Goal: Task Accomplishment & Management: Manage account settings

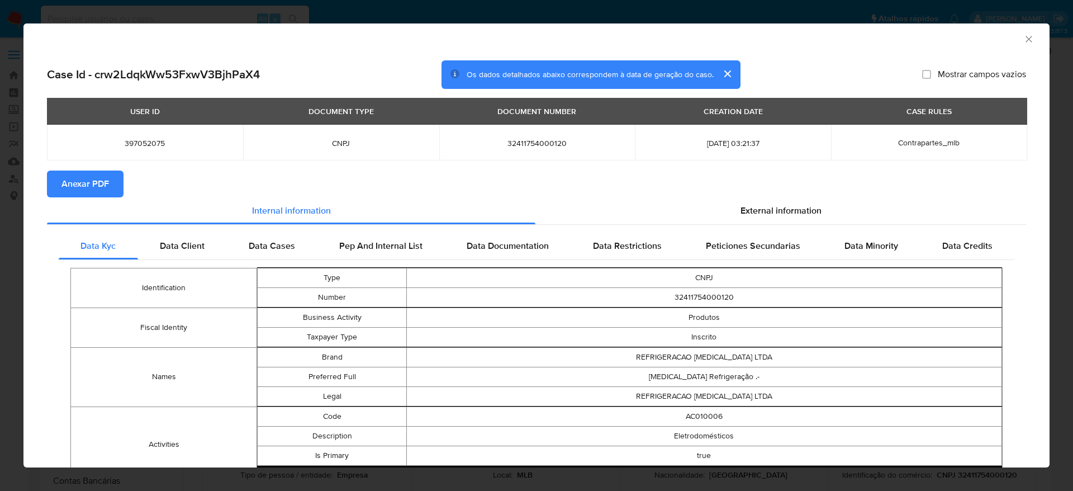
select select "10"
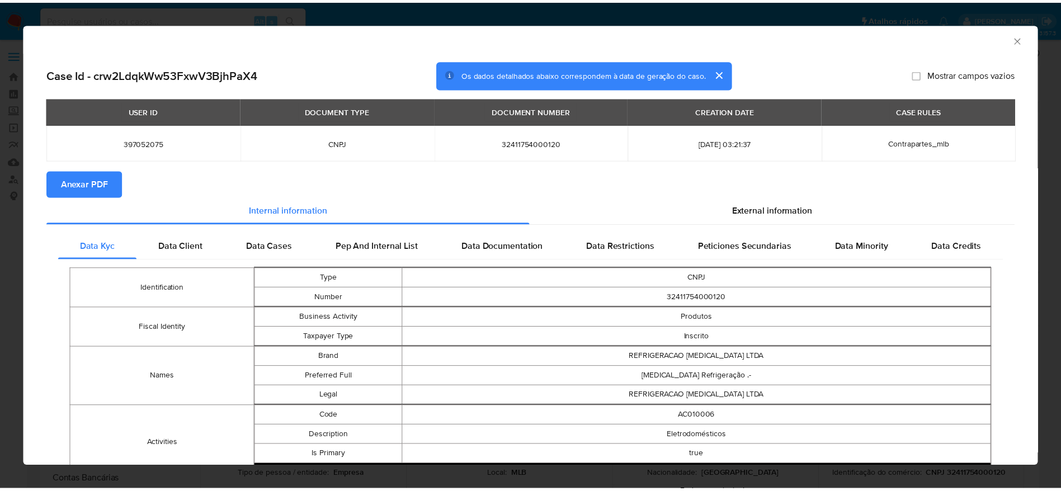
scroll to position [526, 0]
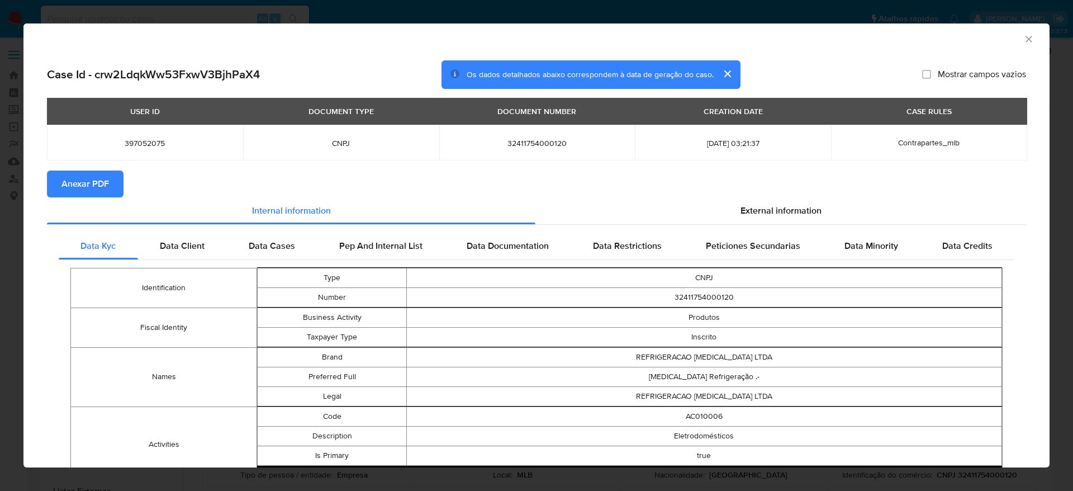
click at [1026, 36] on icon "Fechar a janela" at bounding box center [1029, 39] width 6 height 6
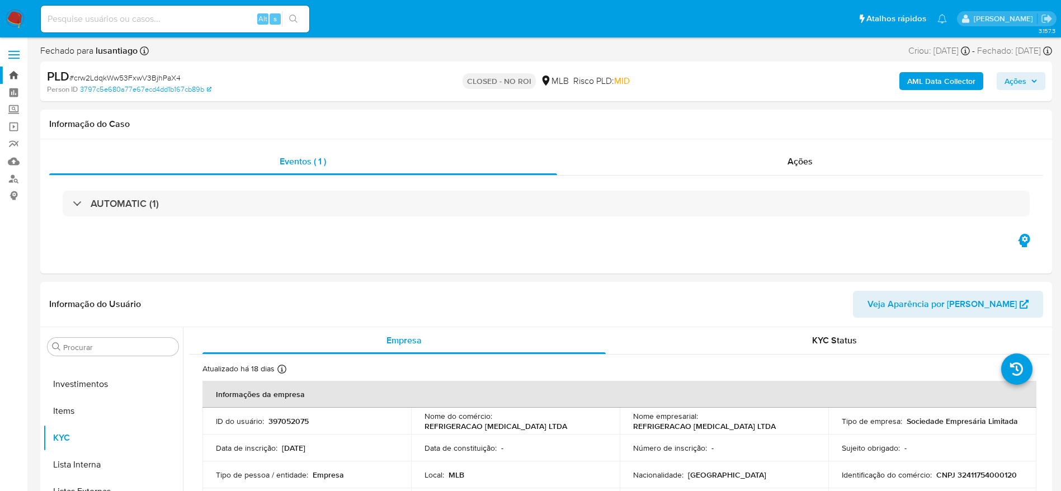
click at [12, 75] on link "Bandeja" at bounding box center [66, 75] width 133 height 17
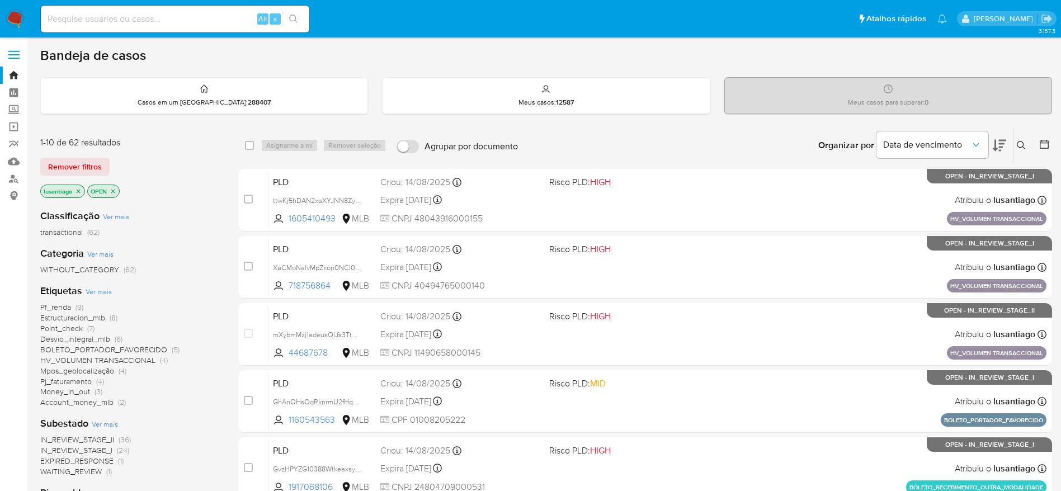
drag, startPoint x: 171, startPoint y: 28, endPoint x: 175, endPoint y: 14, distance: 14.7
click at [170, 28] on div "Alt s" at bounding box center [175, 19] width 268 height 27
click at [176, 13] on input at bounding box center [175, 19] width 268 height 15
paste input "690023350"
type input "690023350"
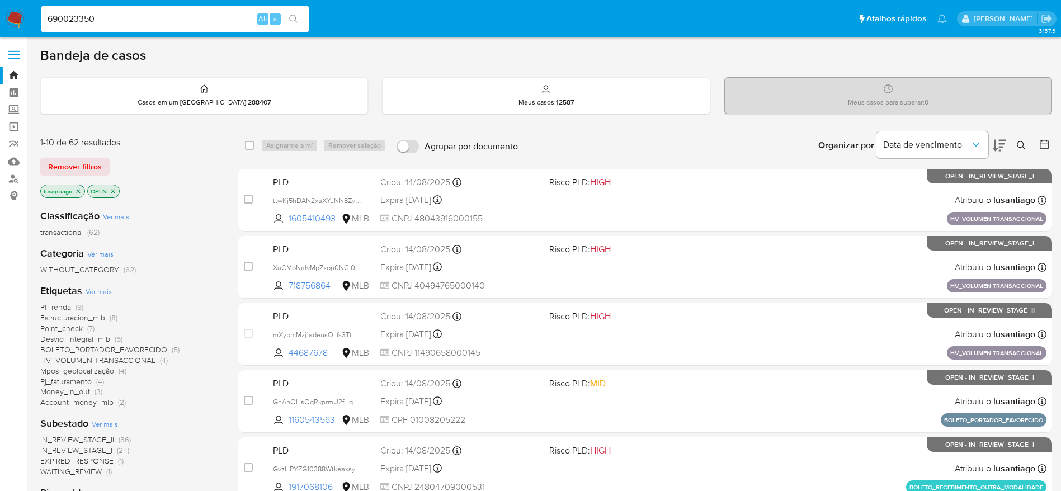
click at [294, 17] on icon "search-icon" at bounding box center [293, 19] width 9 height 9
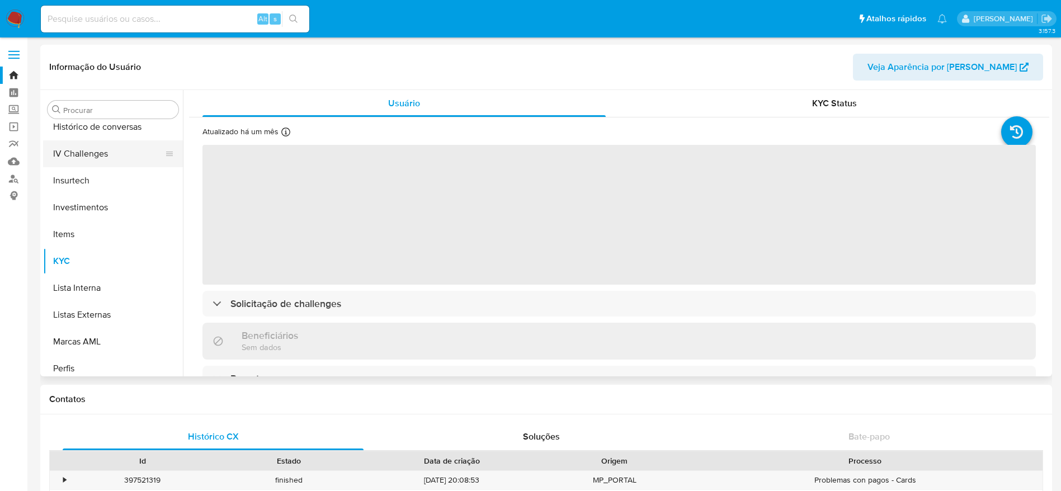
scroll to position [357, 0]
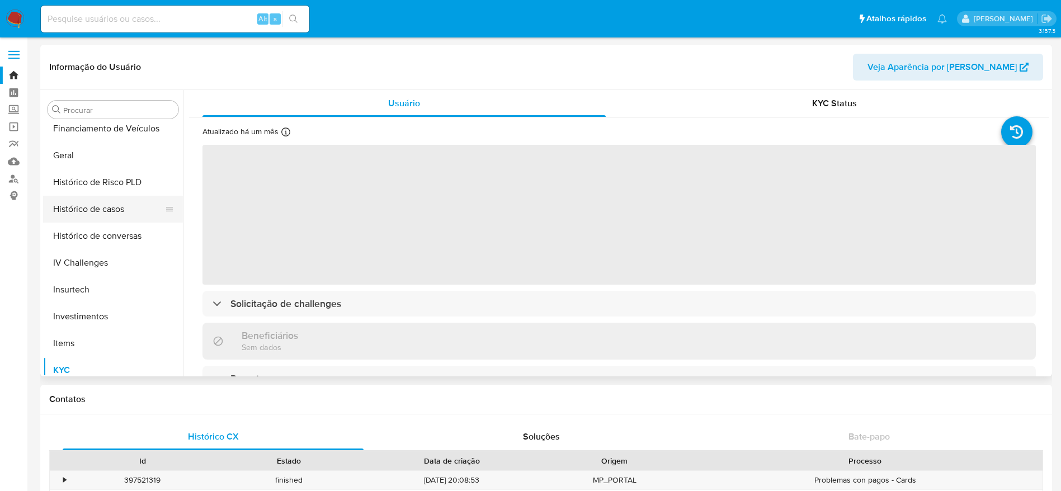
click at [98, 210] on button "Histórico de casos" at bounding box center [108, 209] width 131 height 27
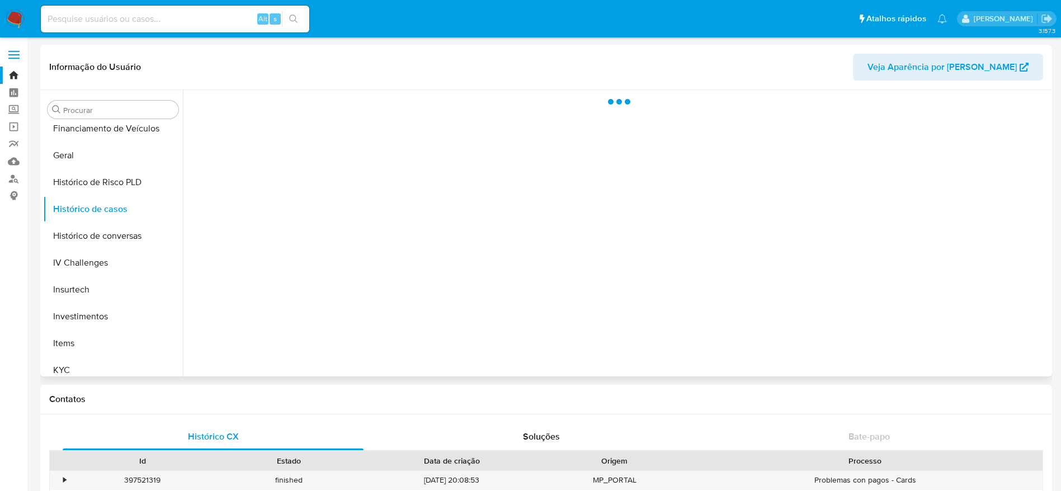
select select "10"
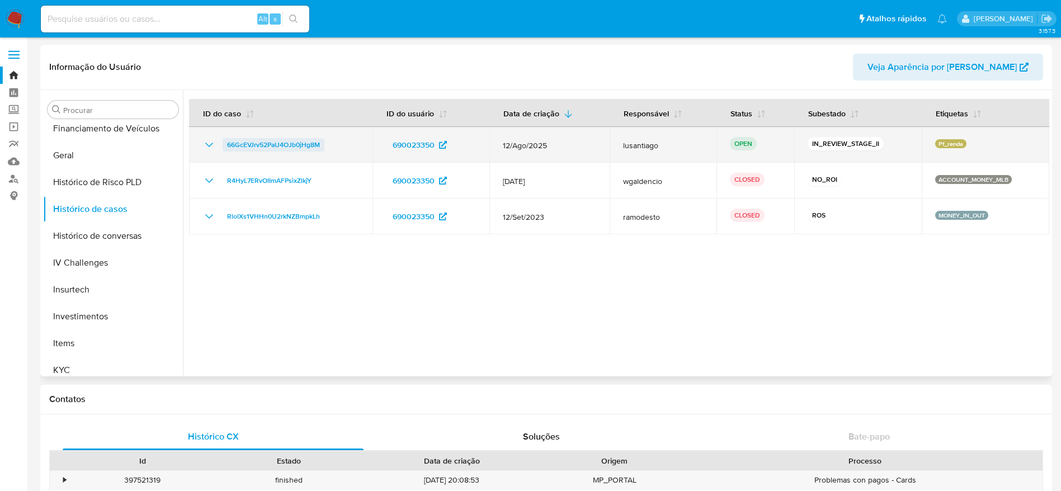
click at [281, 146] on span "66GcEVJrv52PaU4OJb0jHg8M" at bounding box center [273, 144] width 93 height 13
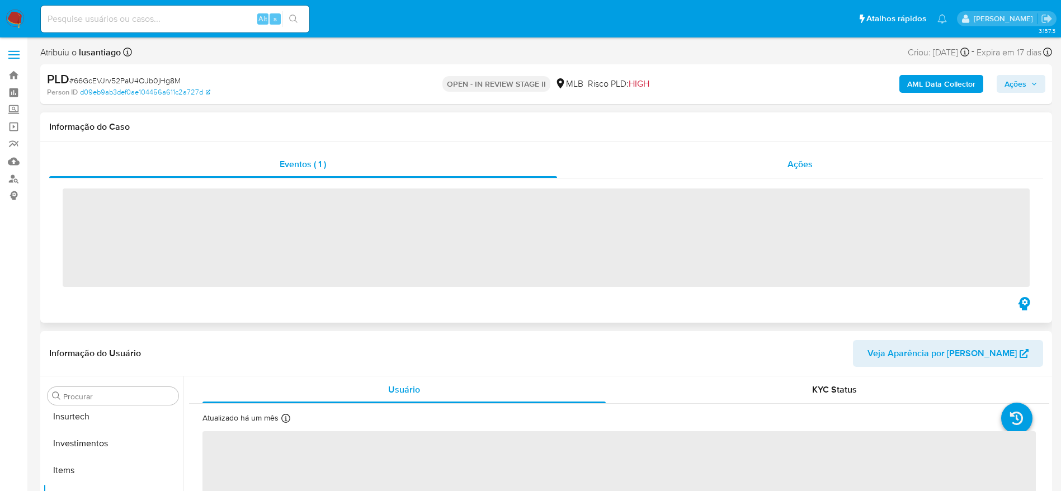
scroll to position [526, 0]
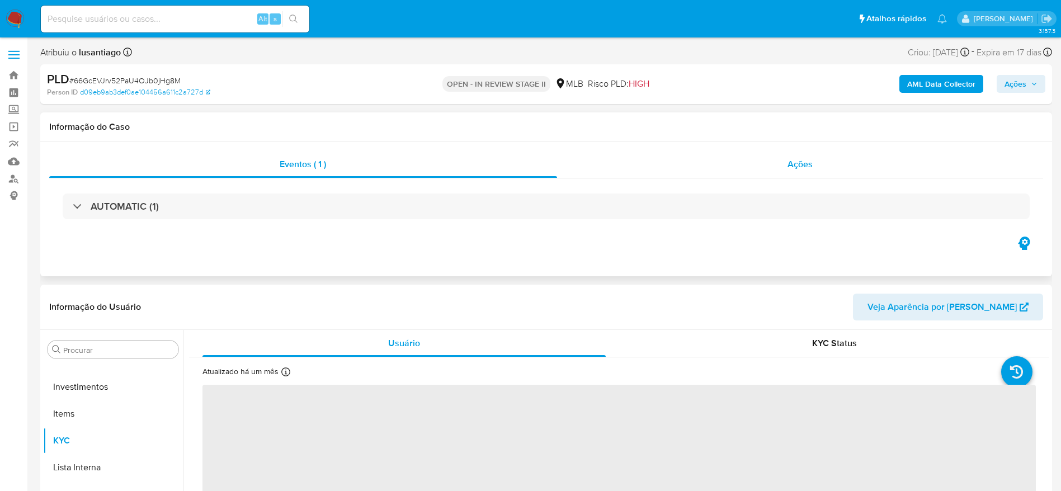
click at [665, 164] on div "Ações" at bounding box center [800, 164] width 486 height 27
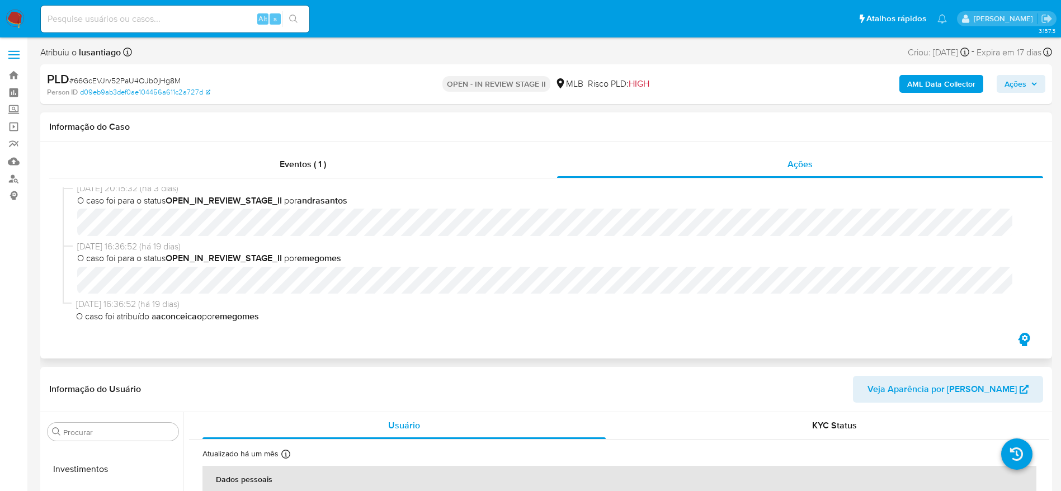
scroll to position [39, 0]
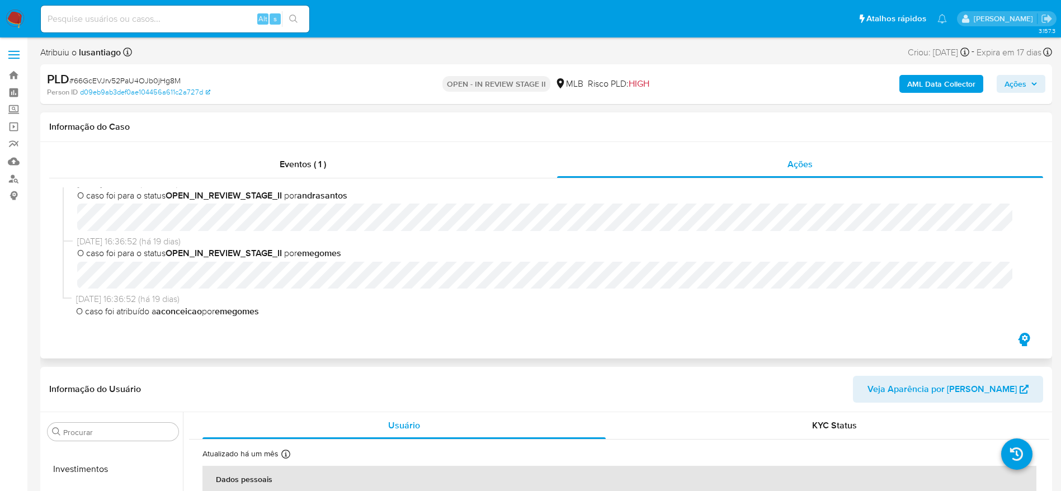
select select "10"
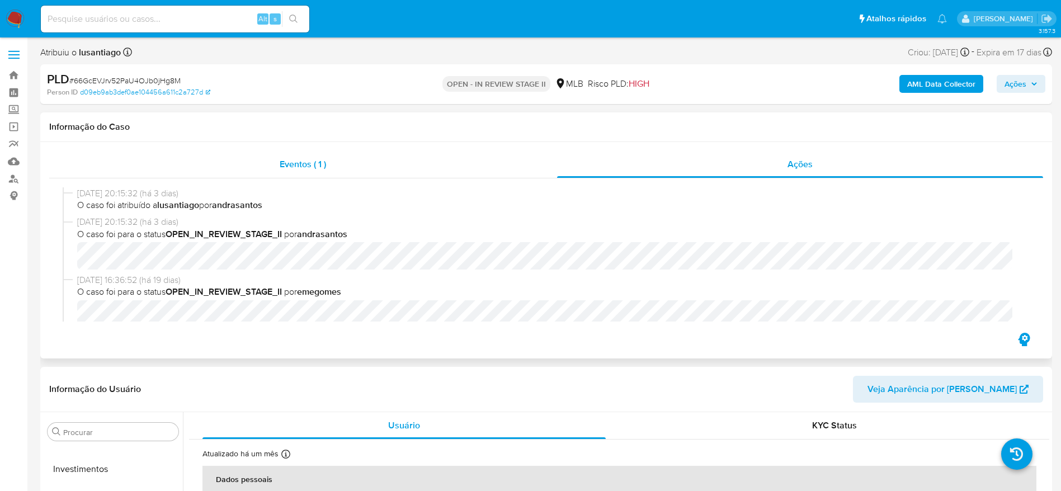
click at [252, 160] on div "Eventos ( 1 )" at bounding box center [303, 164] width 508 height 27
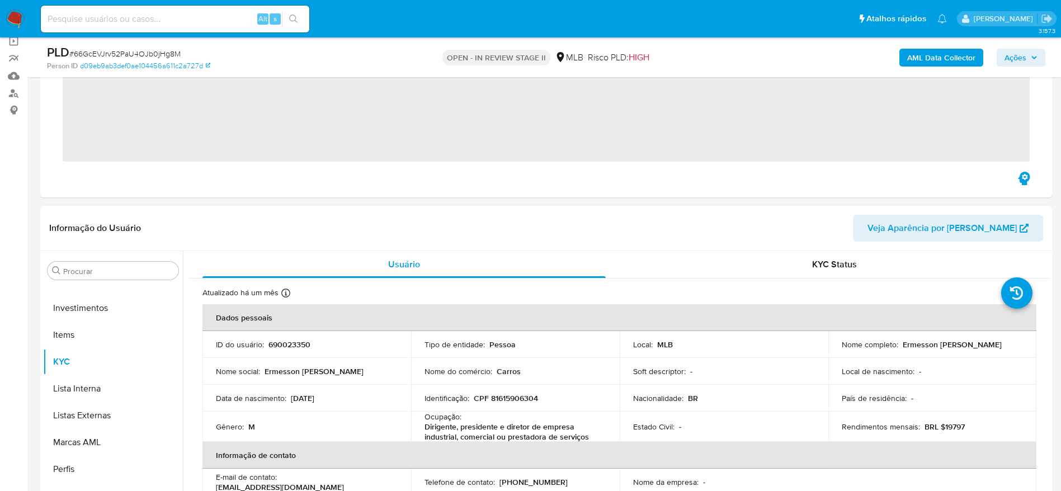
scroll to position [168, 0]
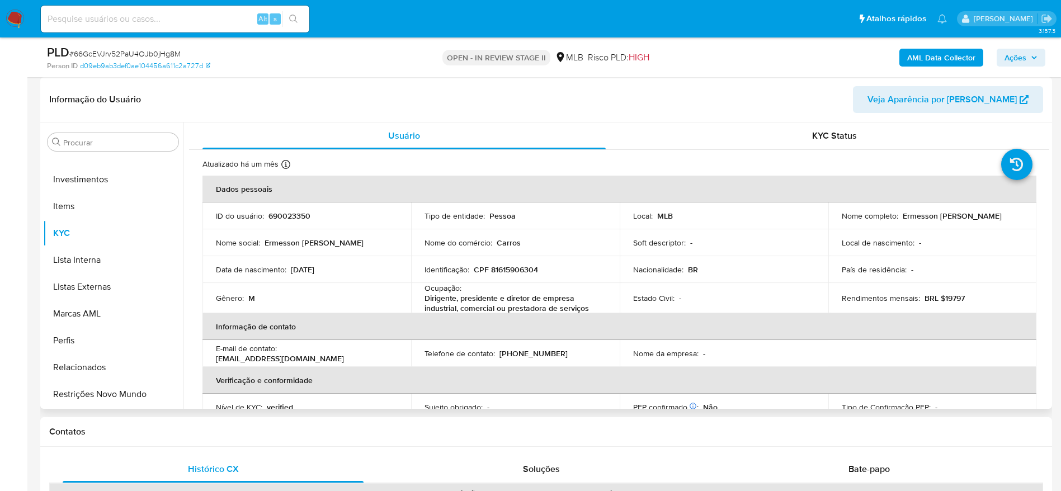
click at [498, 268] on p "CPF 81615906304" at bounding box center [506, 269] width 64 height 10
copy p "81615906304"
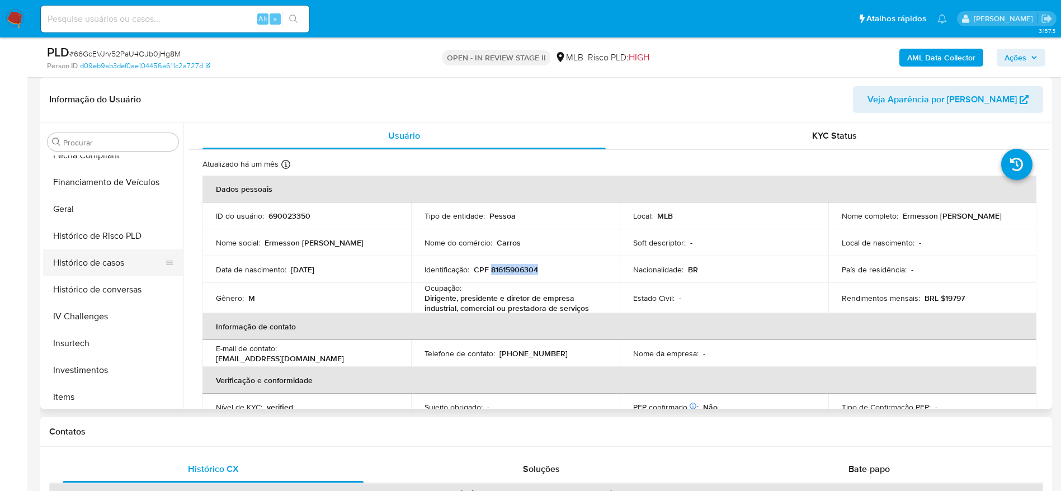
scroll to position [275, 0]
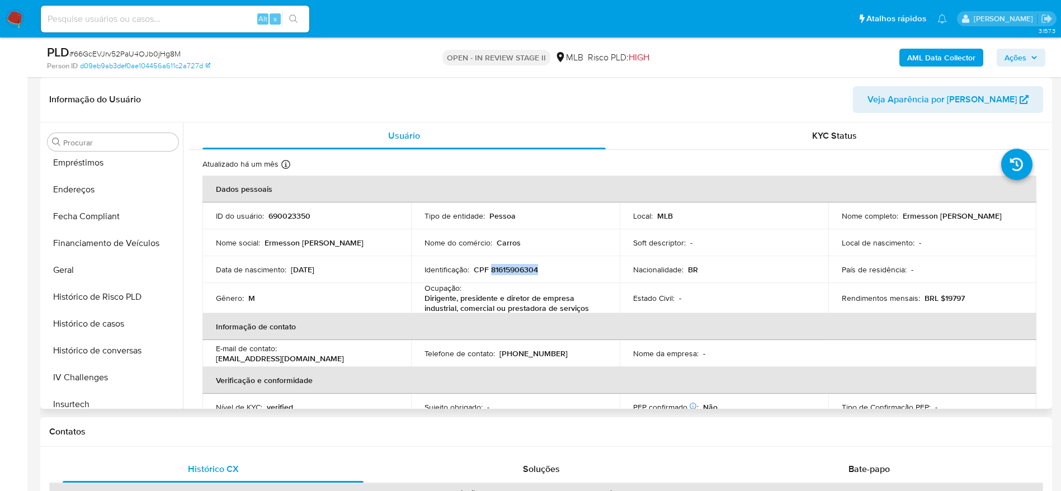
drag, startPoint x: 89, startPoint y: 266, endPoint x: 399, endPoint y: 316, distance: 313.2
click at [89, 266] on button "Geral" at bounding box center [113, 270] width 140 height 27
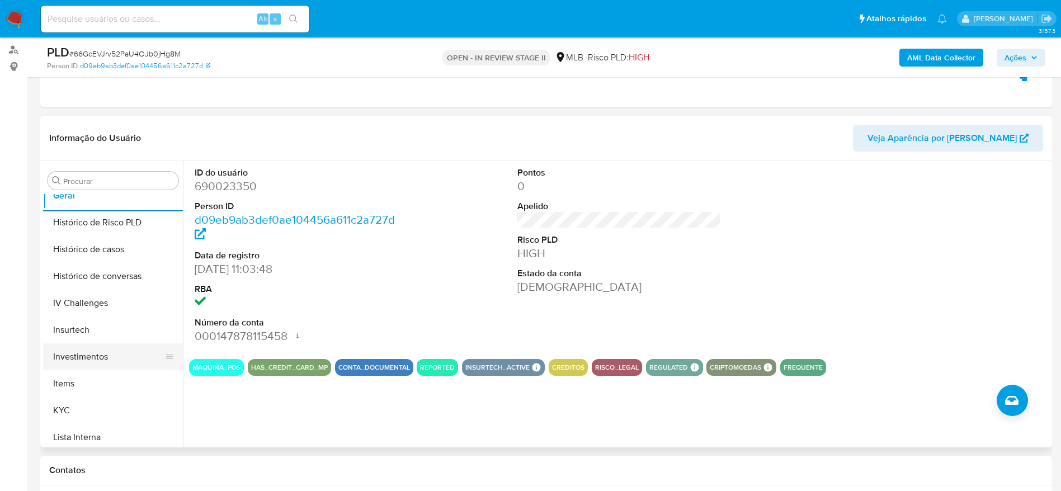
scroll to position [442, 0]
click at [83, 340] on button "Items" at bounding box center [113, 328] width 140 height 27
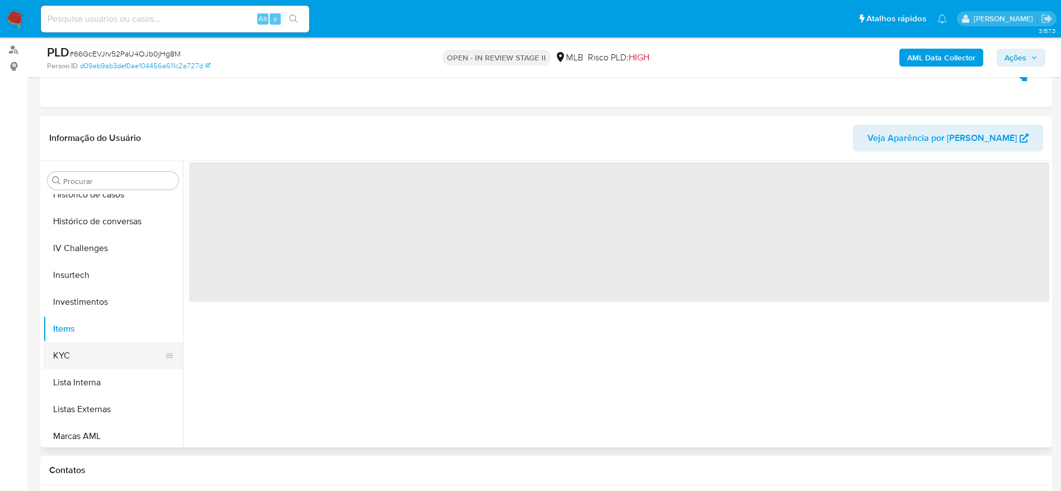
click at [78, 355] on button "KYC" at bounding box center [108, 355] width 131 height 27
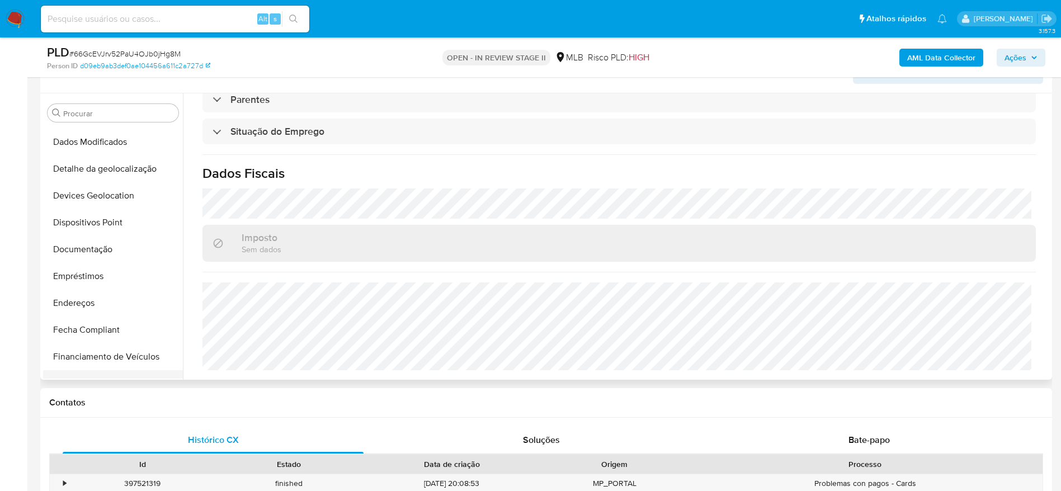
scroll to position [107, 0]
click at [86, 209] on button "Devices Geolocation" at bounding box center [108, 220] width 131 height 27
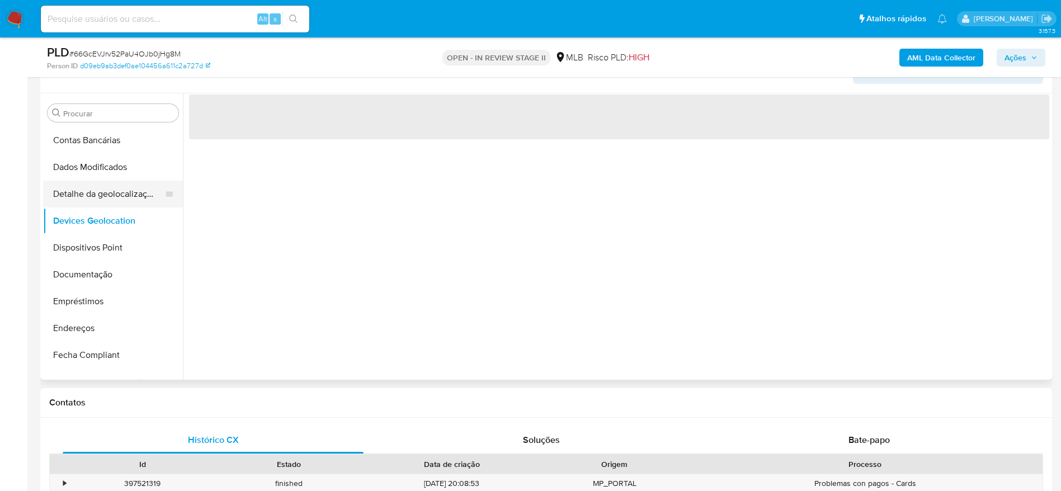
scroll to position [0, 0]
click at [87, 198] on button "Detalhe da geolocalização" at bounding box center [108, 194] width 131 height 27
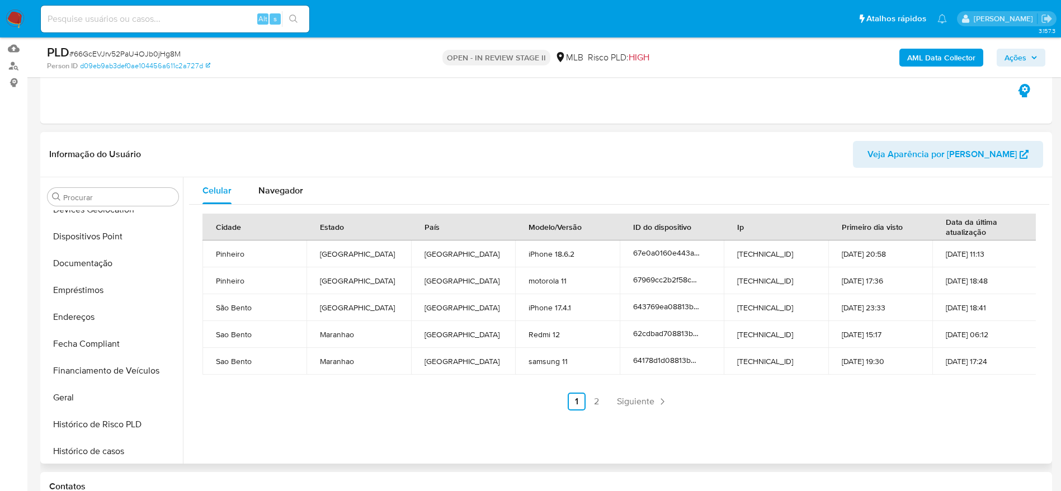
scroll to position [526, 0]
click at [107, 453] on button "Restrições Novo Mundo" at bounding box center [108, 449] width 131 height 27
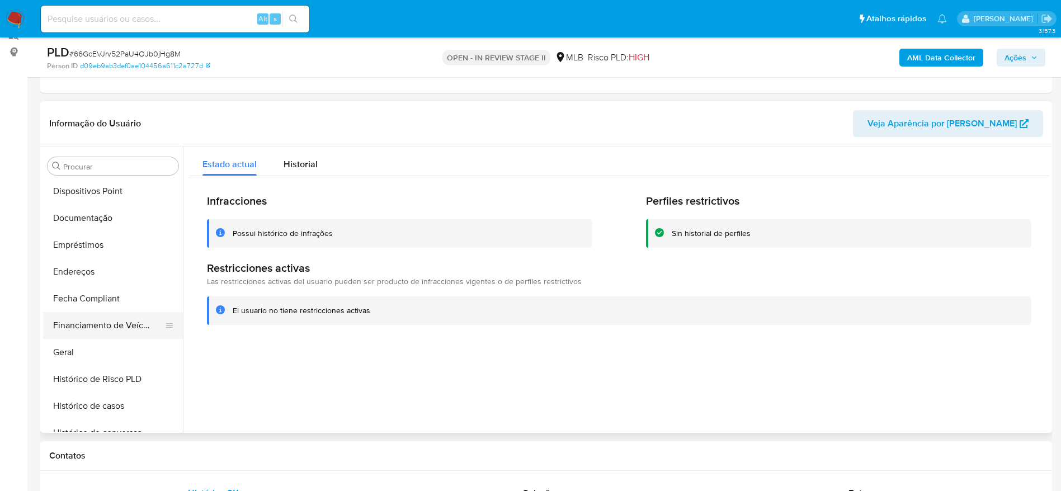
scroll to position [191, 0]
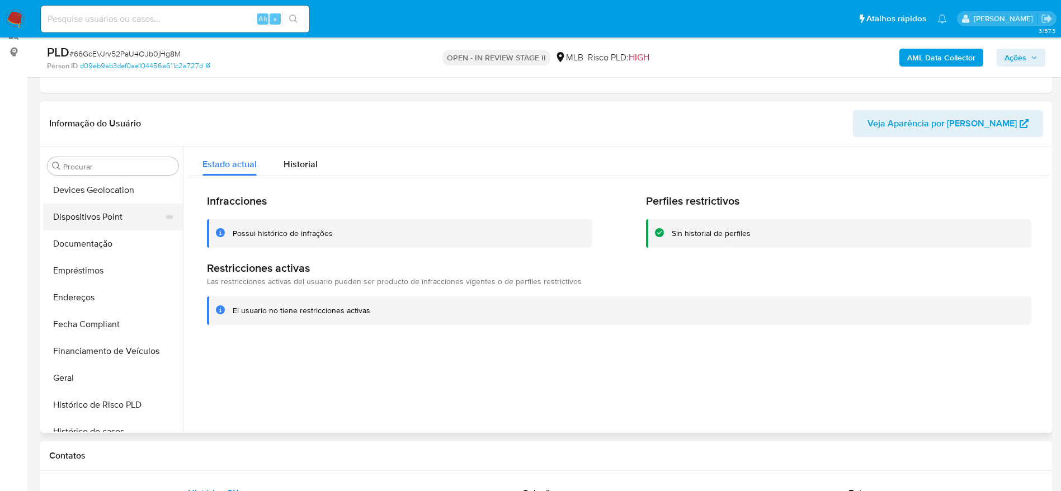
click at [85, 212] on button "Dispositivos Point" at bounding box center [108, 217] width 131 height 27
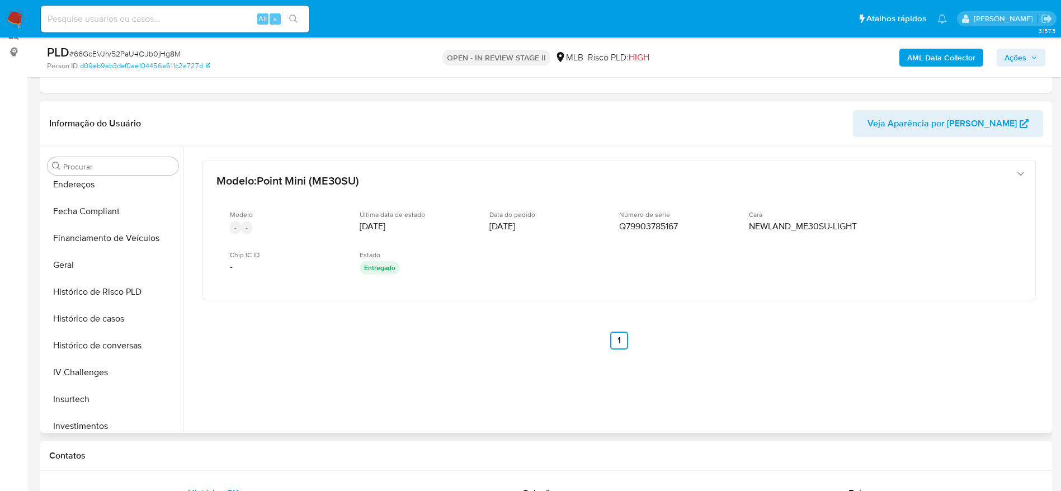
scroll to position [442, 0]
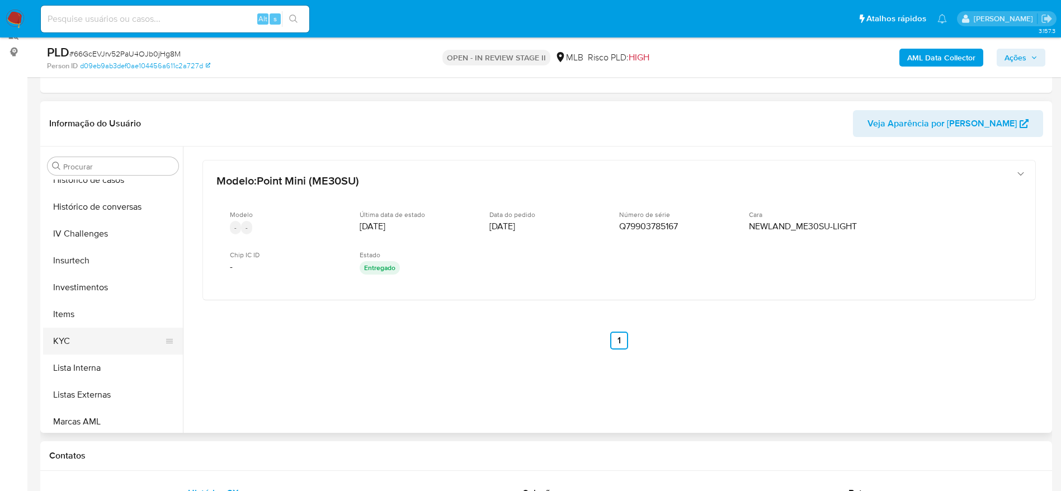
click at [85, 341] on button "KYC" at bounding box center [108, 341] width 131 height 27
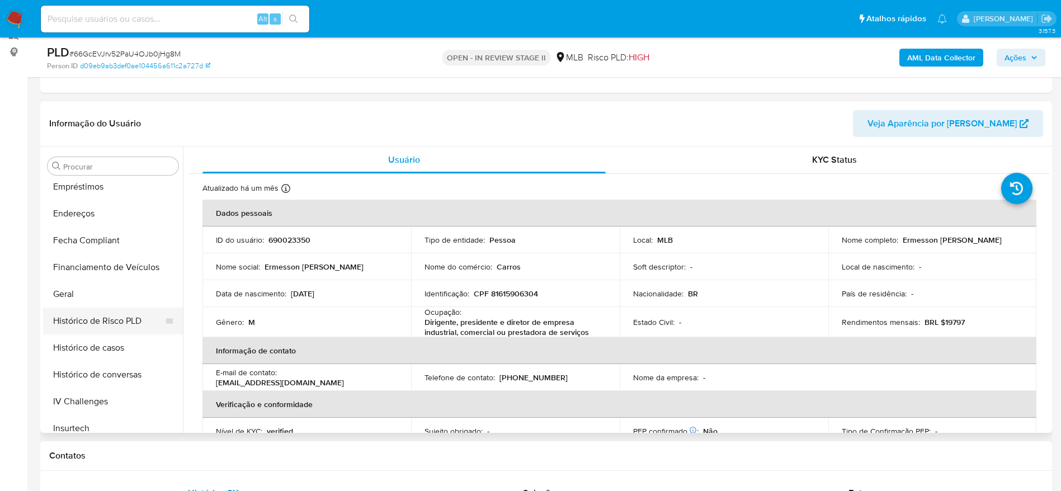
scroll to position [191, 0]
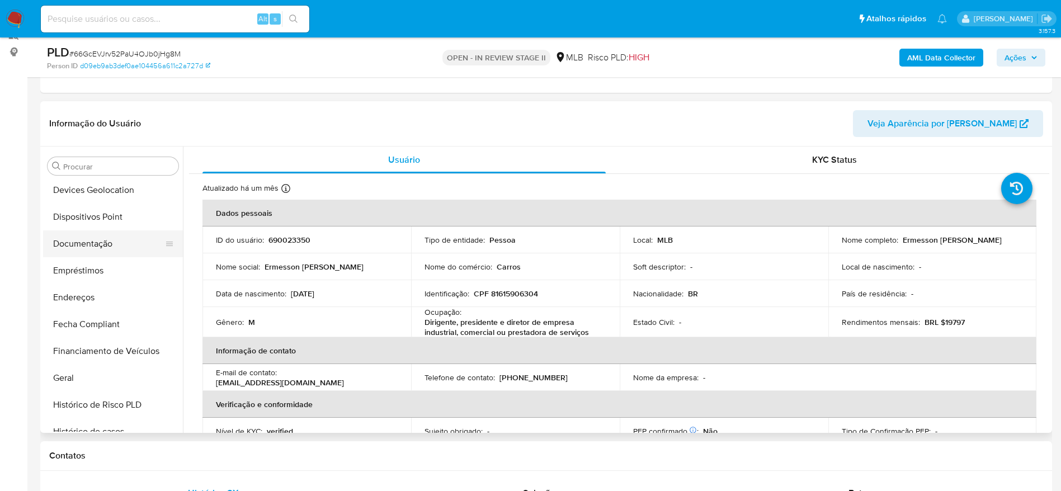
click at [77, 248] on button "Documentação" at bounding box center [108, 243] width 131 height 27
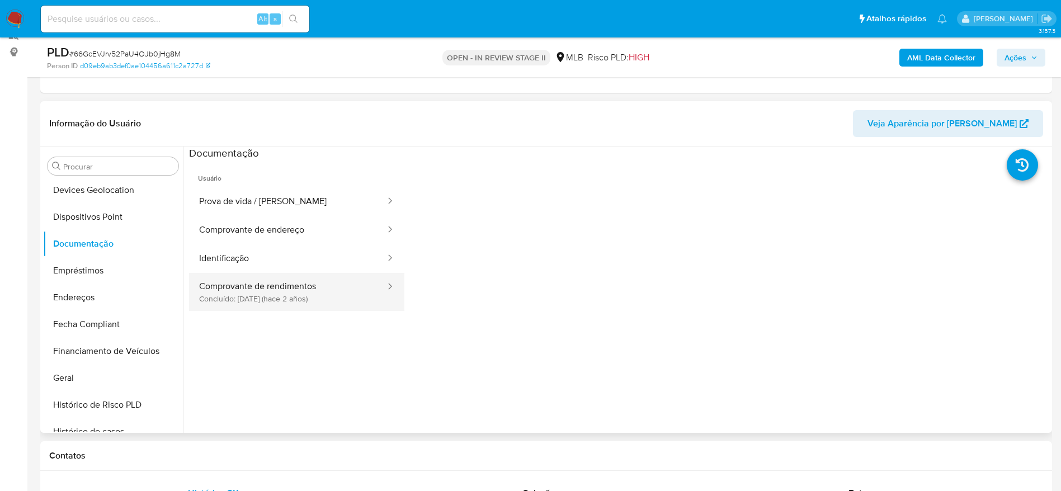
click at [245, 288] on button "Comprovante de rendimentos Concluído: 28/09/2023 (hace 2 años)" at bounding box center [287, 292] width 197 height 38
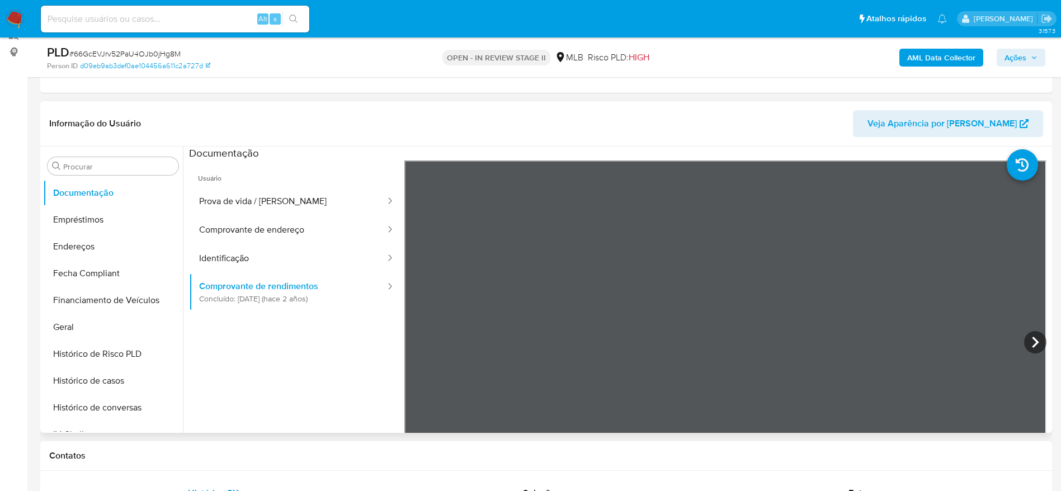
scroll to position [358, 0]
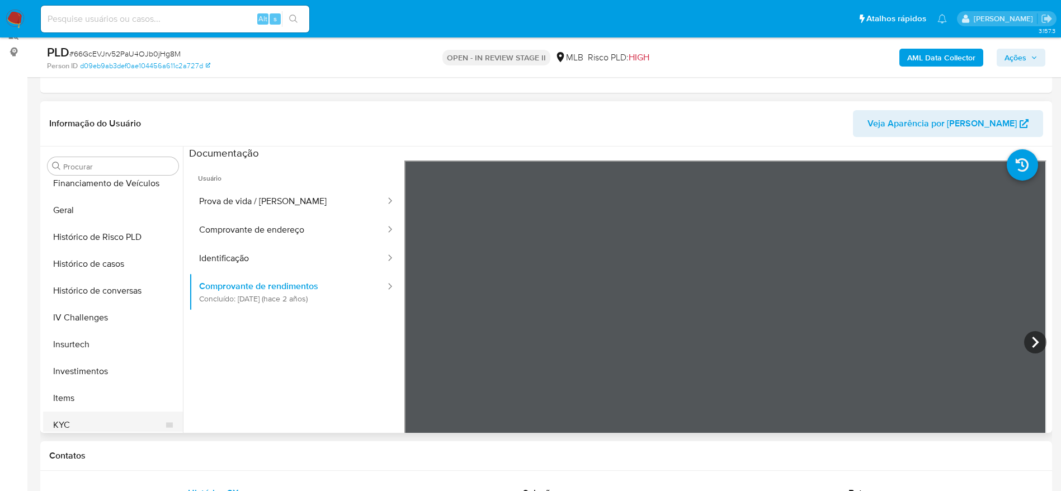
click at [79, 423] on button "KYC" at bounding box center [108, 424] width 131 height 27
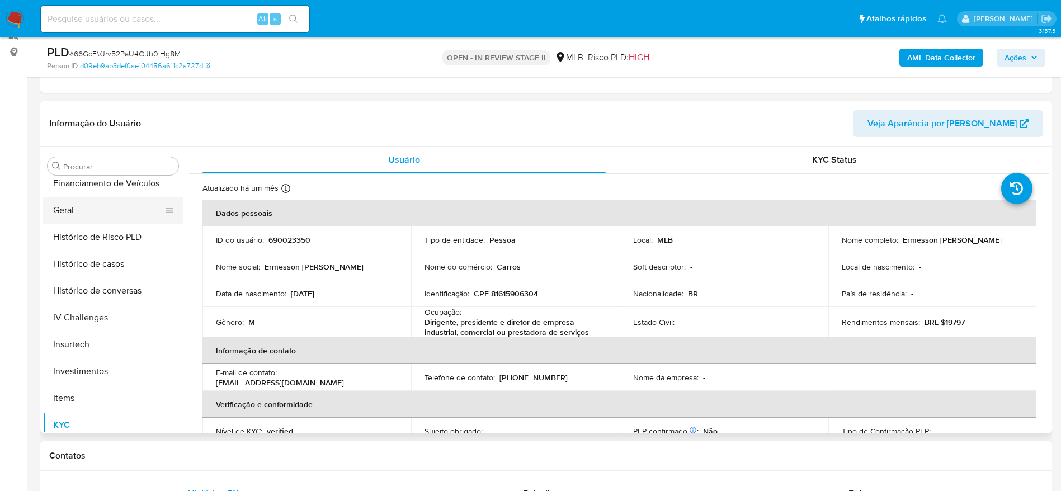
click at [105, 198] on button "Geral" at bounding box center [108, 210] width 131 height 27
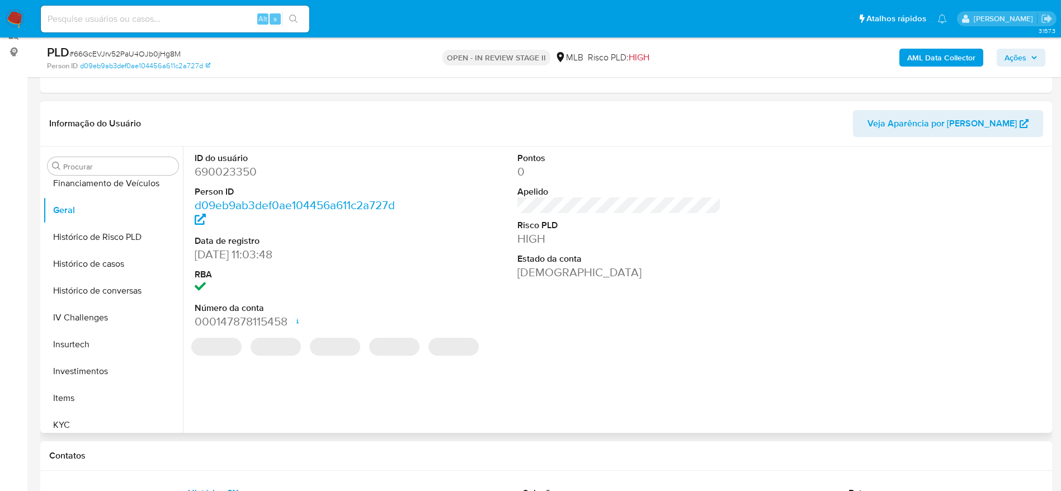
click at [236, 403] on div "ID do usuário 690023350 Person ID d09eb9ab3def0ae104456a611c2a727d Data de regi…" at bounding box center [616, 289] width 866 height 286
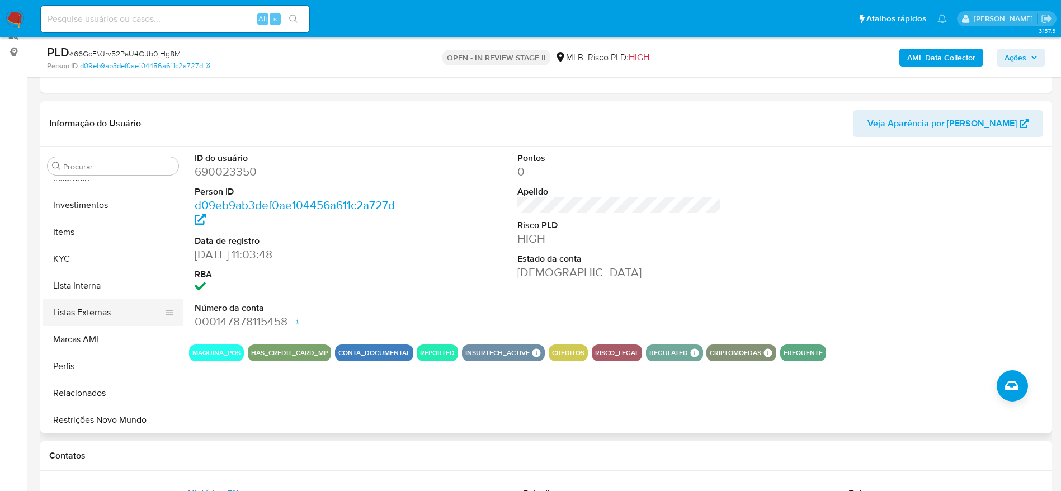
scroll to position [526, 0]
click at [86, 262] on button "KYC" at bounding box center [108, 257] width 131 height 27
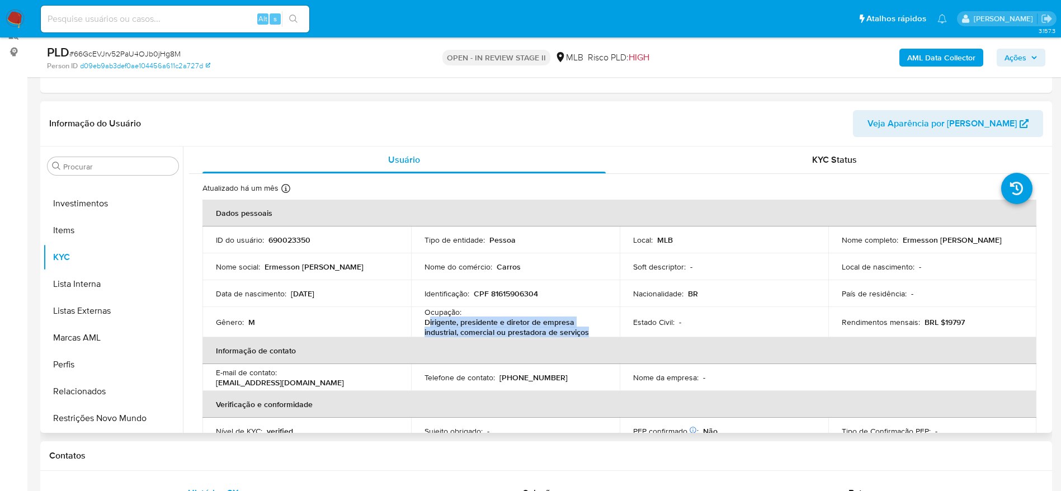
drag, startPoint x: 597, startPoint y: 332, endPoint x: 426, endPoint y: 319, distance: 171.0
click at [426, 319] on p "Dirigente, presidente e diretor de empresa industrial, comercial ou prestadora …" at bounding box center [512, 327] width 177 height 20
copy p "irigente, presidente e diretor de empresa industrial, comercial ou prestadora d…"
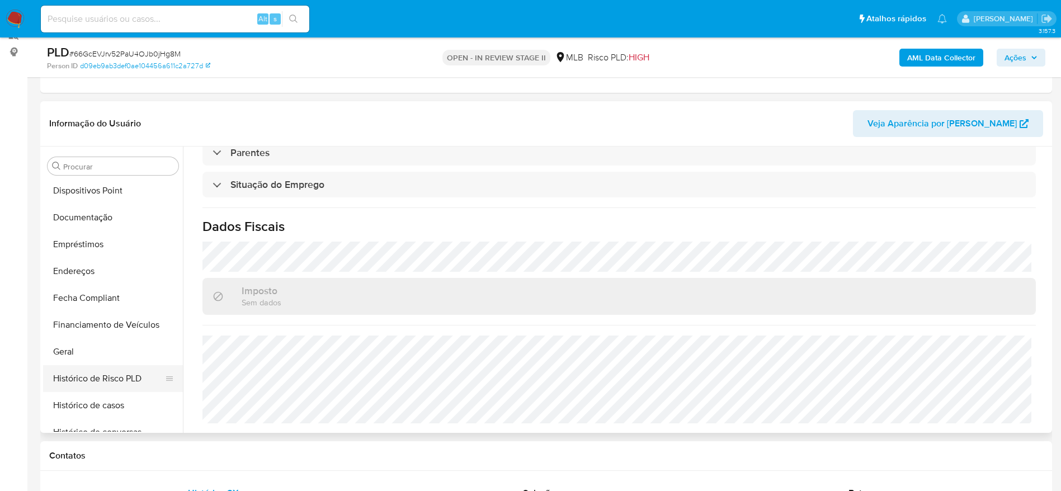
scroll to position [191, 0]
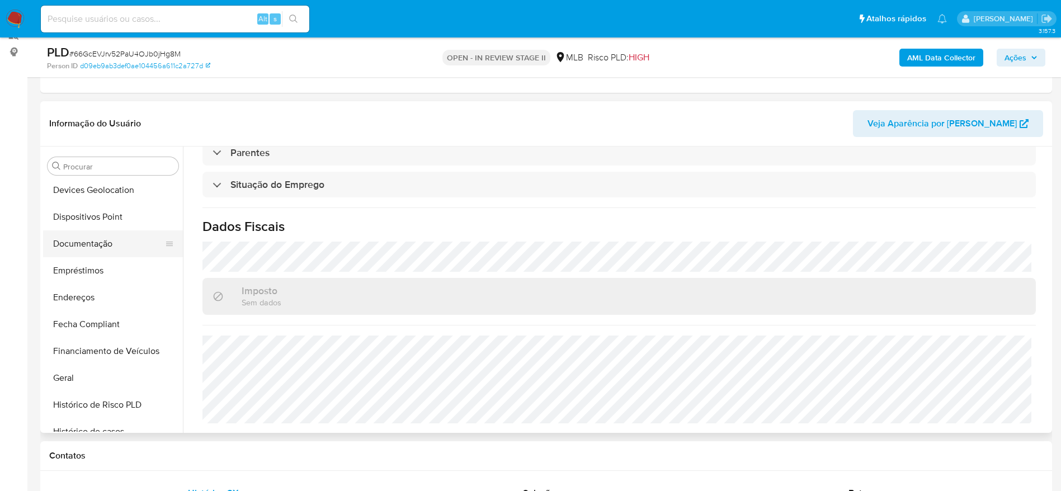
click at [97, 249] on button "Documentação" at bounding box center [108, 243] width 131 height 27
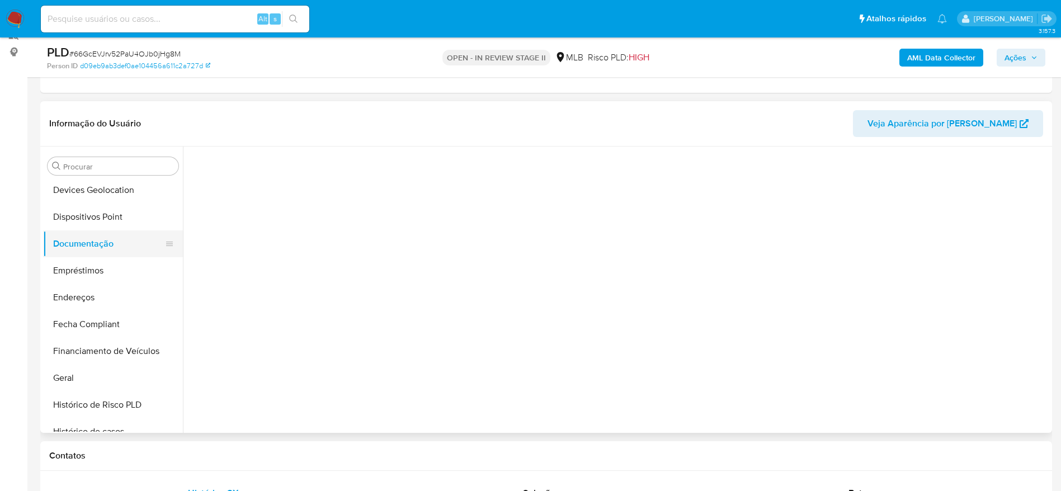
scroll to position [0, 0]
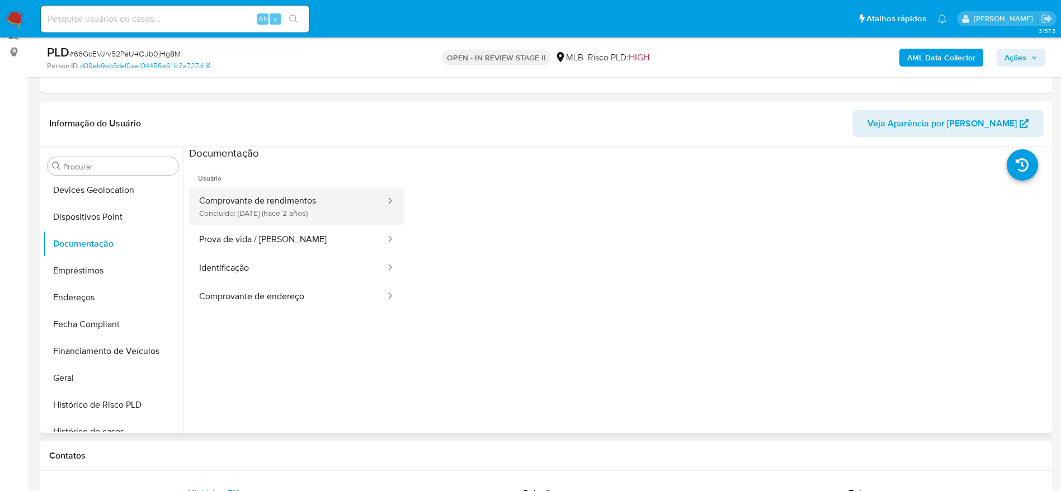
click at [276, 205] on button "Comprovante de rendimentos Concluído: 28/09/2023 (hace 2 años)" at bounding box center [287, 206] width 197 height 38
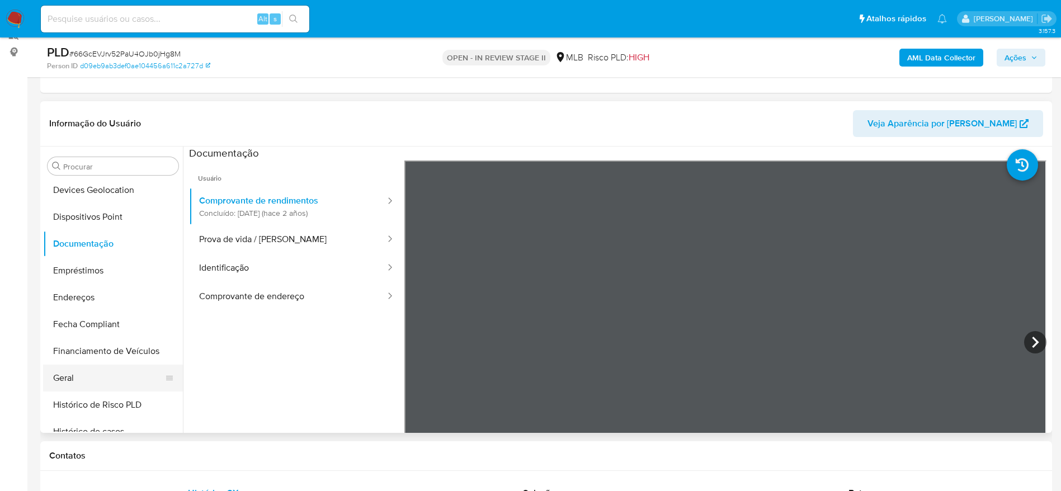
click at [92, 378] on button "Geral" at bounding box center [108, 378] width 131 height 27
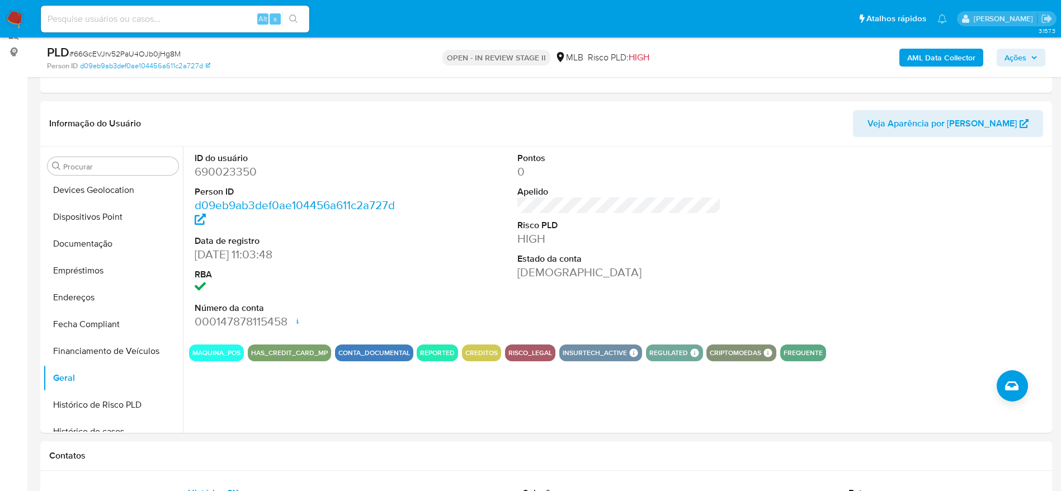
click at [1034, 65] on span "Ações" at bounding box center [1020, 58] width 33 height 16
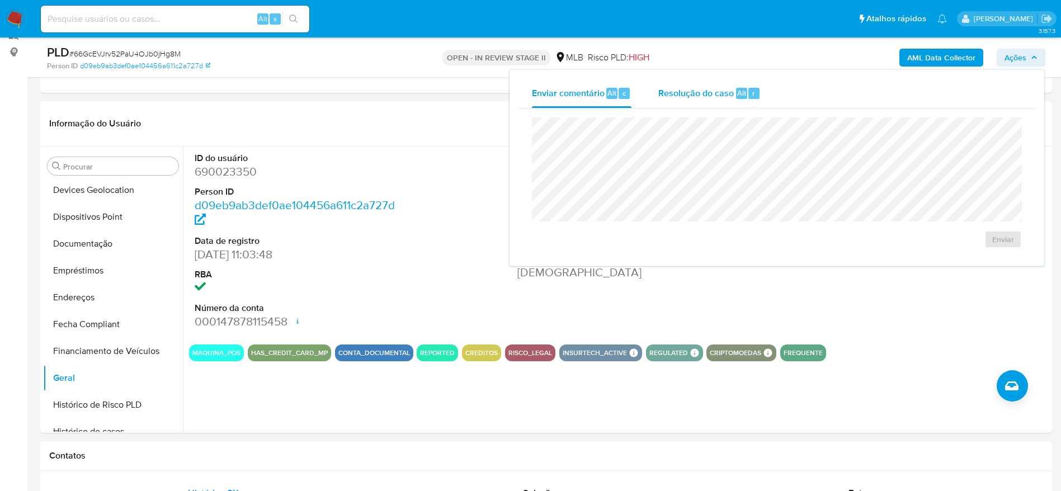
click at [684, 82] on div "Resolução do caso Alt r" at bounding box center [709, 93] width 102 height 29
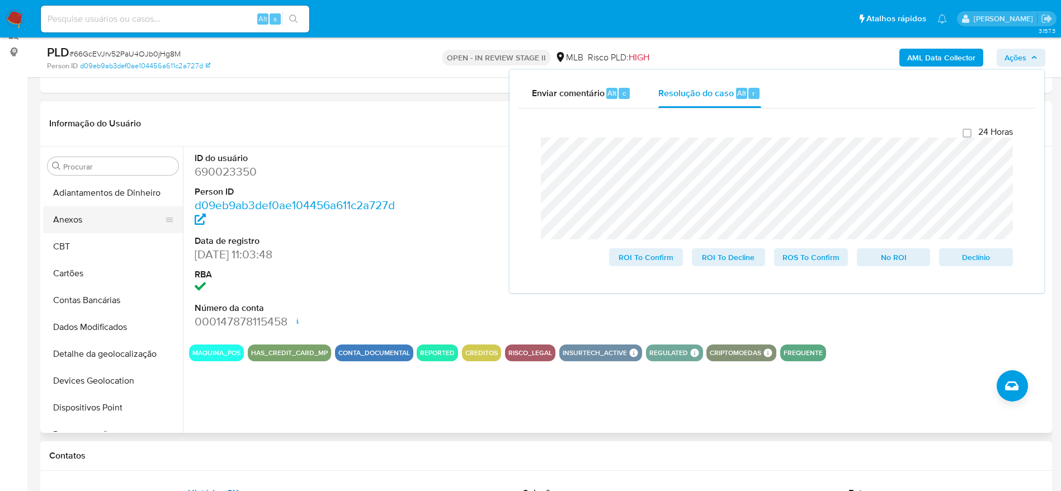
click at [108, 215] on button "Anexos" at bounding box center [108, 219] width 131 height 27
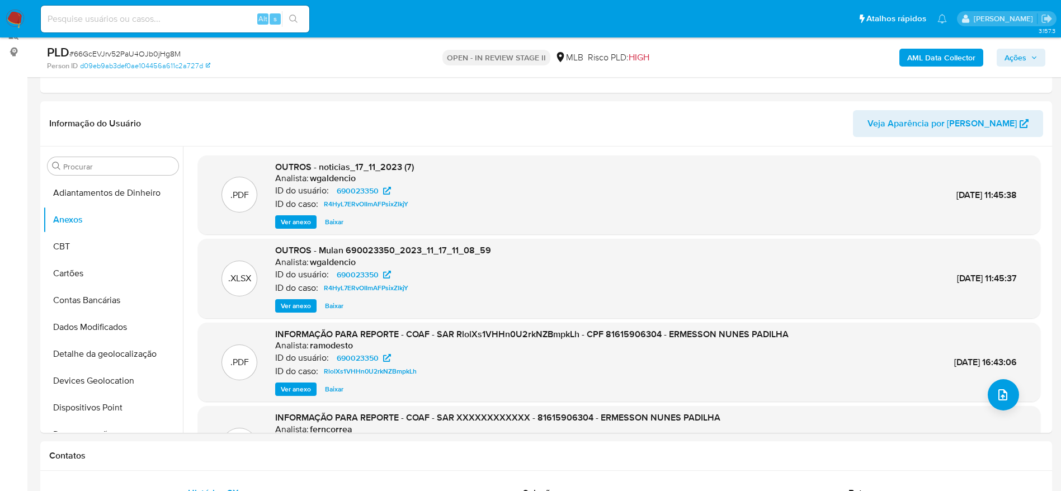
click at [1037, 56] on button "Ações" at bounding box center [1020, 58] width 49 height 18
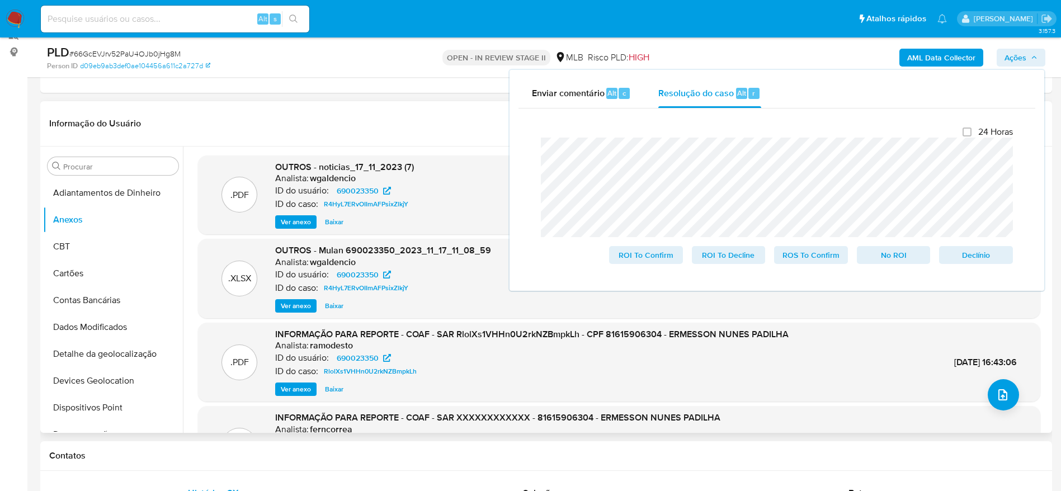
click at [456, 110] on header "Informação do Usuário Veja Aparência por Pessoa" at bounding box center [546, 123] width 994 height 27
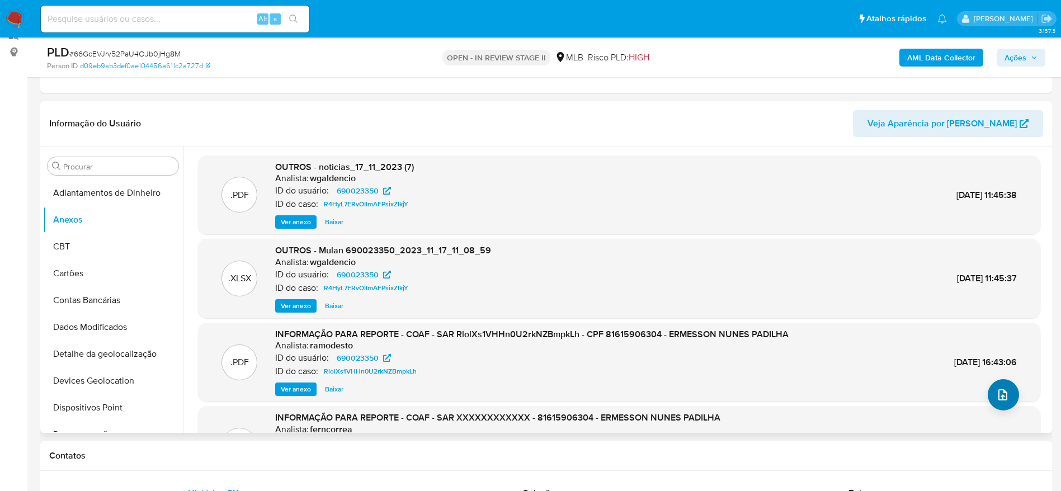
click at [983, 399] on div ".PDF OUTROS - noticias_17_11_2023 (7) Analista: wgaldencio ID do usuário: 69002…" at bounding box center [619, 338] width 842 height 366
click at [990, 395] on button "upload-file" at bounding box center [1002, 394] width 31 height 31
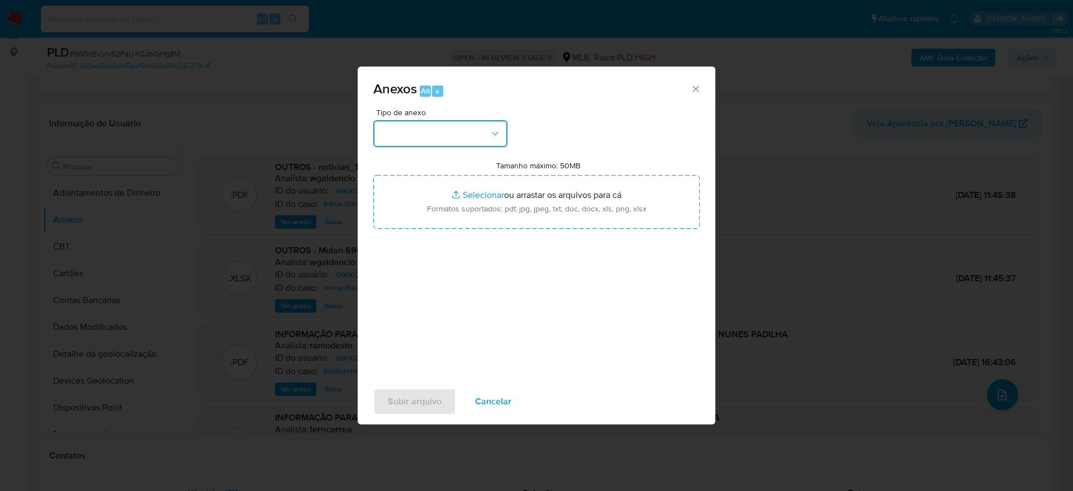
click at [489, 130] on button "button" at bounding box center [440, 133] width 134 height 27
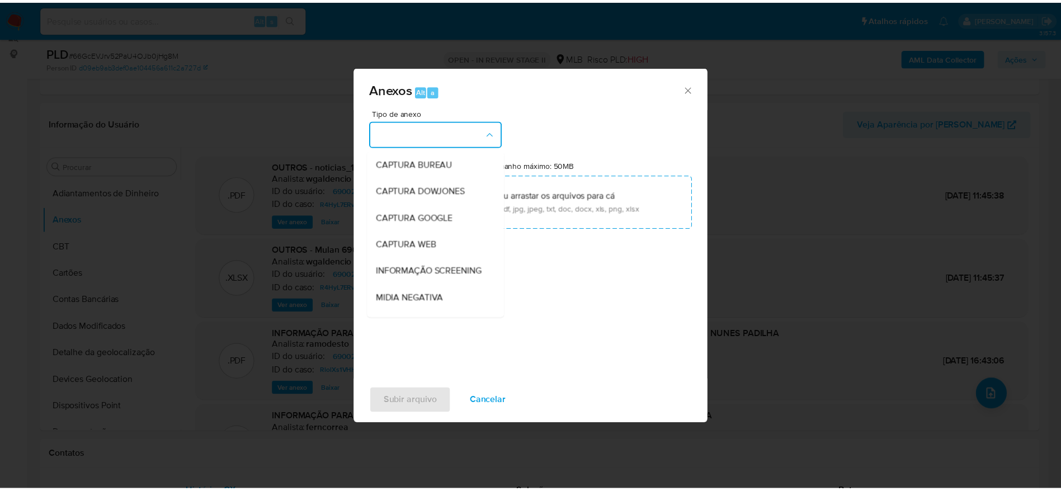
scroll to position [172, 0]
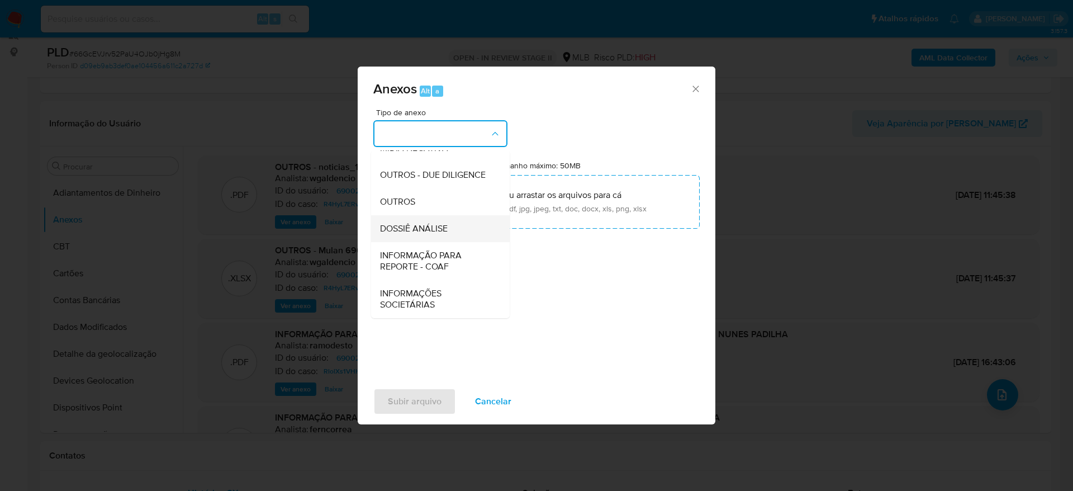
click at [412, 230] on span "DOSSIÊ ANÁLISE" at bounding box center [414, 228] width 68 height 11
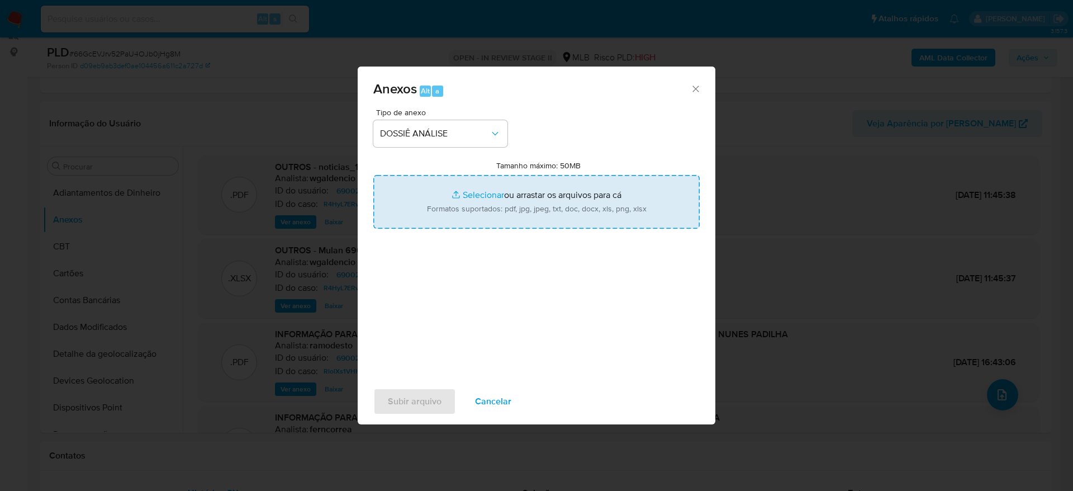
type input "C:\fakepath\Caselog 66GcEVJrv52PaU4OJb0jHg8M_2025_09_08_10_06_24 - CPF 81615906…"
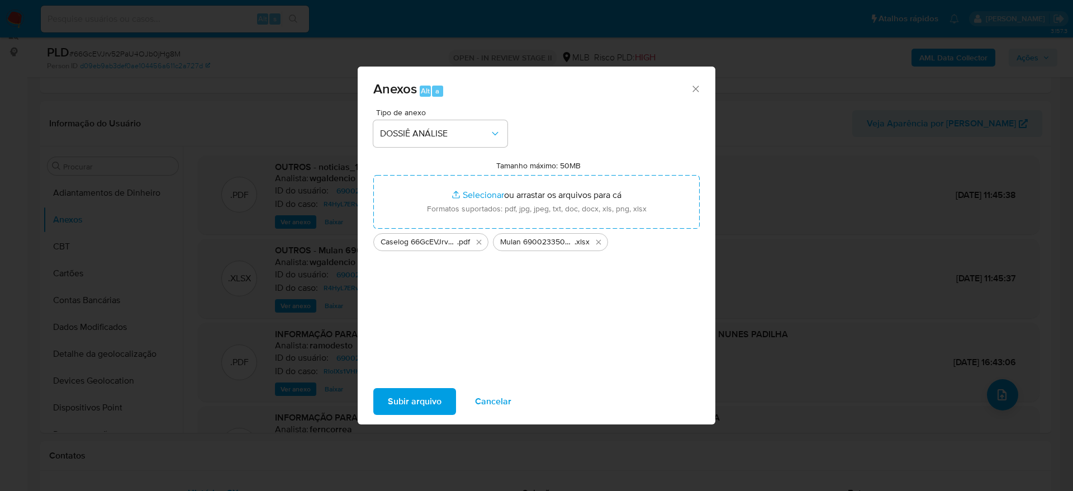
click at [407, 403] on span "Subir arquivo" at bounding box center [415, 401] width 54 height 25
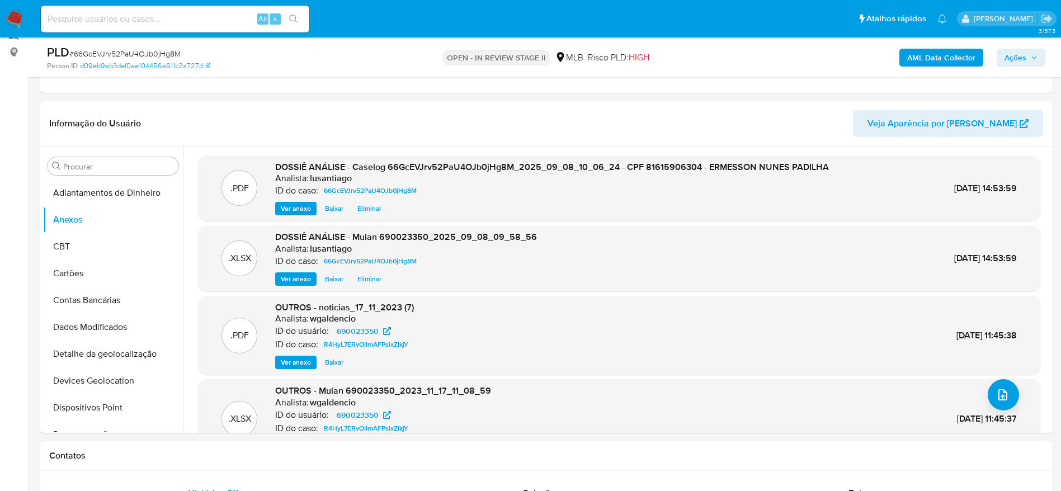
click at [1026, 59] on span "Ações" at bounding box center [1020, 58] width 33 height 16
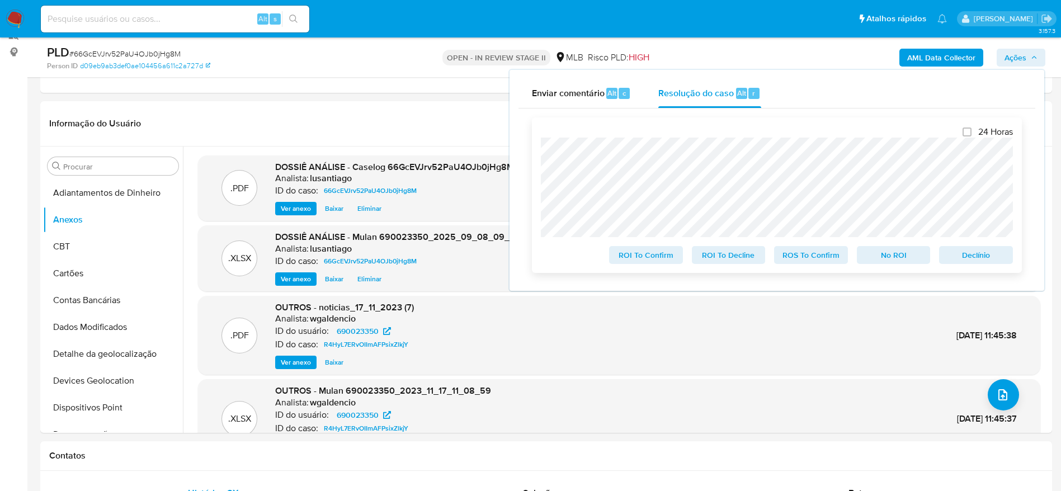
click at [879, 254] on span "No ROI" at bounding box center [893, 255] width 58 height 16
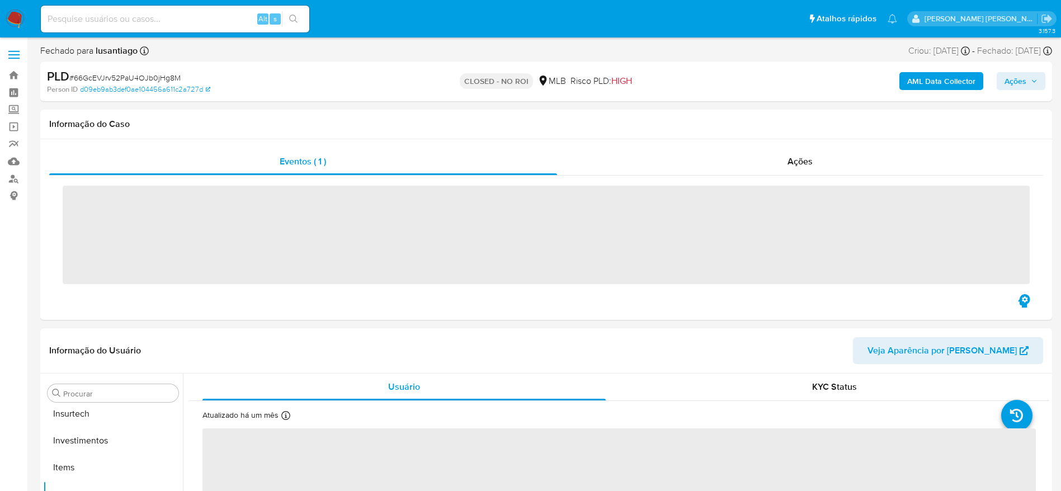
scroll to position [526, 0]
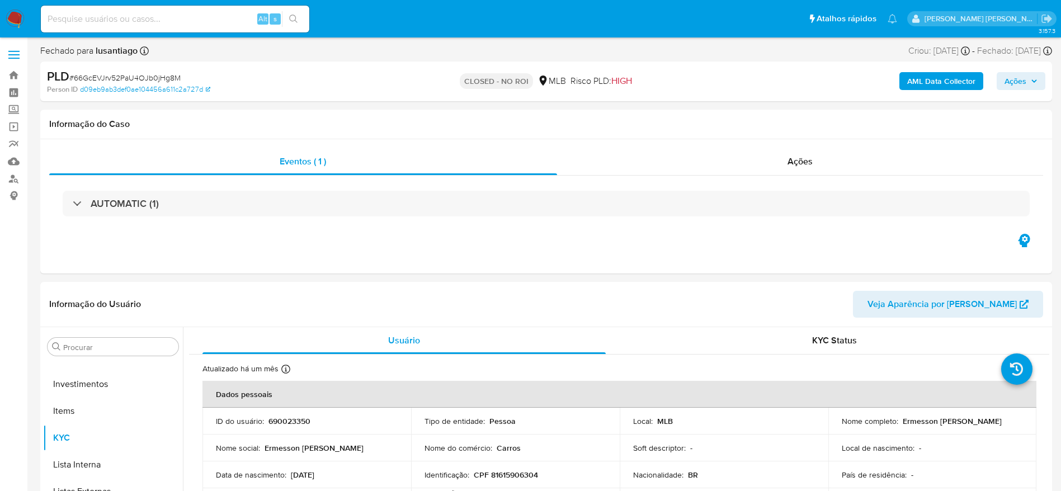
select select "10"
click at [14, 73] on link "Bandeja" at bounding box center [66, 75] width 133 height 17
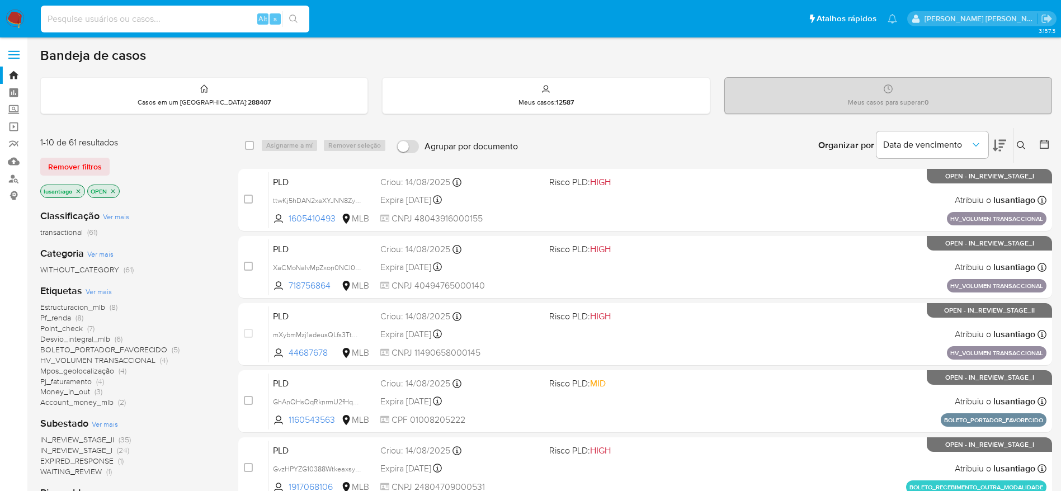
click at [159, 19] on input at bounding box center [175, 19] width 268 height 15
paste input "665480703"
type input "665480703"
click at [300, 21] on button "search-icon" at bounding box center [293, 19] width 23 height 16
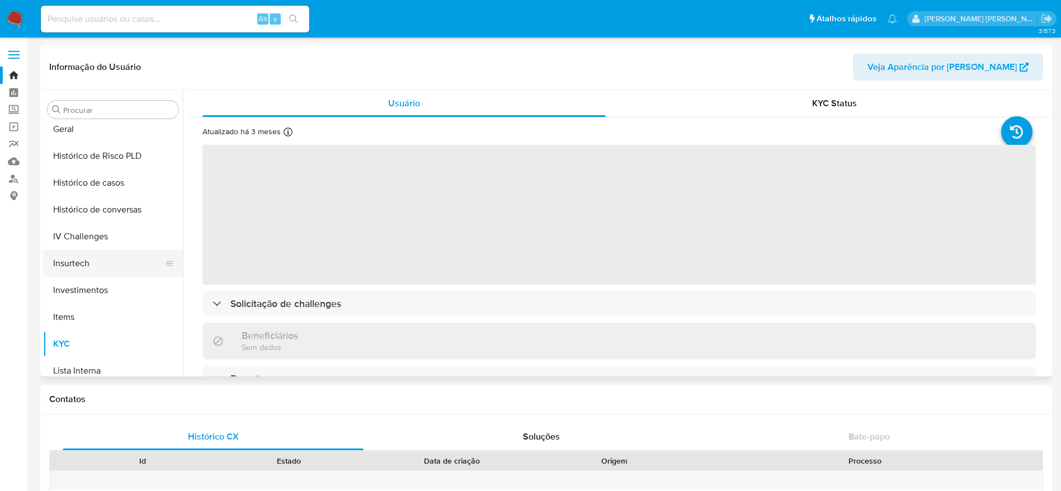
scroll to position [358, 0]
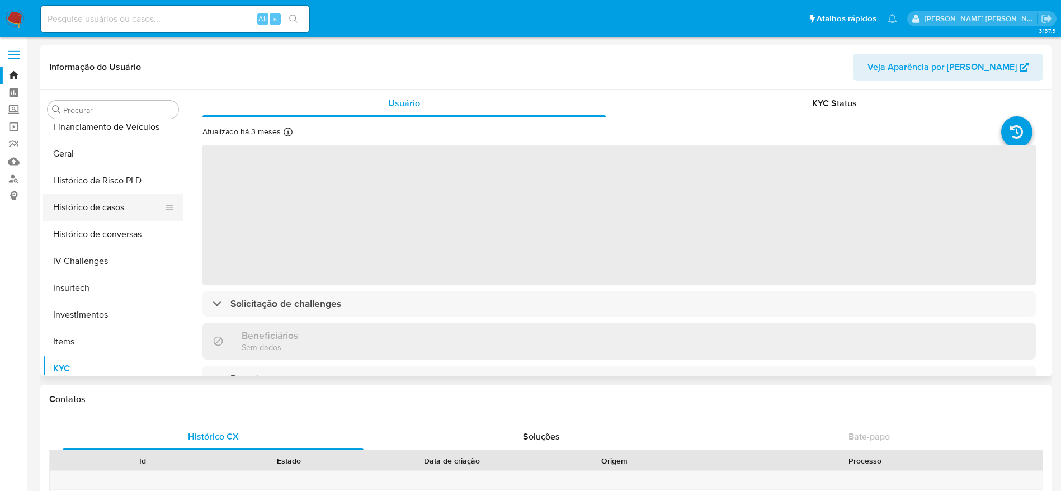
click at [108, 204] on button "Histórico de casos" at bounding box center [108, 207] width 131 height 27
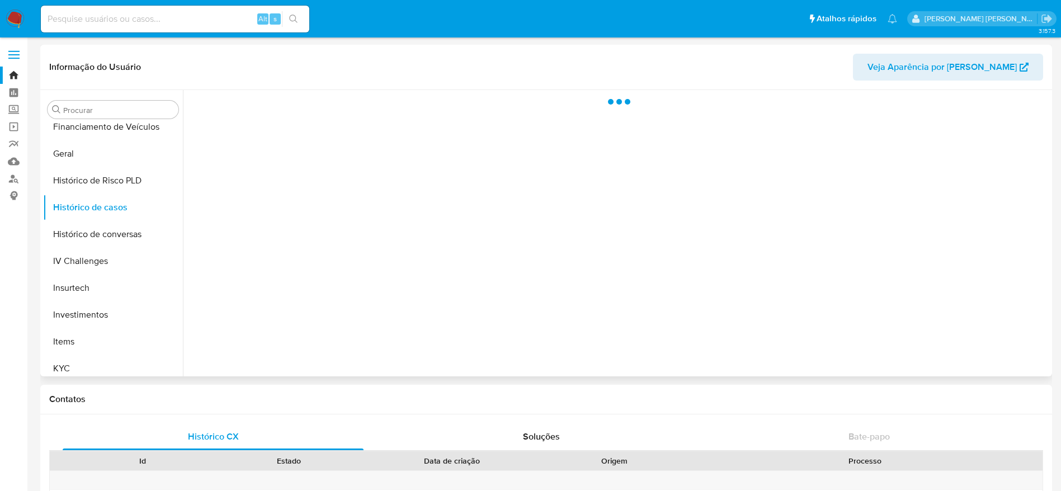
select select "10"
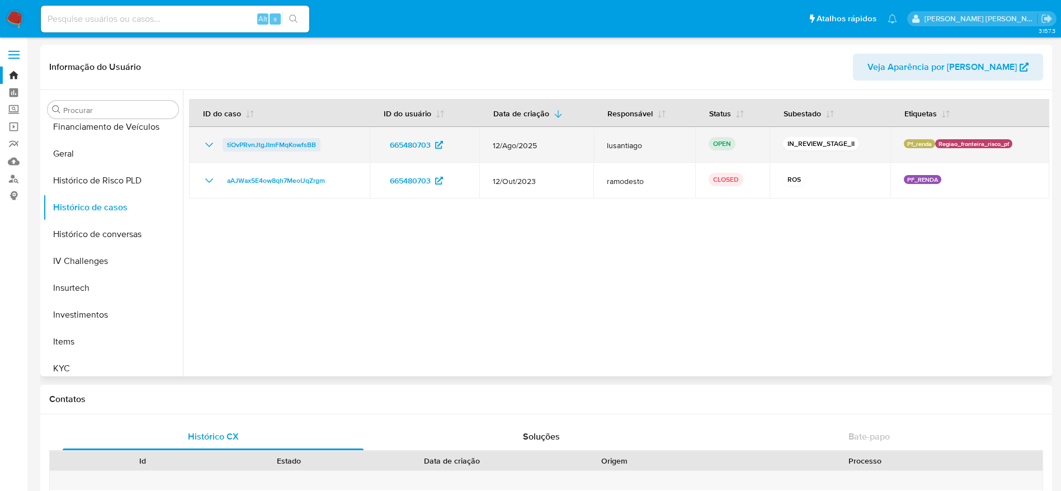
click at [302, 145] on span "tiOvPRvnJtgJImFMqKowfsBB" at bounding box center [271, 144] width 89 height 13
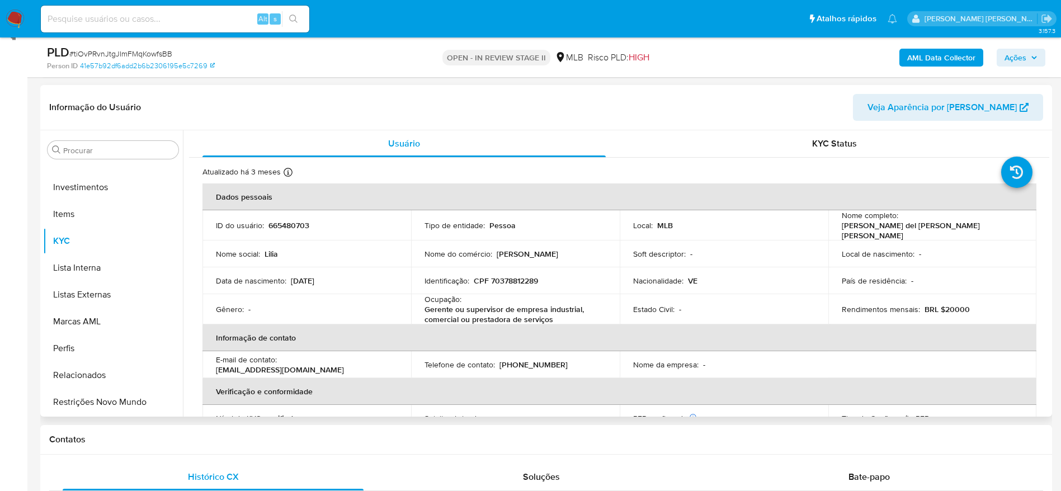
scroll to position [168, 0]
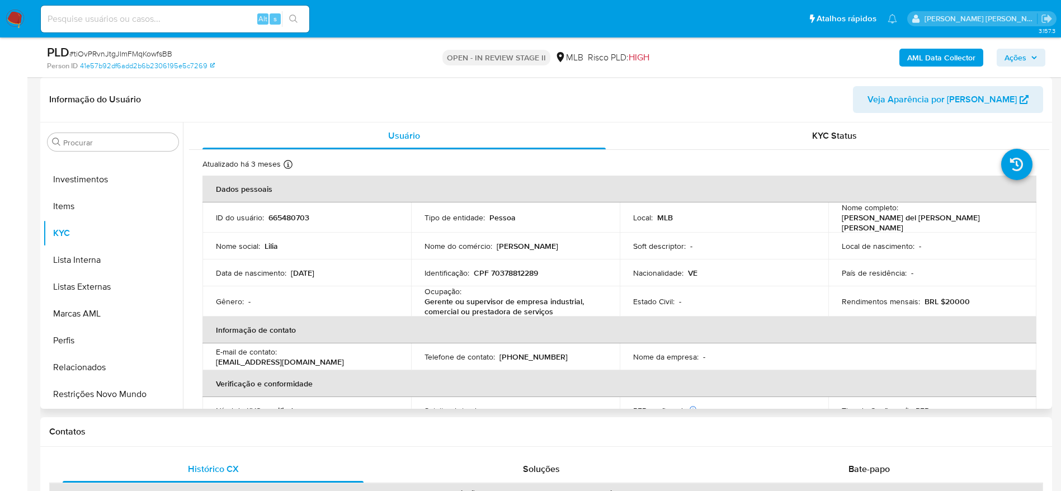
select select "10"
click at [500, 270] on p "CPF 70378812289" at bounding box center [506, 273] width 64 height 10
copy p "70378812289"
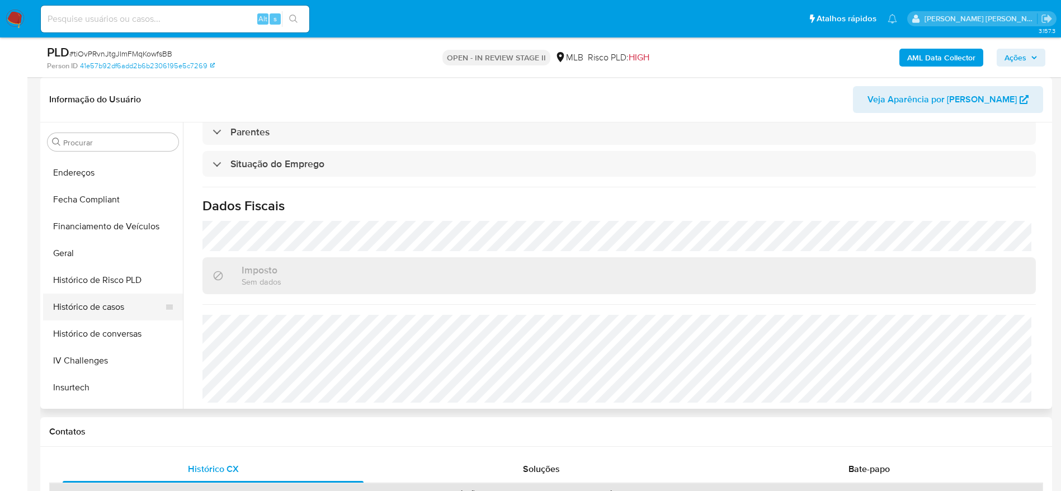
scroll to position [358, 0]
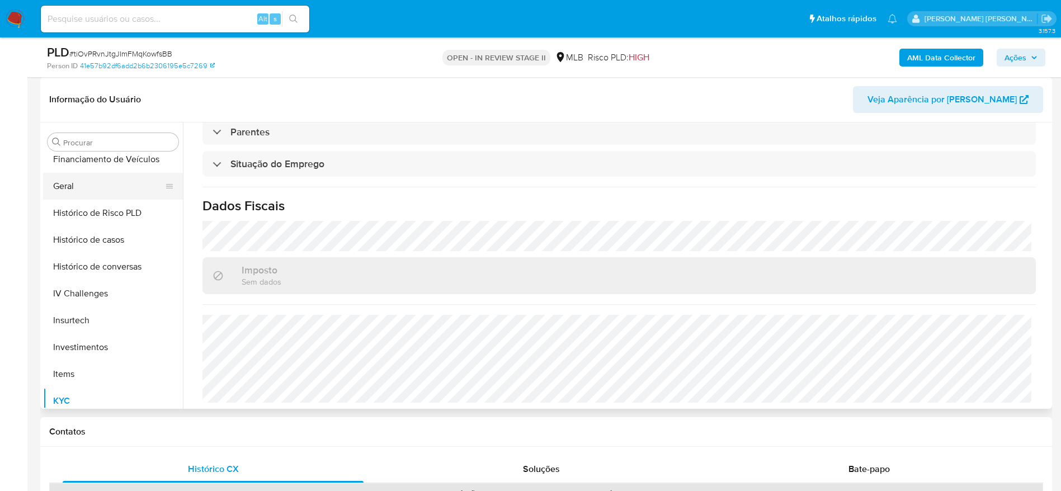
click at [82, 185] on button "Geral" at bounding box center [108, 186] width 131 height 27
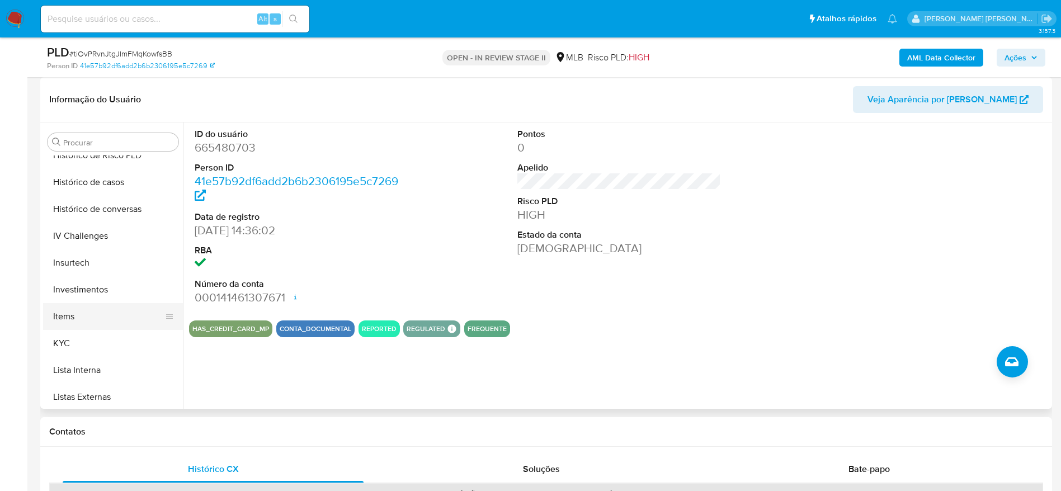
scroll to position [442, 0]
click at [91, 309] on button "KYC" at bounding box center [108, 317] width 131 height 27
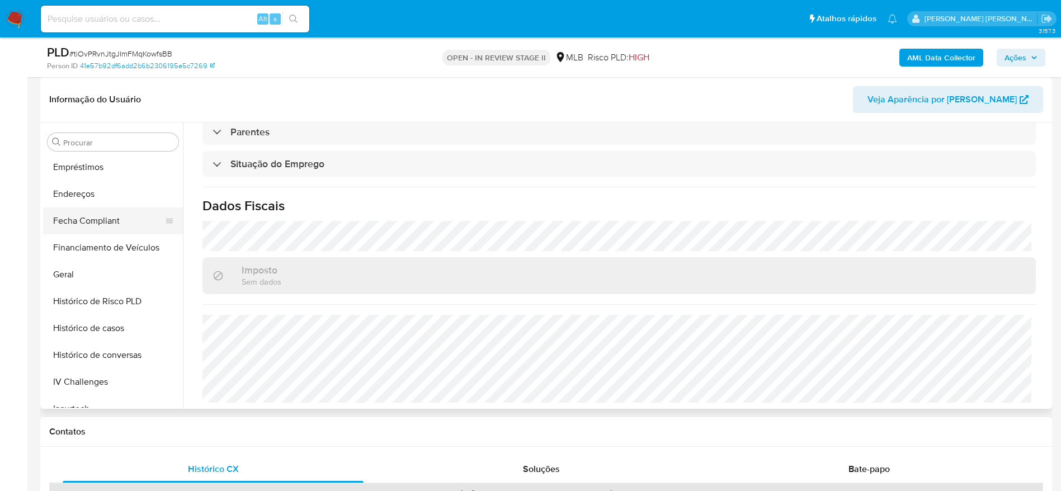
scroll to position [191, 0]
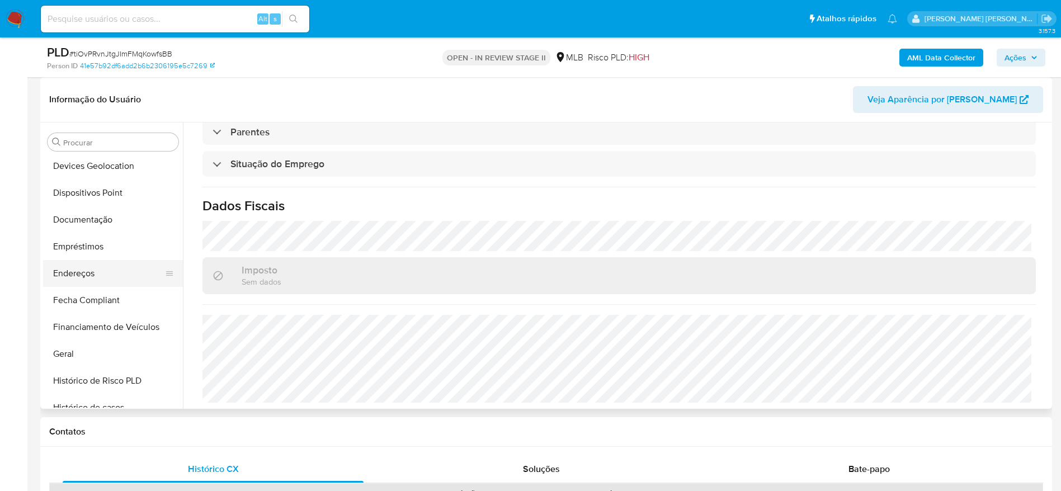
click at [73, 264] on button "Endereços" at bounding box center [108, 273] width 131 height 27
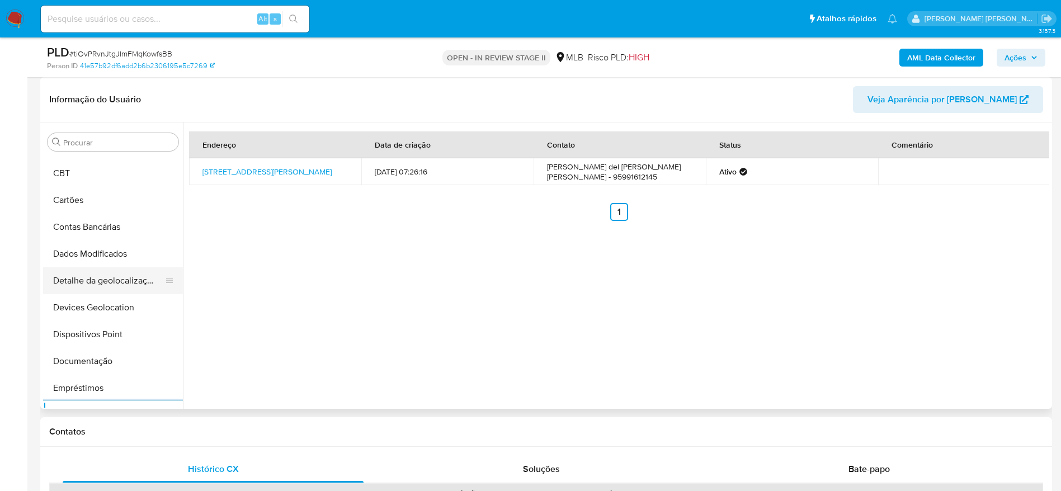
scroll to position [23, 0]
click at [103, 309] on button "Detalhe da geolocalização" at bounding box center [108, 307] width 131 height 27
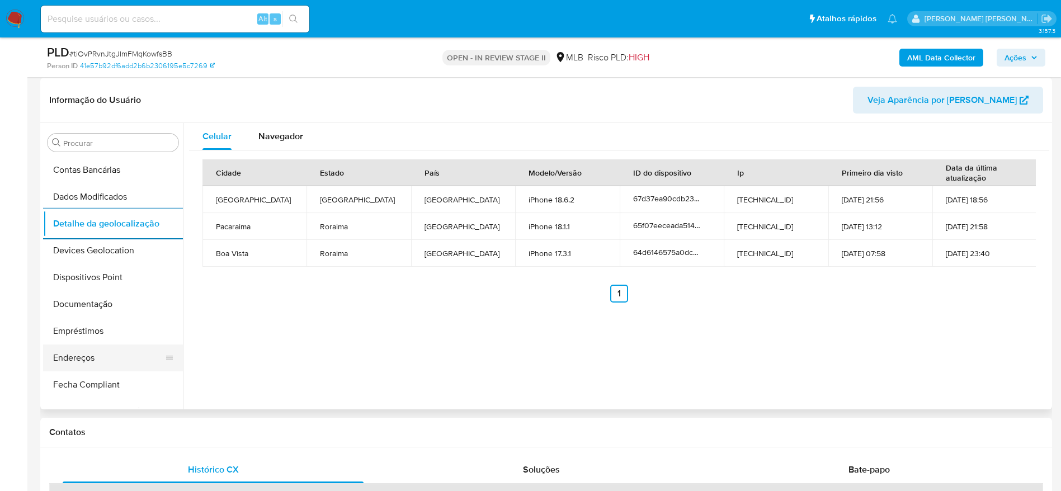
scroll to position [168, 0]
click at [98, 284] on button "Dispositivos Point" at bounding box center [108, 276] width 131 height 27
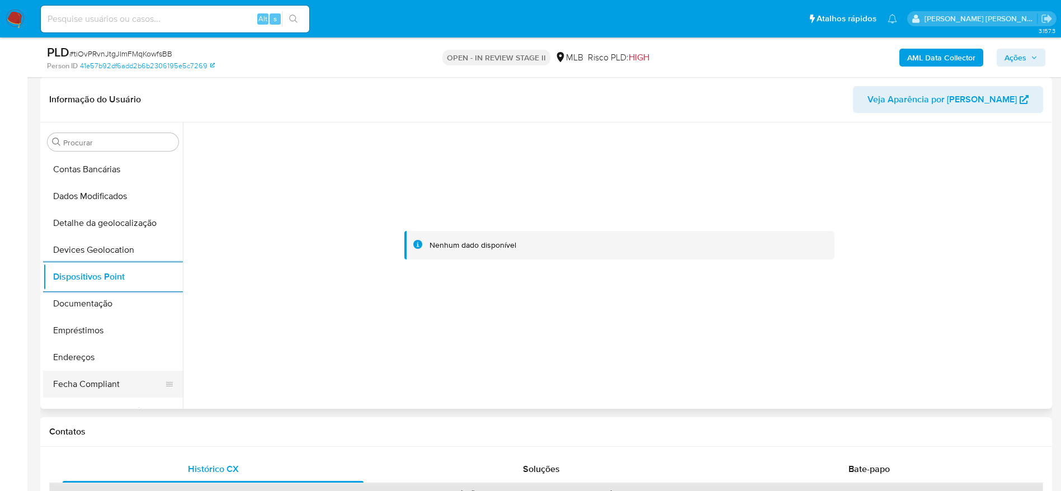
scroll to position [526, 0]
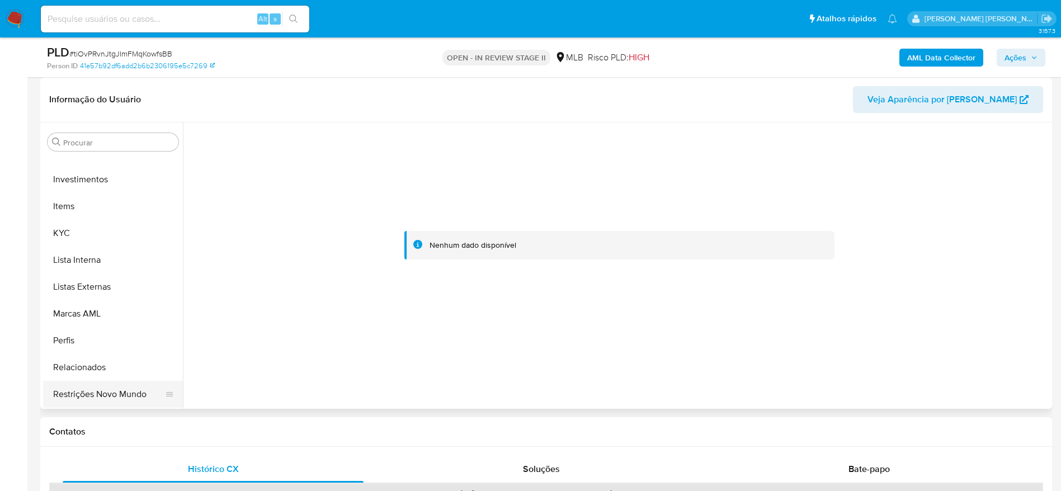
click at [100, 399] on button "Restrições Novo Mundo" at bounding box center [108, 394] width 131 height 27
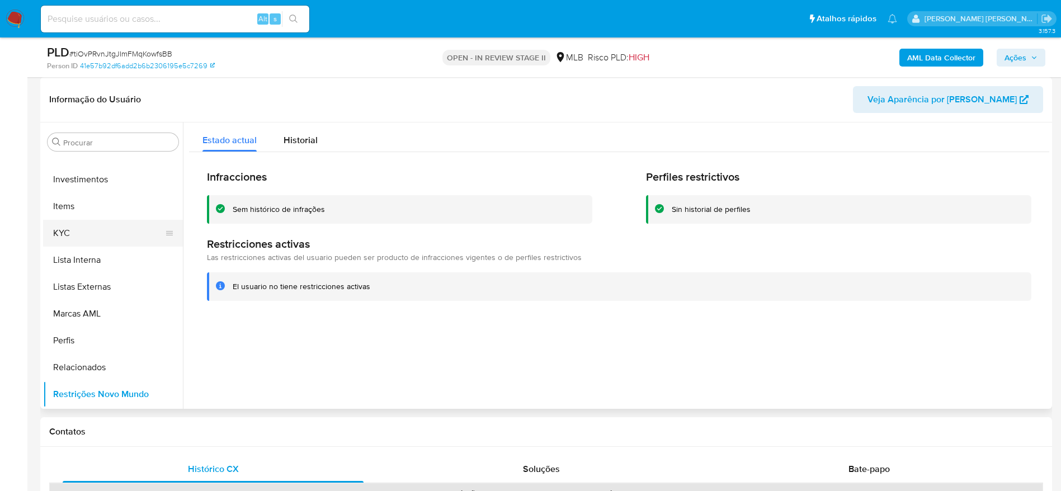
click at [80, 234] on button "KYC" at bounding box center [108, 233] width 131 height 27
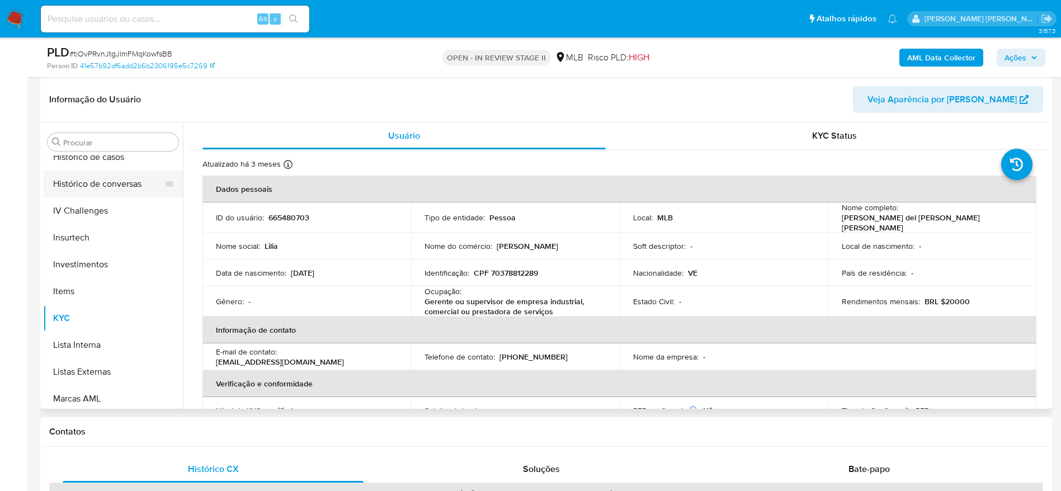
scroll to position [358, 0]
click at [90, 195] on button "Geral" at bounding box center [108, 186] width 131 height 27
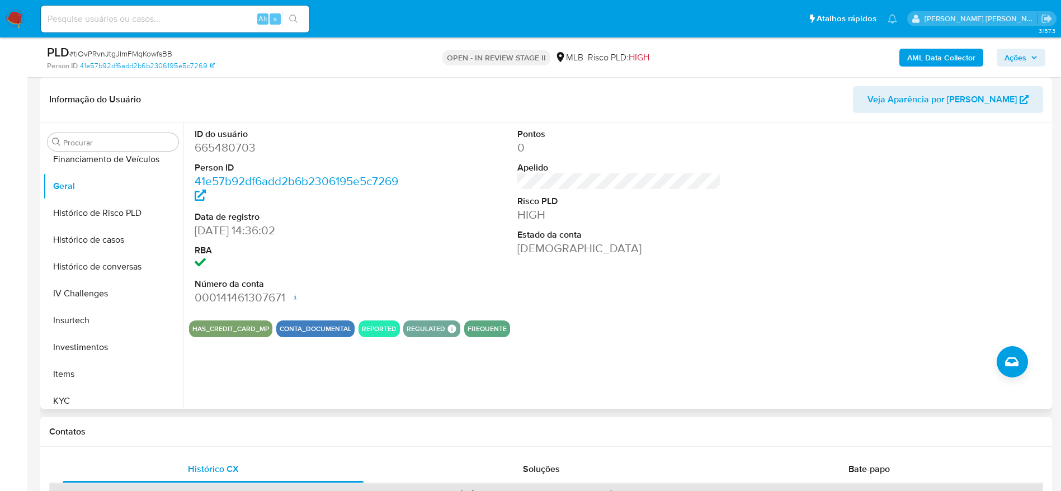
click at [233, 379] on div "ID do usuário 665480703 Person ID 41e57b92df6add2b6b2306195e5c7269 Data de regi…" at bounding box center [616, 265] width 866 height 286
drag, startPoint x: 92, startPoint y: 384, endPoint x: 92, endPoint y: 392, distance: 8.4
click at [92, 392] on ul "Adiantamentos de Dinheiro Anexos CBT Cartões Contas Bancárias Dados Modificados…" at bounding box center [113, 281] width 140 height 252
click at [92, 394] on button "KYC" at bounding box center [108, 400] width 131 height 27
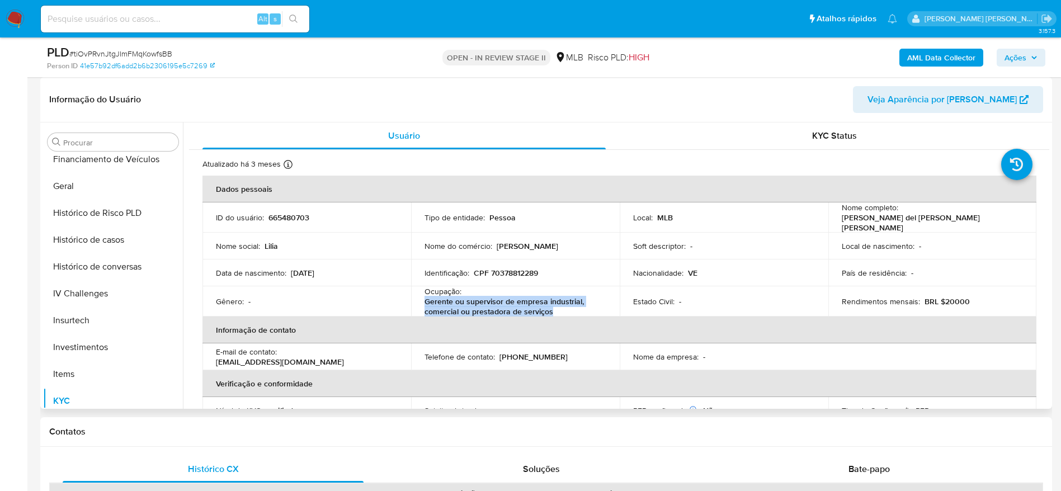
drag, startPoint x: 508, startPoint y: 311, endPoint x: 424, endPoint y: 300, distance: 84.1
click at [424, 300] on p "Gerente ou supervisor de empresa industrial, comercial ou prestadora de serviços" at bounding box center [512, 306] width 177 height 20
copy p "Gerente ou supervisor de empresa industrial, comercial ou prestadora de serviços"
click at [128, 243] on button "Histórico de casos" at bounding box center [108, 239] width 131 height 27
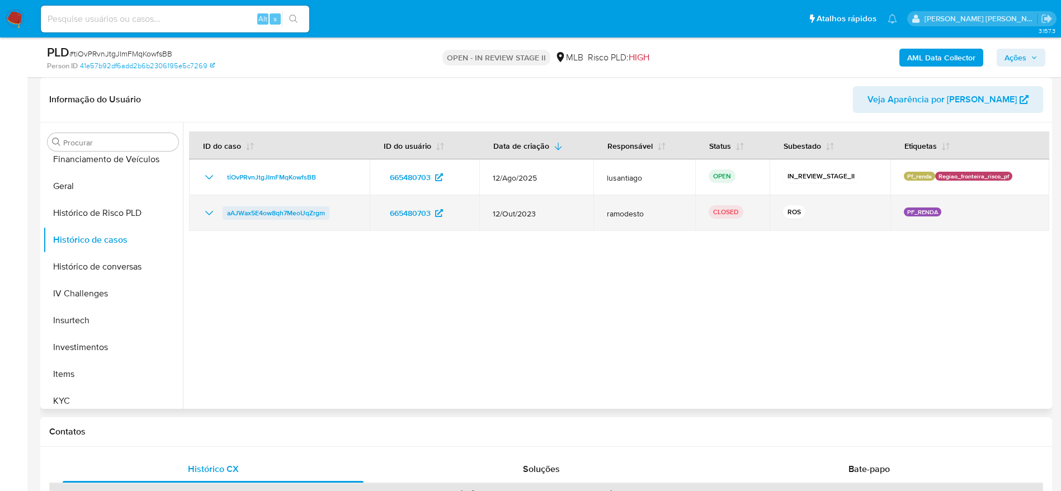
click at [269, 211] on span "aAJWax5E4ow8qh7MeoUqZrgm" at bounding box center [276, 212] width 98 height 13
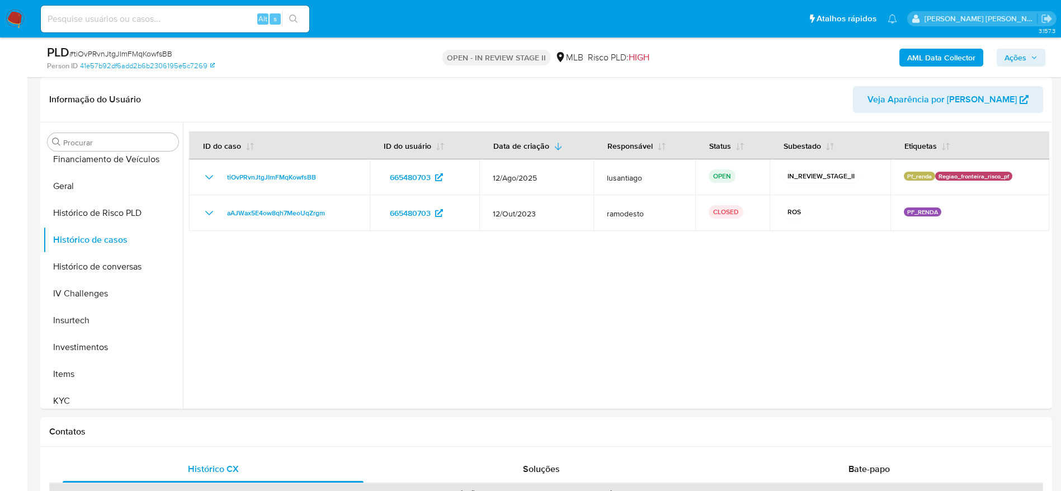
click at [1009, 54] on span "Ações" at bounding box center [1015, 58] width 22 height 18
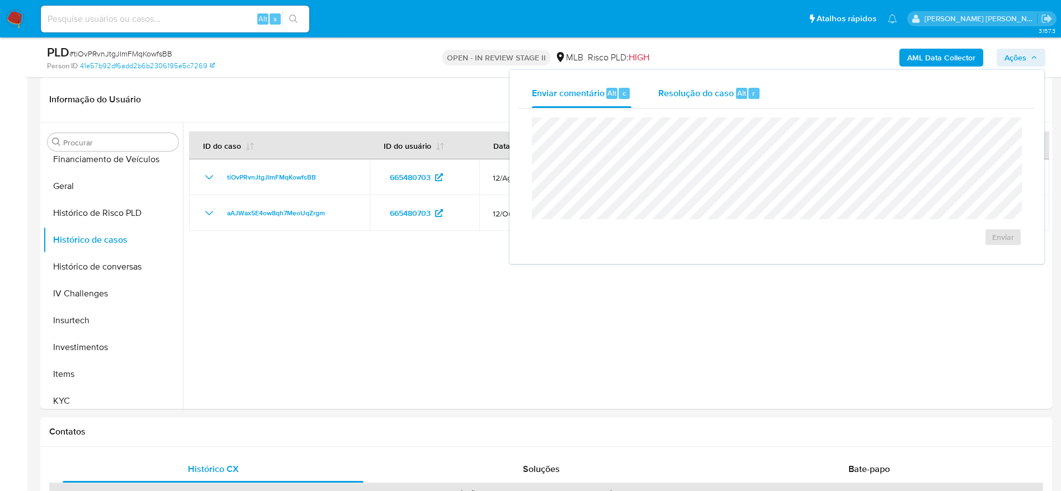
click at [675, 96] on span "Resolução do caso" at bounding box center [695, 92] width 75 height 13
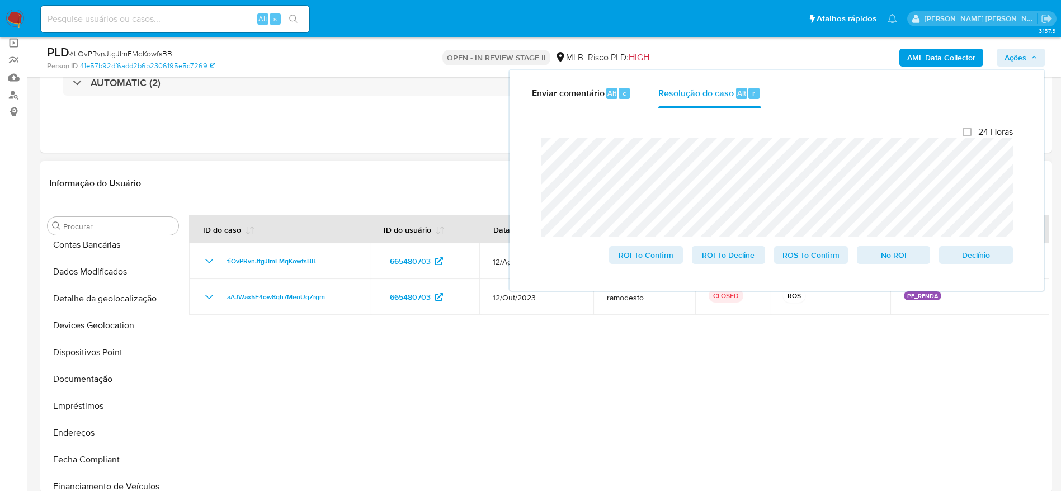
scroll to position [0, 0]
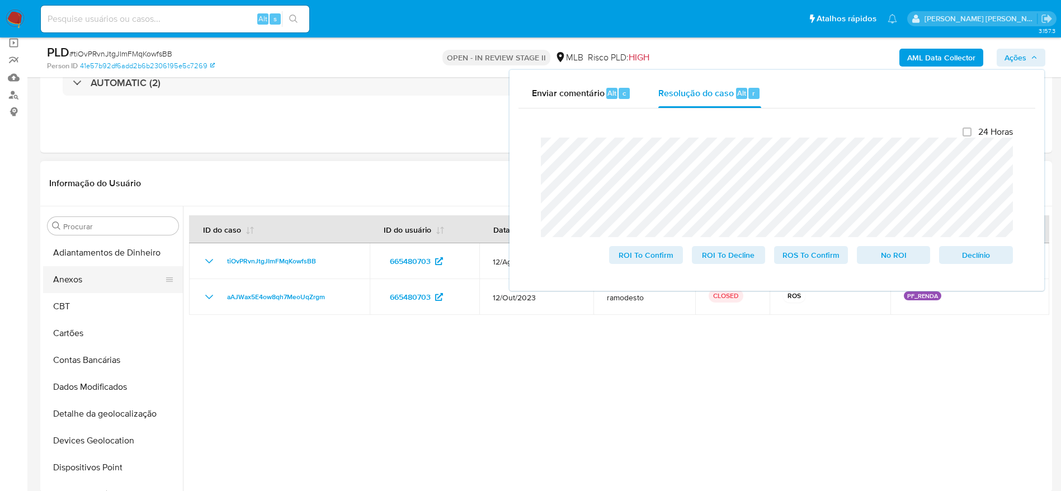
click at [89, 276] on button "Anexos" at bounding box center [108, 279] width 131 height 27
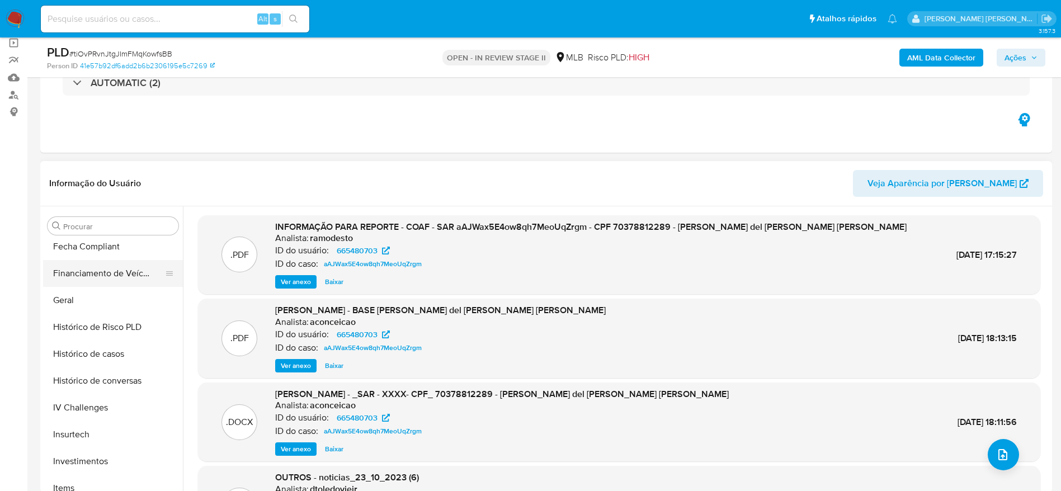
scroll to position [419, 0]
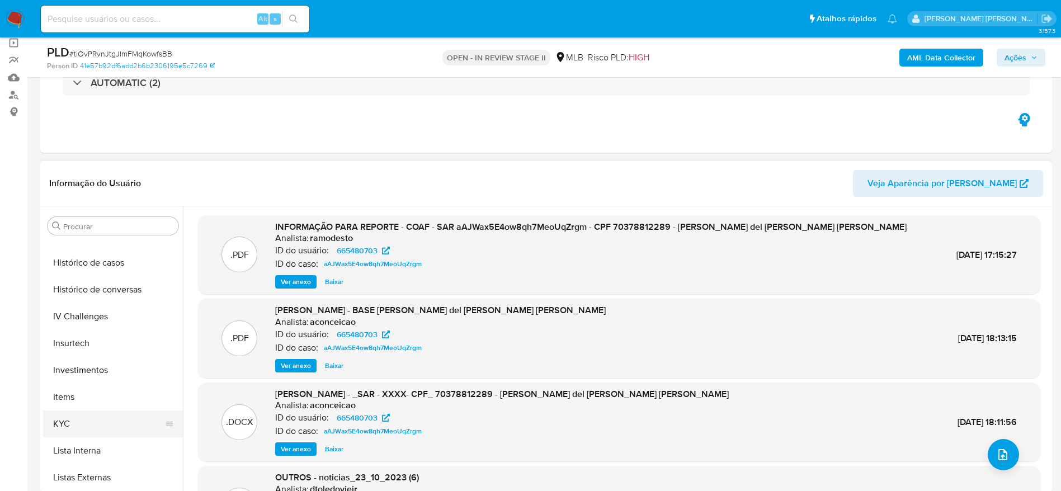
click at [79, 425] on button "KYC" at bounding box center [108, 423] width 131 height 27
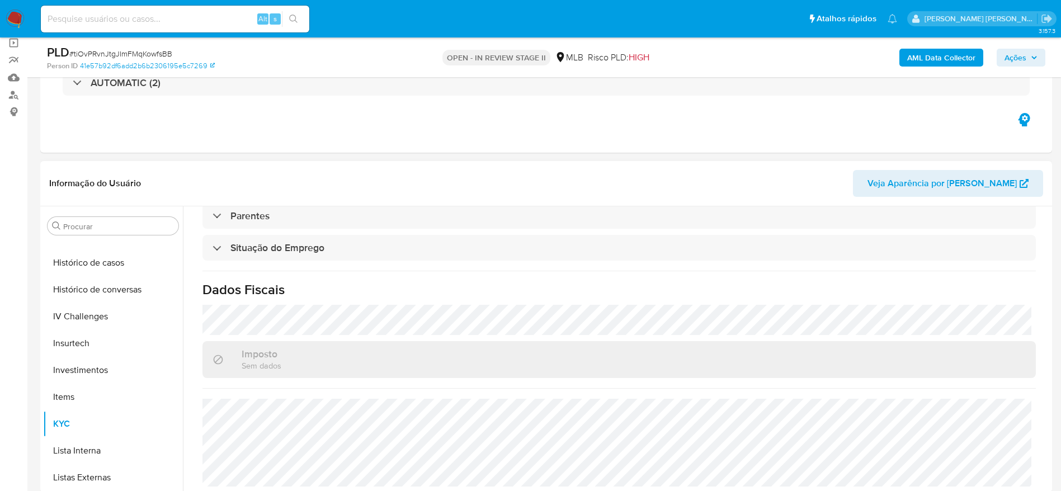
scroll to position [0, 0]
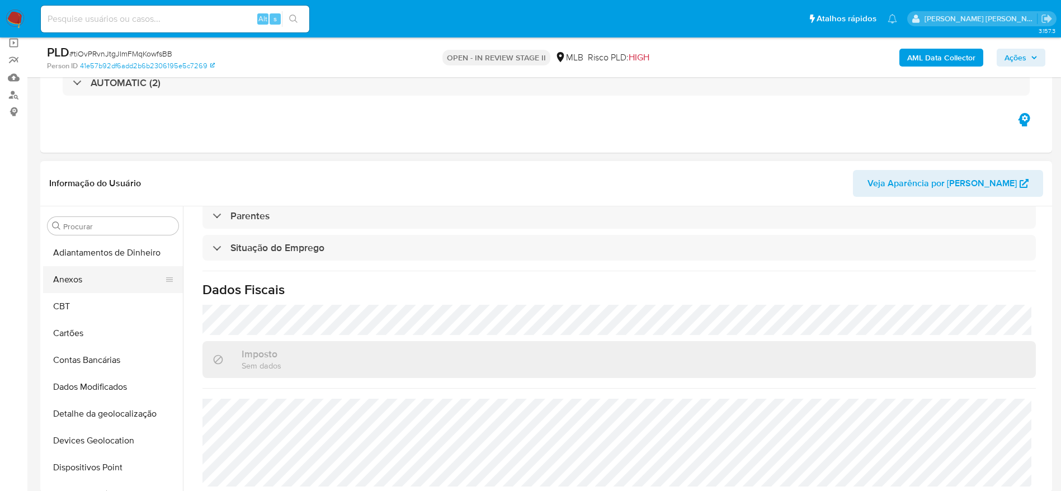
click at [68, 278] on button "Anexos" at bounding box center [108, 279] width 131 height 27
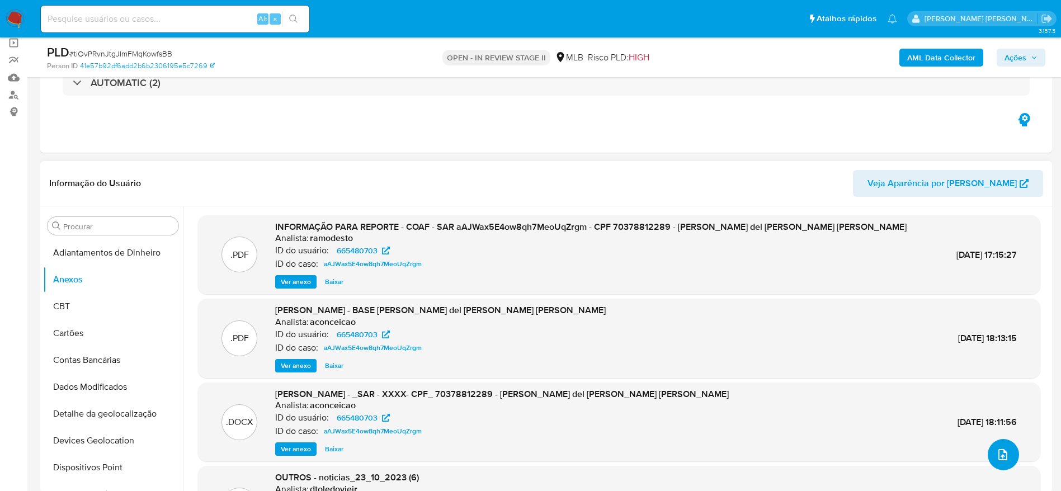
click at [1007, 462] on button "upload-file" at bounding box center [1002, 454] width 31 height 31
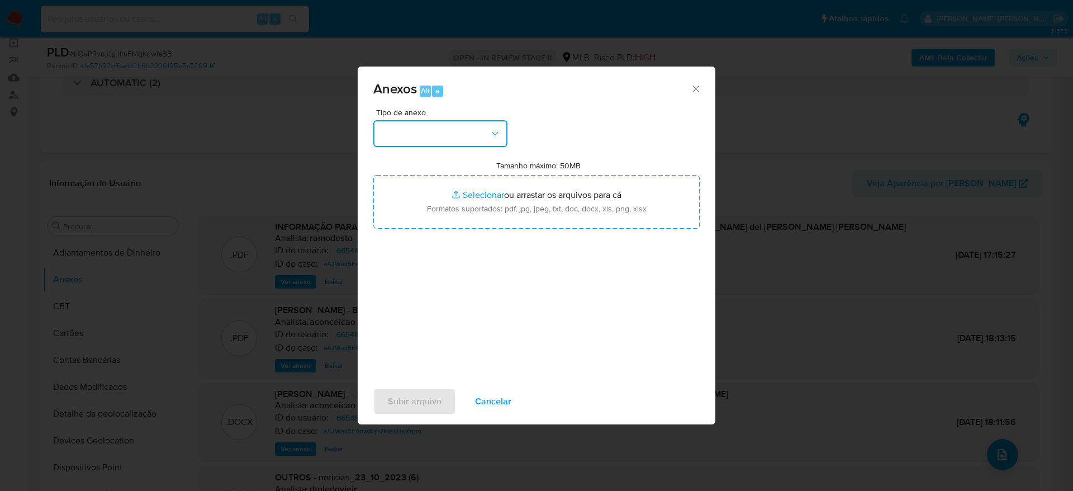
click at [443, 139] on button "button" at bounding box center [440, 133] width 134 height 27
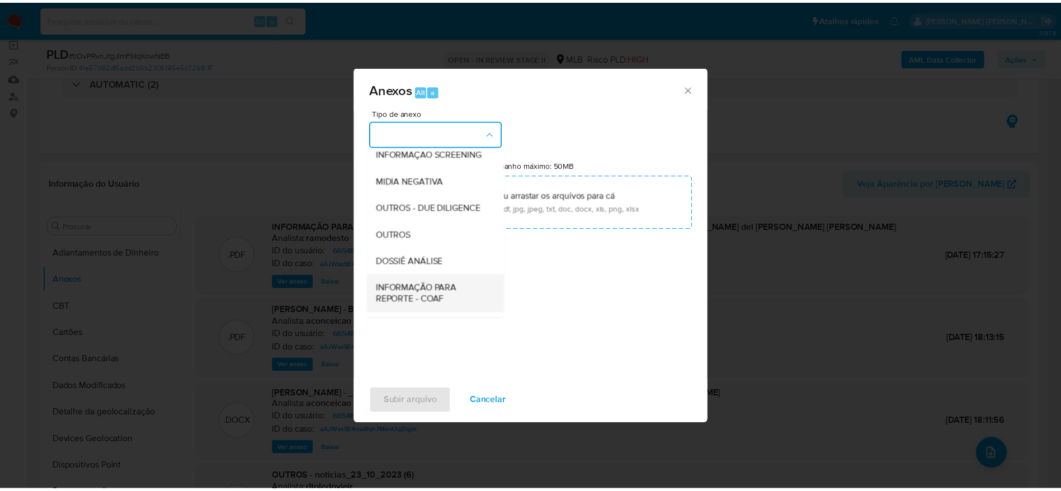
scroll to position [172, 0]
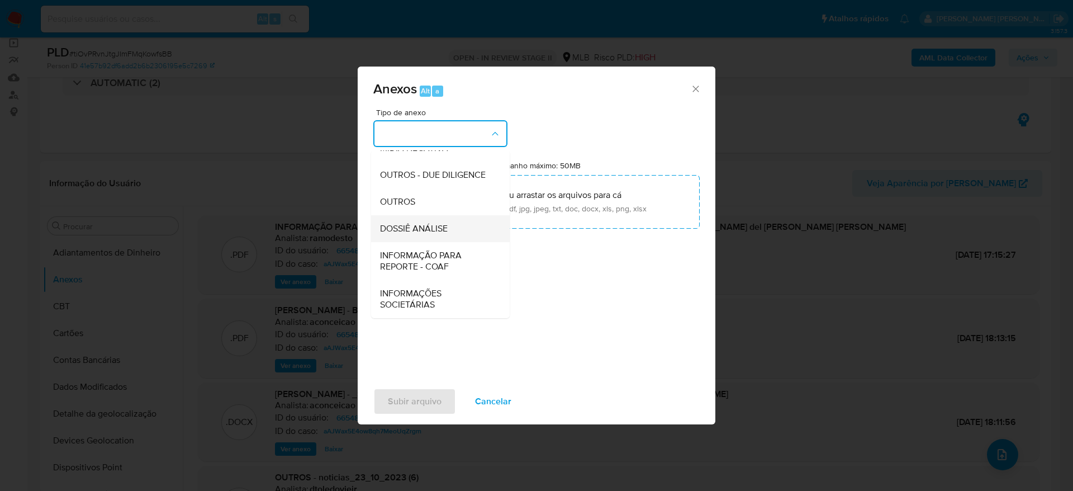
click at [428, 224] on span "DOSSIÊ ANÁLISE" at bounding box center [414, 228] width 68 height 11
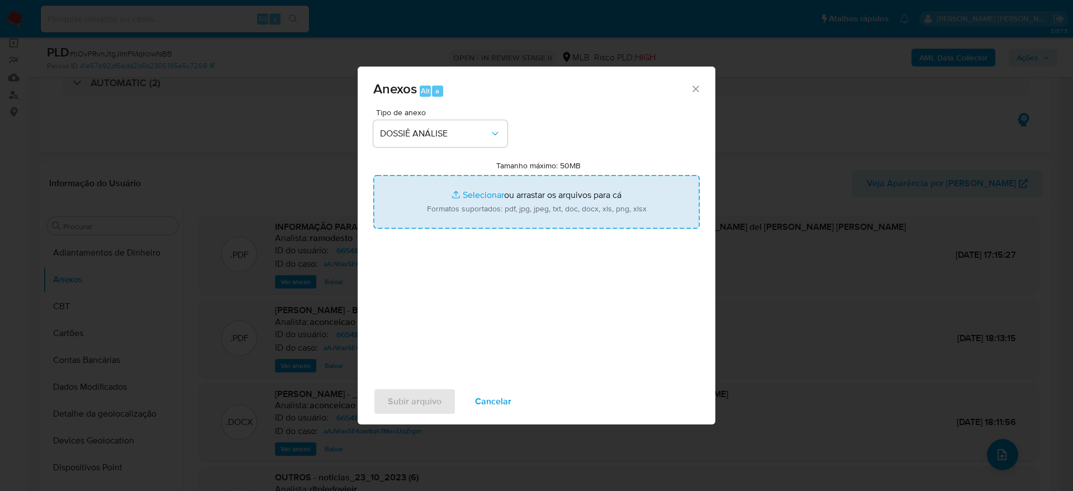
type input "C:\fakepath\Mulan 665480703_2025_09_08_09_55_01.xlsx"
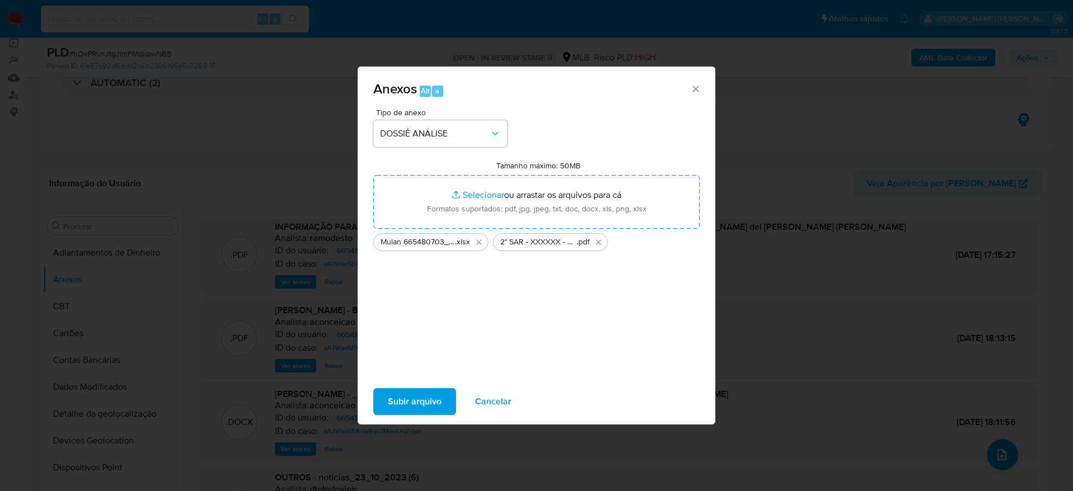
click at [433, 399] on span "Subir arquivo" at bounding box center [415, 401] width 54 height 25
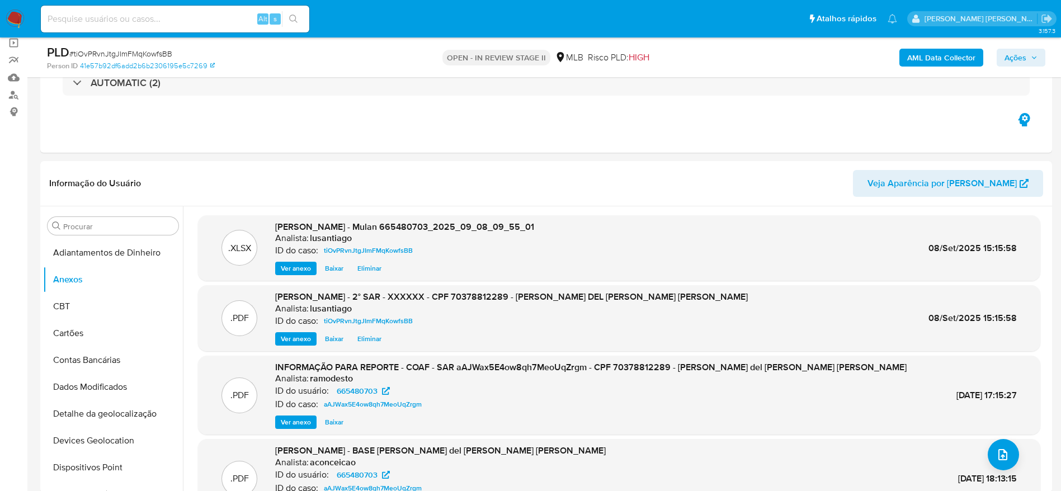
click at [928, 62] on b "AML Data Collector" at bounding box center [941, 58] width 68 height 18
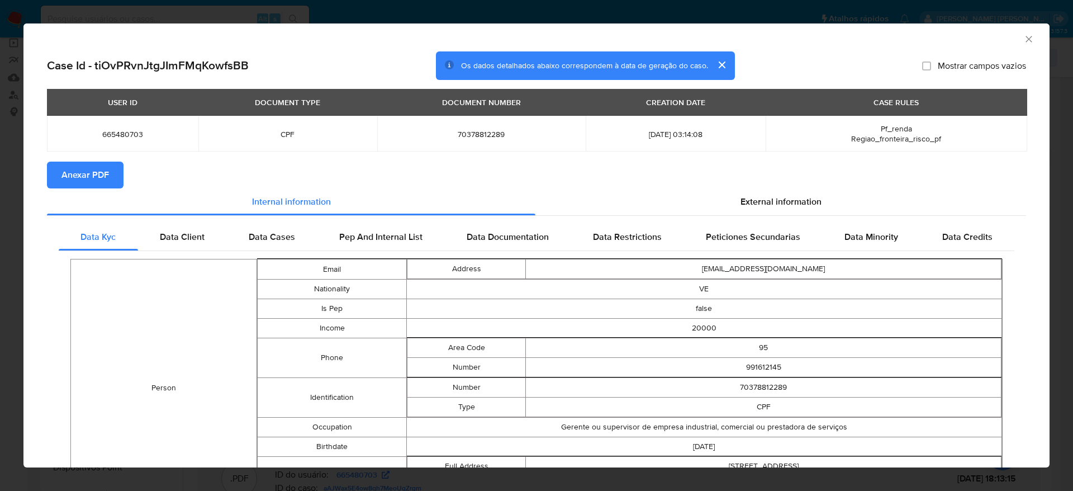
click at [99, 174] on span "Anexar PDF" at bounding box center [86, 175] width 48 height 25
click at [1024, 41] on icon "Fechar a janela" at bounding box center [1029, 39] width 11 height 11
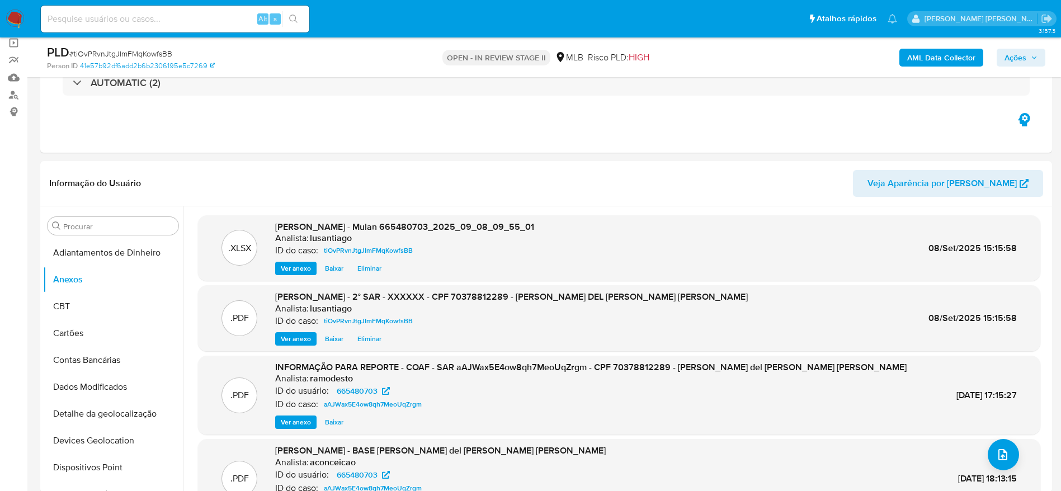
click at [1036, 50] on span "Ações" at bounding box center [1020, 58] width 33 height 16
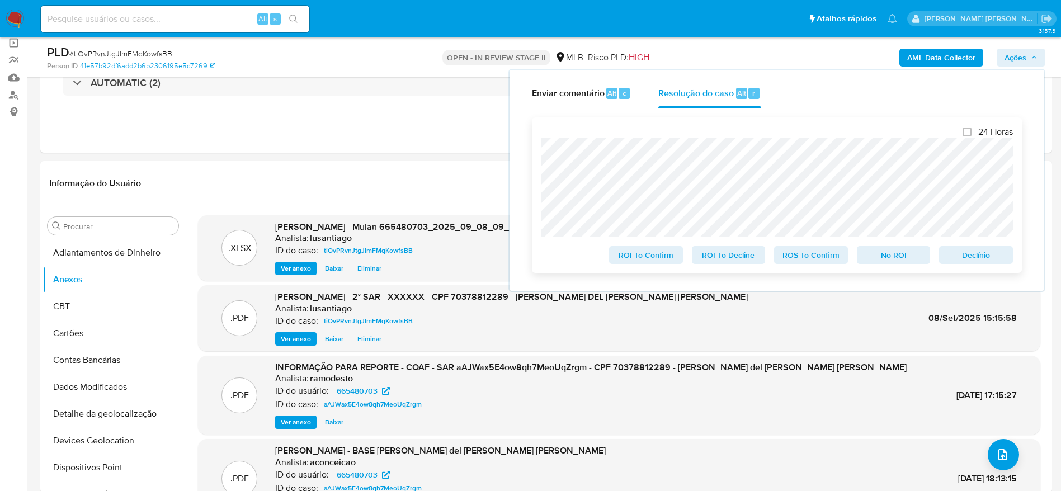
click at [808, 259] on span "ROS To Confirm" at bounding box center [811, 255] width 58 height 16
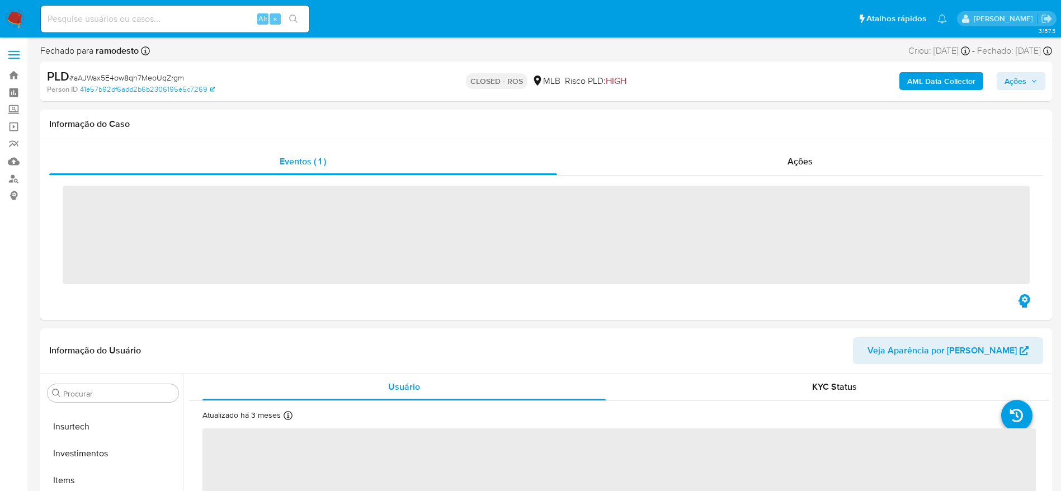
scroll to position [526, 0]
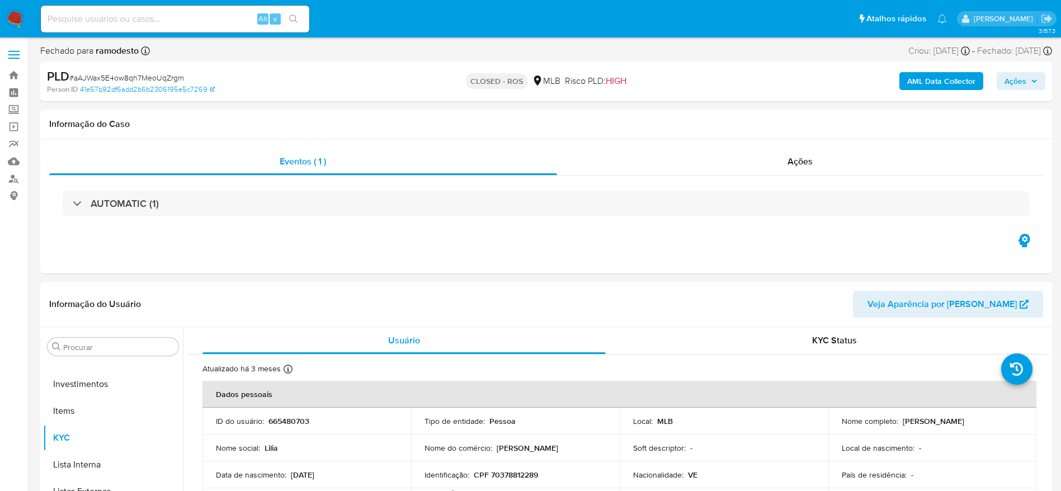
select select "10"
click at [653, 162] on div "Ações" at bounding box center [800, 161] width 486 height 27
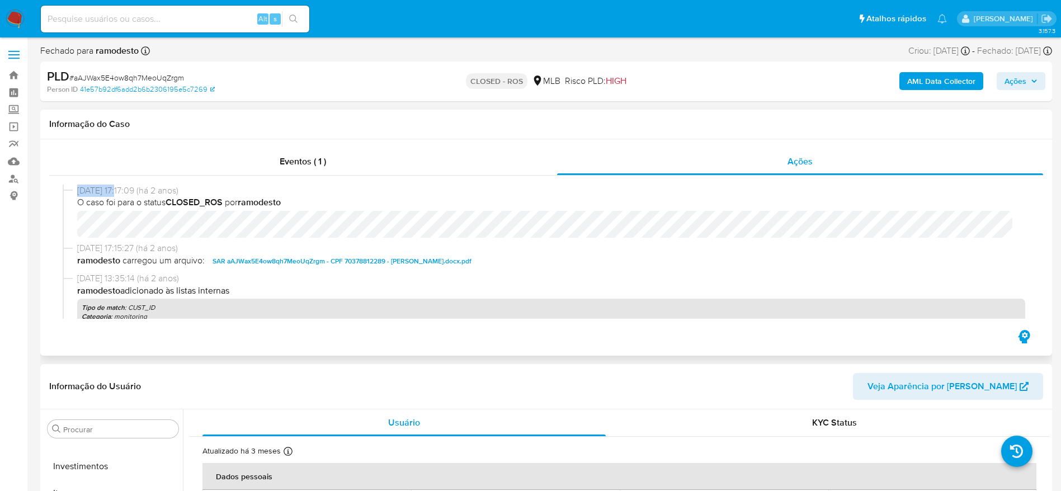
drag, startPoint x: 74, startPoint y: 188, endPoint x: 115, endPoint y: 194, distance: 41.3
click at [115, 194] on div "[DATE] 17:17:09 (há 2 anos) O caso foi para o status CLOSED_ROS por ramodesto" at bounding box center [546, 214] width 967 height 58
copy span "[DATE]"
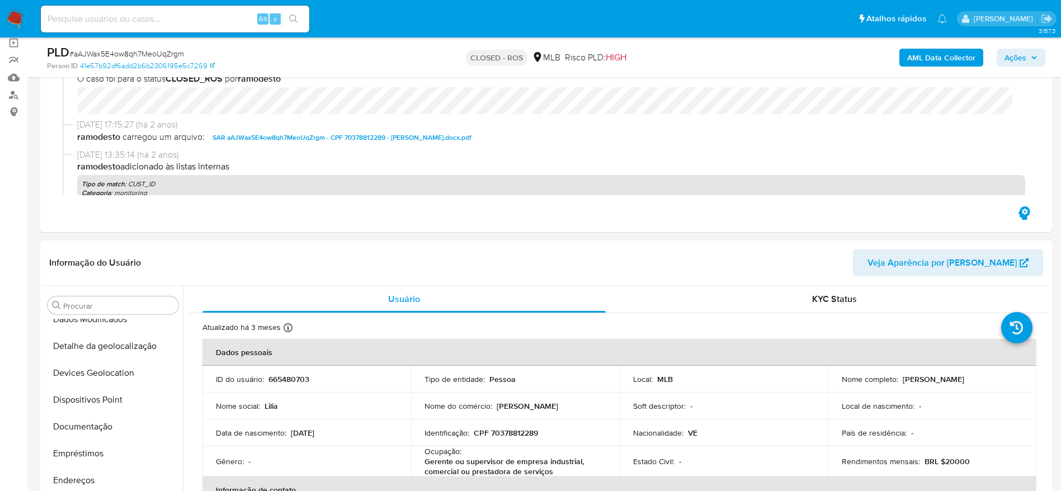
scroll to position [0, 0]
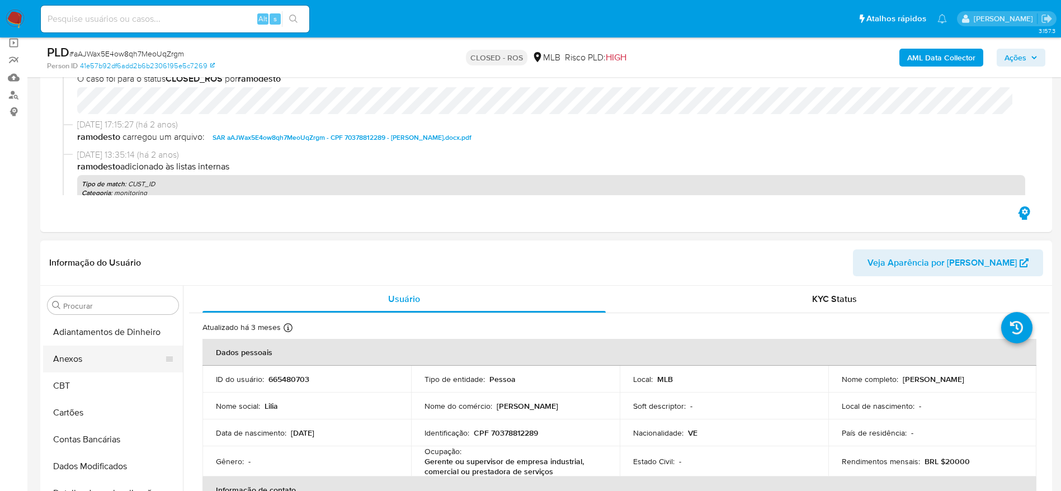
click at [88, 346] on button "Anexos" at bounding box center [108, 359] width 131 height 27
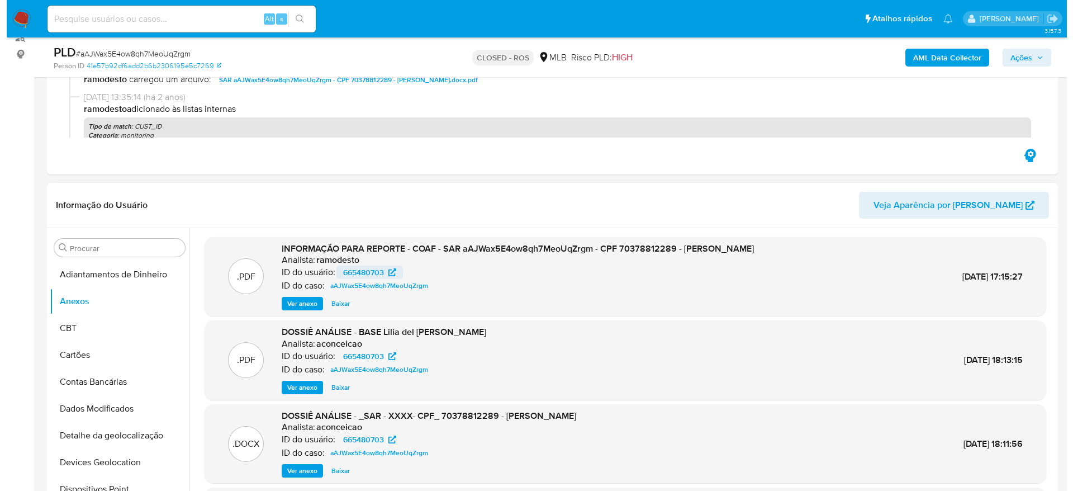
scroll to position [168, 0]
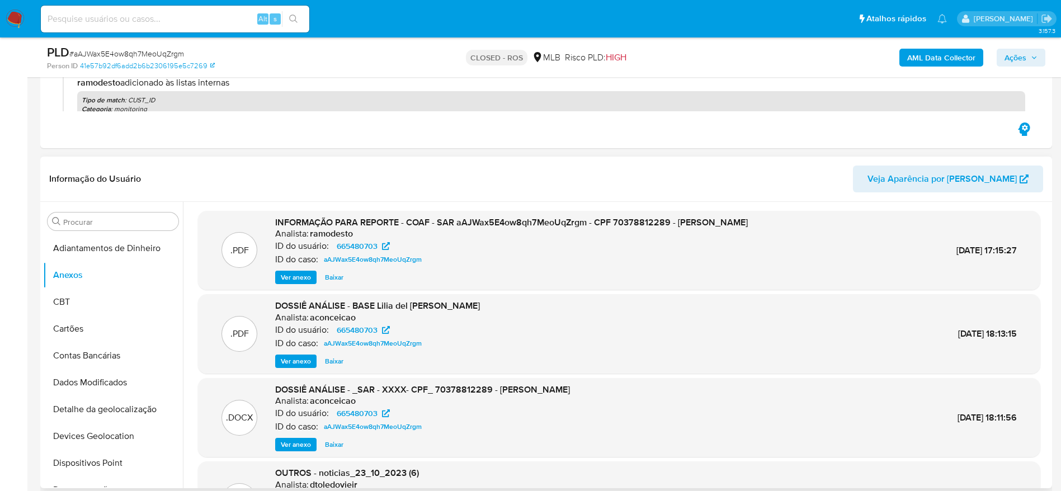
click at [297, 278] on span "Ver anexo" at bounding box center [296, 277] width 30 height 11
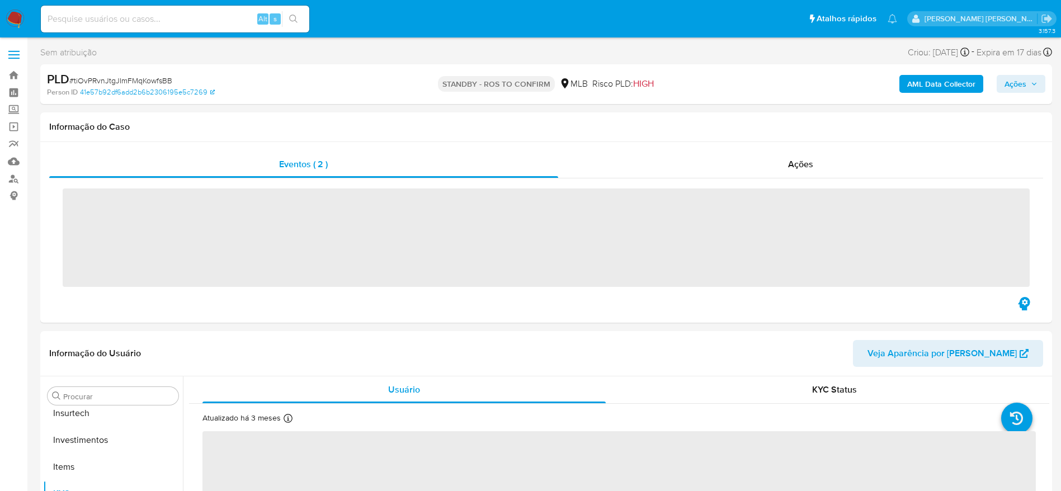
scroll to position [526, 0]
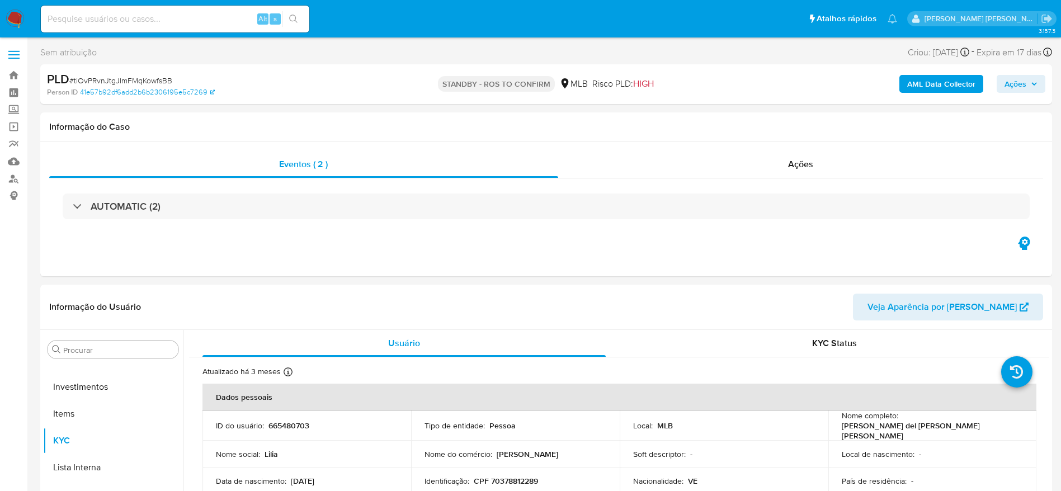
select select "10"
click at [12, 77] on link "Bandeja" at bounding box center [66, 75] width 133 height 17
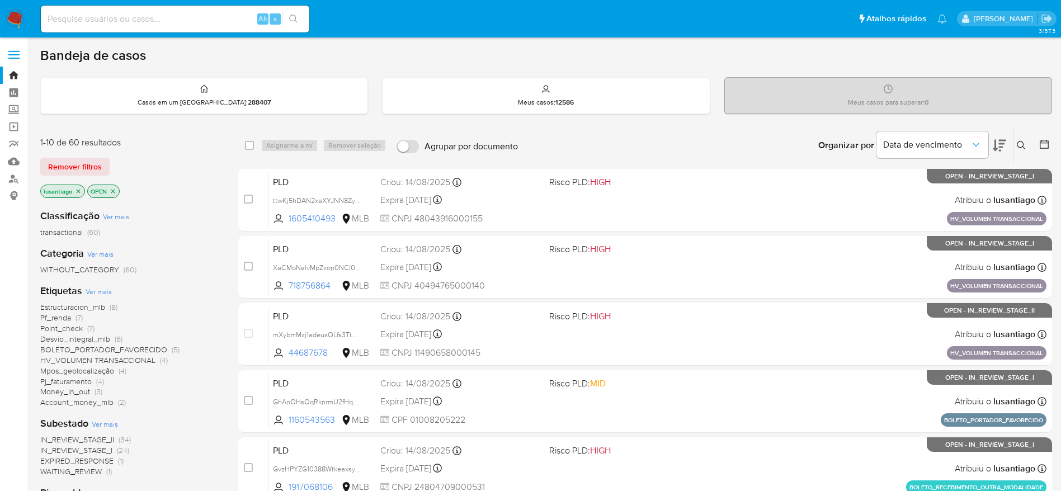
drag, startPoint x: 209, startPoint y: 31, endPoint x: 194, endPoint y: 17, distance: 20.6
click at [205, 31] on div "Alt s" at bounding box center [175, 19] width 268 height 27
click at [194, 17] on input at bounding box center [175, 19] width 268 height 15
paste input "10942070"
type input "10942070"
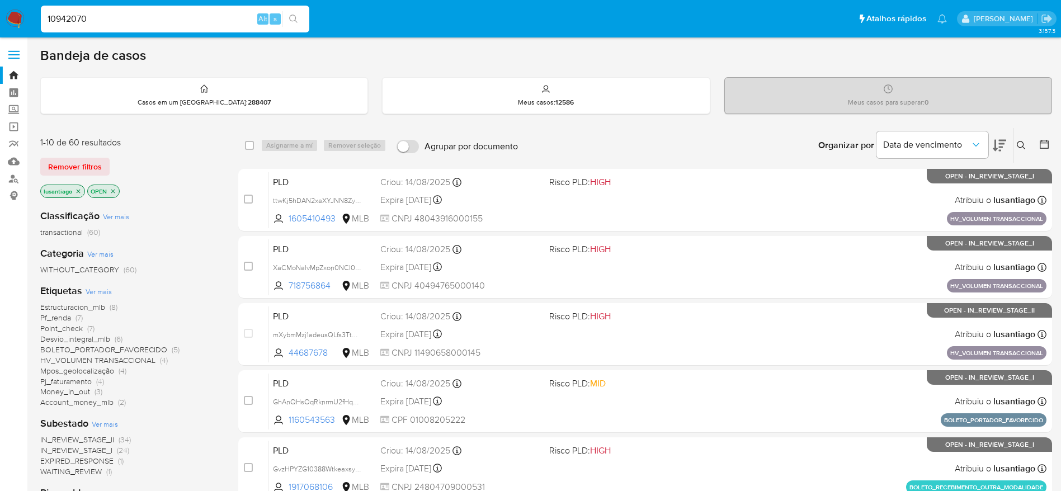
click at [291, 23] on button "search-icon" at bounding box center [293, 19] width 23 height 16
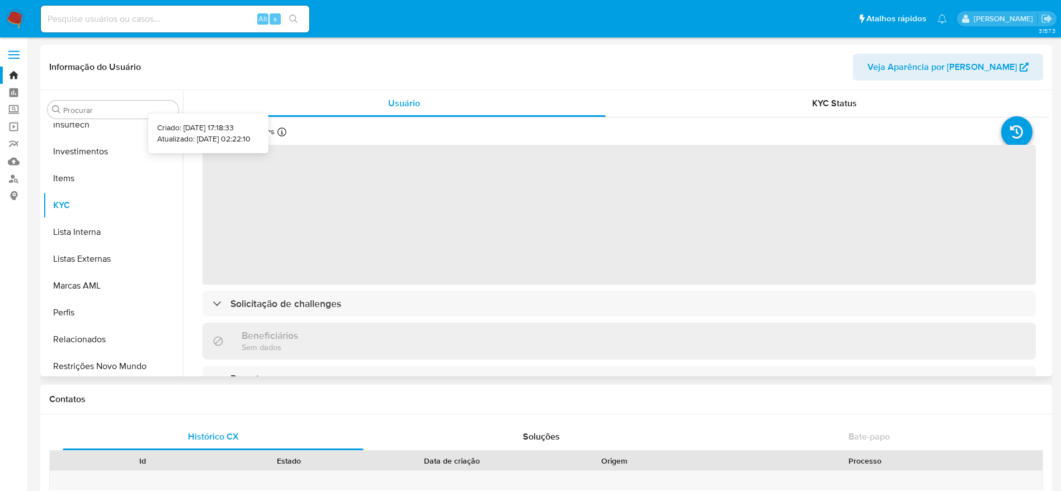
scroll to position [526, 0]
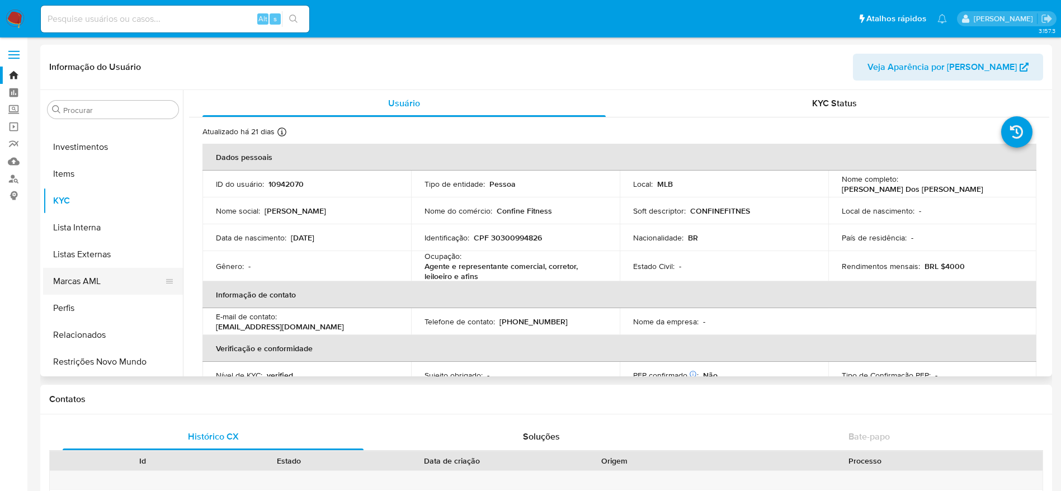
select select "10"
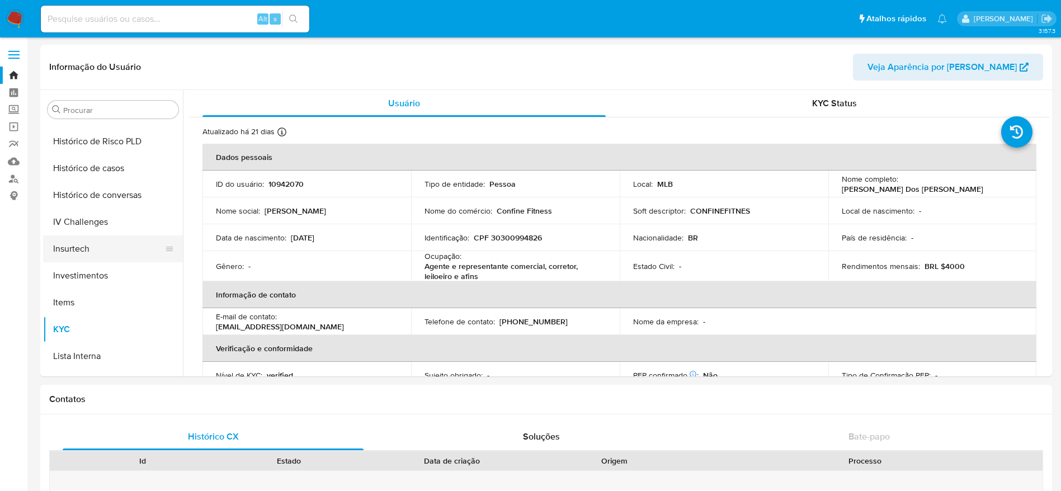
scroll to position [358, 0]
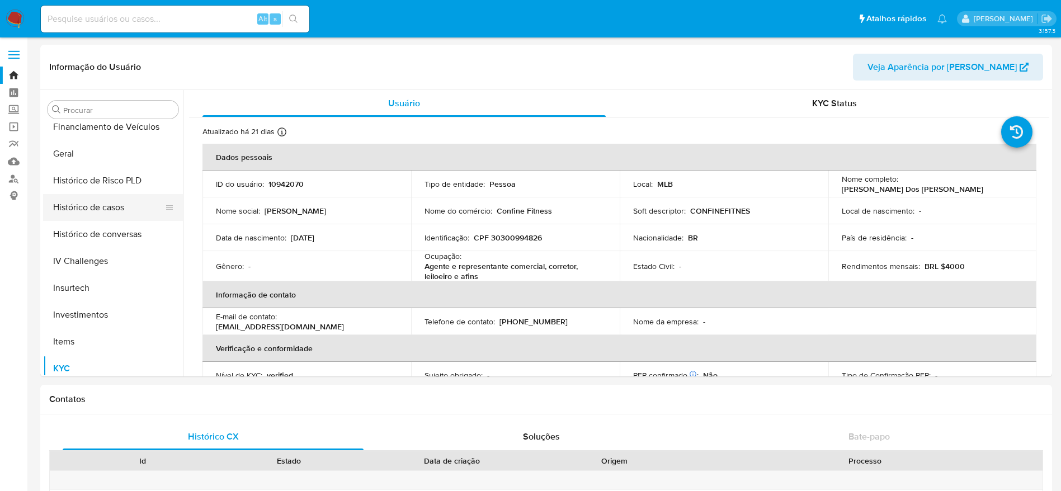
click at [101, 210] on button "Histórico de casos" at bounding box center [108, 207] width 131 height 27
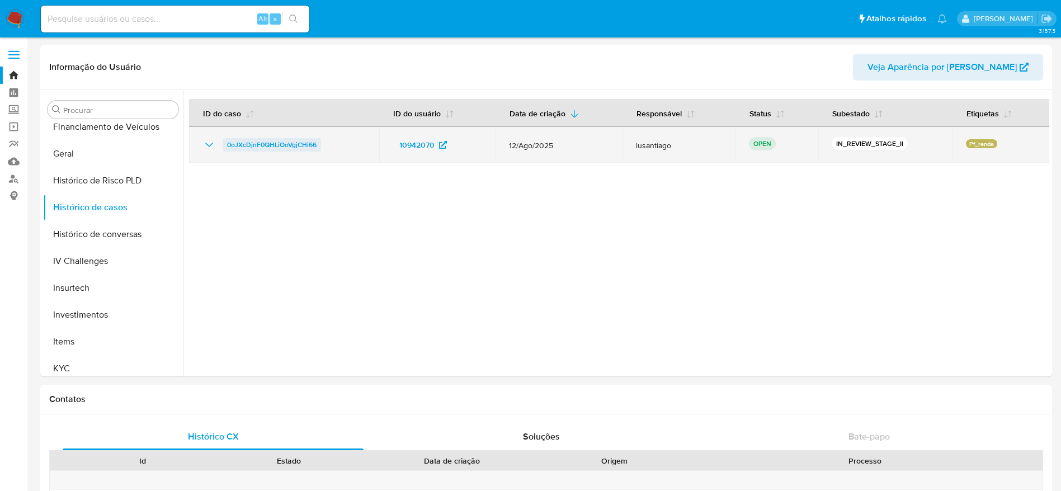
click at [264, 141] on span "0oJXcDjnF0QHLiOoVgjCHi66" at bounding box center [271, 144] width 89 height 13
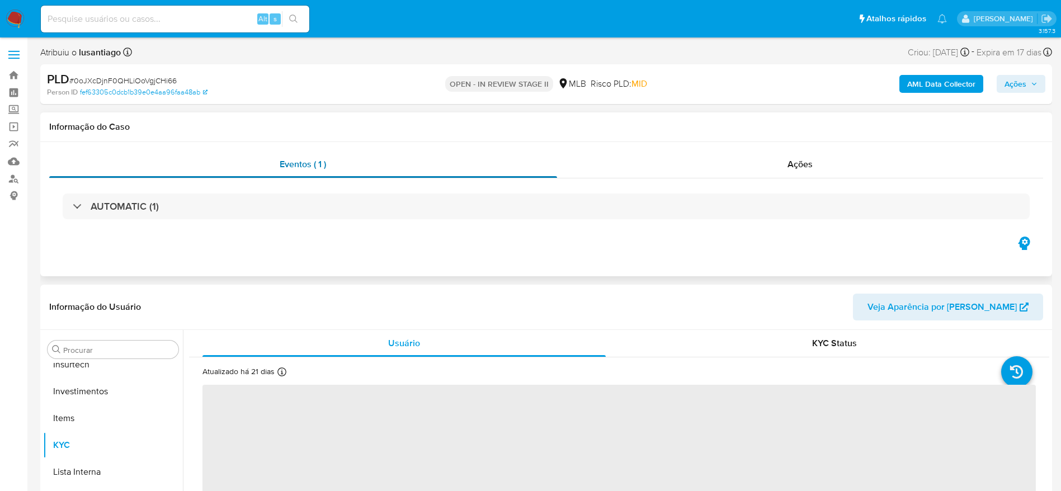
scroll to position [526, 0]
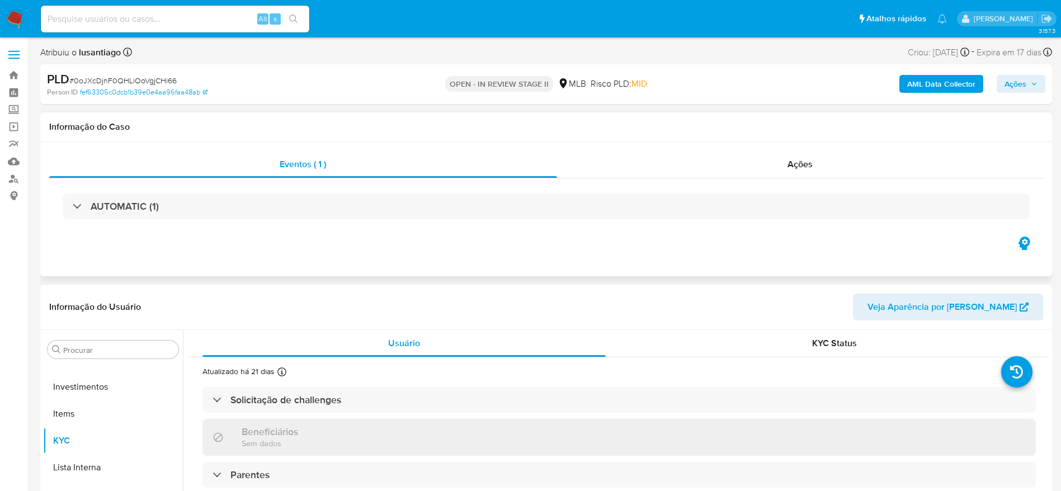
select select "10"
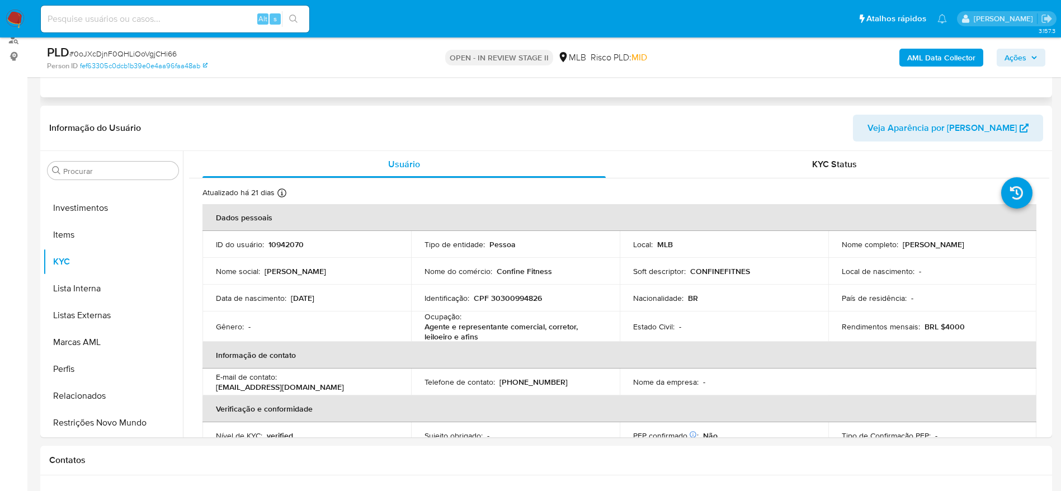
scroll to position [168, 0]
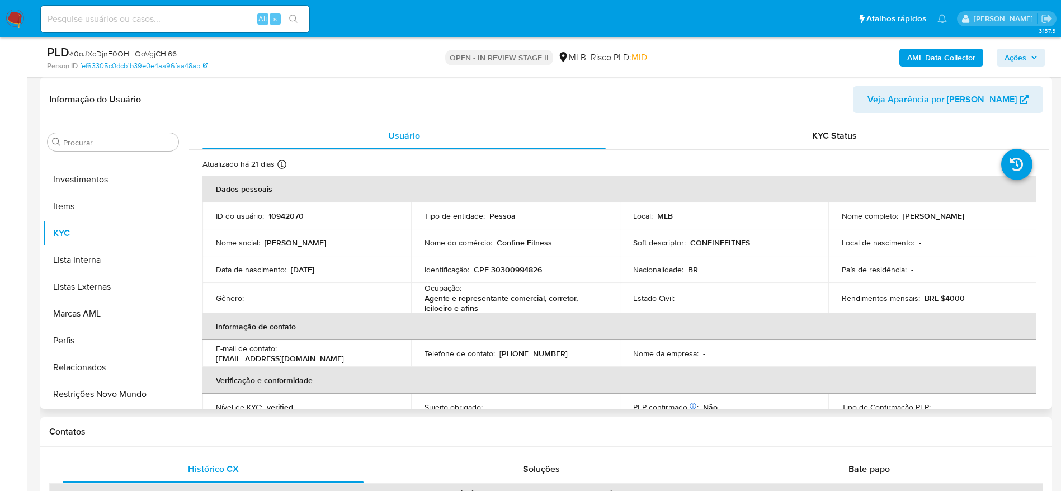
click at [499, 272] on p "CPF 30300994826" at bounding box center [508, 269] width 68 height 10
click at [500, 271] on p "CPF 30300994826" at bounding box center [508, 269] width 68 height 10
copy p "30300994826"
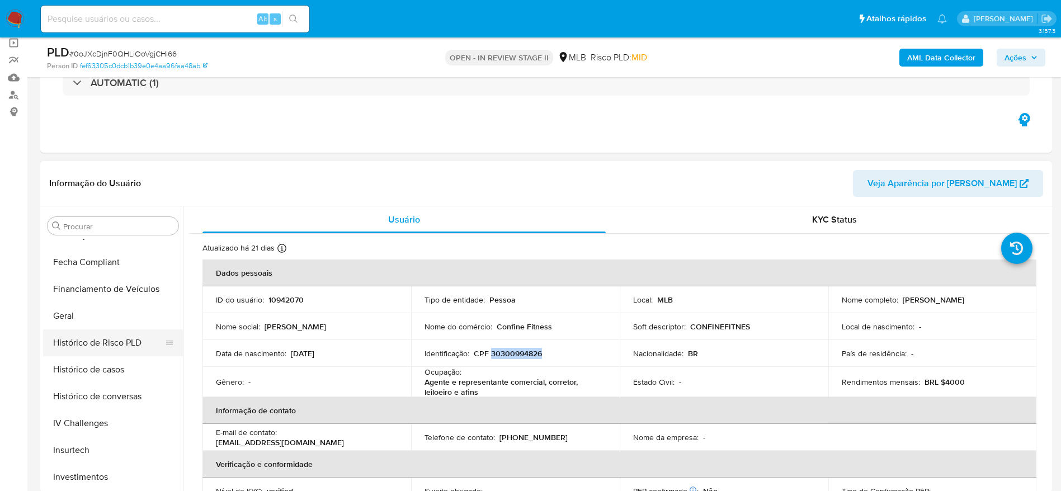
scroll to position [275, 0]
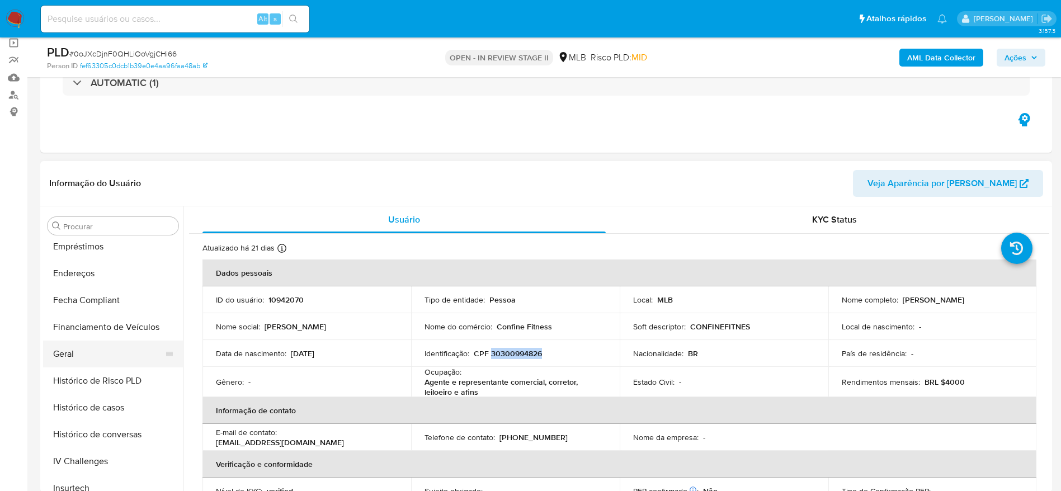
click at [91, 354] on button "Geral" at bounding box center [108, 353] width 131 height 27
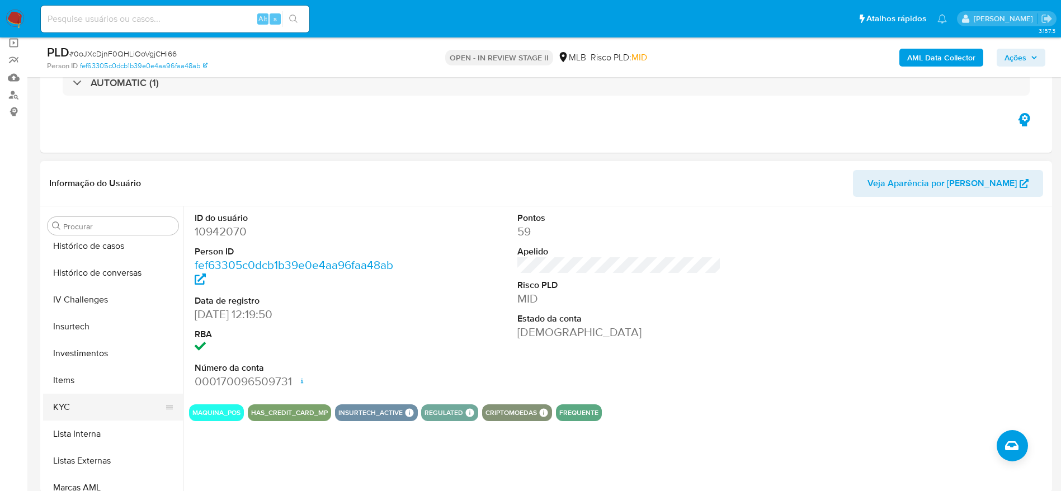
scroll to position [442, 0]
click at [83, 398] on button "KYC" at bounding box center [108, 400] width 131 height 27
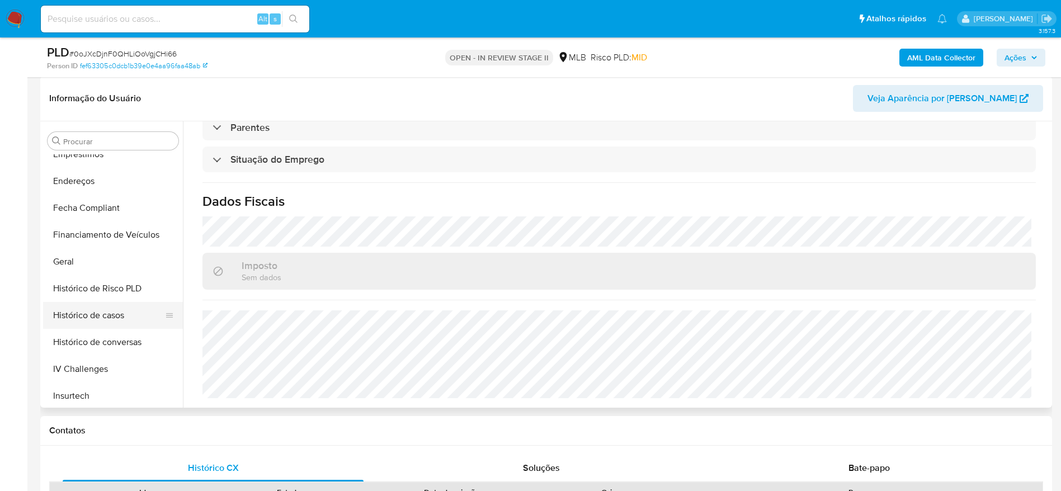
scroll to position [275, 0]
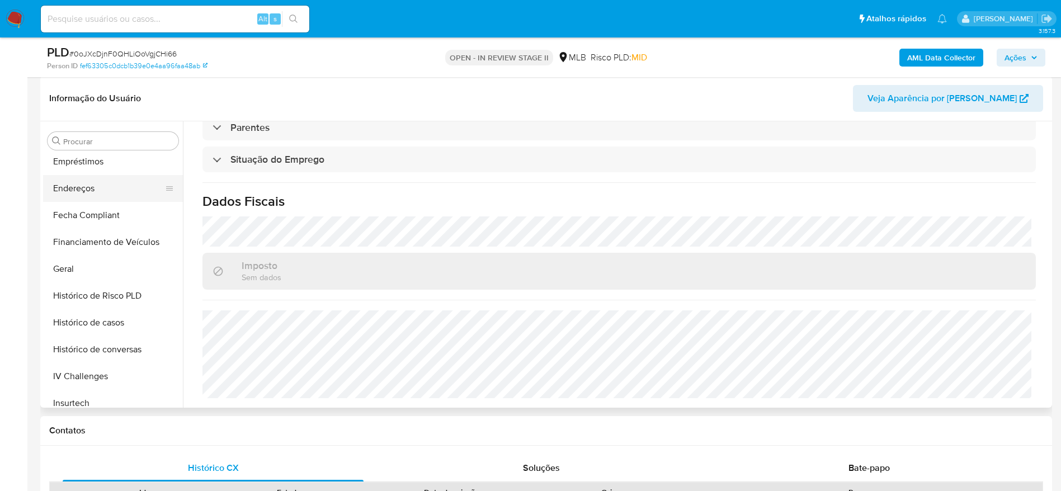
click at [86, 188] on button "Endereços" at bounding box center [108, 188] width 131 height 27
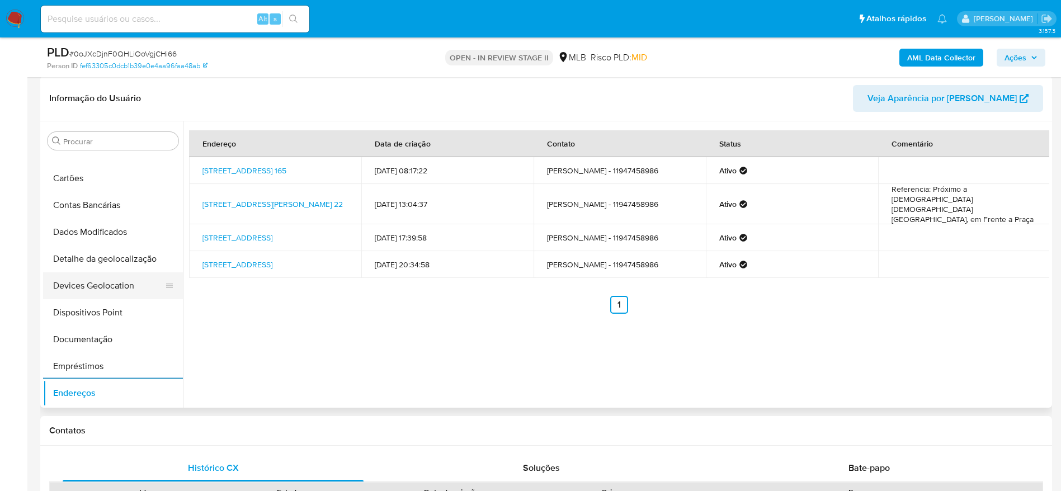
scroll to position [23, 0]
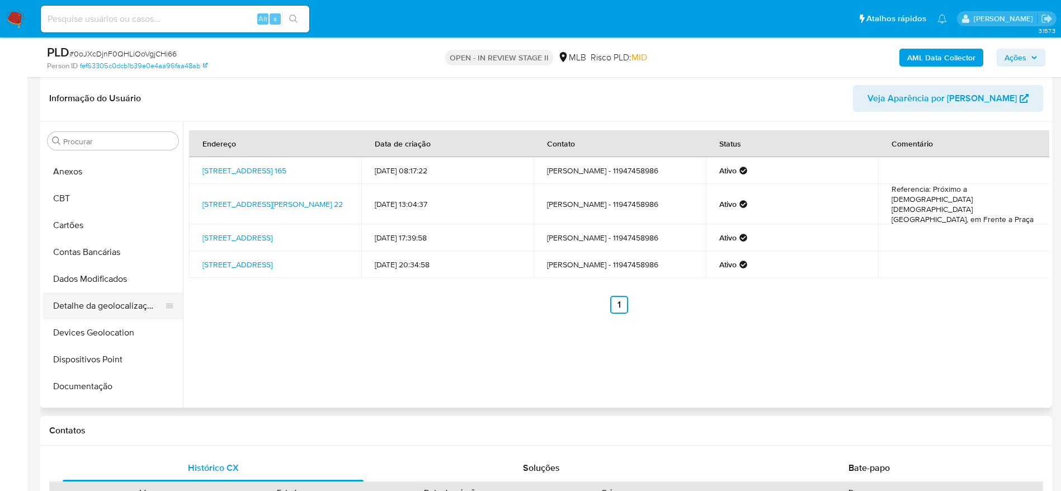
click at [106, 311] on button "Detalhe da geolocalização" at bounding box center [108, 305] width 131 height 27
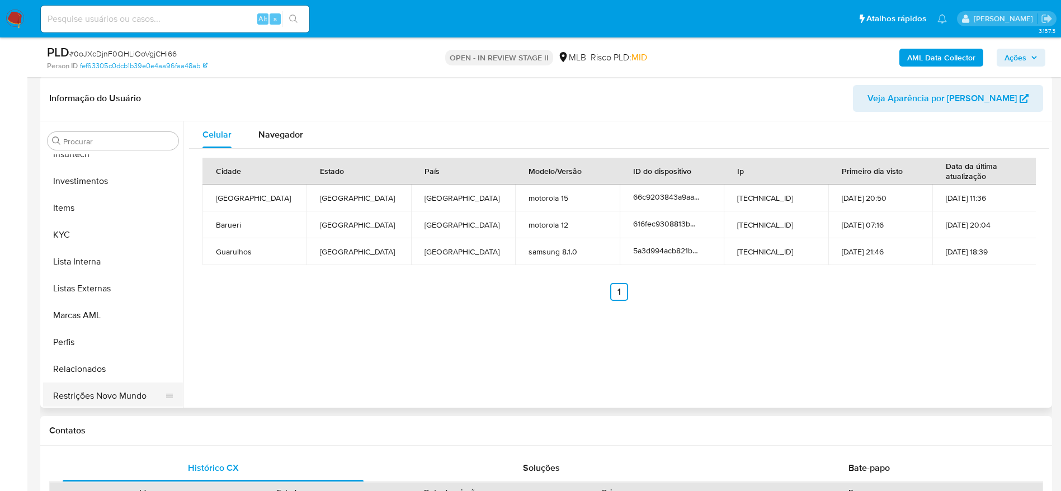
scroll to position [526, 0]
click at [81, 394] on button "Restrições Novo Mundo" at bounding box center [108, 393] width 131 height 27
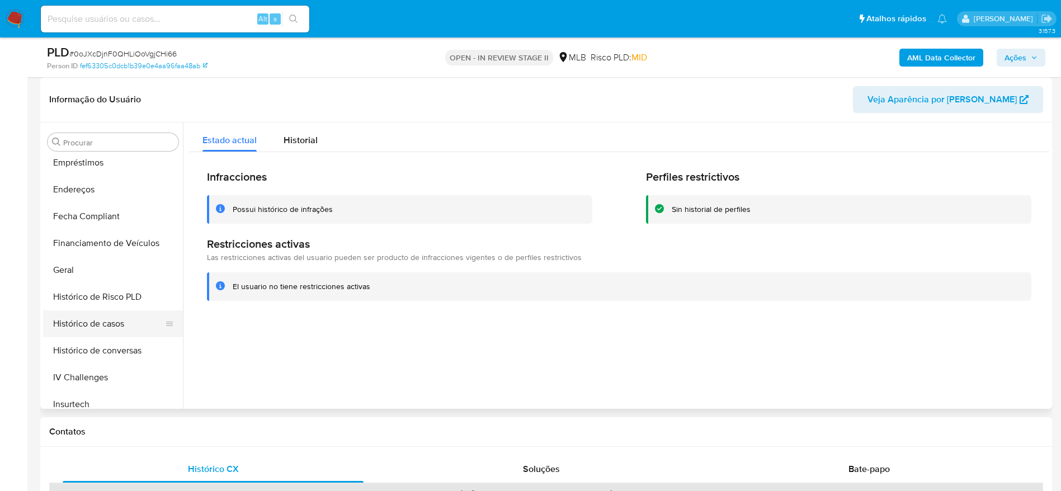
scroll to position [191, 0]
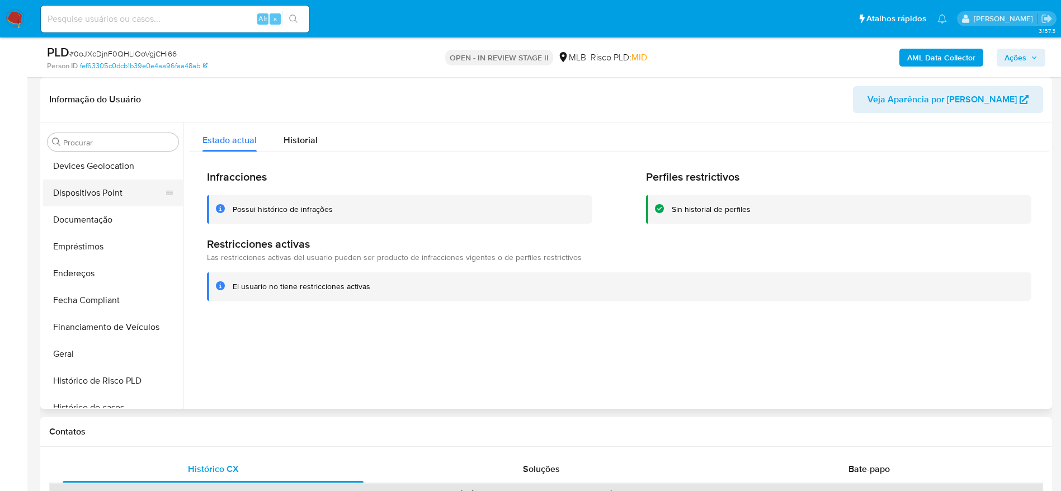
click at [80, 201] on button "Dispositivos Point" at bounding box center [108, 192] width 131 height 27
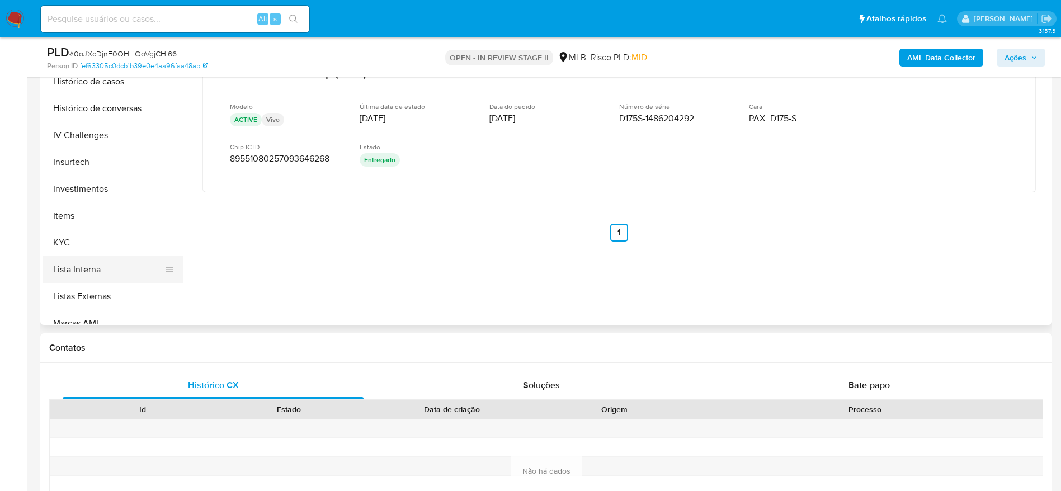
scroll to position [442, 0]
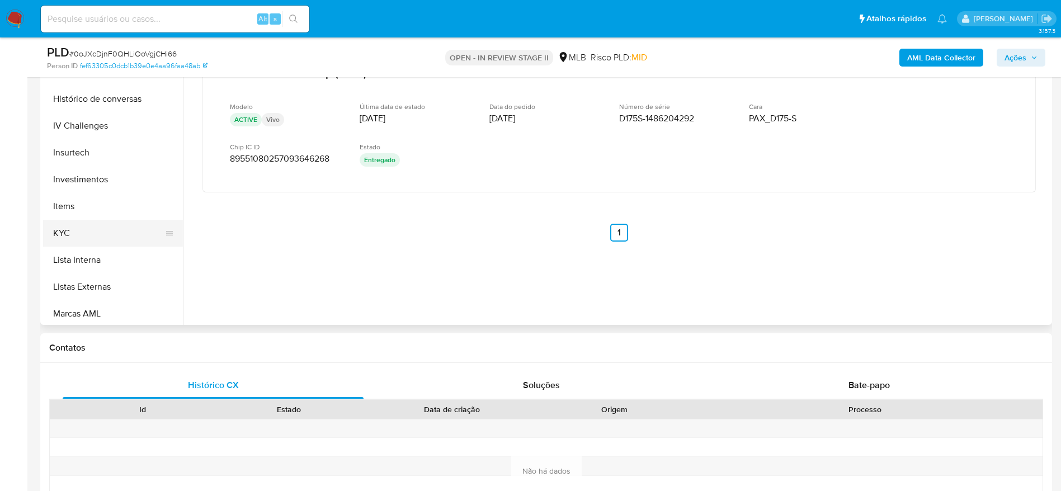
click at [94, 237] on button "KYC" at bounding box center [108, 233] width 131 height 27
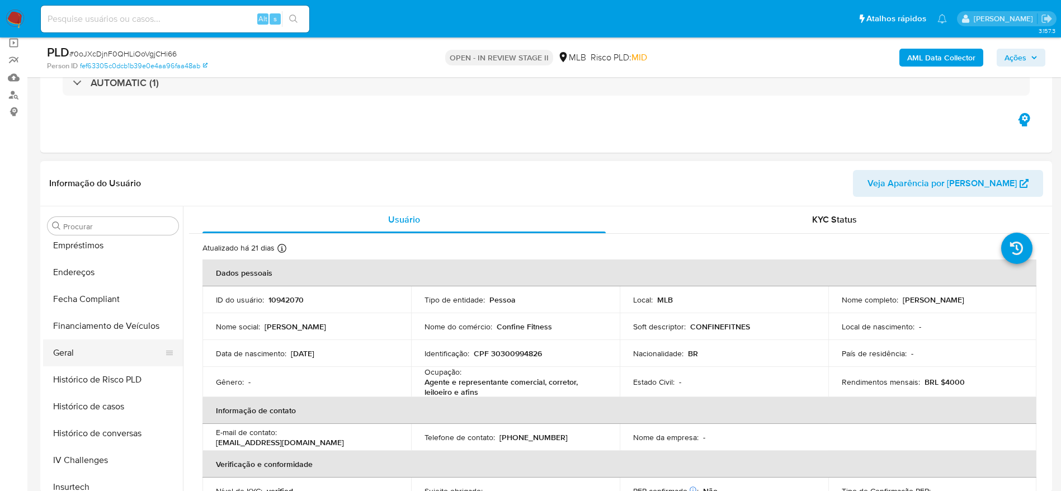
scroll to position [275, 0]
click at [78, 351] on button "Geral" at bounding box center [108, 353] width 131 height 27
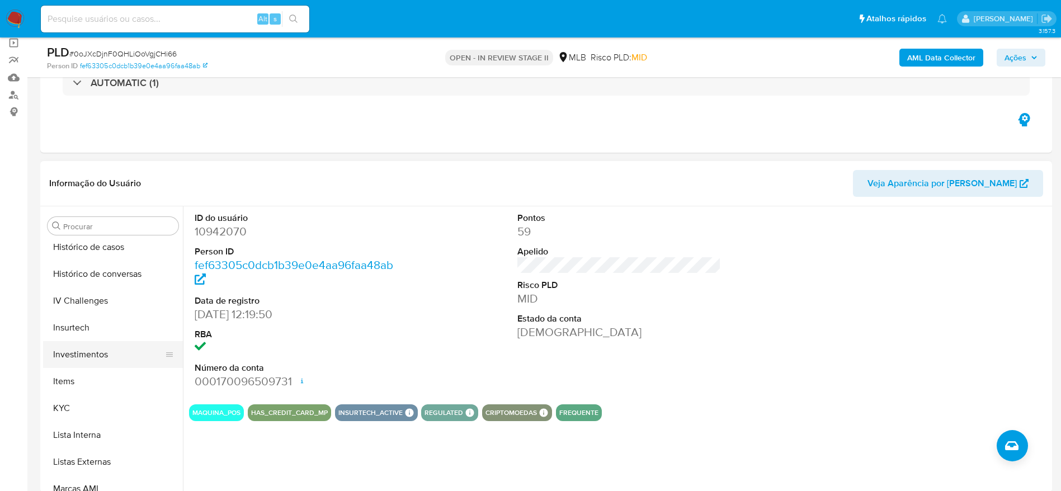
scroll to position [442, 0]
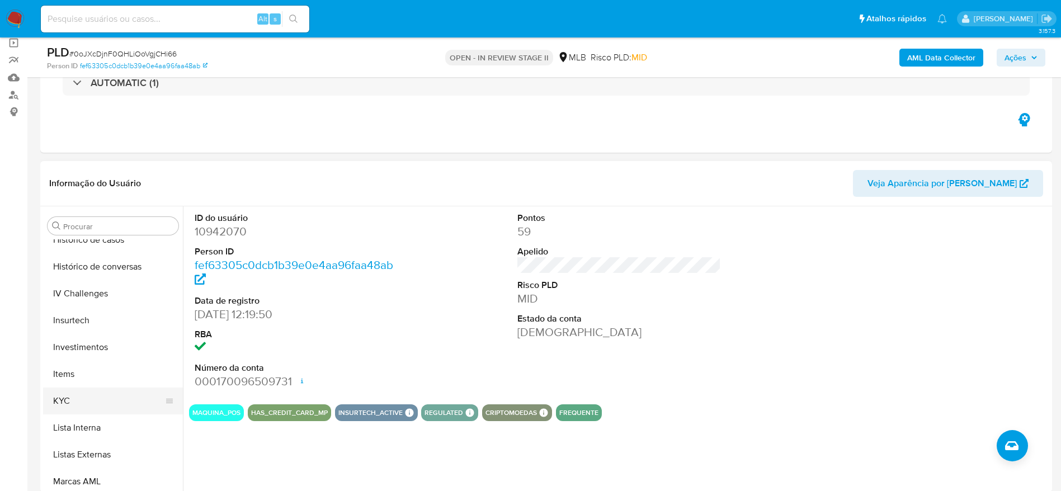
click at [88, 406] on button "KYC" at bounding box center [108, 400] width 131 height 27
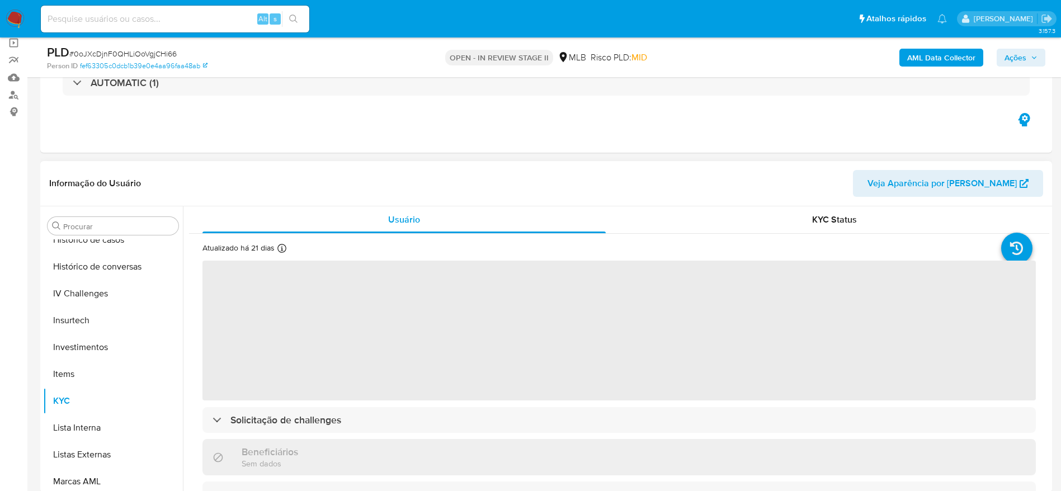
scroll to position [168, 0]
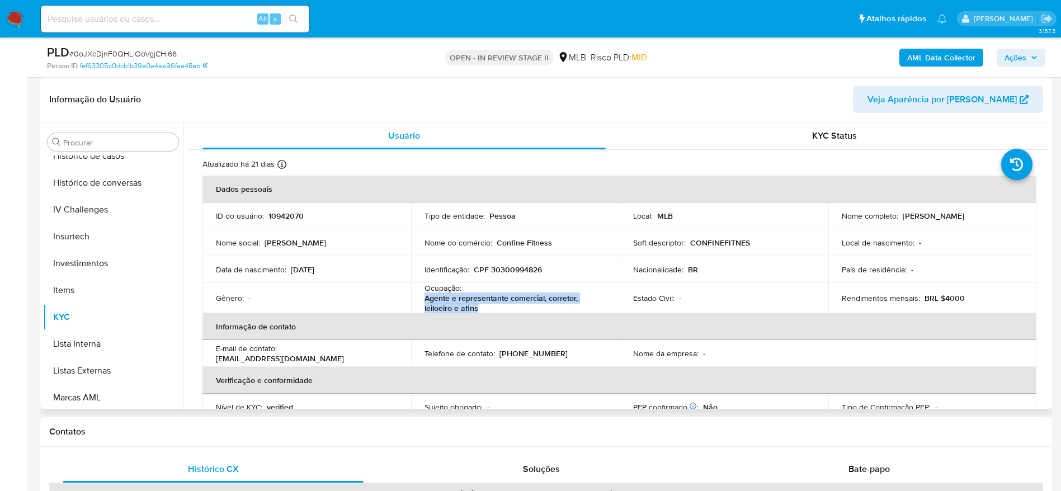
drag, startPoint x: 483, startPoint y: 309, endPoint x: 422, endPoint y: 304, distance: 61.1
click at [422, 304] on td "Ocupação : Agente e representante comercial, corretor, leiloeiro e afins" at bounding box center [515, 298] width 209 height 30
copy p "Agente e representante comercial, corretor, leiloeiro e afins"
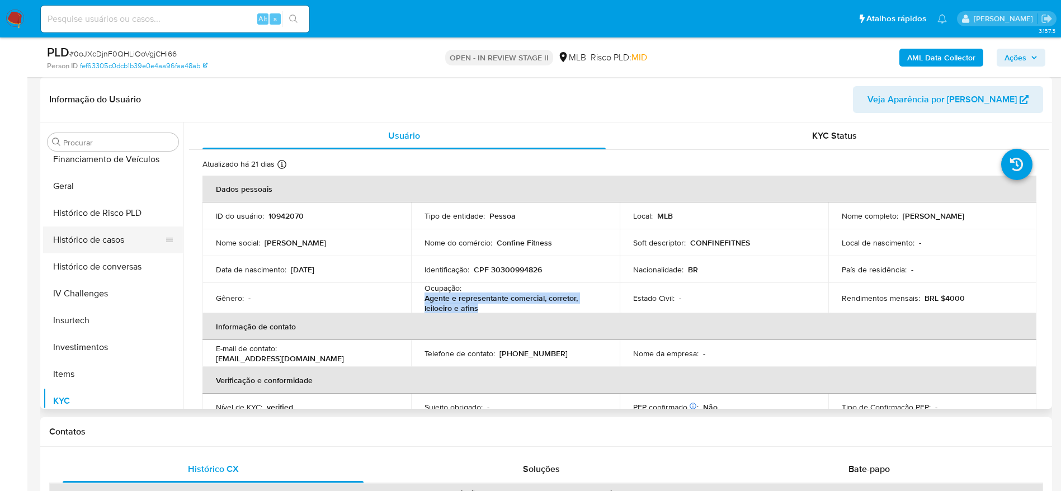
click at [100, 248] on button "Histórico de casos" at bounding box center [108, 239] width 131 height 27
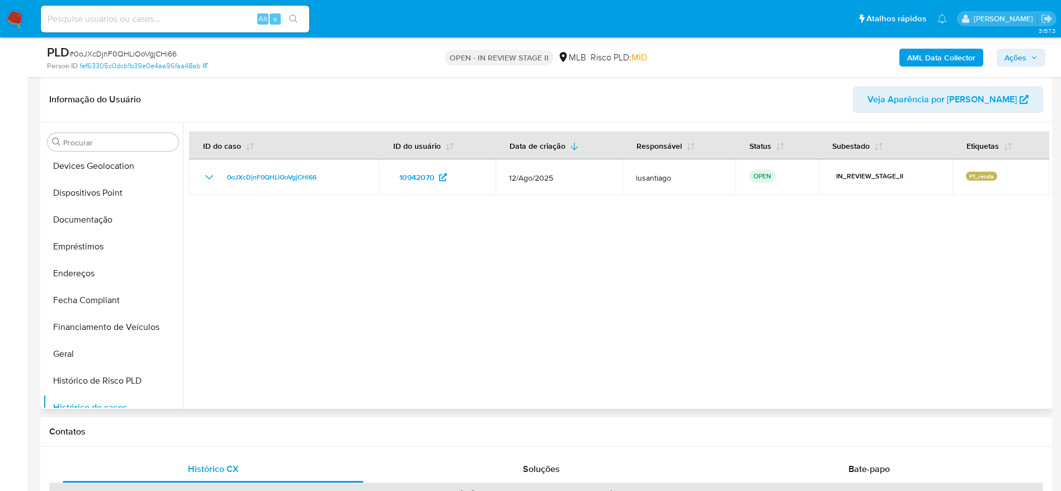
scroll to position [107, 0]
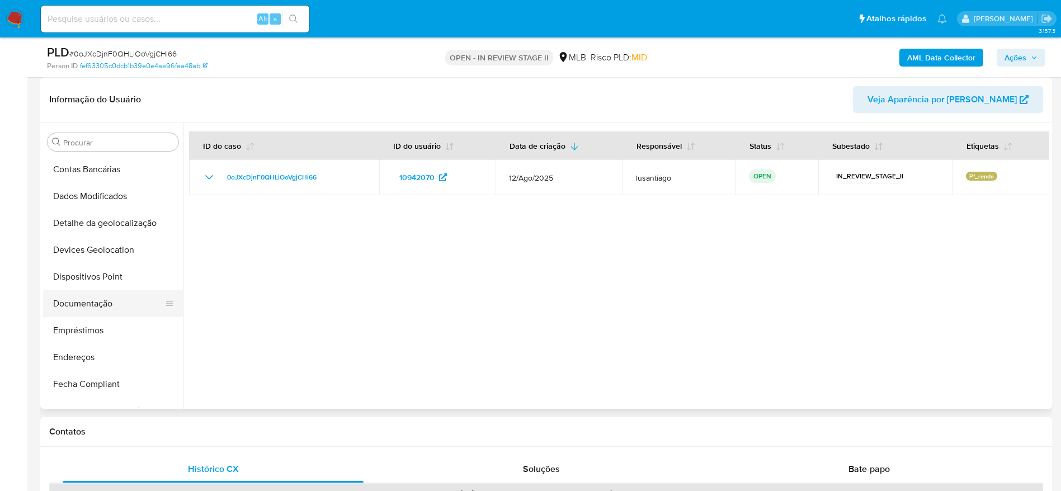
click at [97, 302] on button "Documentação" at bounding box center [108, 303] width 131 height 27
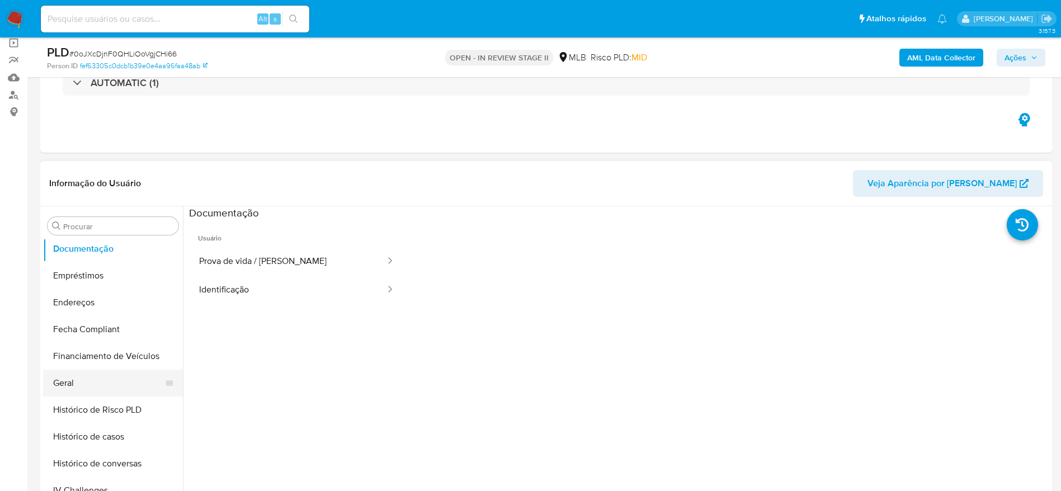
scroll to position [252, 0]
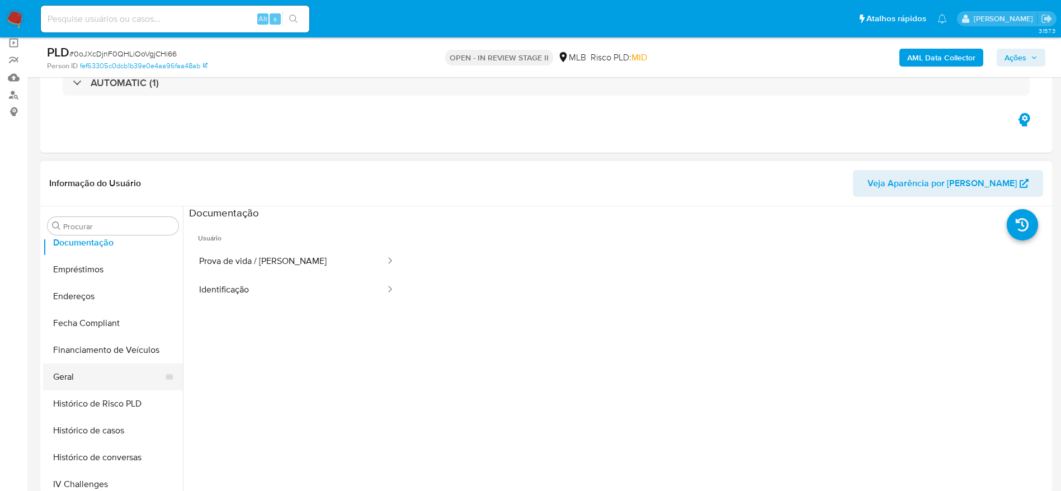
click at [88, 382] on button "Geral" at bounding box center [108, 376] width 131 height 27
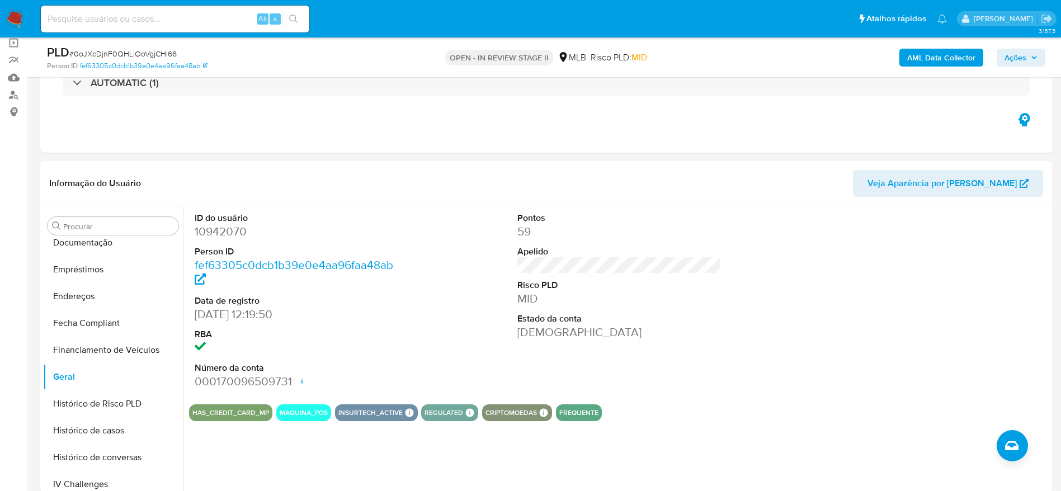
drag, startPoint x: 1018, startPoint y: 55, endPoint x: 976, endPoint y: 66, distance: 42.7
click at [1017, 55] on span "Ações" at bounding box center [1015, 58] width 22 height 18
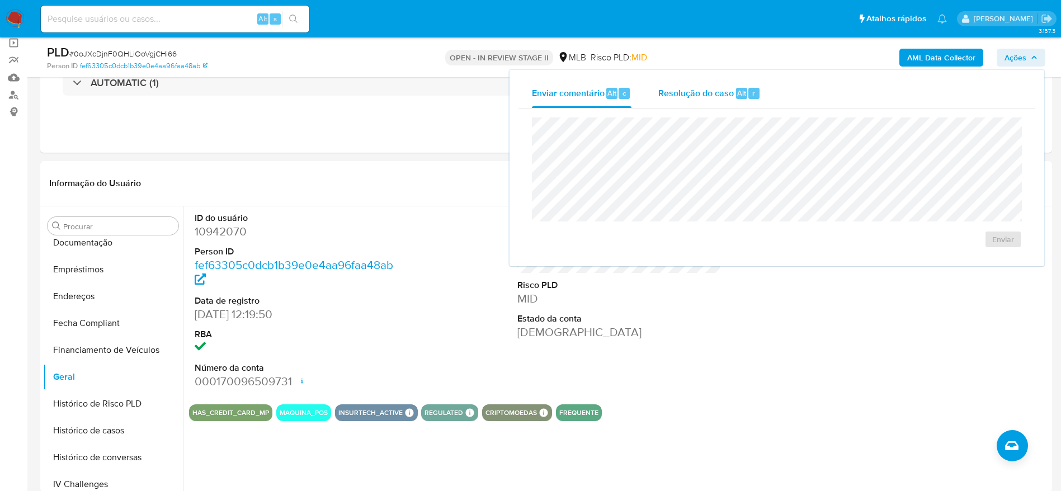
click at [689, 96] on span "Resolução do caso" at bounding box center [695, 92] width 75 height 13
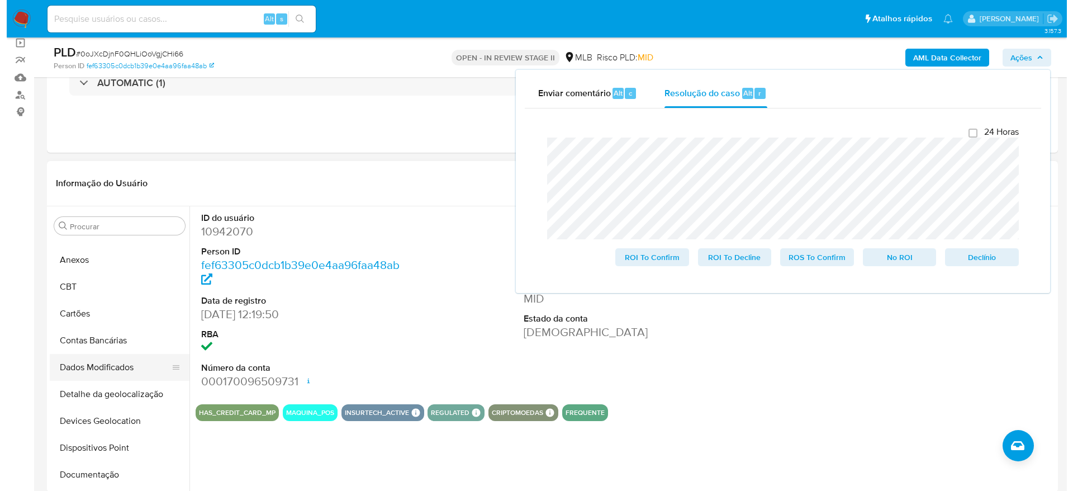
scroll to position [0, 0]
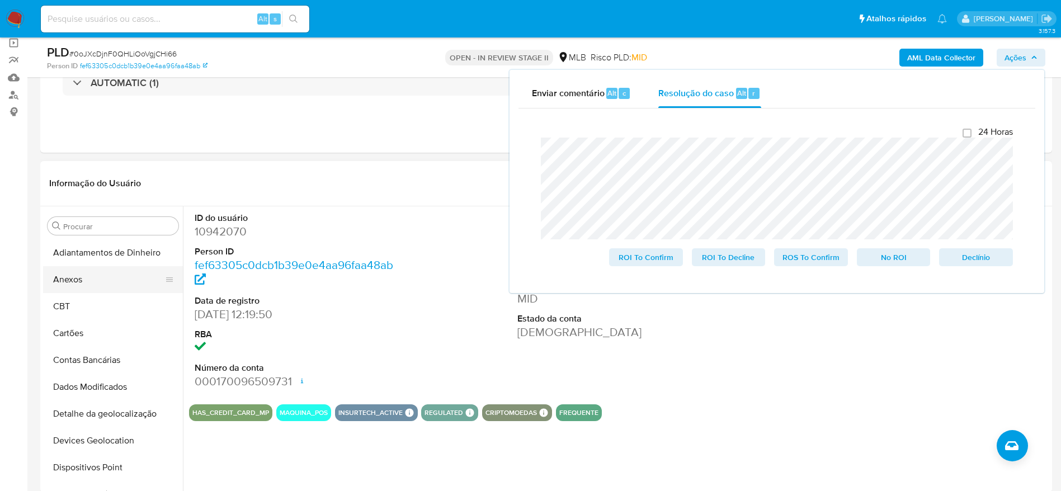
click at [94, 271] on button "Anexos" at bounding box center [108, 279] width 131 height 27
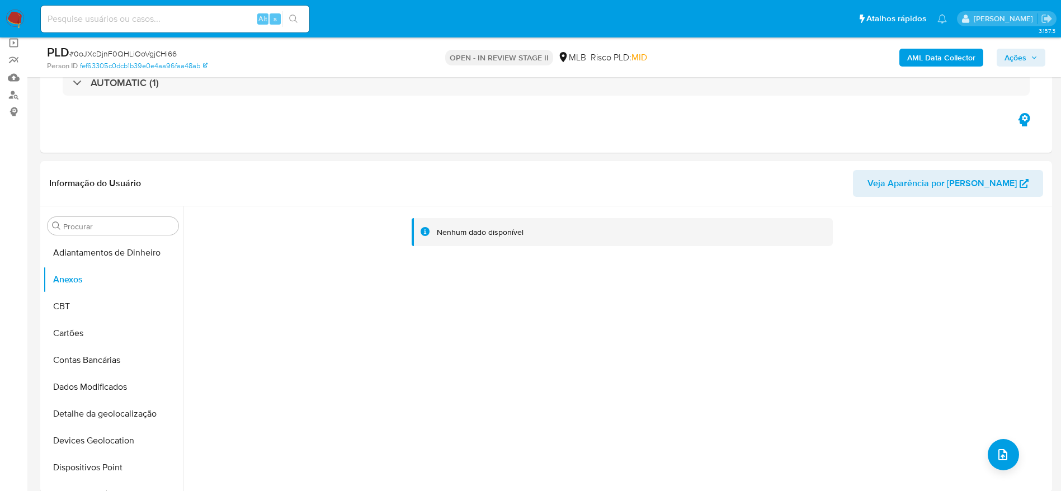
drag, startPoint x: 1024, startPoint y: 54, endPoint x: 1013, endPoint y: 65, distance: 15.4
click at [1023, 55] on span "Ações" at bounding box center [1015, 58] width 22 height 18
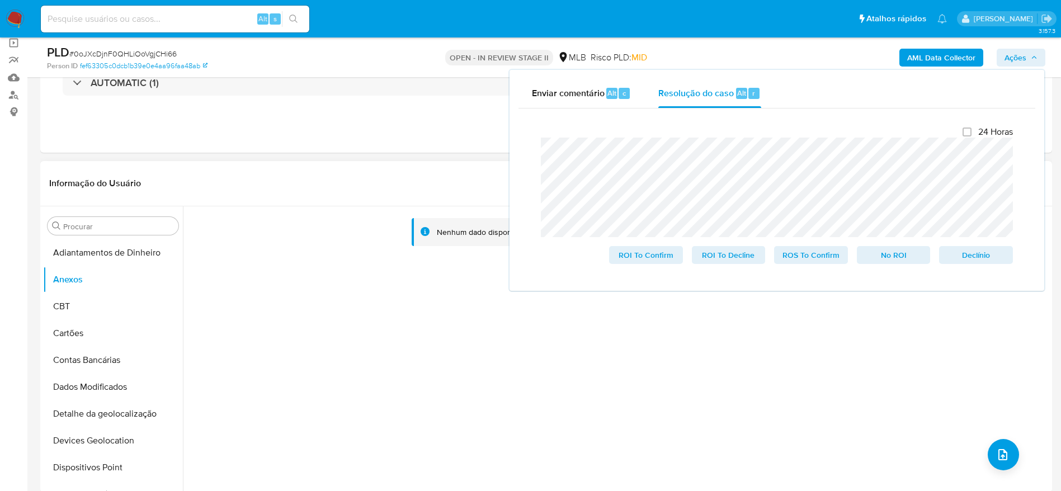
click at [437, 218] on div "Nenhum dado disponível" at bounding box center [621, 232] width 421 height 29
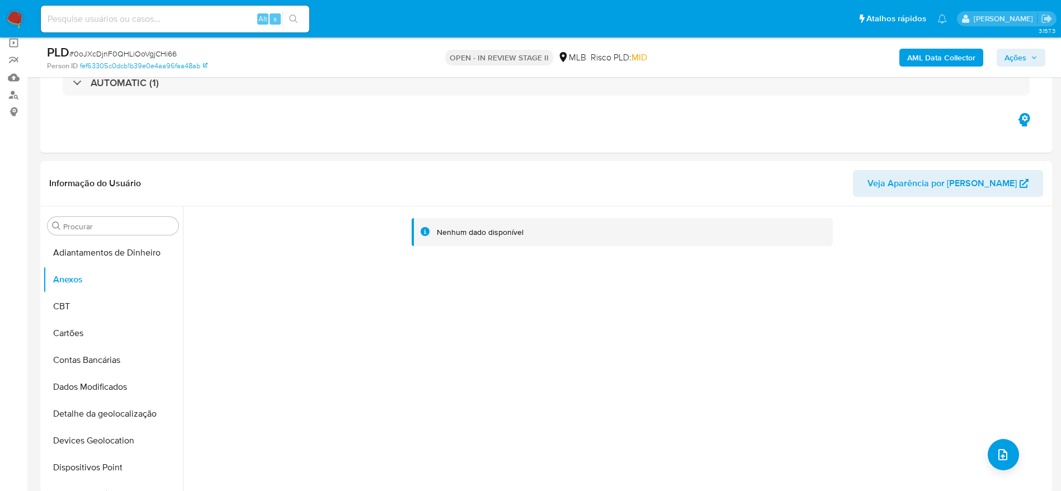
click at [936, 62] on b "AML Data Collector" at bounding box center [941, 58] width 68 height 18
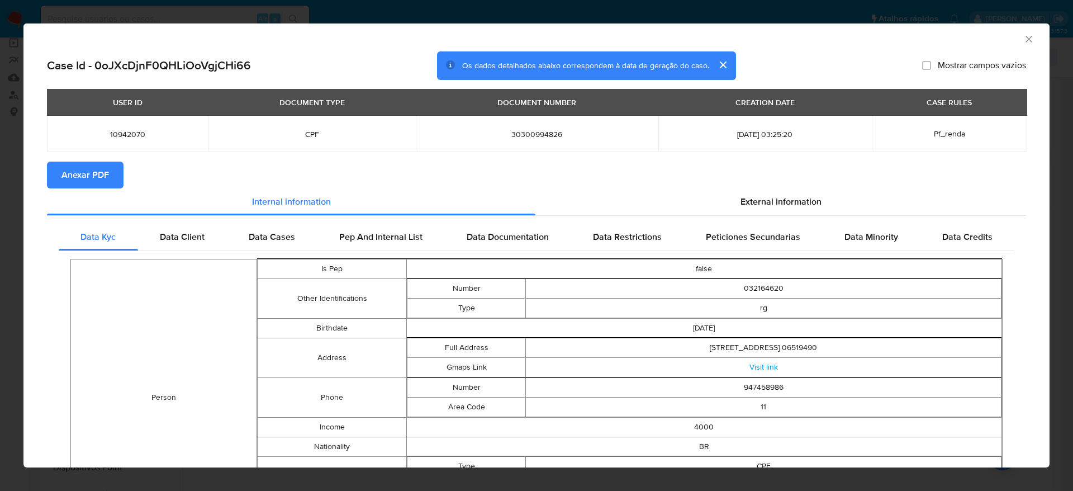
click at [91, 169] on span "Anexar PDF" at bounding box center [86, 175] width 48 height 25
click at [1024, 41] on icon "Fechar a janela" at bounding box center [1029, 39] width 11 height 11
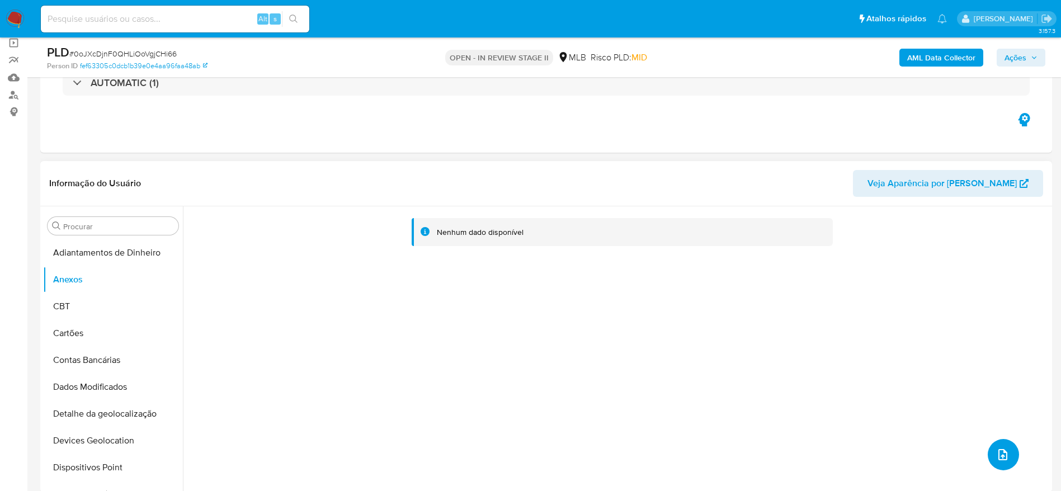
click at [999, 457] on icon "upload-file" at bounding box center [1002, 454] width 13 height 13
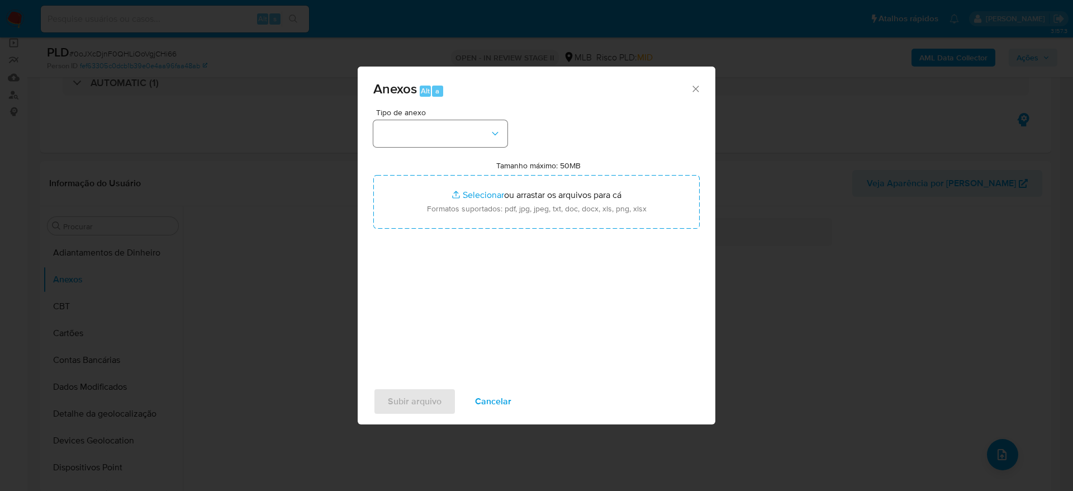
drag, startPoint x: 477, startPoint y: 116, endPoint x: 465, endPoint y: 131, distance: 19.0
click at [476, 116] on div "Tipo de anexo" at bounding box center [440, 127] width 134 height 39
drag, startPoint x: 465, startPoint y: 131, endPoint x: 459, endPoint y: 146, distance: 16.3
click at [465, 131] on button "button" at bounding box center [440, 133] width 134 height 27
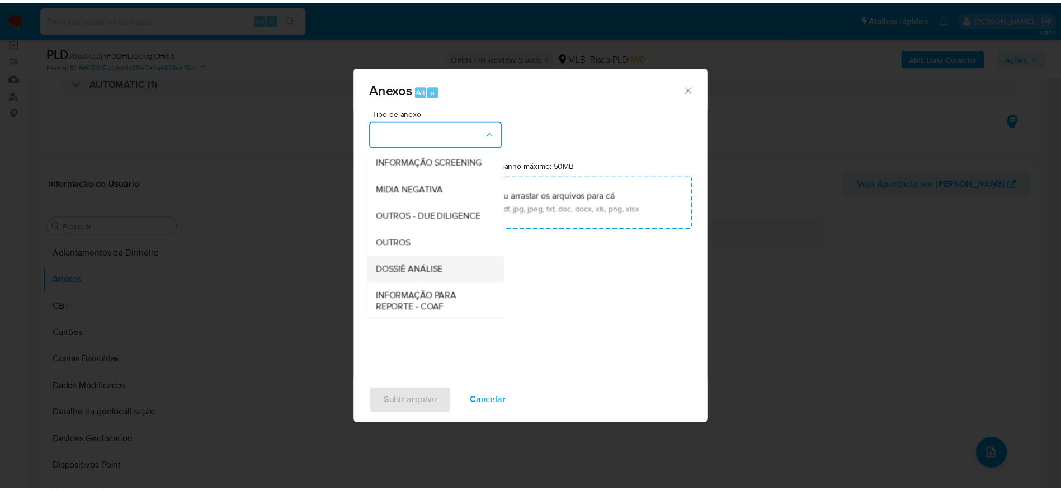
scroll to position [172, 0]
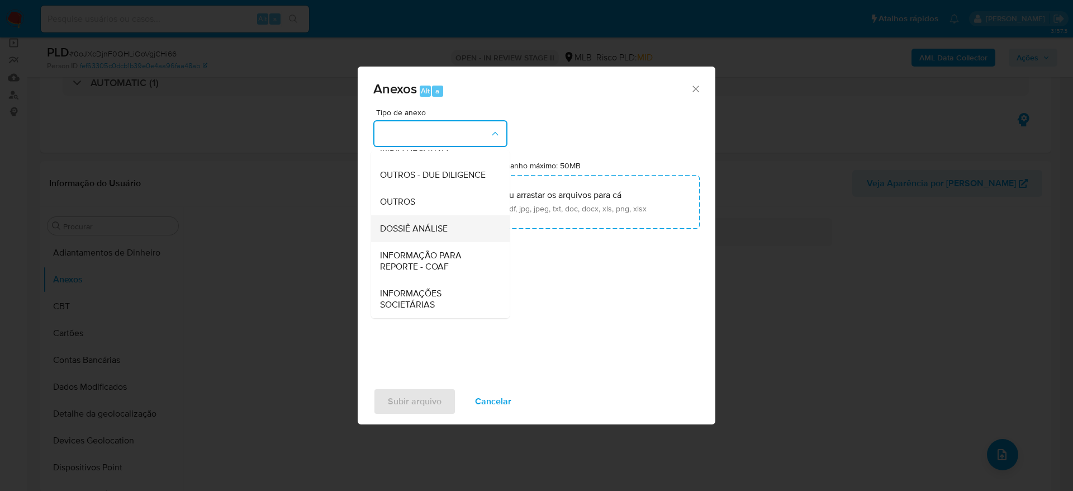
click at [417, 233] on span "DOSSIÊ ANÁLISE" at bounding box center [414, 228] width 68 height 11
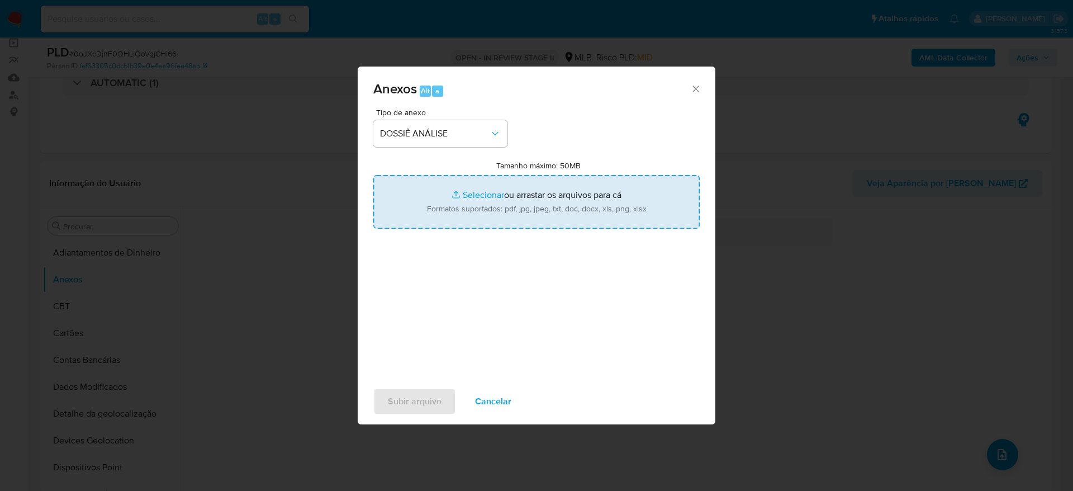
type input "C:\fakepath\Mulan 10942070_2025_09_08_08_50_59.xlsx"
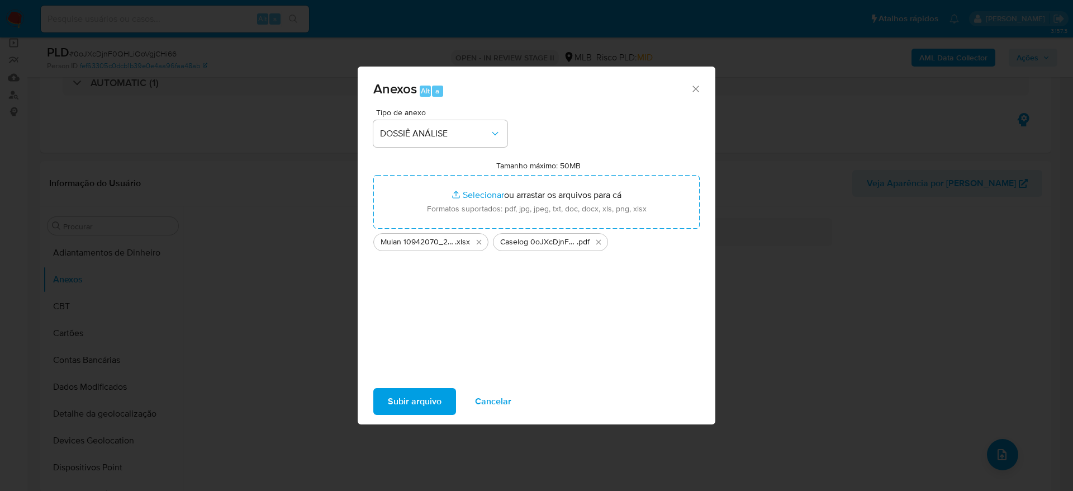
click at [404, 403] on span "Subir arquivo" at bounding box center [415, 401] width 54 height 25
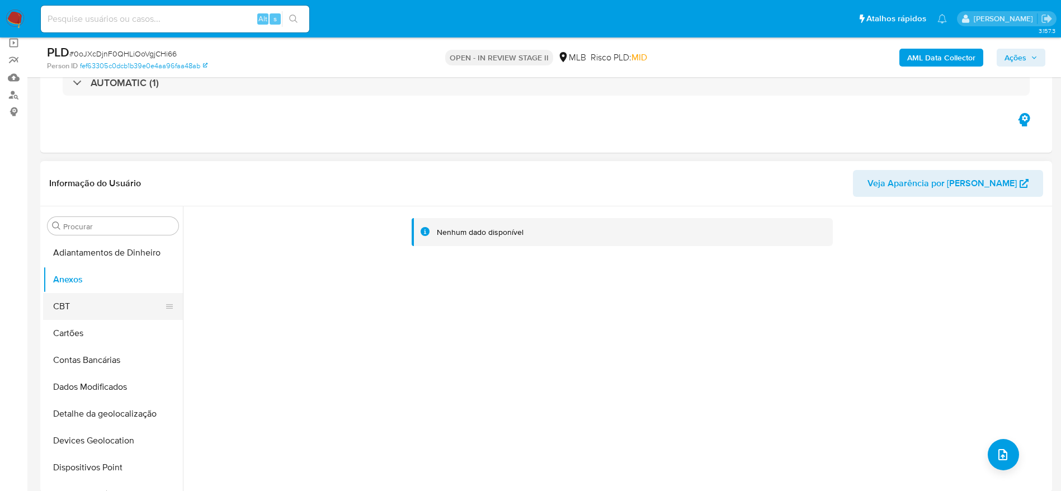
click at [86, 300] on button "CBT" at bounding box center [108, 306] width 131 height 27
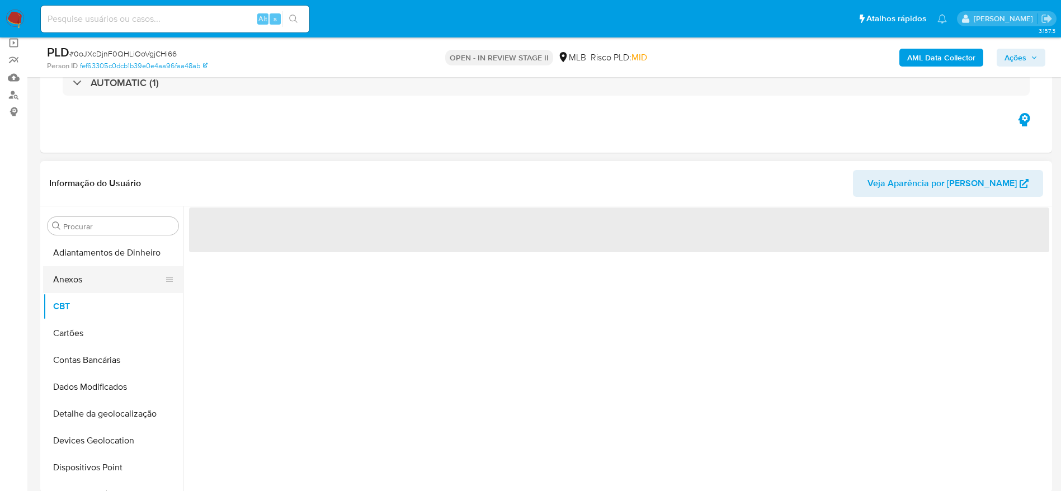
click at [85, 284] on button "Anexos" at bounding box center [108, 279] width 131 height 27
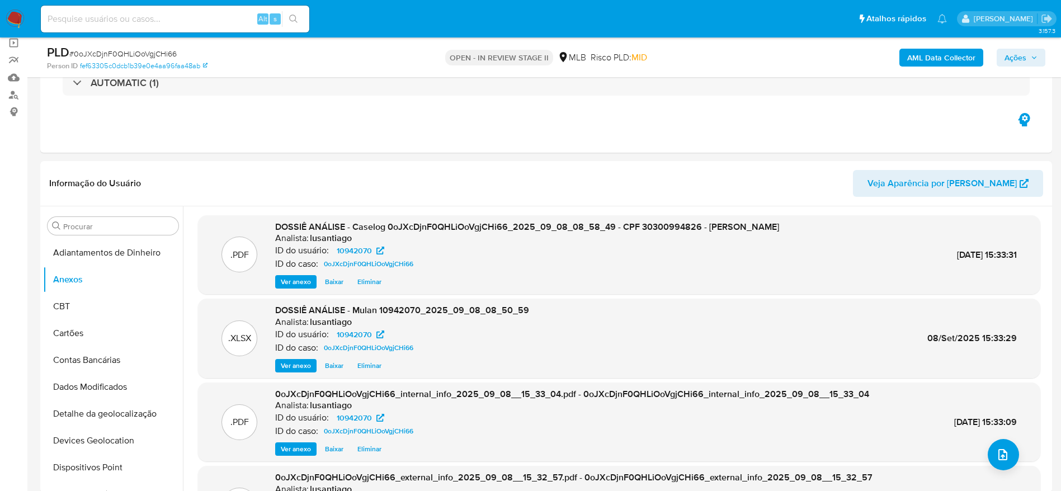
drag, startPoint x: 1013, startPoint y: 57, endPoint x: 997, endPoint y: 67, distance: 18.8
click at [1013, 57] on span "Ações" at bounding box center [1015, 58] width 22 height 18
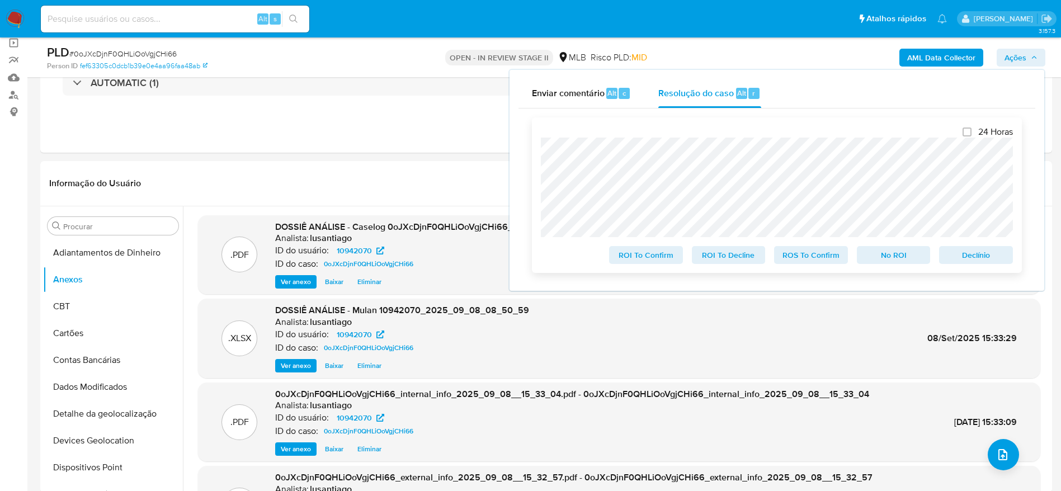
click at [905, 253] on span "No ROI" at bounding box center [893, 255] width 58 height 16
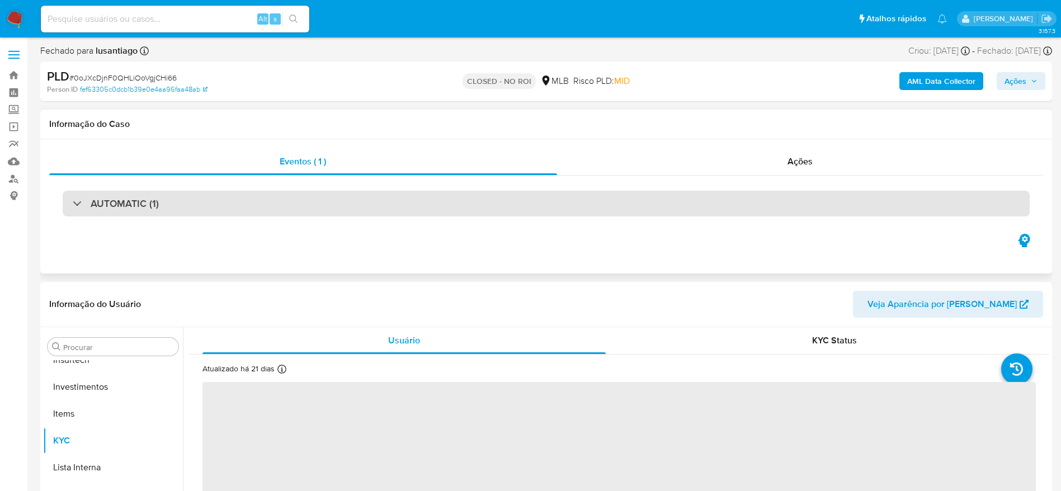
scroll to position [526, 0]
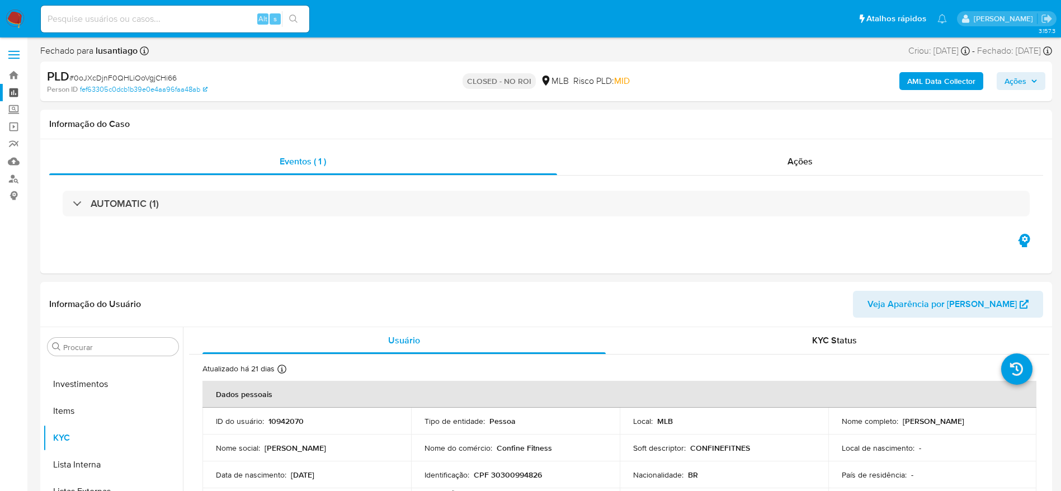
click at [15, 92] on link "Painel" at bounding box center [66, 92] width 133 height 17
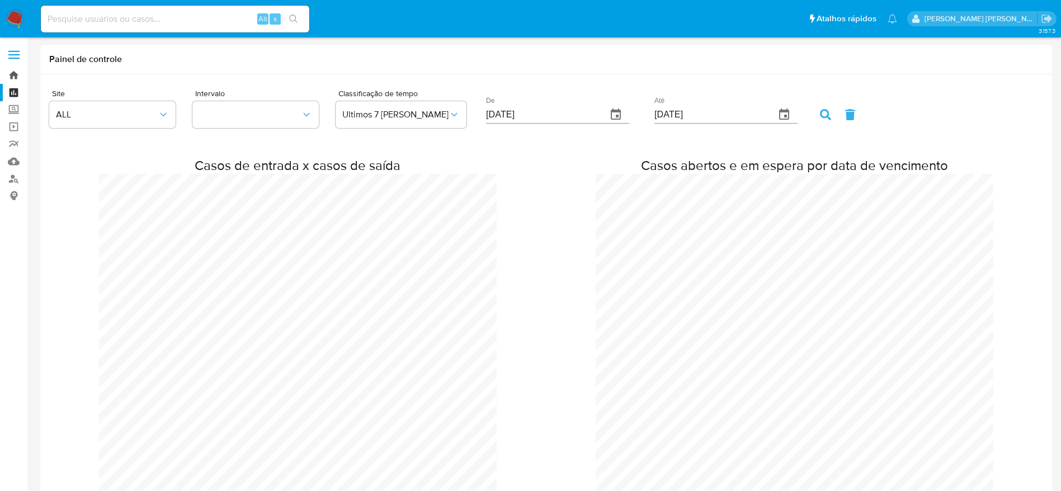
click at [13, 76] on link "Bandeja" at bounding box center [66, 75] width 133 height 17
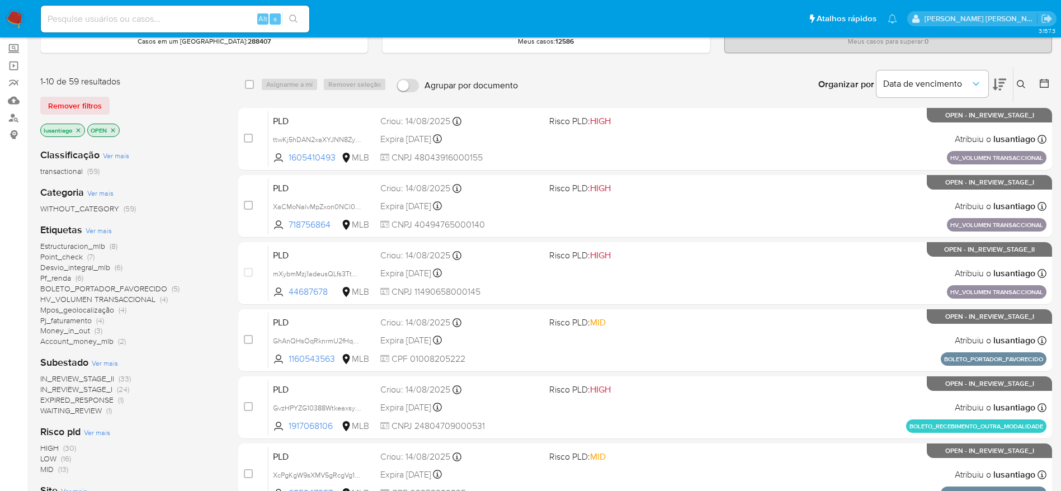
scroll to position [84, 0]
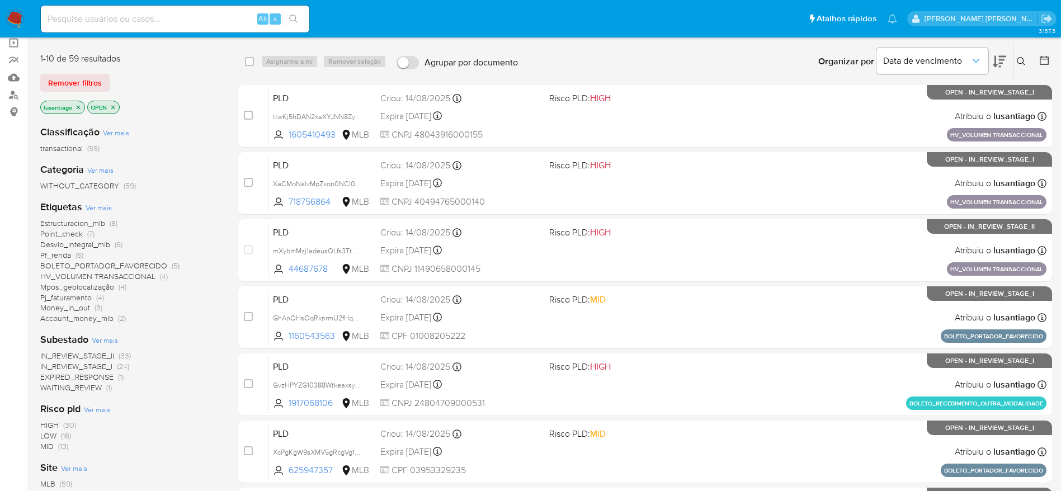
click at [73, 305] on span "Money_in_out" at bounding box center [65, 307] width 50 height 11
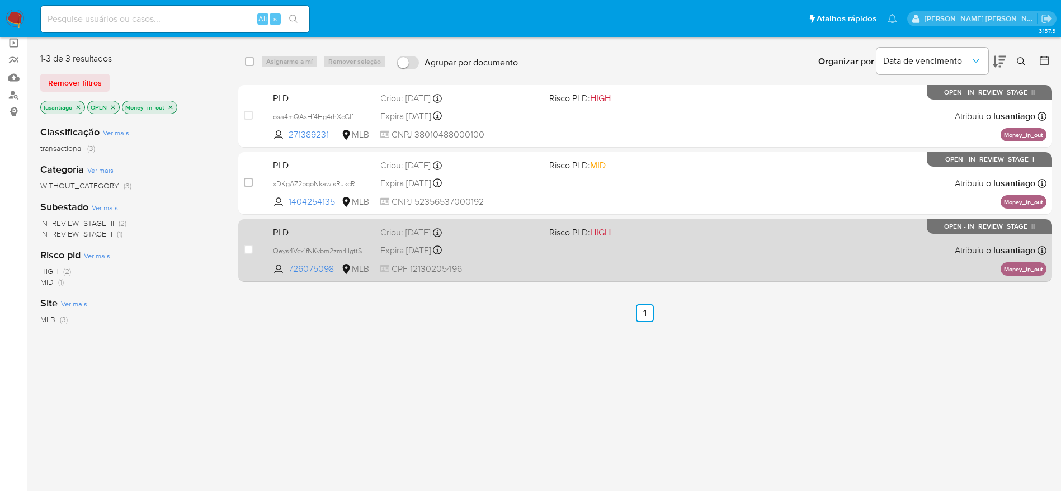
click at [529, 254] on div "Expira in 17 days Expira em 26/09/2025 00:08:05" at bounding box center [460, 250] width 160 height 15
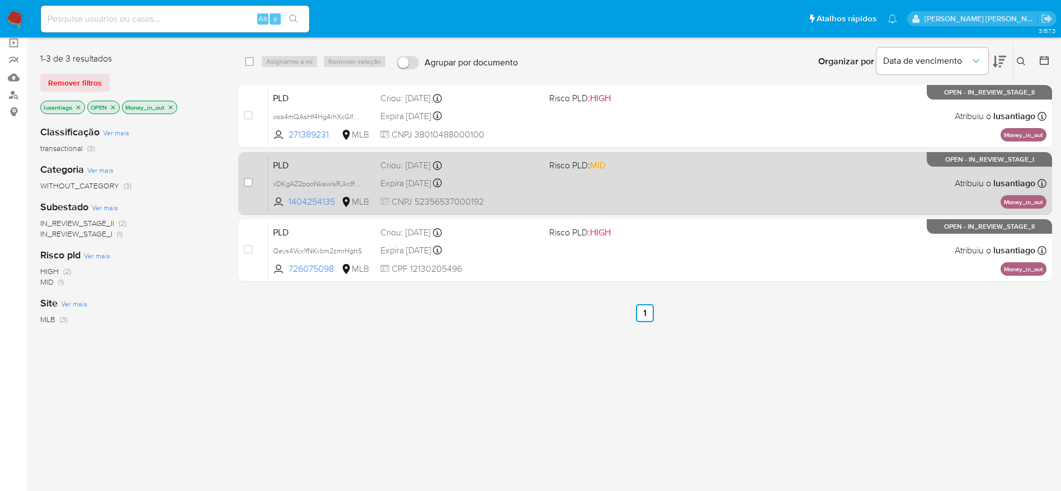
click at [516, 179] on div "Expira in 17 days Expira em 26/09/2025 00:25:53" at bounding box center [460, 183] width 160 height 15
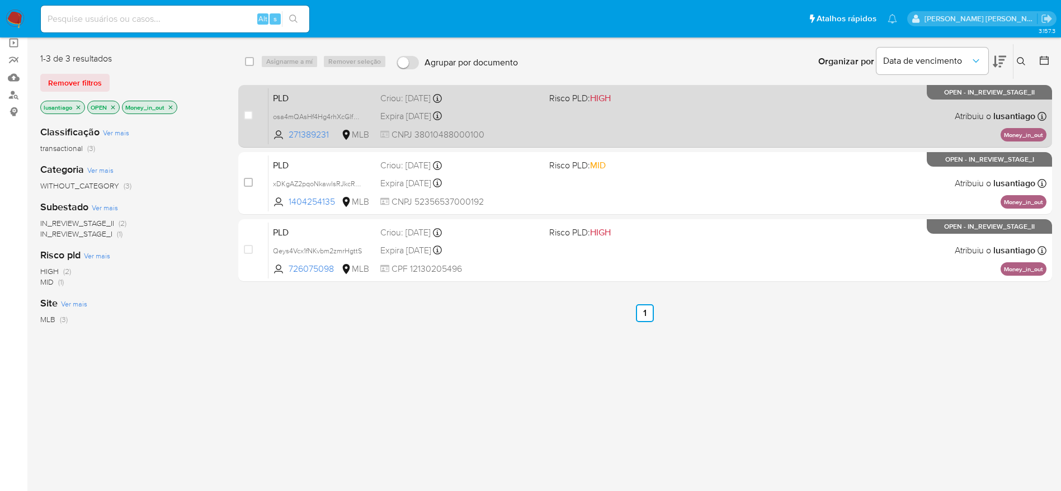
click at [542, 111] on div "PLD osa4mQAsHf4Hg4rhXcGlfWjm 271389231 MLB Risco PLD: HIGH Criou: 12/08/2025 Cr…" at bounding box center [657, 116] width 778 height 56
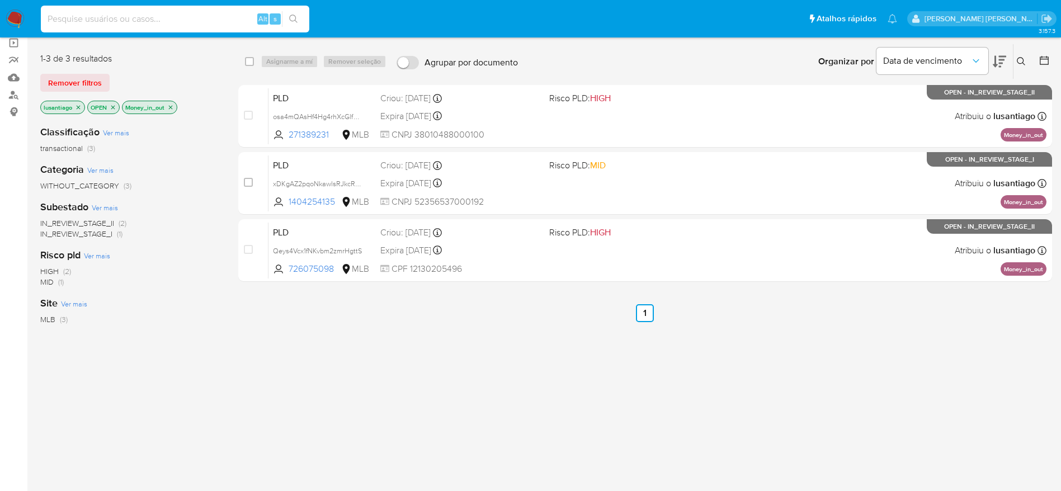
click at [220, 15] on input at bounding box center [175, 19] width 268 height 15
paste input "80430370"
type input "80430370"
click at [294, 21] on icon "search-icon" at bounding box center [293, 19] width 9 height 9
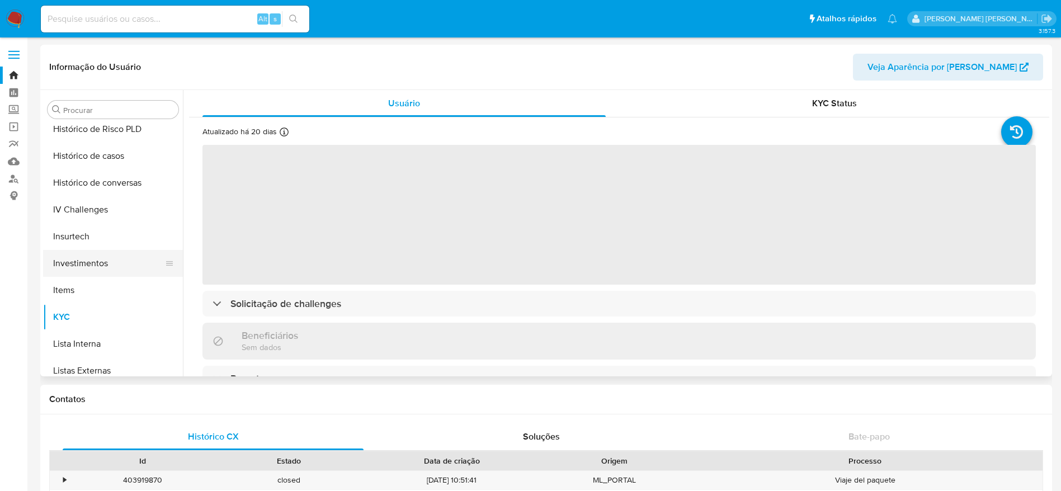
scroll to position [358, 0]
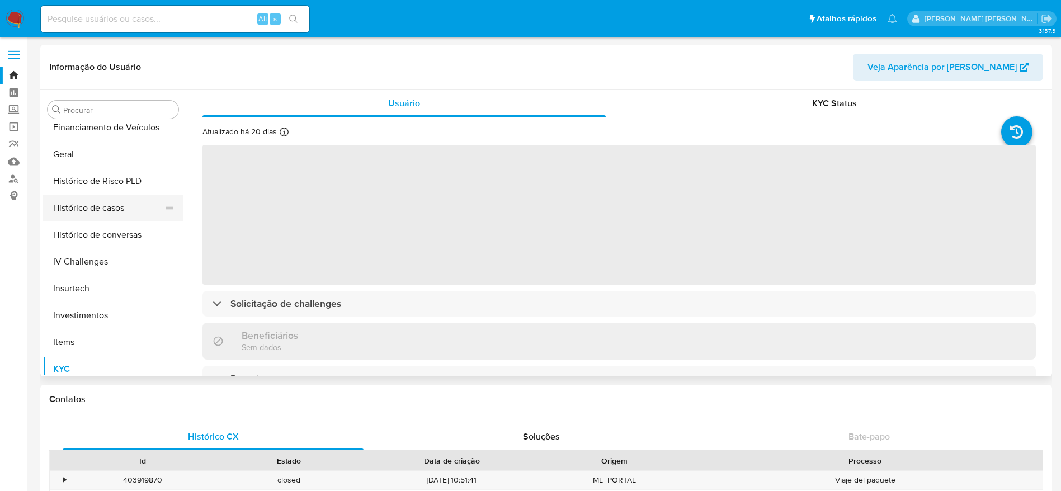
click at [103, 217] on button "Histórico de casos" at bounding box center [108, 208] width 131 height 27
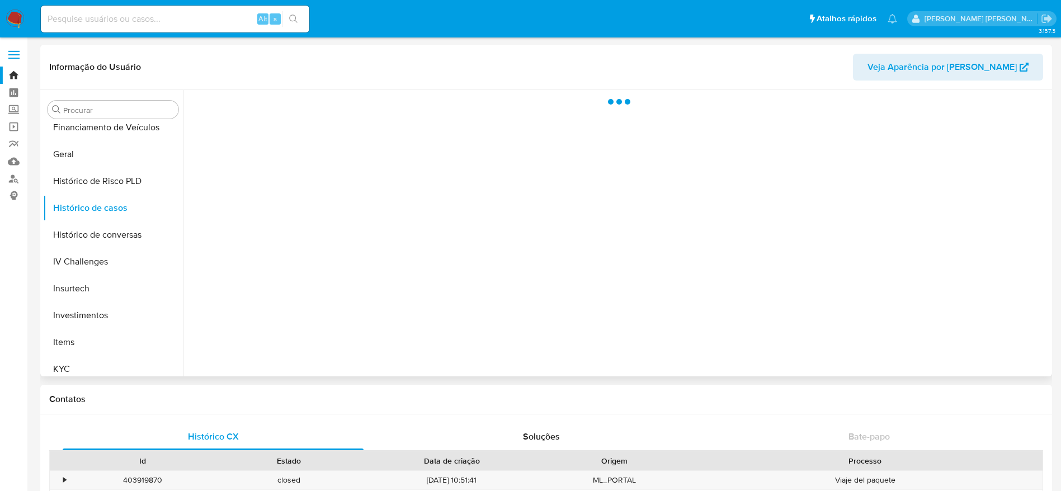
select select "10"
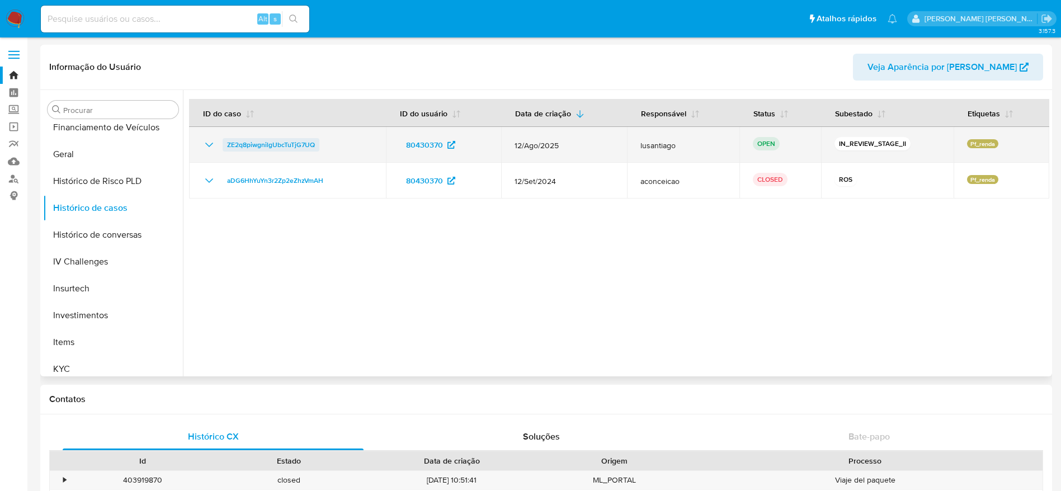
click at [284, 143] on span "ZE2q8piwgnilgUbcTuTjG7UQ" at bounding box center [271, 144] width 88 height 13
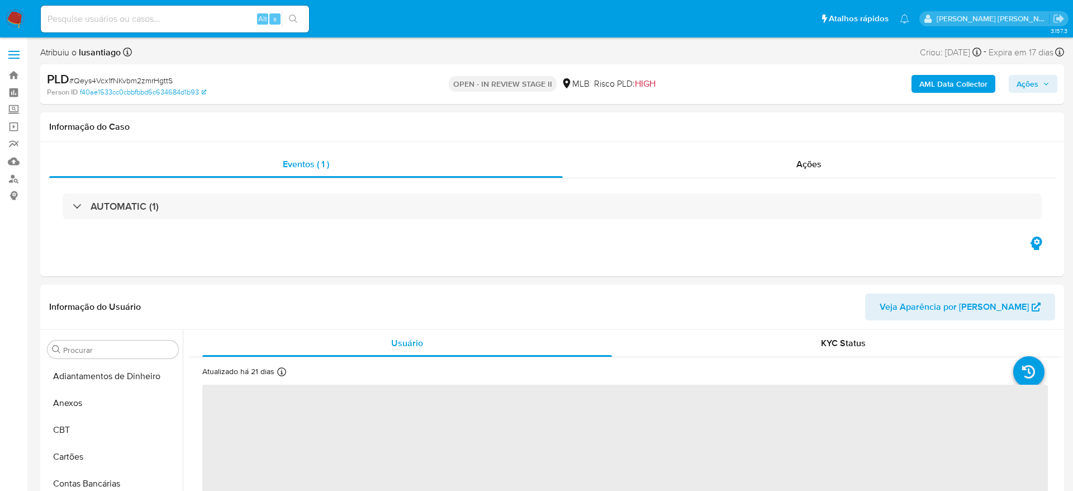
select select "10"
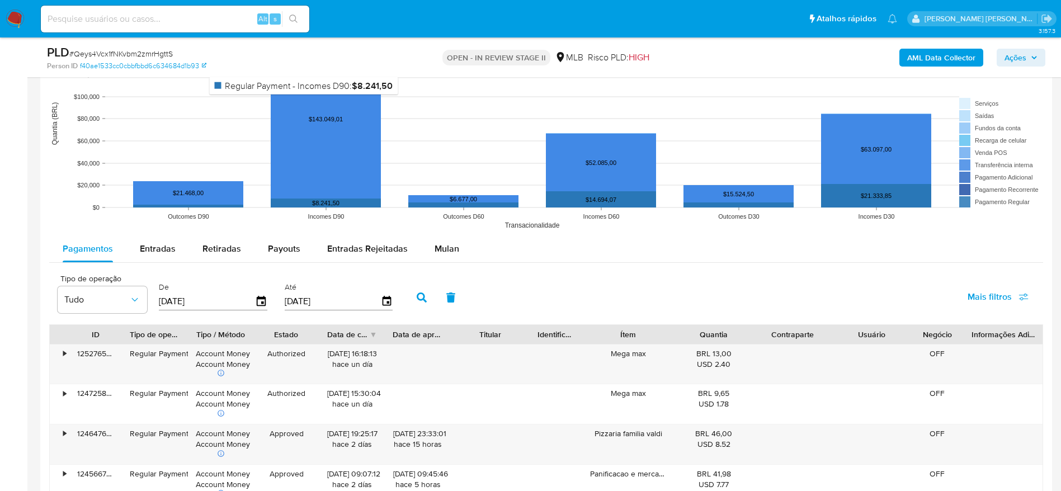
scroll to position [1090, 0]
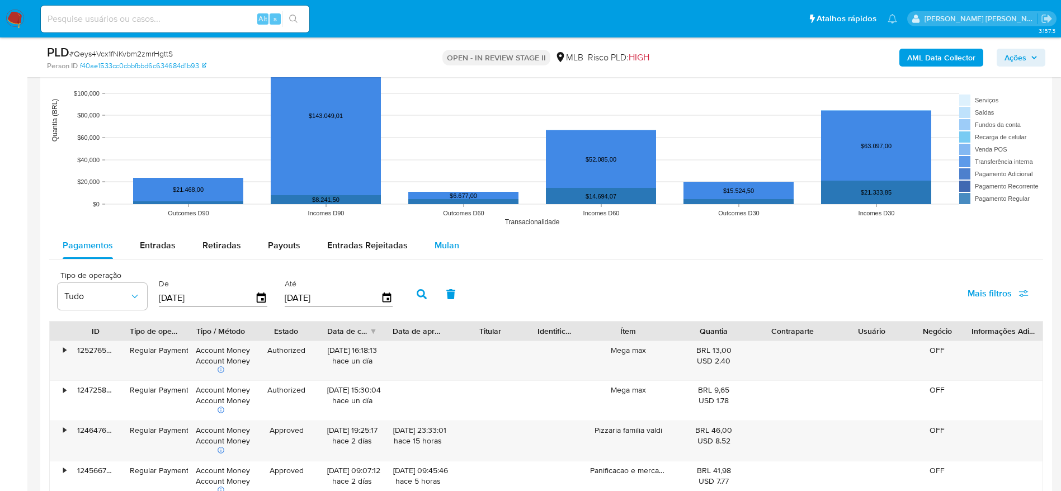
drag, startPoint x: 458, startPoint y: 249, endPoint x: 447, endPoint y: 248, distance: 11.2
click at [457, 248] on button "Mulan" at bounding box center [446, 245] width 51 height 27
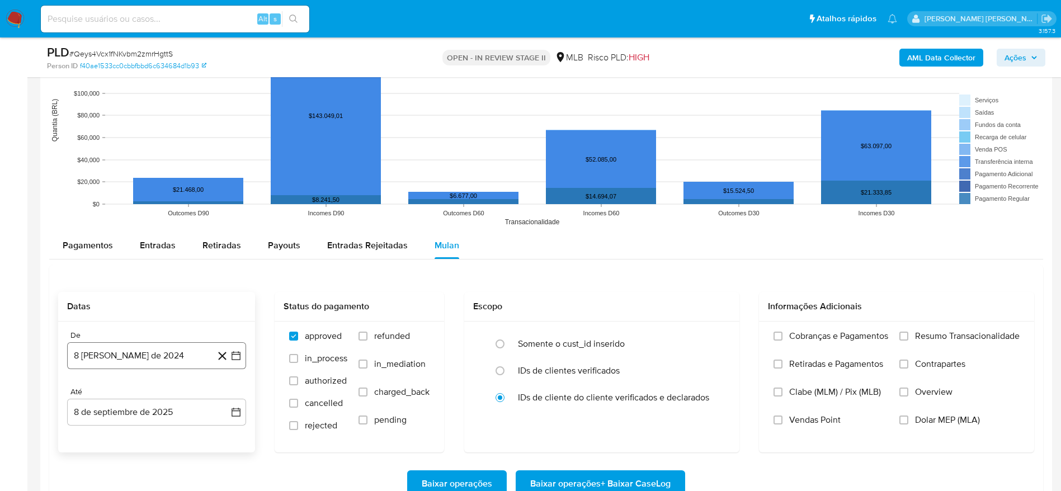
click at [150, 357] on button "8 [PERSON_NAME] de 2024" at bounding box center [156, 355] width 179 height 27
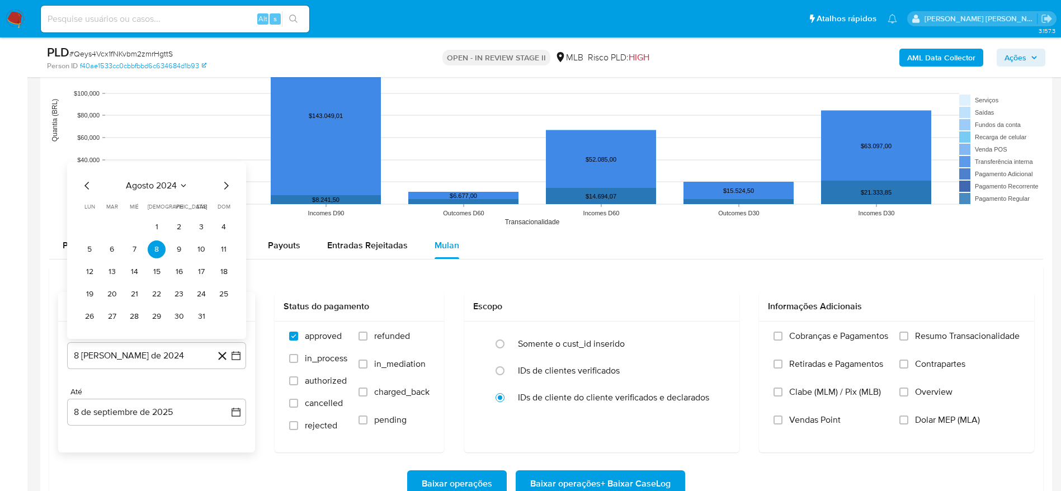
click at [174, 180] on span "agosto 2024" at bounding box center [151, 185] width 51 height 11
click at [230, 169] on div "2024 2024 ene feb mar abr may jun jul ago sep oct nov dic" at bounding box center [155, 244] width 177 height 190
click at [229, 166] on icon "Año siguiente" at bounding box center [223, 172] width 13 height 13
click at [108, 275] on span "[DATE]" at bounding box center [107, 276] width 25 height 9
click at [112, 233] on button "1" at bounding box center [112, 227] width 18 height 18
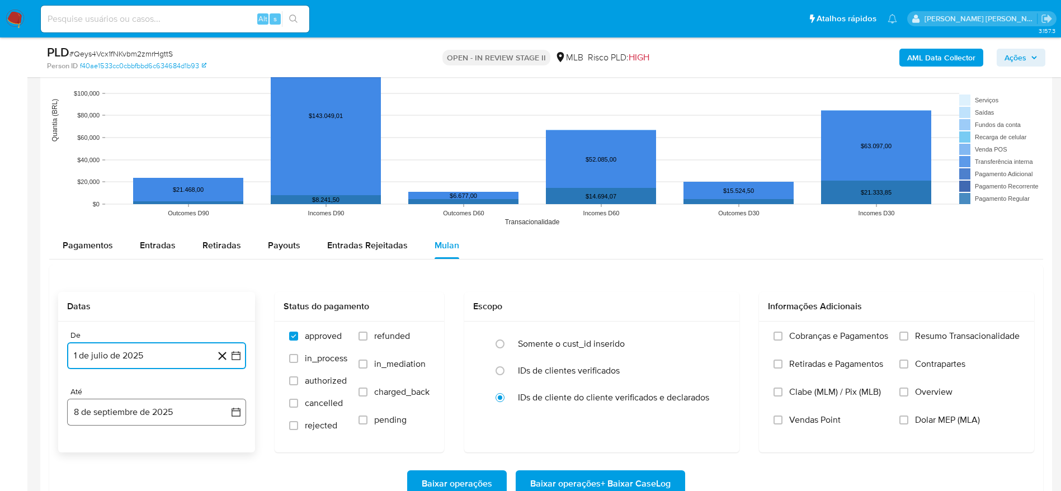
click at [106, 403] on button "8 de septiembre de 2025" at bounding box center [156, 412] width 179 height 27
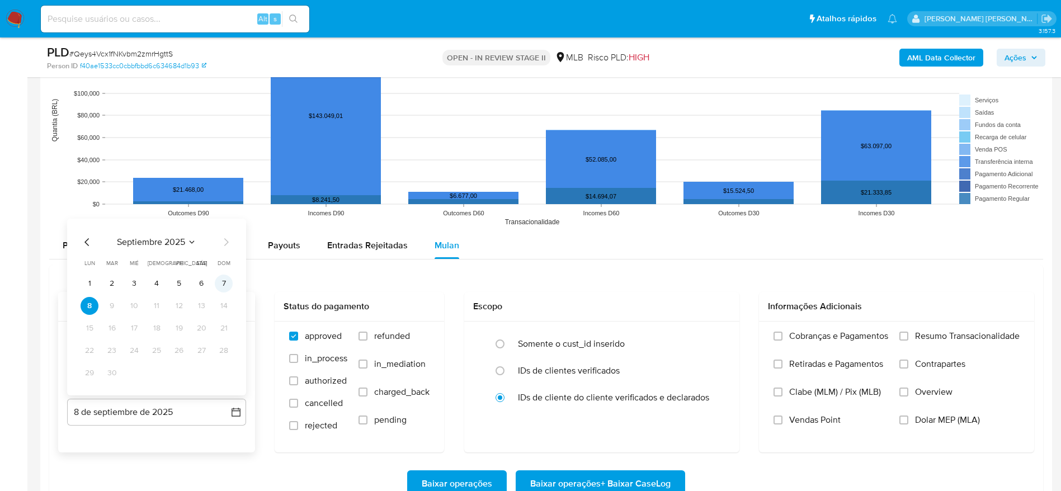
click at [221, 277] on button "7" at bounding box center [224, 284] width 18 height 18
drag, startPoint x: 926, startPoint y: 334, endPoint x: 869, endPoint y: 319, distance: 59.1
click at [926, 334] on span "Resumo Transacionalidade" at bounding box center [967, 335] width 105 height 11
click at [908, 334] on input "Resumo Transacionalidade" at bounding box center [903, 336] width 9 height 9
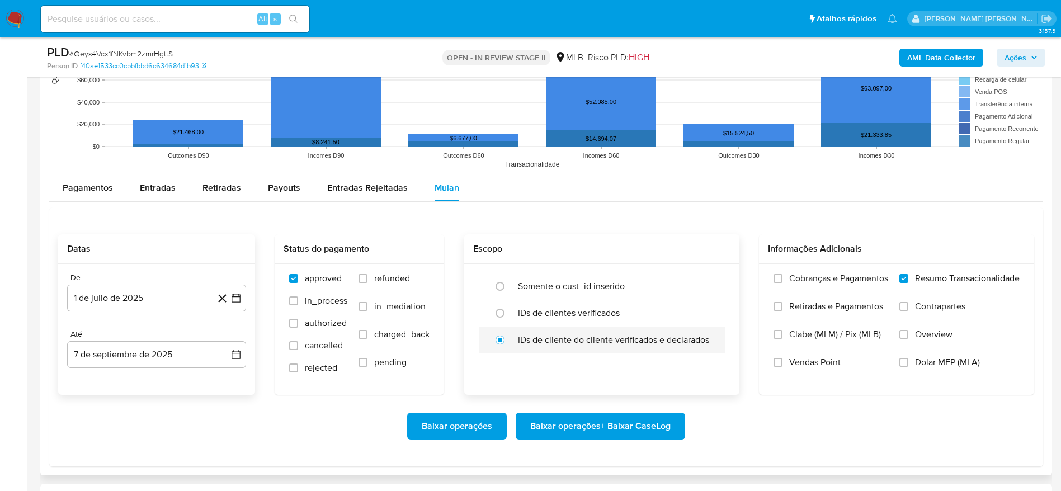
scroll to position [1174, 0]
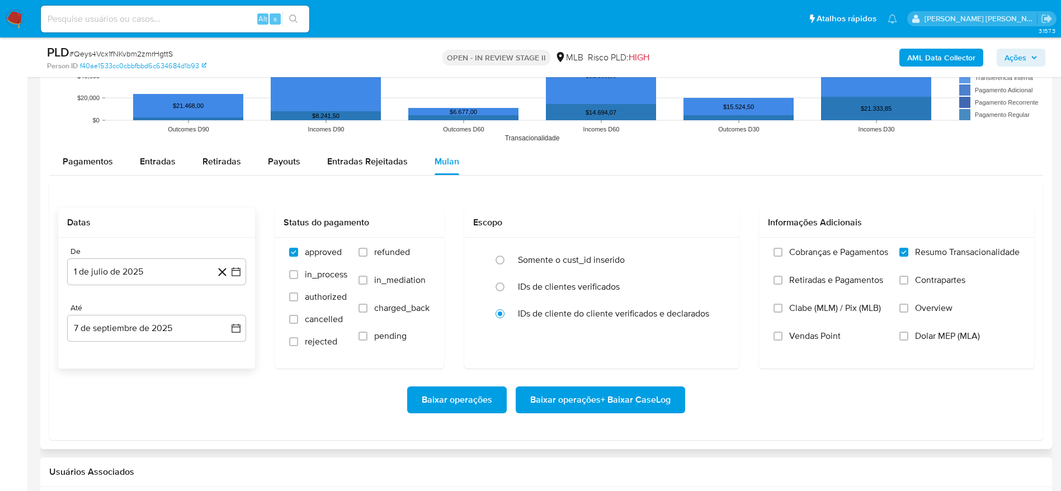
click at [607, 405] on span "Baixar operações + Baixar CaseLog" at bounding box center [600, 399] width 140 height 25
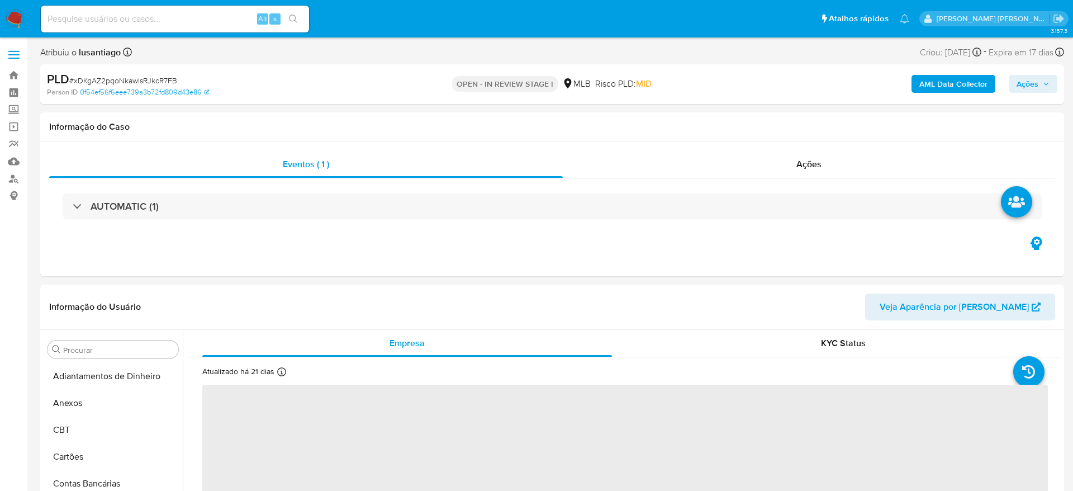
select select "10"
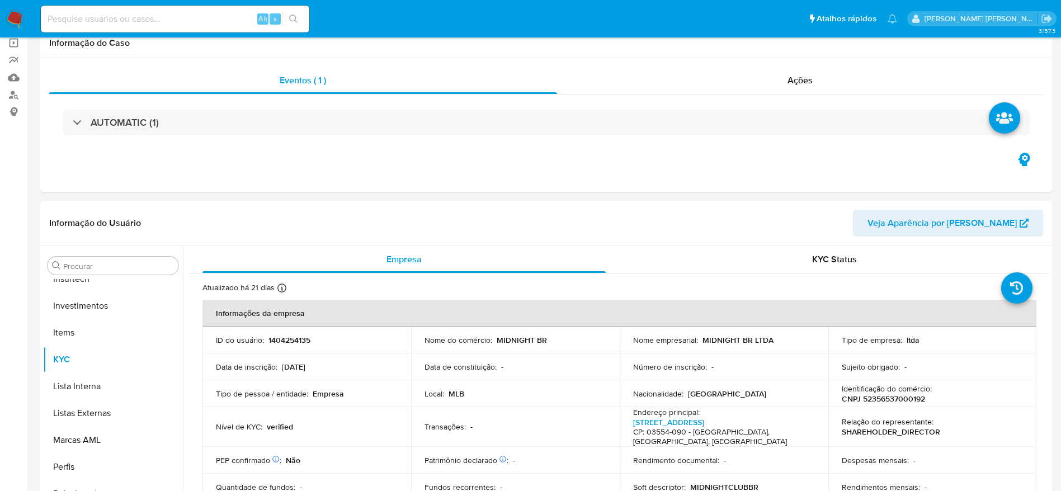
scroll to position [526, 0]
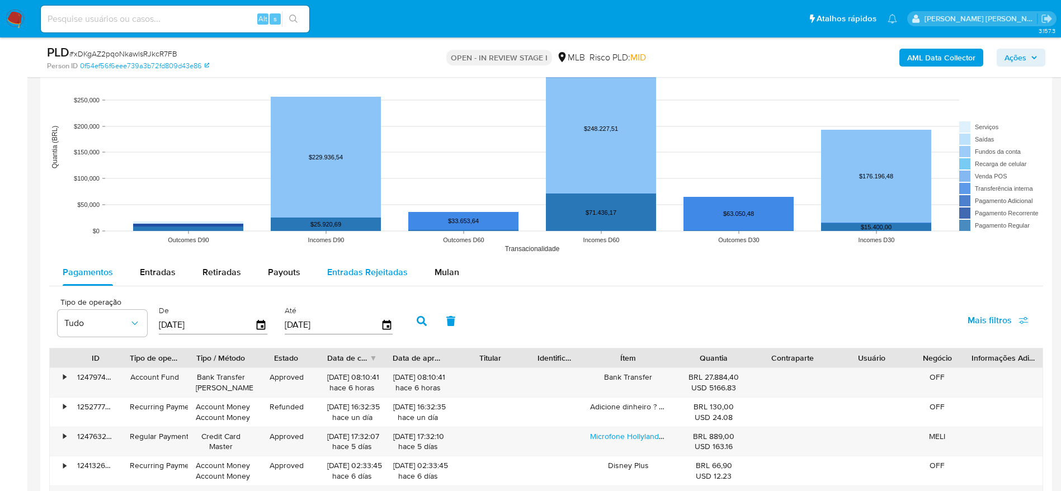
drag, startPoint x: 450, startPoint y: 265, endPoint x: 400, endPoint y: 271, distance: 49.5
click at [450, 266] on span "Mulan" at bounding box center [446, 272] width 25 height 13
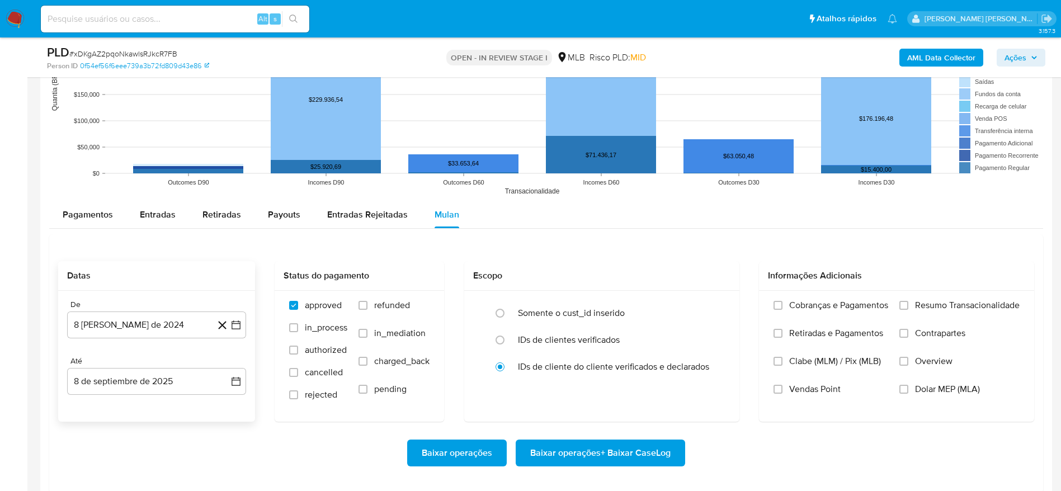
scroll to position [1090, 0]
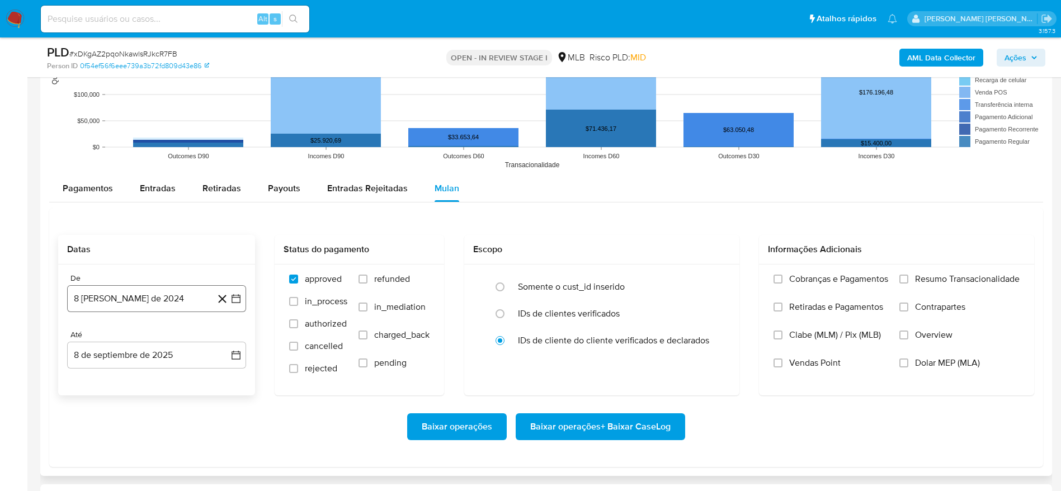
click at [141, 299] on button "8 de agosto de 2024" at bounding box center [156, 298] width 179 height 27
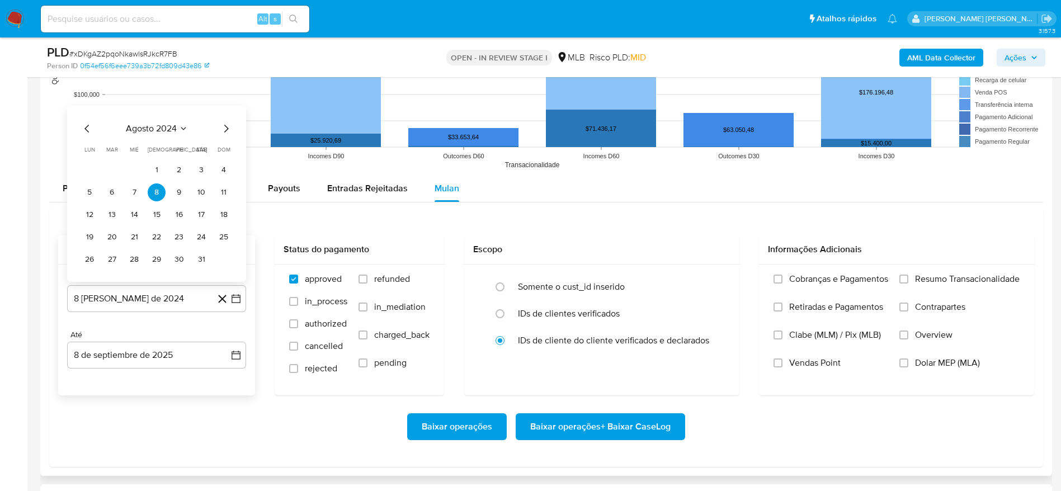
click at [172, 131] on span "agosto 2024" at bounding box center [151, 128] width 51 height 11
click at [224, 119] on icon "Año siguiente" at bounding box center [223, 115] width 13 height 13
click at [104, 216] on span "jul" at bounding box center [107, 219] width 25 height 9
click at [111, 167] on button "1" at bounding box center [112, 170] width 18 height 18
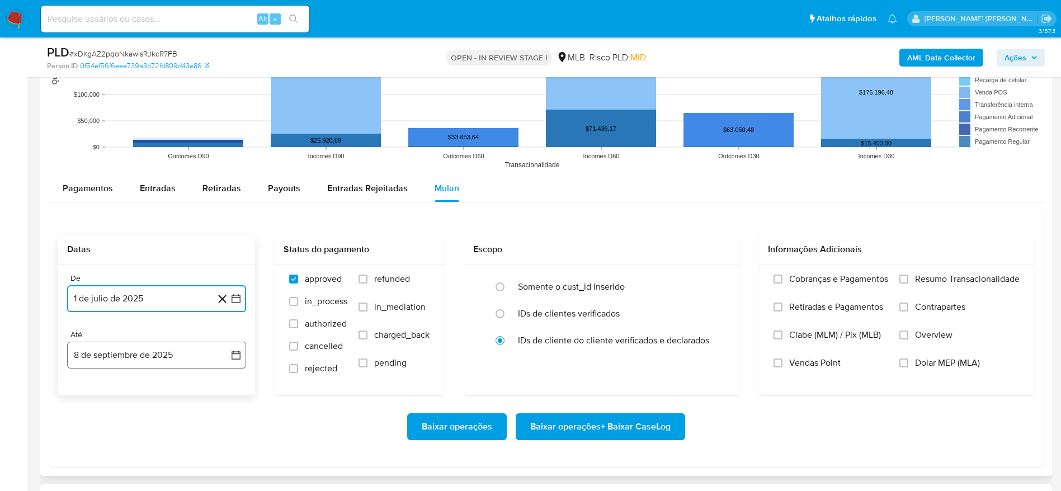
click at [107, 354] on button "8 de septiembre de 2025" at bounding box center [156, 355] width 179 height 27
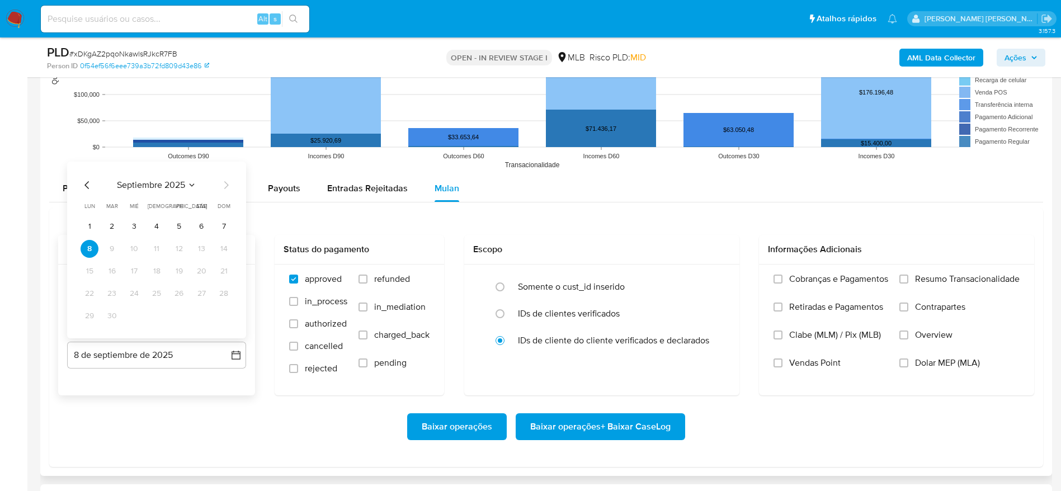
click at [233, 228] on div "septiembre 2025 septiembre 2025 lun lunes mar martes mié miércoles jue jueves v…" at bounding box center [156, 250] width 179 height 177
click at [226, 224] on button "7" at bounding box center [224, 226] width 18 height 18
click at [953, 281] on span "Resumo Transacionalidade" at bounding box center [967, 278] width 105 height 11
click at [908, 281] on input "Resumo Transacionalidade" at bounding box center [903, 279] width 9 height 9
click at [603, 429] on span "Baixar operações + Baixar CaseLog" at bounding box center [600, 426] width 140 height 25
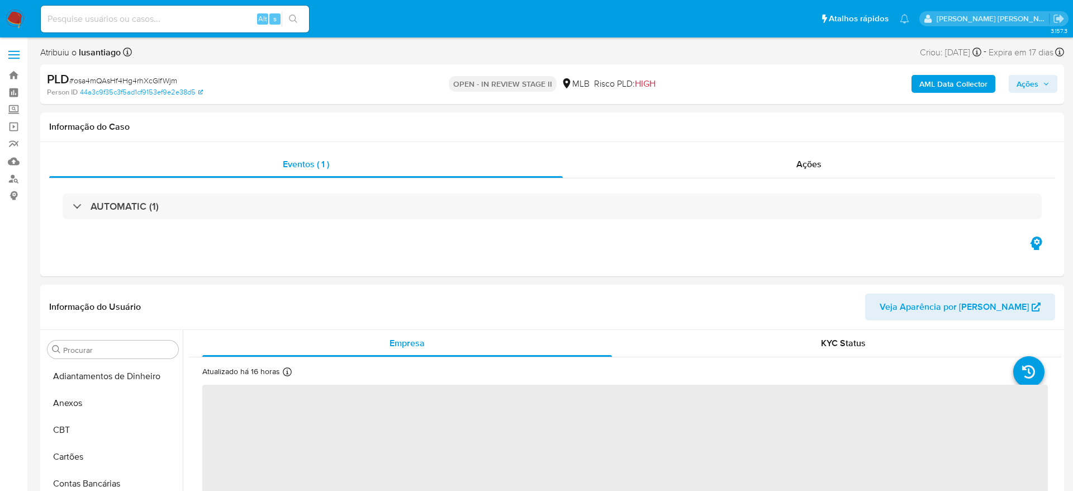
select select "10"
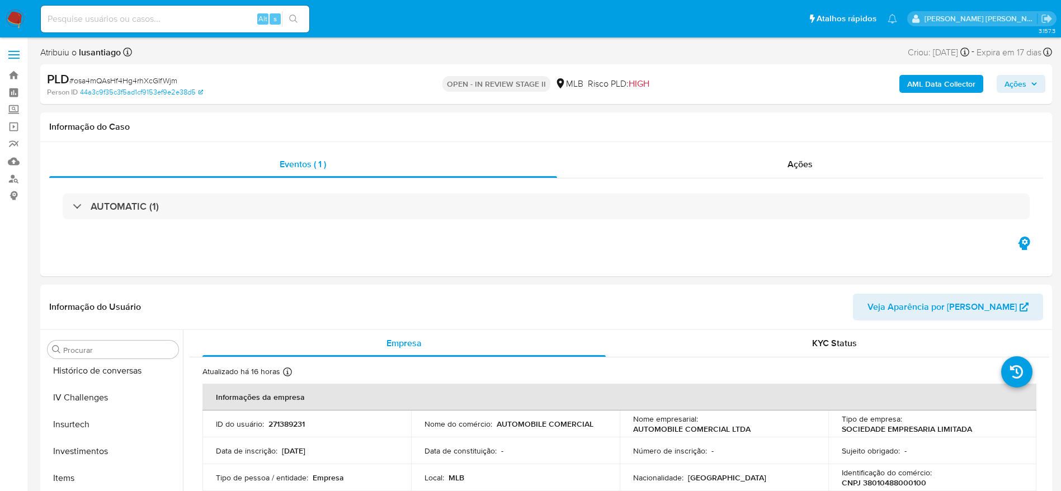
scroll to position [526, 0]
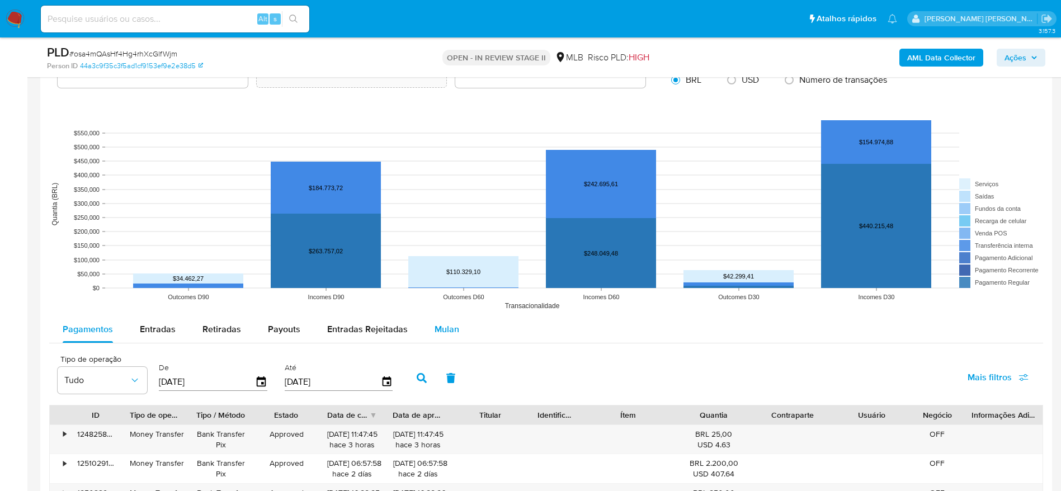
click at [458, 327] on button "Mulan" at bounding box center [446, 329] width 51 height 27
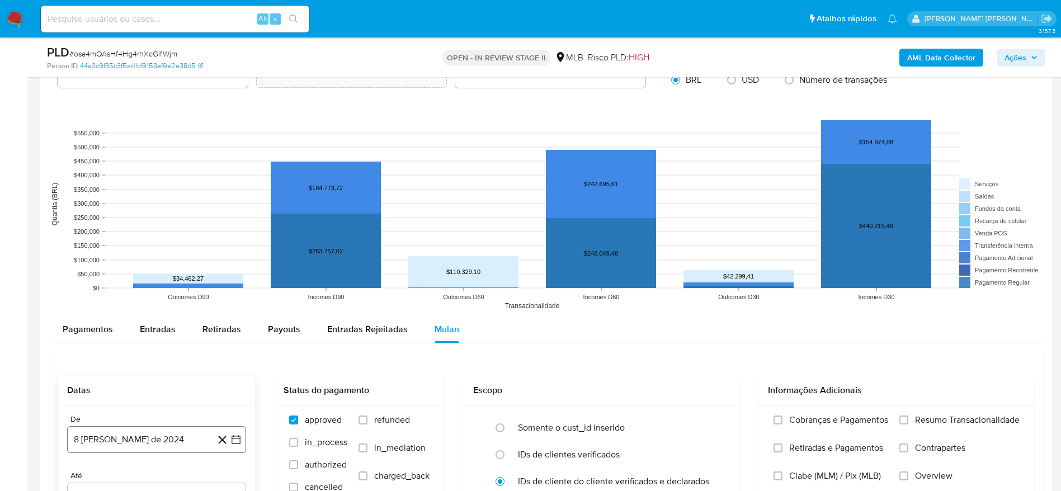
scroll to position [1174, 0]
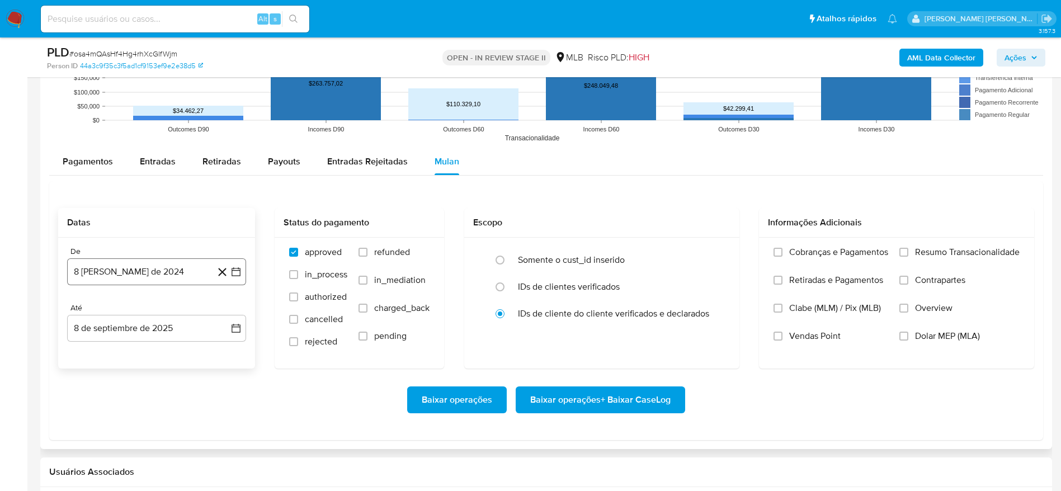
click at [145, 275] on button "8 [PERSON_NAME] de 2024" at bounding box center [156, 271] width 179 height 27
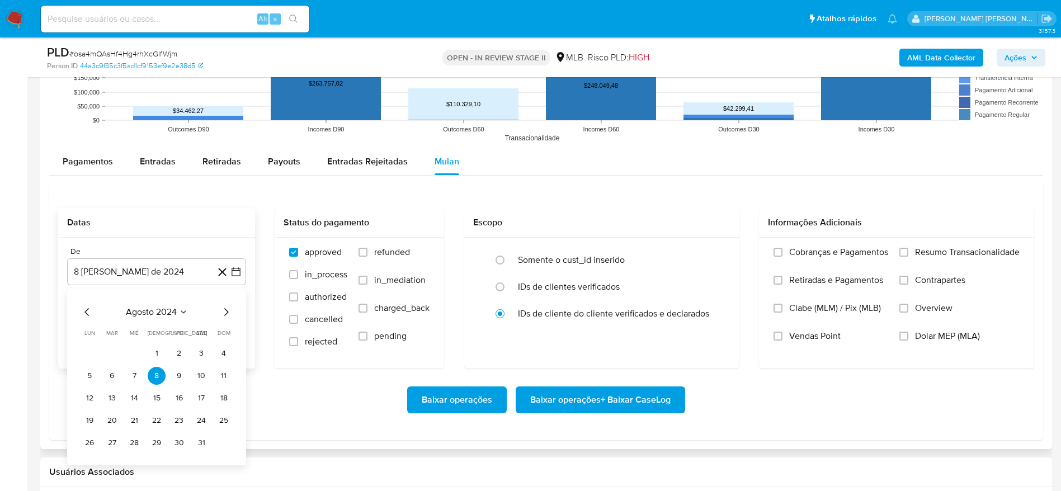
click at [157, 310] on span "agosto 2024" at bounding box center [151, 311] width 51 height 11
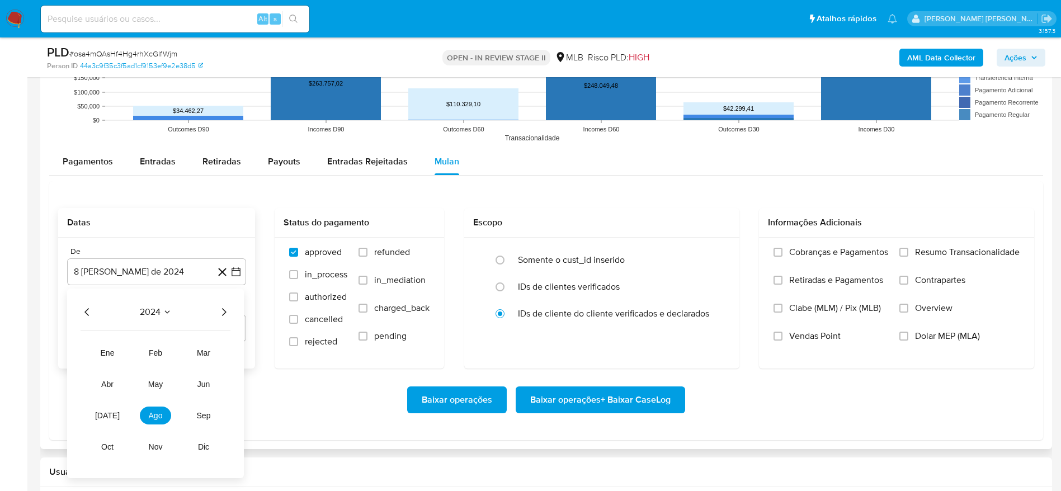
click at [223, 310] on icon "Año siguiente" at bounding box center [223, 311] width 13 height 13
click at [107, 411] on span "[DATE]" at bounding box center [107, 415] width 25 height 9
click at [108, 357] on button "1" at bounding box center [112, 353] width 18 height 18
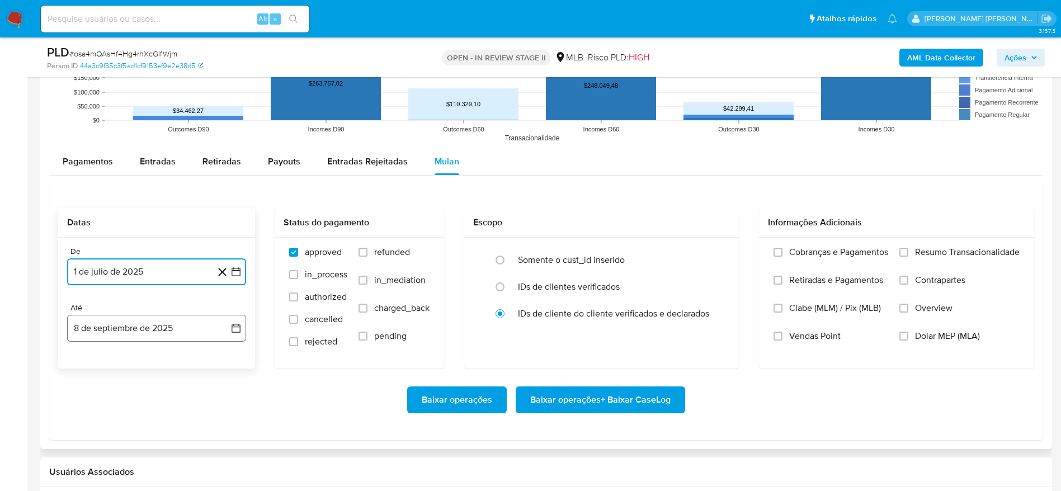
click at [138, 321] on button "8 de septiembre de 2025" at bounding box center [156, 328] width 179 height 27
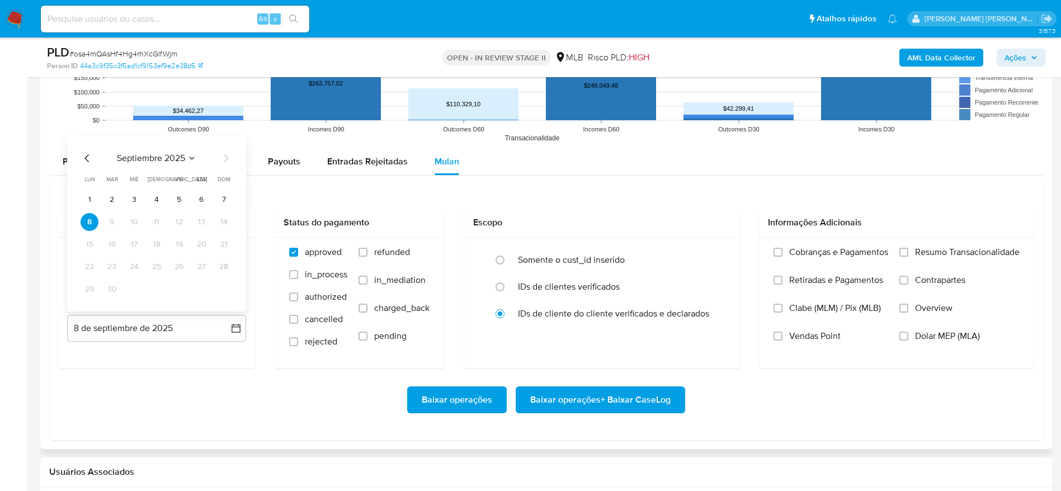
click at [216, 200] on button "7" at bounding box center [224, 200] width 18 height 18
click at [940, 249] on span "Resumo Transacionalidade" at bounding box center [967, 252] width 105 height 11
click at [908, 249] on input "Resumo Transacionalidade" at bounding box center [903, 252] width 9 height 9
click at [579, 407] on span "Baixar operações + Baixar CaseLog" at bounding box center [600, 399] width 140 height 25
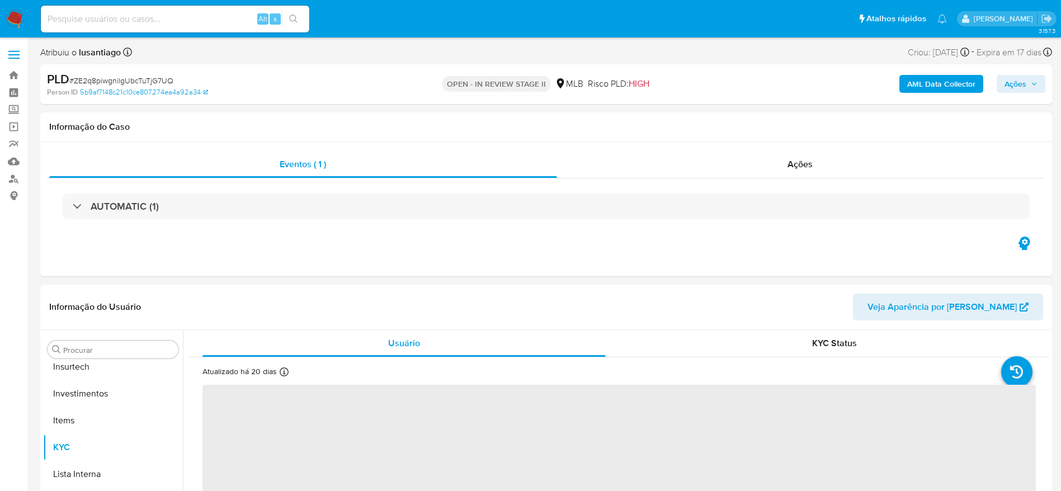
scroll to position [526, 0]
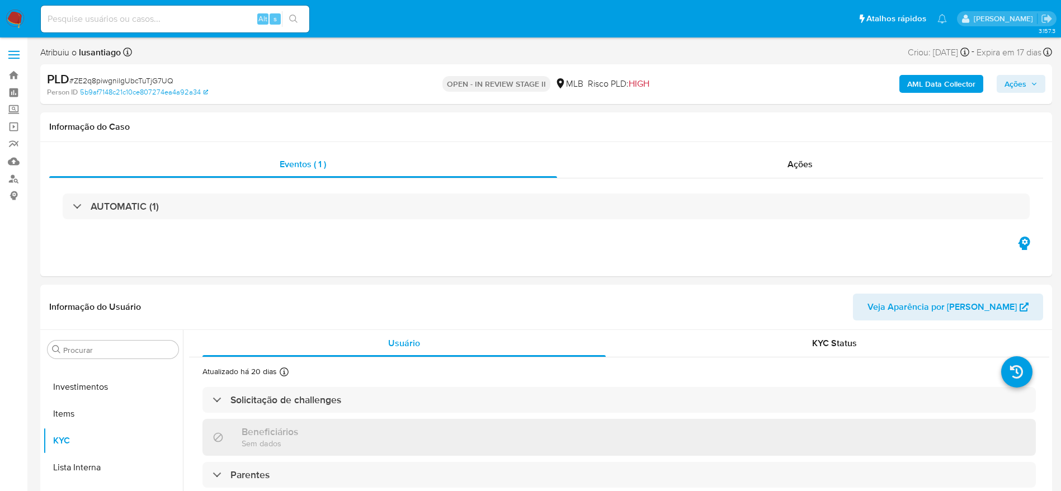
select select "10"
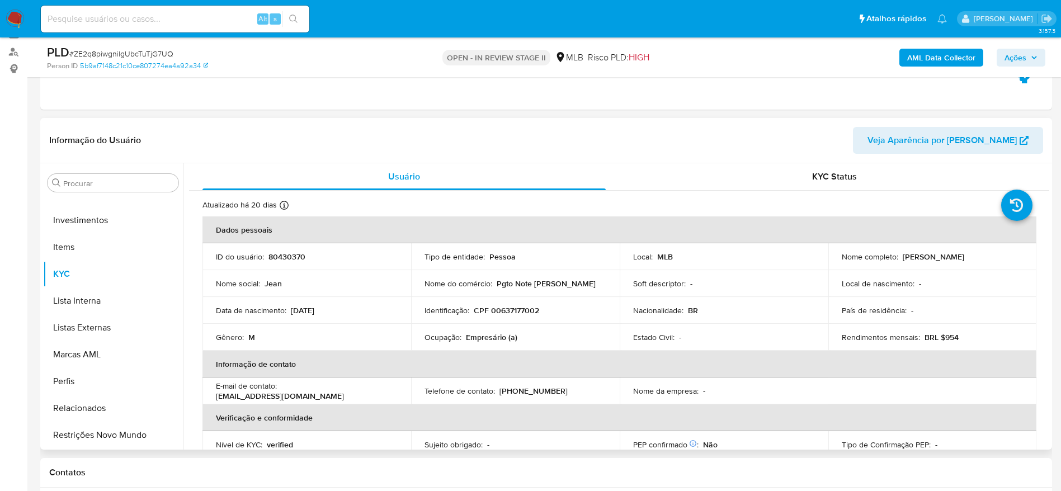
scroll to position [168, 0]
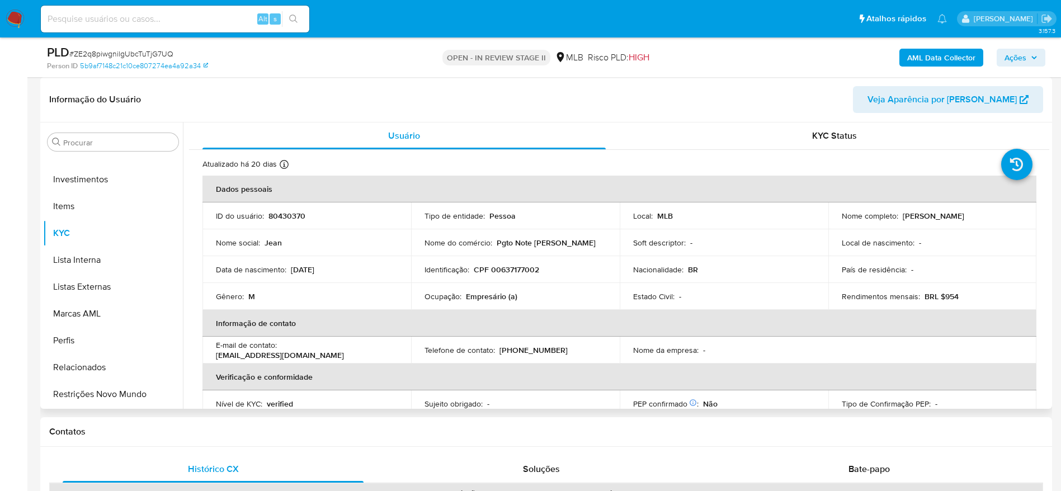
click at [505, 272] on p "CPF 00637177002" at bounding box center [506, 269] width 65 height 10
copy p "00637177002"
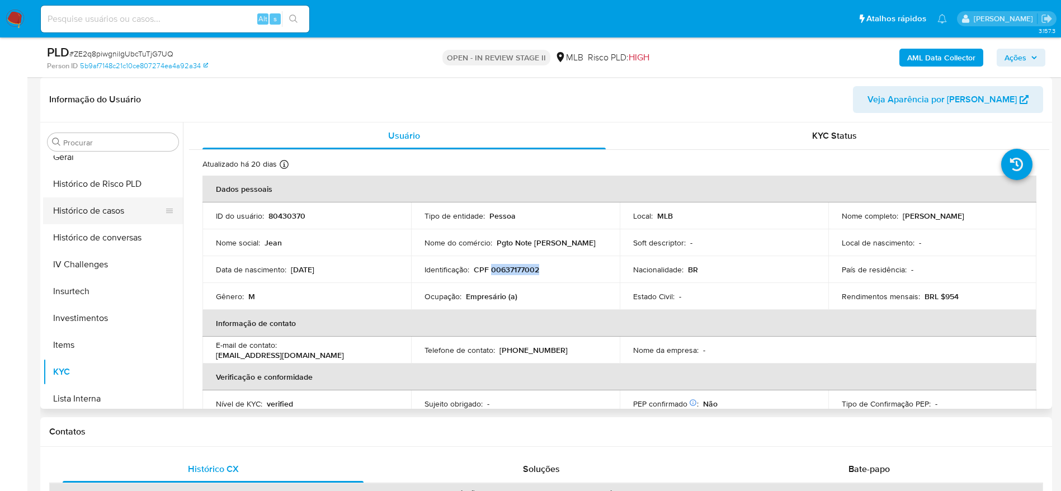
scroll to position [358, 0]
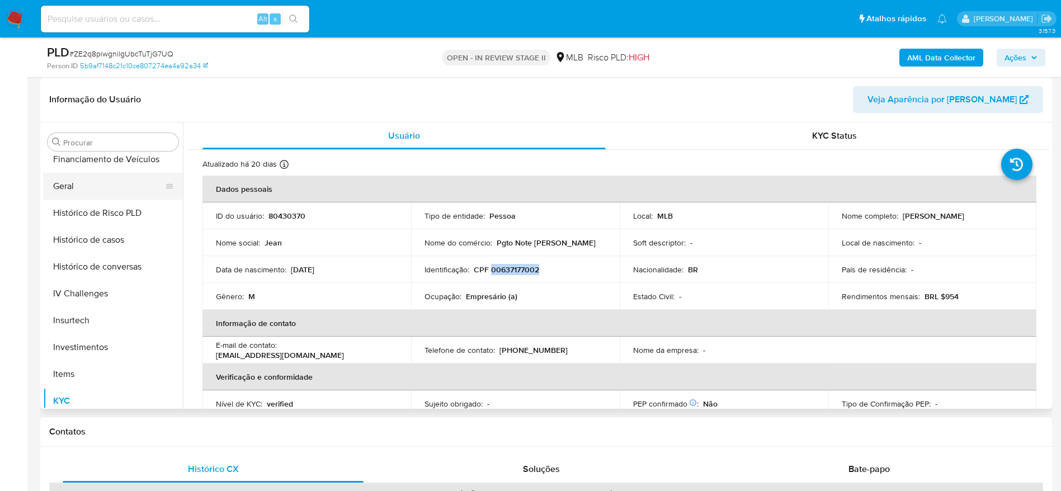
click at [84, 182] on button "Geral" at bounding box center [108, 186] width 131 height 27
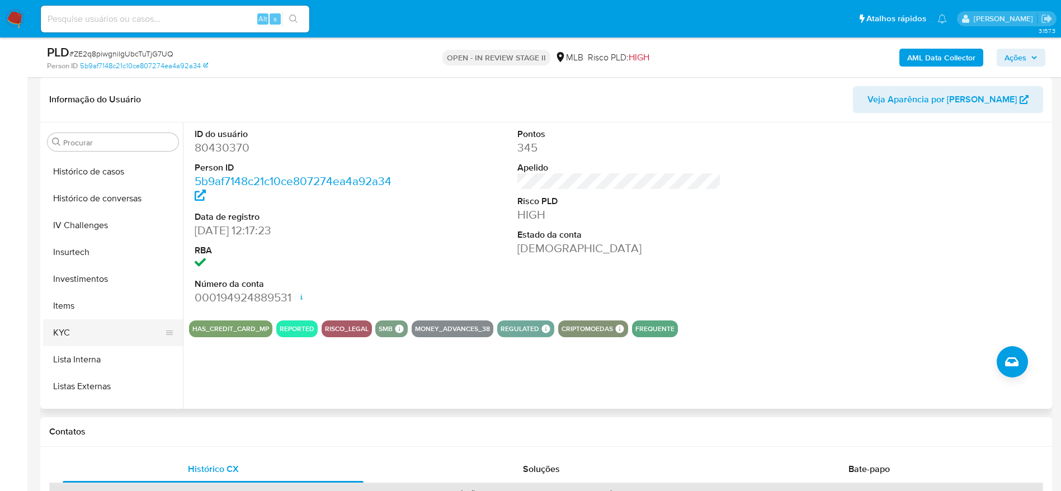
scroll to position [442, 0]
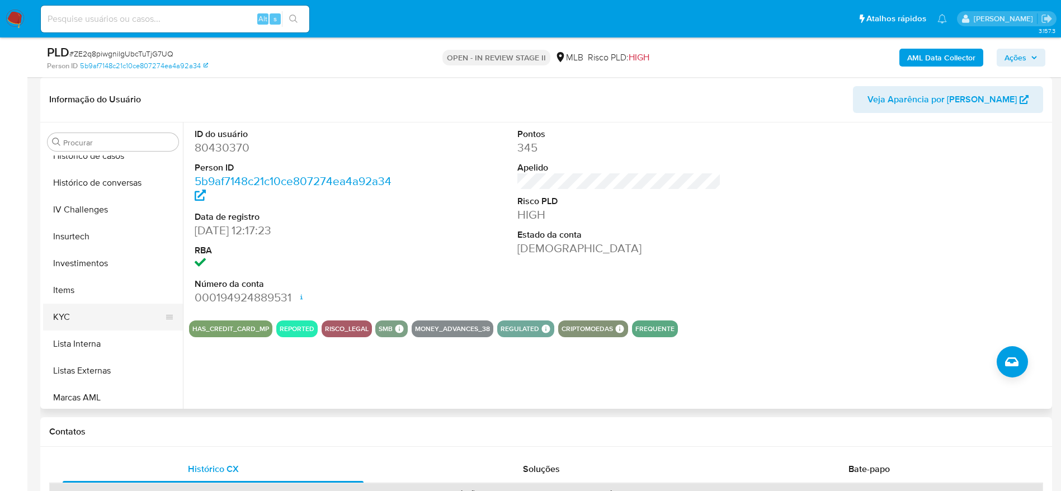
click at [92, 320] on button "KYC" at bounding box center [108, 317] width 131 height 27
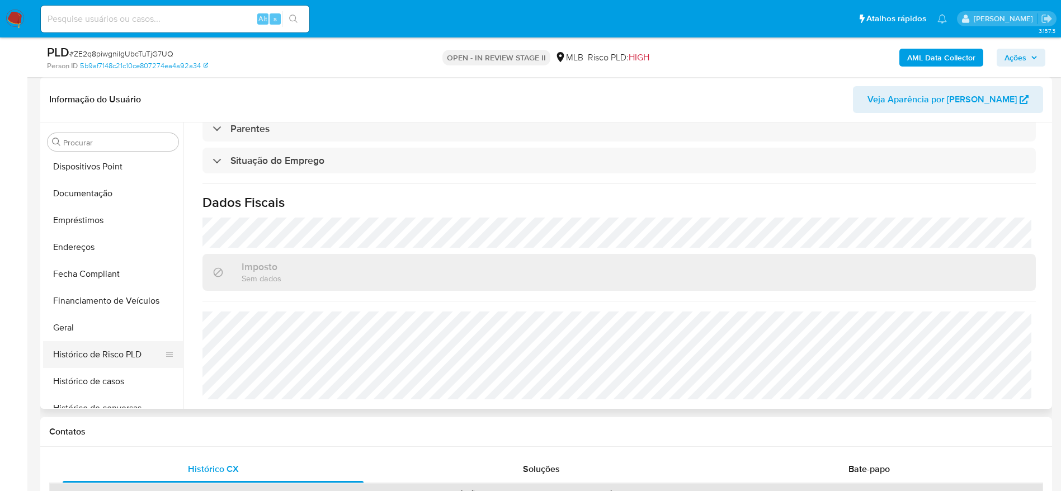
scroll to position [191, 0]
click at [82, 271] on button "Endereços" at bounding box center [108, 273] width 131 height 27
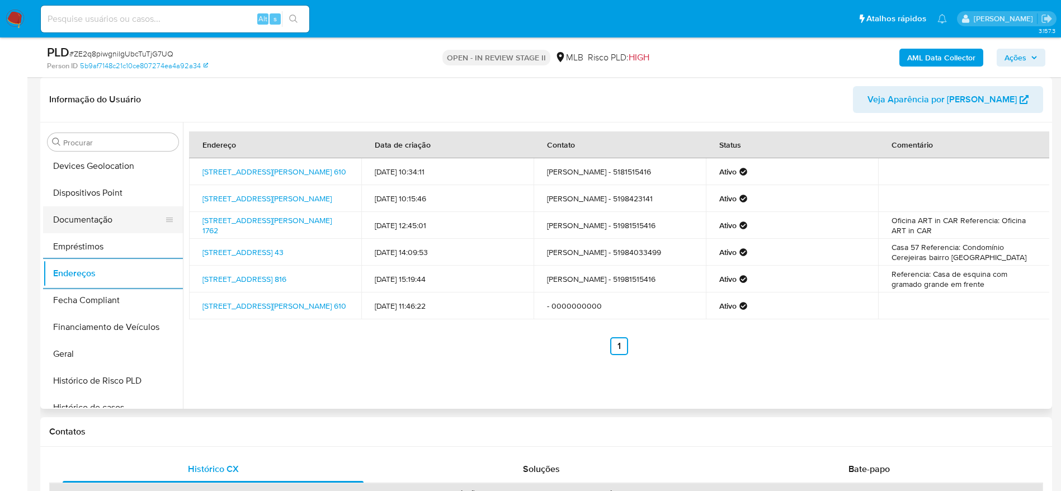
scroll to position [107, 0]
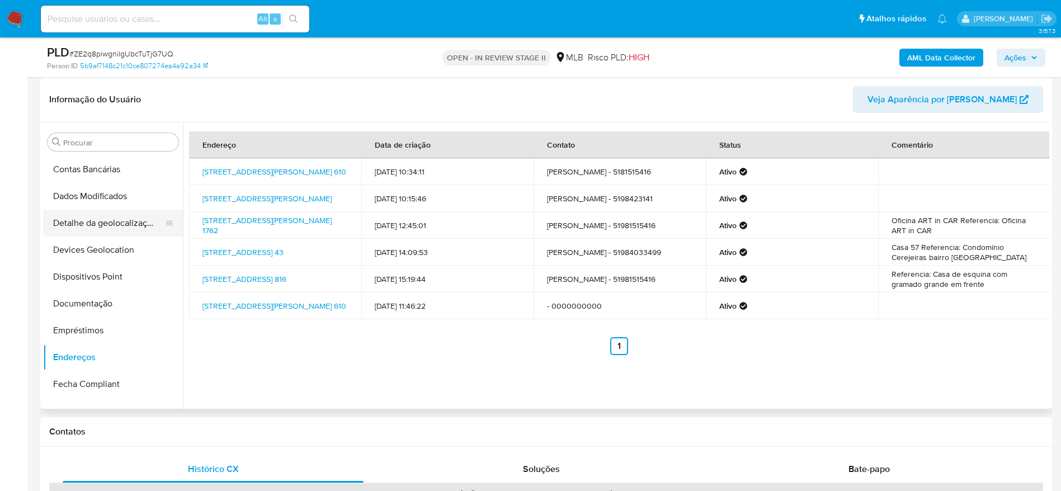
click at [145, 231] on button "Detalhe da geolocalização" at bounding box center [108, 223] width 131 height 27
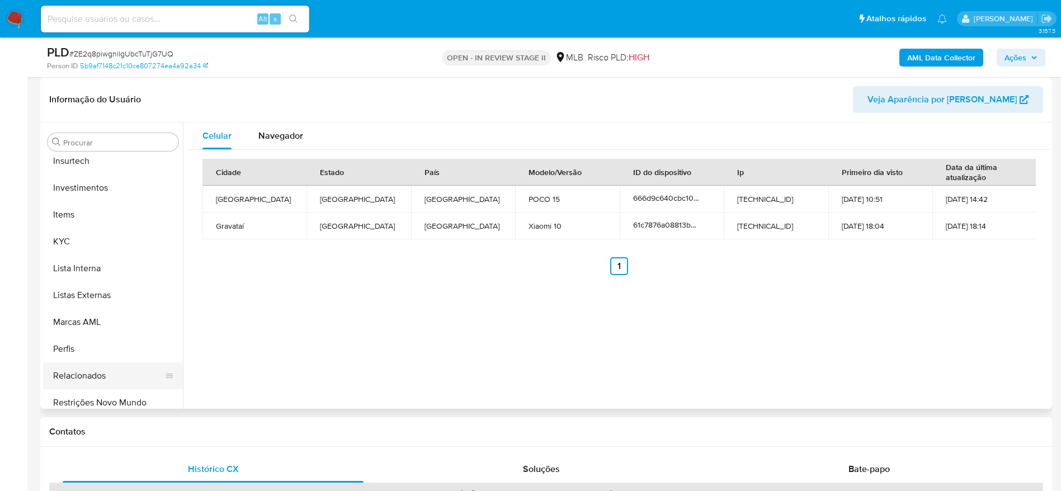
scroll to position [526, 0]
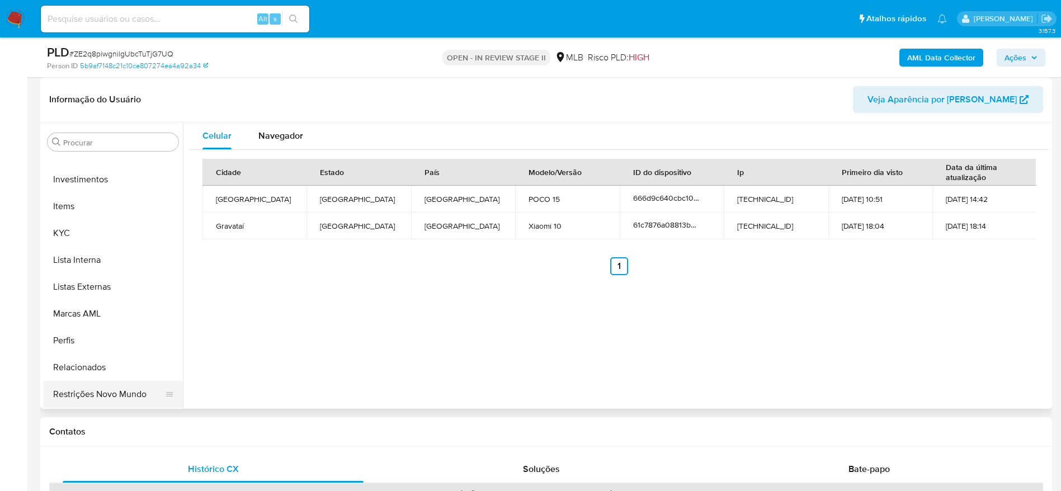
drag, startPoint x: 87, startPoint y: 379, endPoint x: 108, endPoint y: 390, distance: 24.3
click at [87, 381] on ul "Adiantamentos de Dinheiro Anexos CBT Cartões Contas Bancárias Dados Modificados…" at bounding box center [113, 281] width 140 height 252
click at [110, 394] on button "Restrições Novo Mundo" at bounding box center [108, 394] width 131 height 27
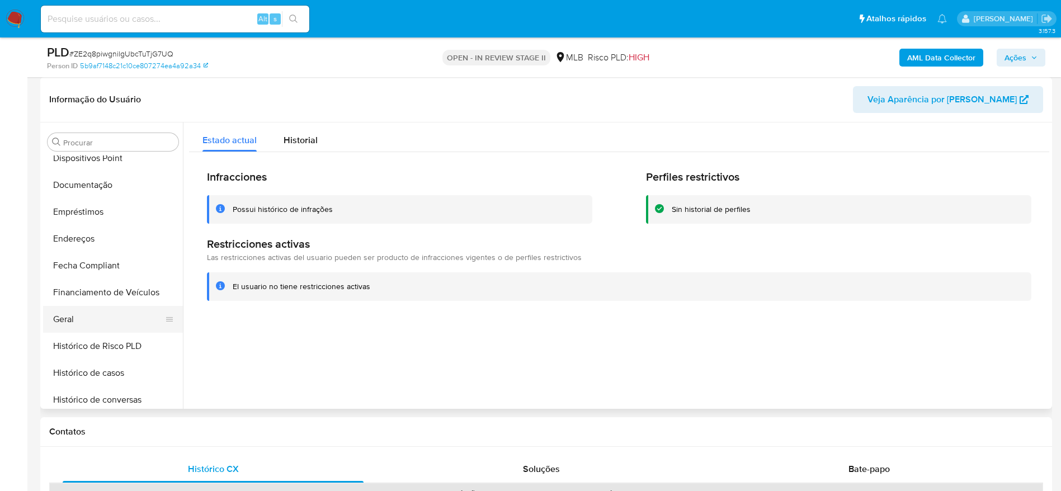
scroll to position [191, 0]
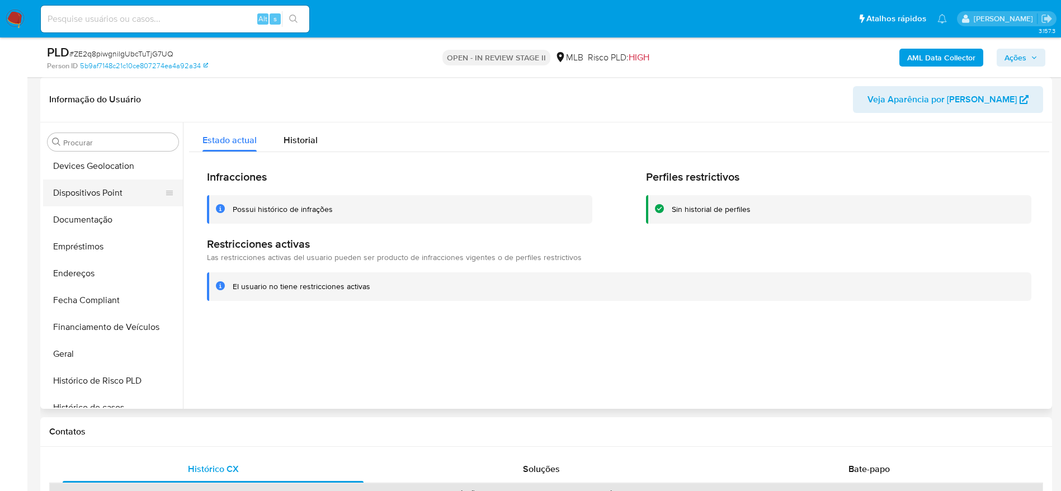
click at [86, 191] on button "Dispositivos Point" at bounding box center [108, 192] width 131 height 27
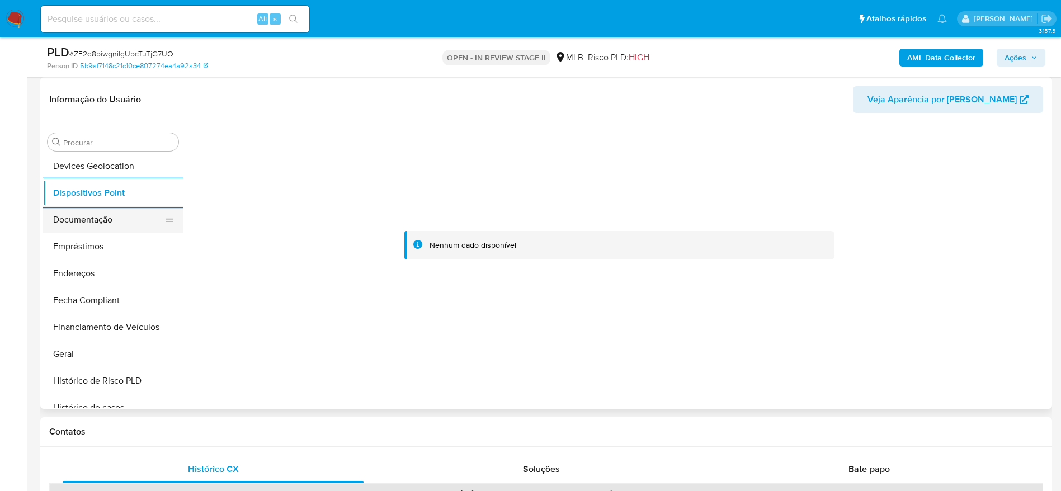
drag, startPoint x: 112, startPoint y: 204, endPoint x: 112, endPoint y: 211, distance: 7.3
click at [112, 204] on button "Dispositivos Point" at bounding box center [113, 192] width 140 height 27
click at [111, 221] on button "Documentação" at bounding box center [108, 219] width 131 height 27
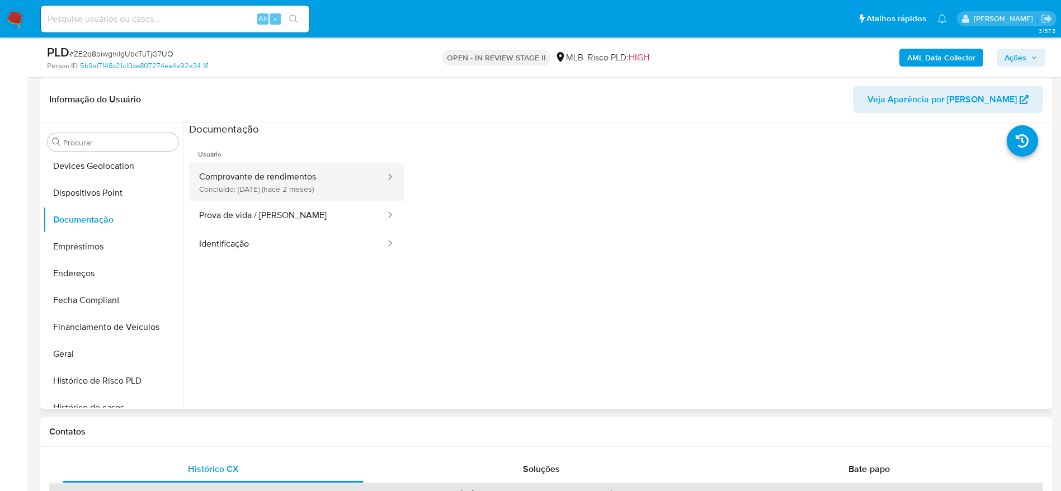
click at [309, 186] on button "Comprovante de rendimentos Concluído: 23/07/2025 (hace 2 meses)" at bounding box center [287, 182] width 197 height 38
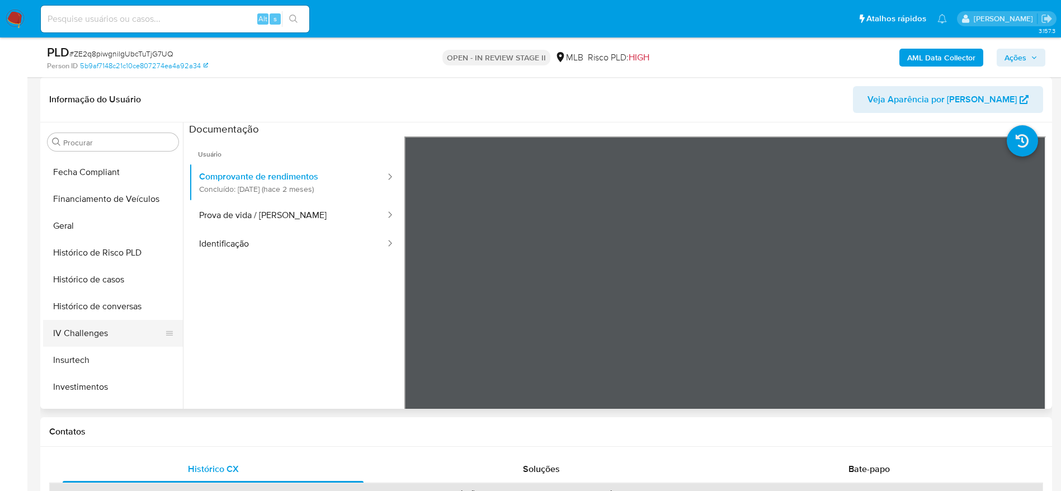
scroll to position [358, 0]
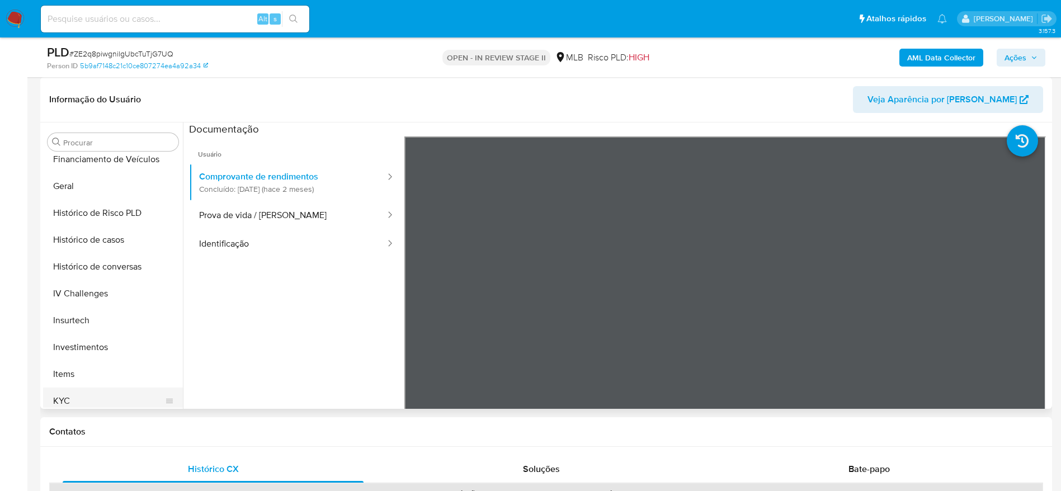
click at [96, 396] on button "KYC" at bounding box center [108, 400] width 131 height 27
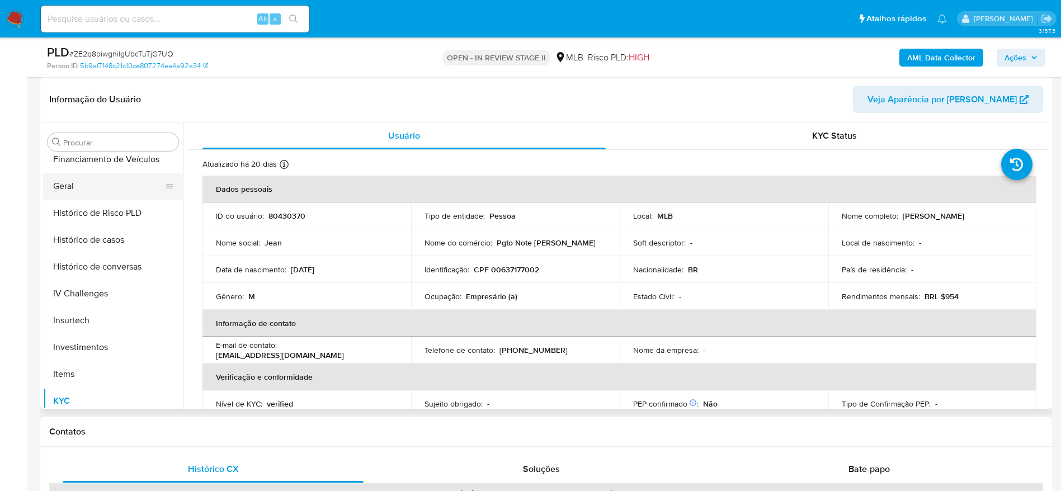
click at [83, 193] on button "Geral" at bounding box center [108, 186] width 131 height 27
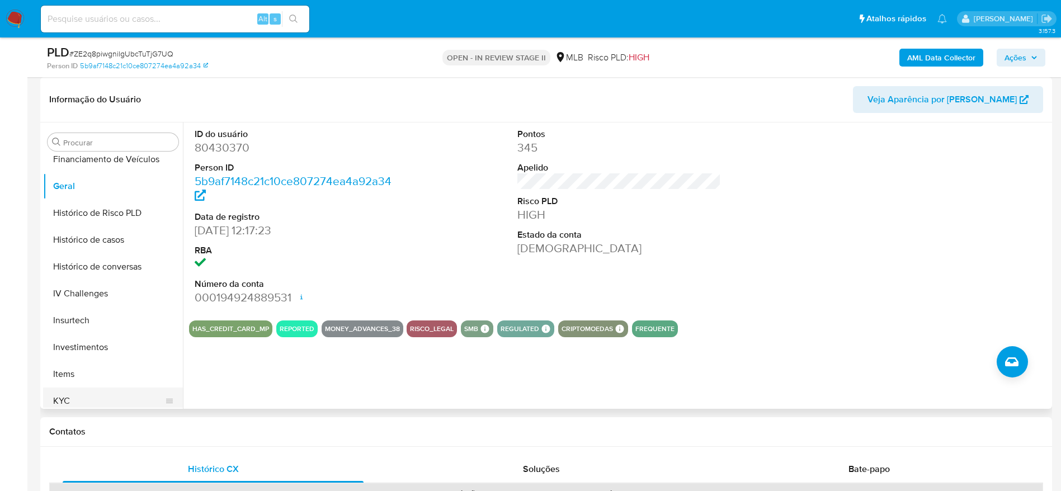
drag, startPoint x: 79, startPoint y: 398, endPoint x: 85, endPoint y: 399, distance: 6.3
click at [80, 398] on button "KYC" at bounding box center [108, 400] width 131 height 27
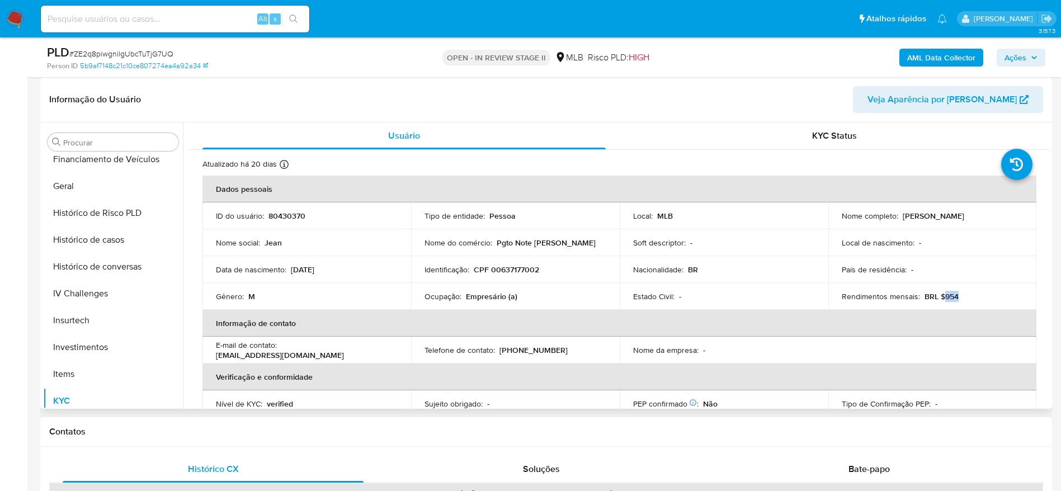
drag, startPoint x: 946, startPoint y: 298, endPoint x: 939, endPoint y: 298, distance: 7.3
click at [939, 298] on div "Rendimentos mensais : BRL $954" at bounding box center [932, 296] width 182 height 10
copy p "954"
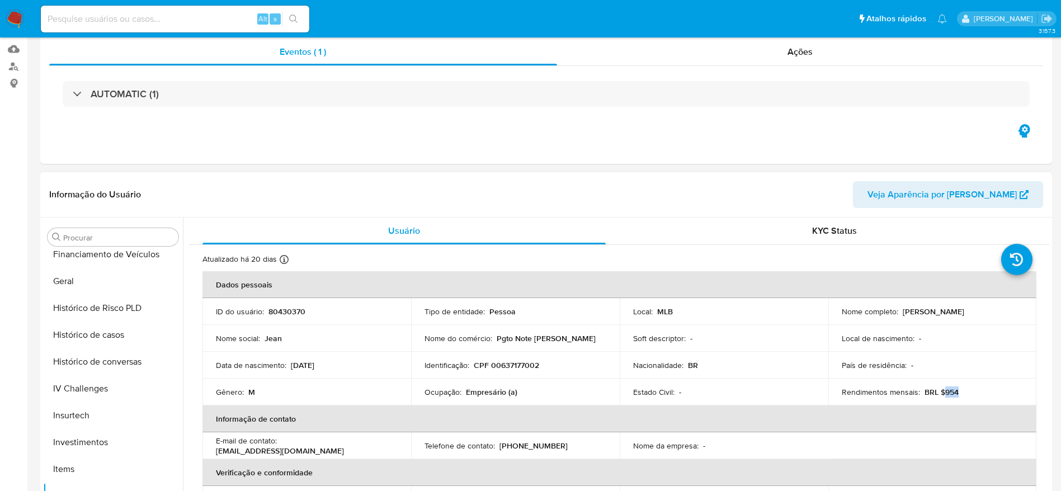
scroll to position [168, 0]
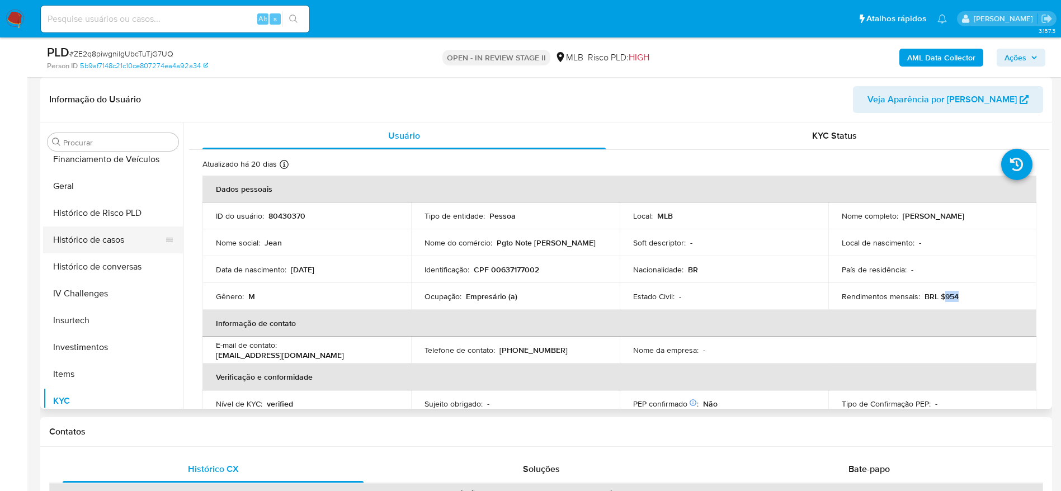
click at [97, 230] on button "Histórico de casos" at bounding box center [108, 239] width 131 height 27
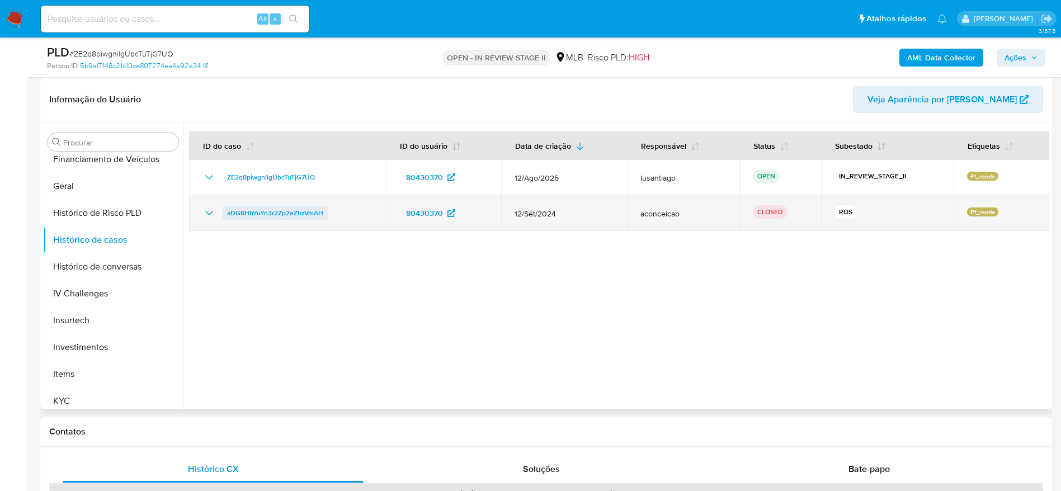
click at [276, 210] on span "aDG6HhYuYn3r2Zp2eZhzVmAH" at bounding box center [275, 212] width 96 height 13
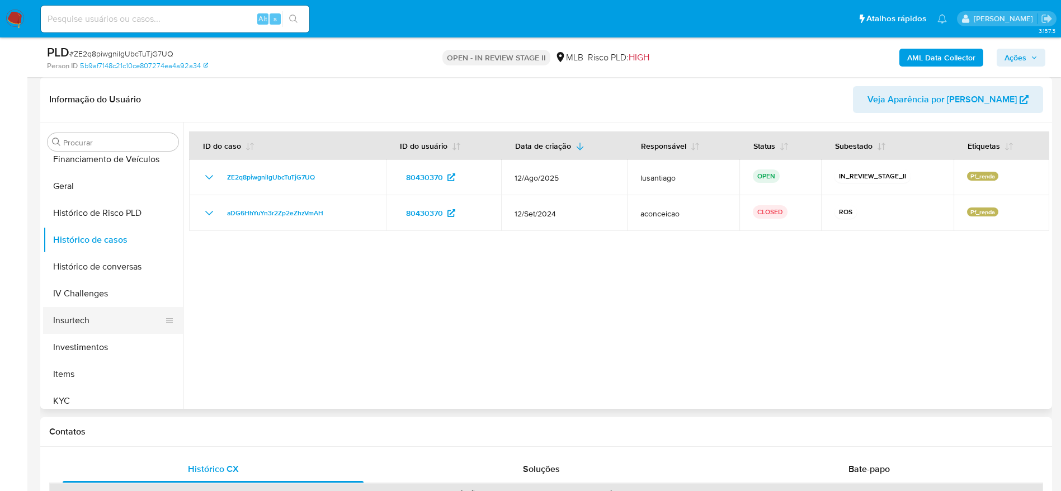
scroll to position [275, 0]
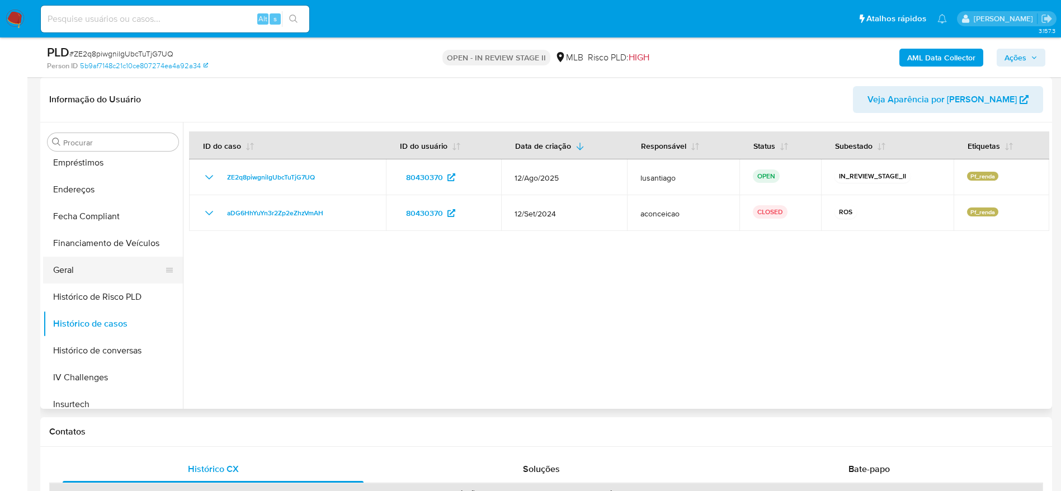
click at [82, 276] on button "Geral" at bounding box center [108, 270] width 131 height 27
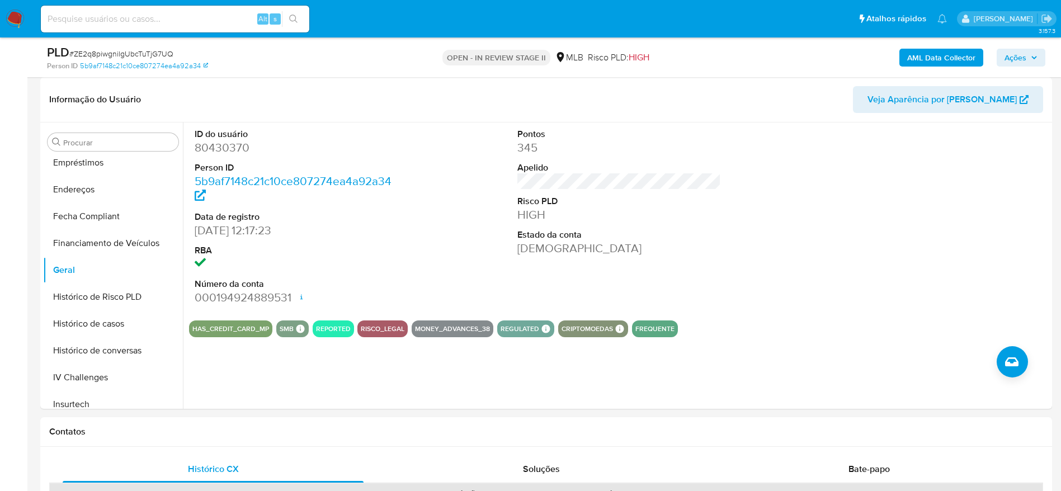
click at [1009, 58] on span "Ações" at bounding box center [1015, 58] width 22 height 18
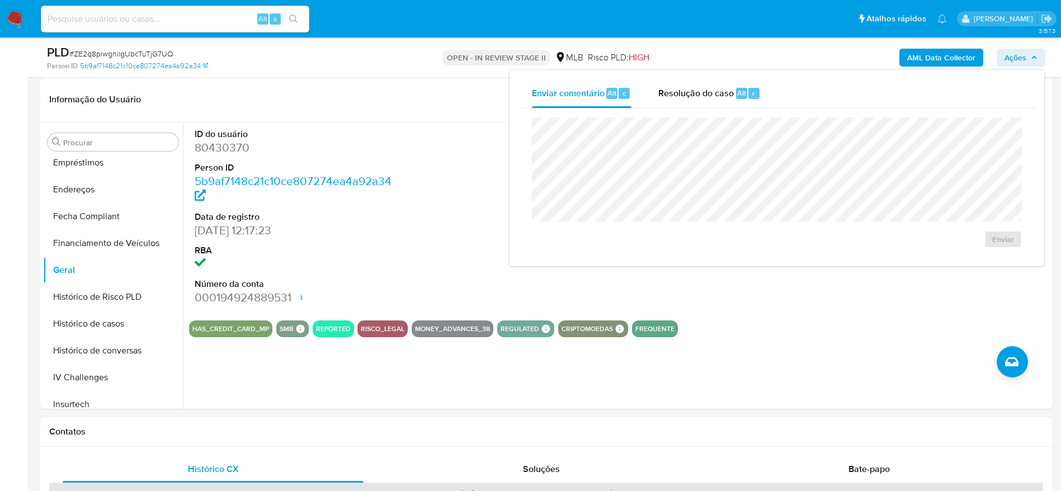
drag, startPoint x: 715, startPoint y: 92, endPoint x: 715, endPoint y: 108, distance: 16.8
click at [715, 92] on span "Resolução do caso" at bounding box center [695, 92] width 75 height 13
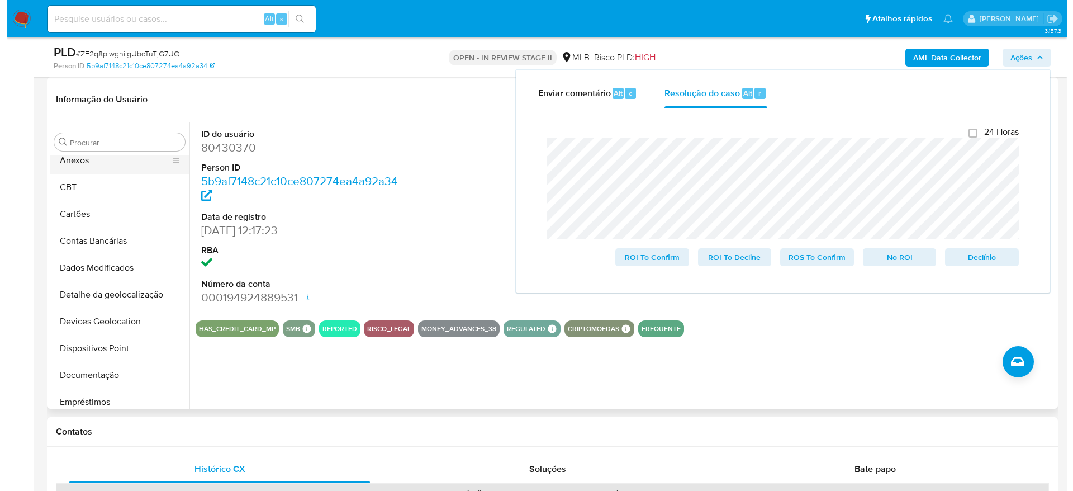
scroll to position [0, 0]
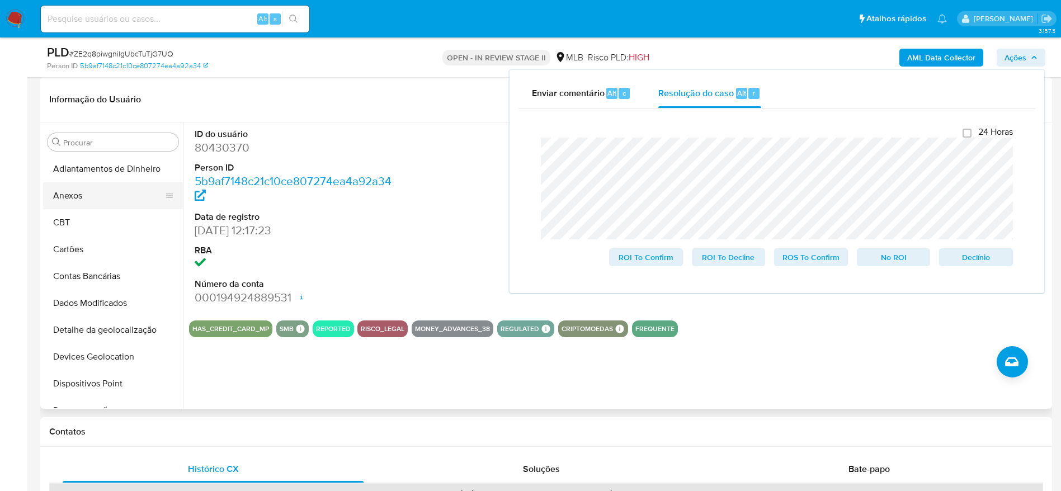
drag, startPoint x: 96, startPoint y: 191, endPoint x: 99, endPoint y: 185, distance: 6.3
click at [96, 190] on button "Anexos" at bounding box center [108, 195] width 131 height 27
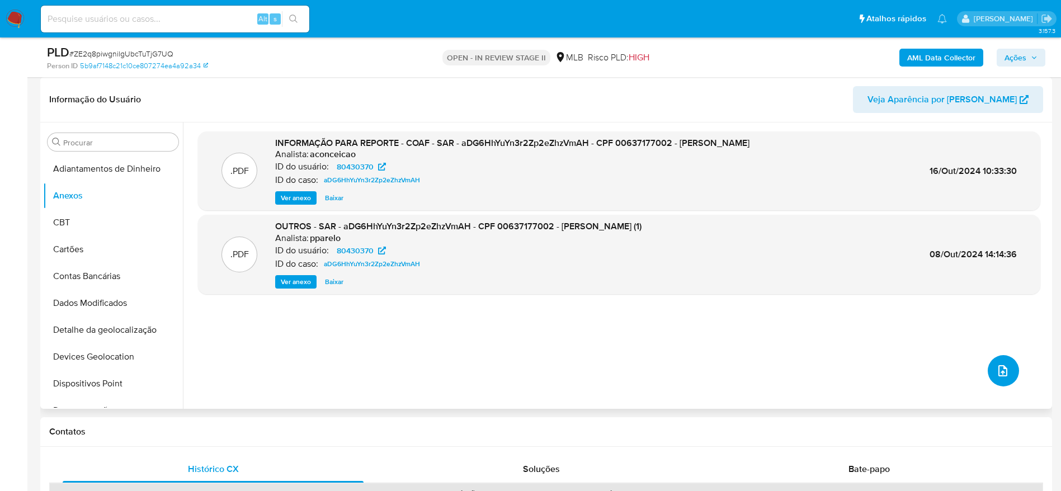
click at [1004, 376] on button "upload-file" at bounding box center [1002, 370] width 31 height 31
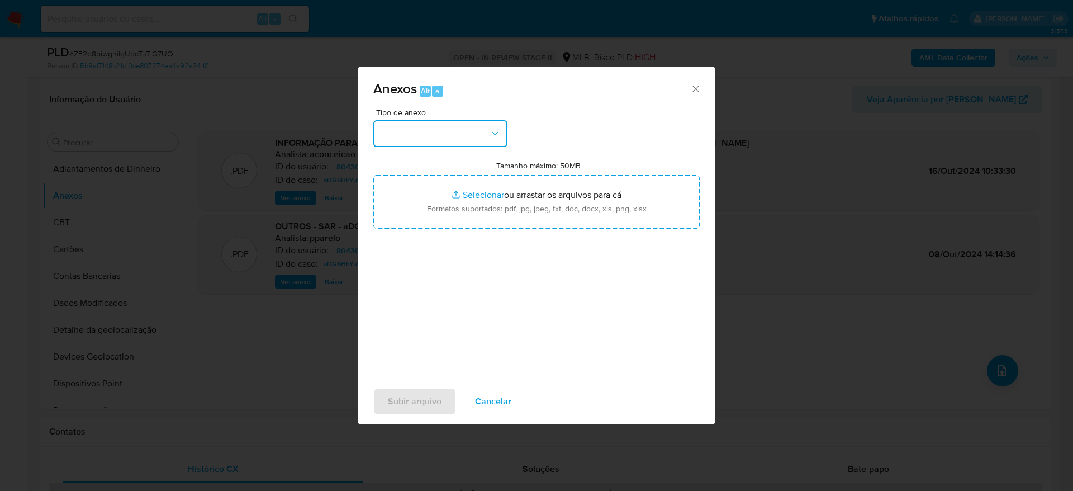
click at [478, 139] on button "button" at bounding box center [440, 133] width 134 height 27
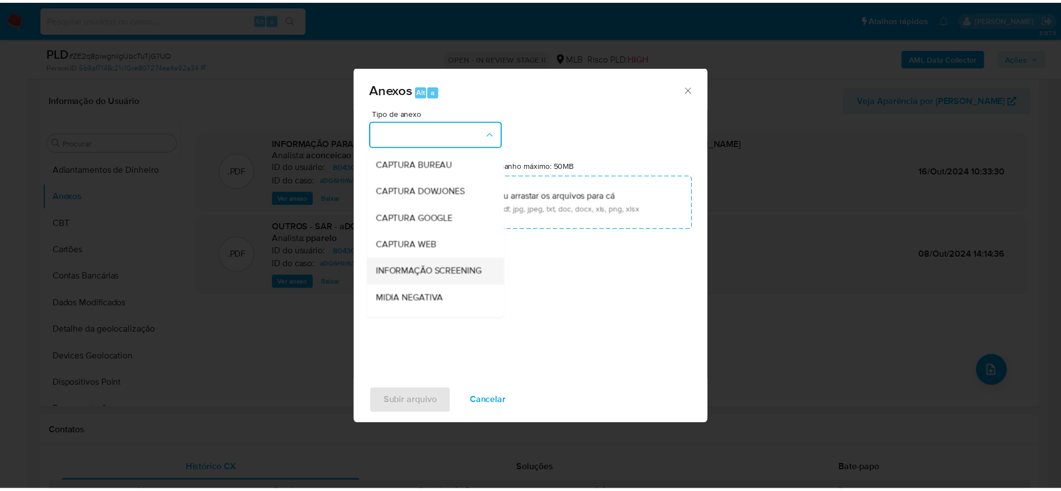
scroll to position [172, 0]
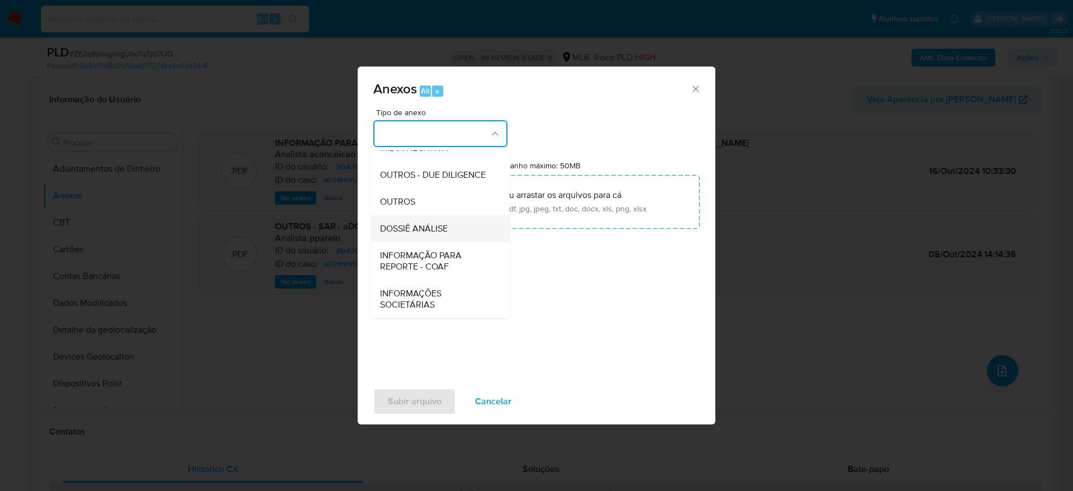
click at [434, 223] on span "DOSSIÊ ANÁLISE" at bounding box center [414, 228] width 68 height 11
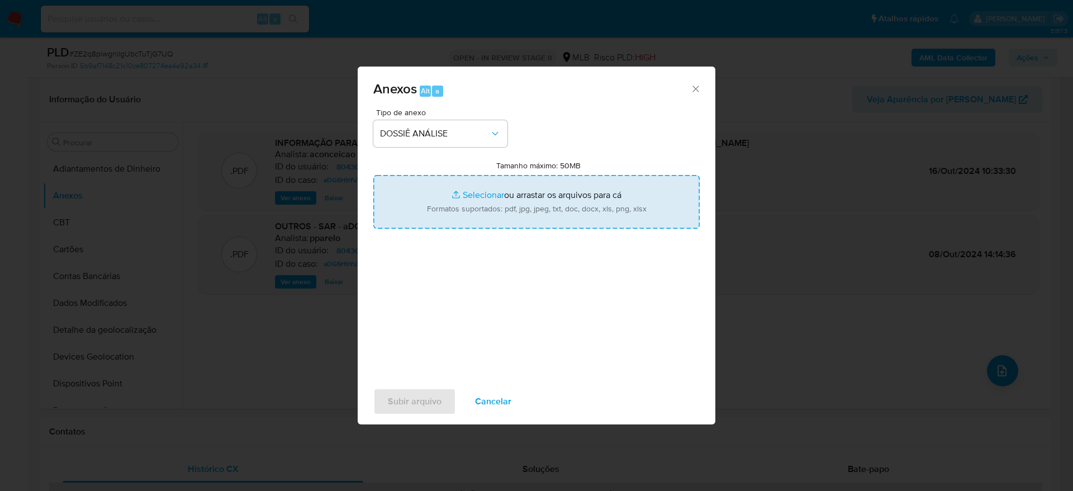
type input "C:\fakepath\Caselog ZE2q8piwgnilgUbcTuTjG7UQ_2025_09_08_08_57_27 - CPF 00637177…"
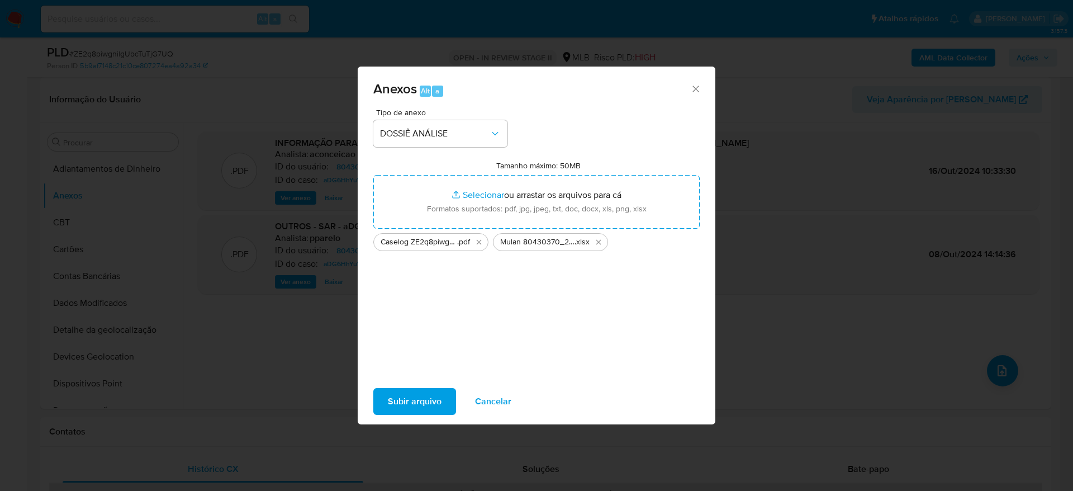
click at [413, 392] on span "Subir arquivo" at bounding box center [415, 401] width 54 height 25
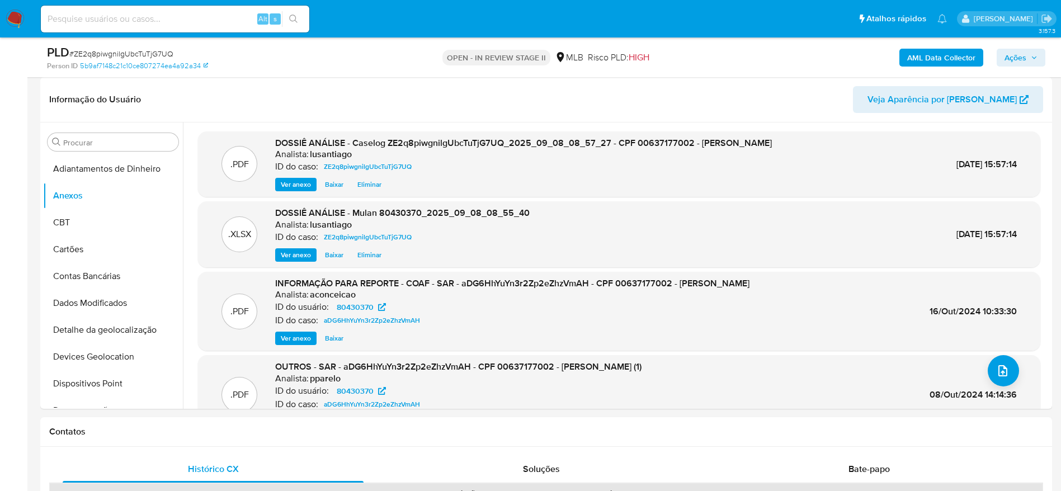
click at [939, 59] on b "AML Data Collector" at bounding box center [941, 58] width 68 height 18
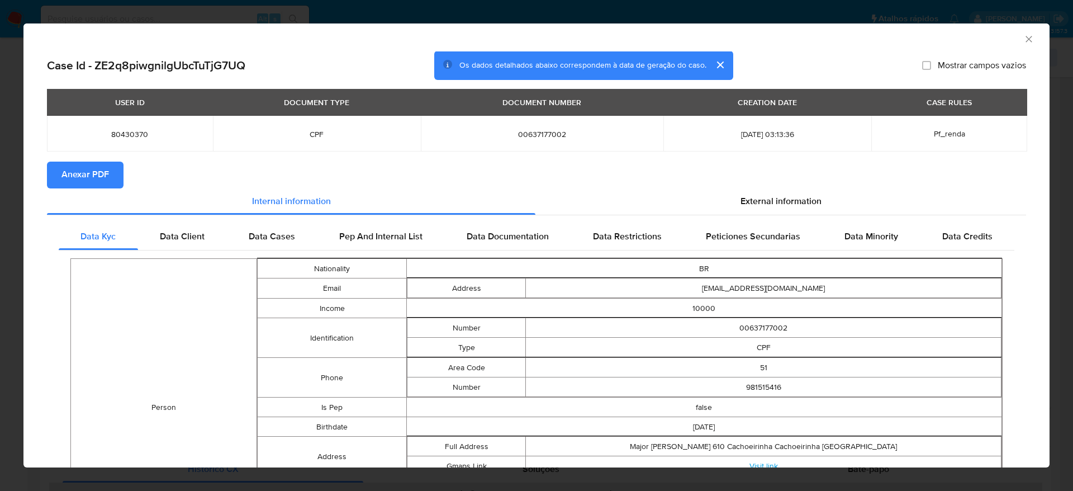
click at [103, 179] on span "Anexar PDF" at bounding box center [86, 175] width 48 height 25
click at [1024, 37] on icon "Fechar a janela" at bounding box center [1029, 39] width 11 height 11
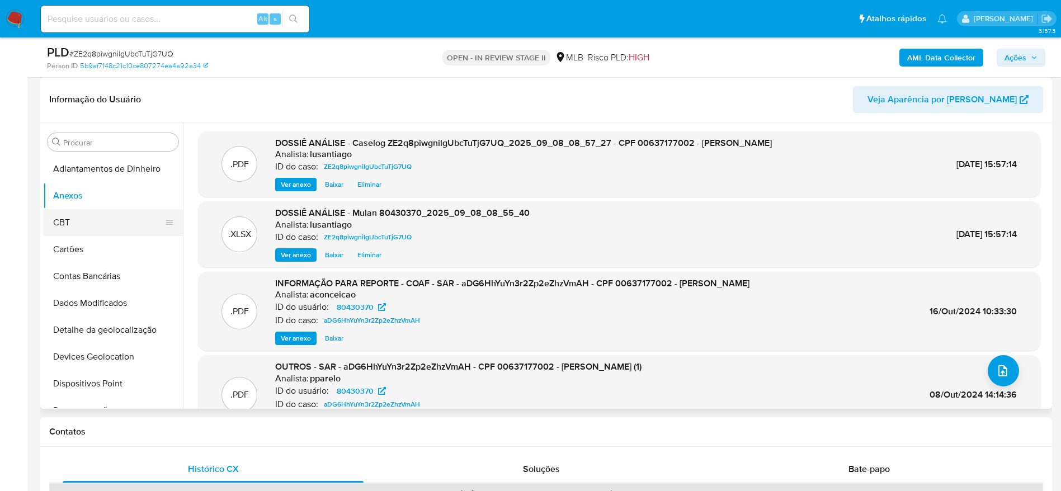
click at [108, 223] on button "CBT" at bounding box center [108, 222] width 131 height 27
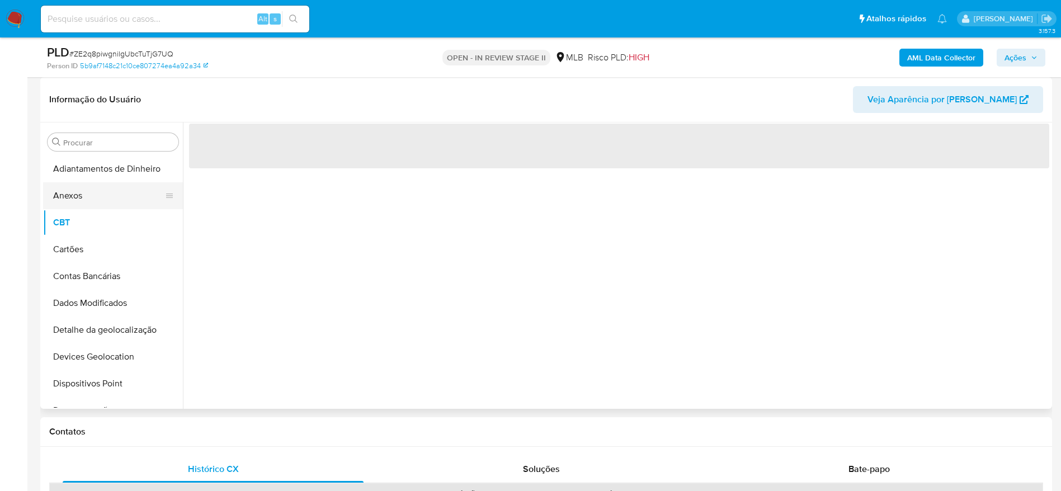
click at [96, 205] on button "Anexos" at bounding box center [108, 195] width 131 height 27
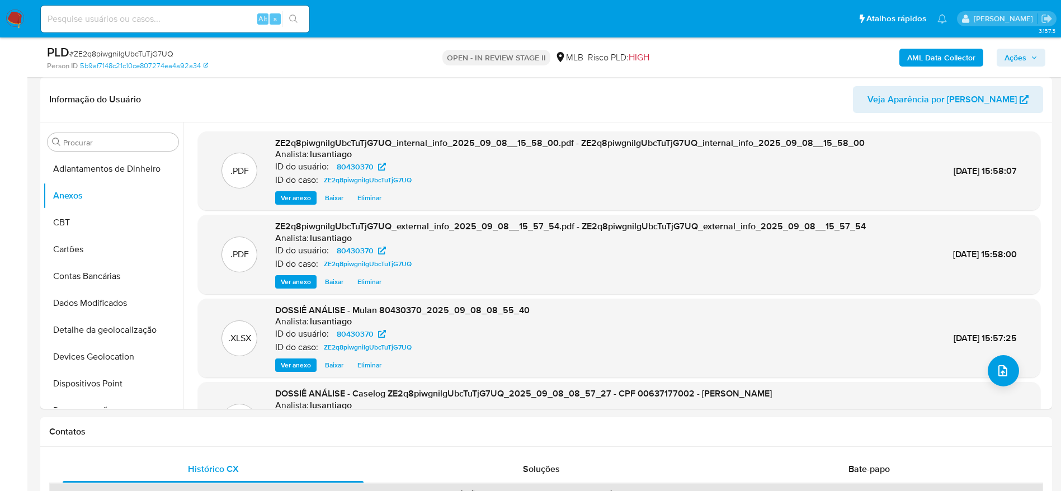
drag, startPoint x: 1011, startPoint y: 54, endPoint x: 1004, endPoint y: 60, distance: 9.5
click at [1010, 54] on span "Ações" at bounding box center [1015, 58] width 22 height 18
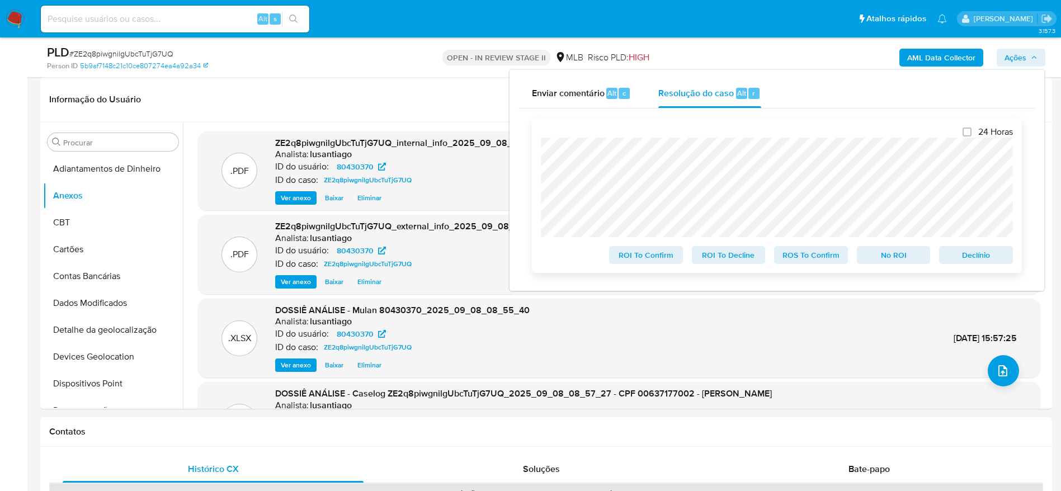
click at [888, 251] on span "No ROI" at bounding box center [893, 255] width 58 height 16
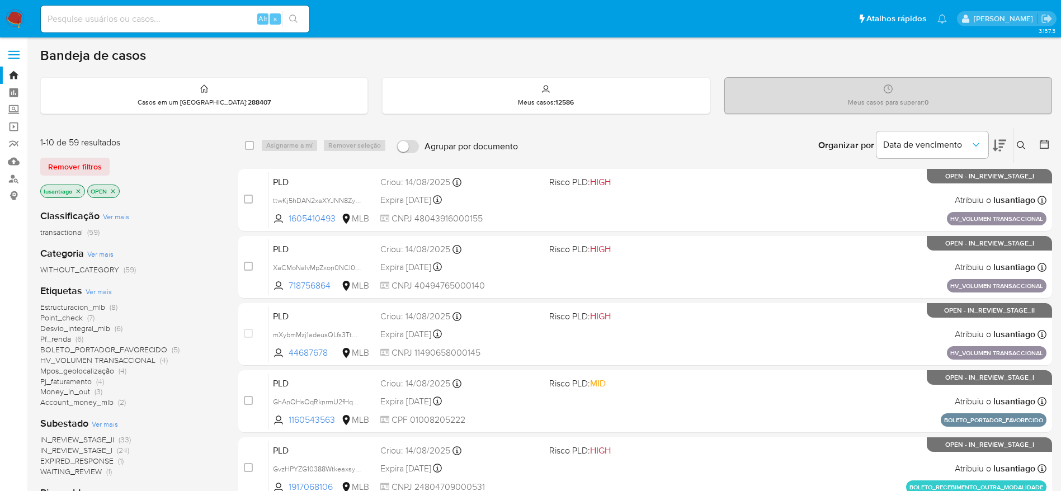
click at [172, 20] on input at bounding box center [175, 19] width 268 height 15
paste input "1789451261"
type input "1789451261"
click at [299, 24] on button "search-icon" at bounding box center [293, 19] width 23 height 16
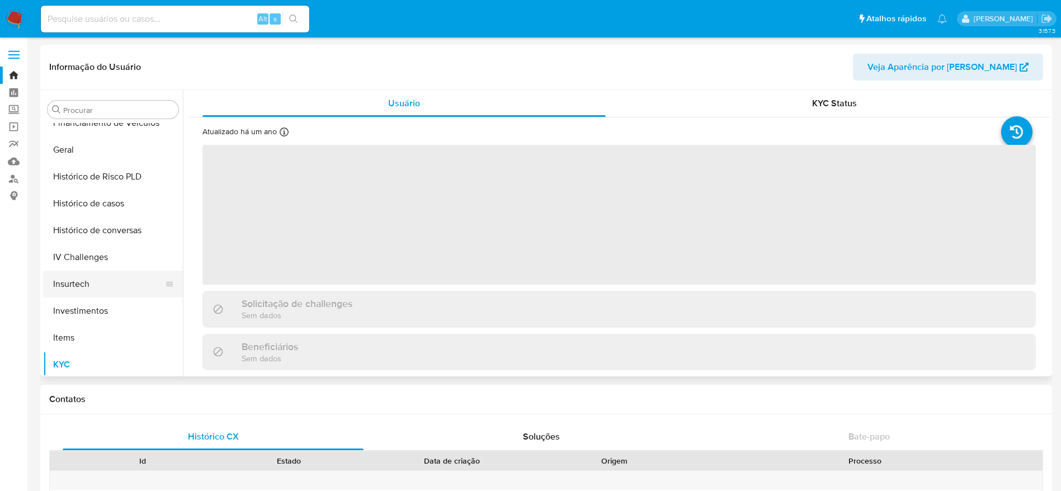
scroll to position [358, 0]
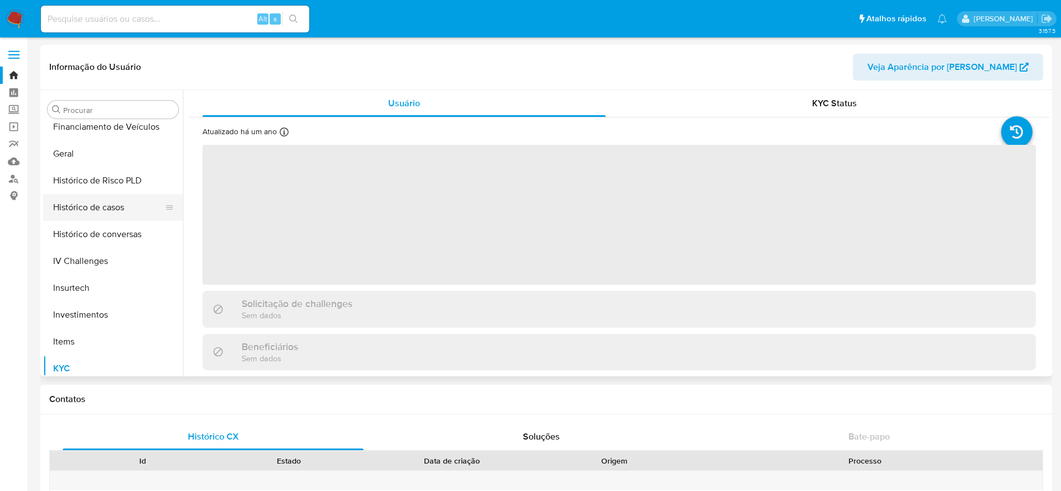
click at [79, 200] on button "Histórico de casos" at bounding box center [108, 207] width 131 height 27
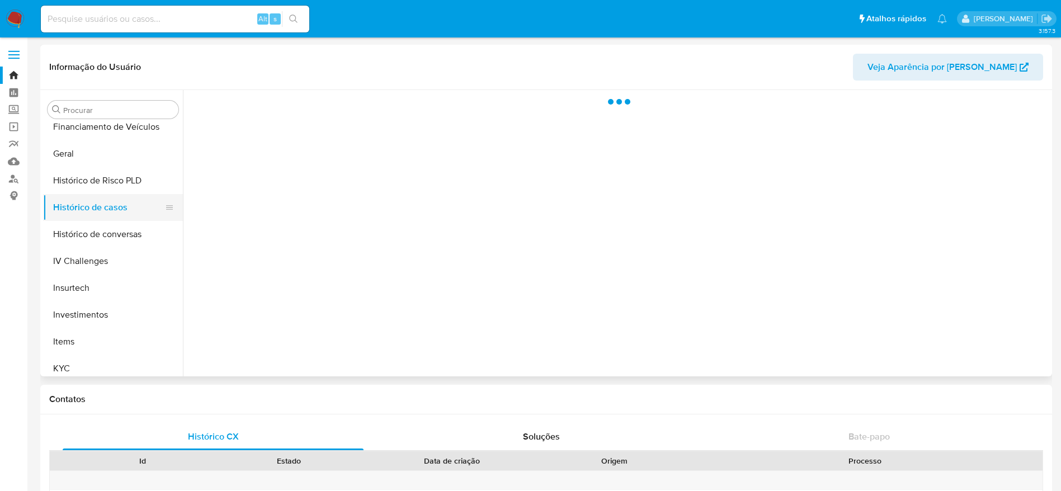
select select "10"
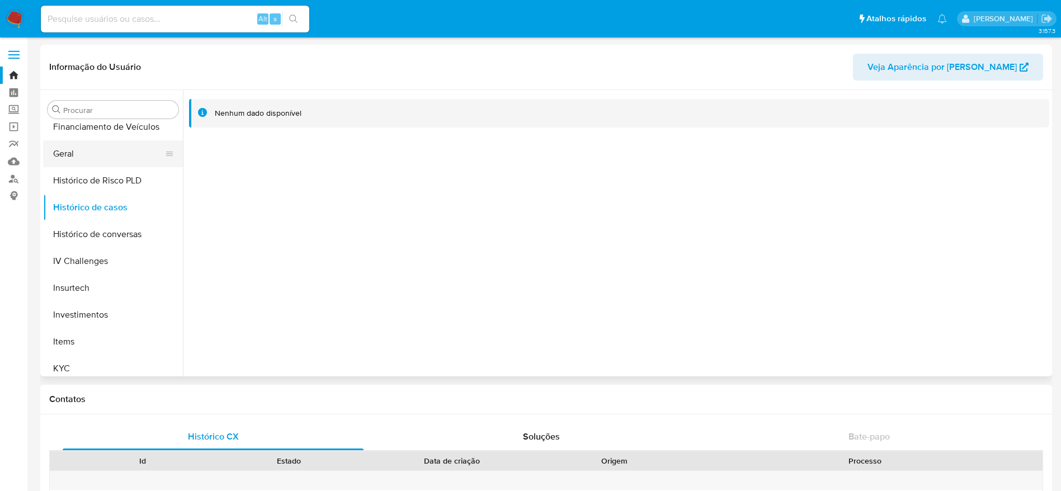
click at [82, 145] on button "Geral" at bounding box center [108, 153] width 131 height 27
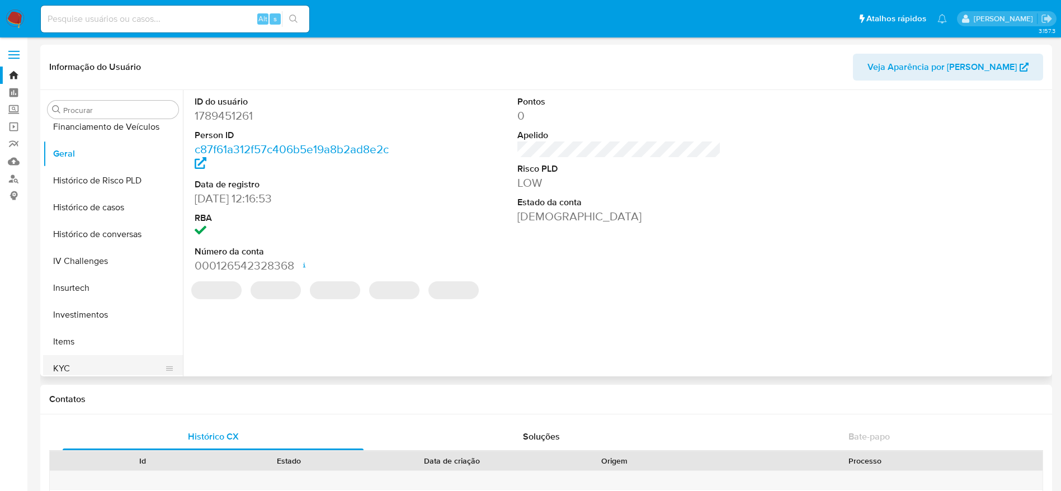
click at [88, 370] on button "KYC" at bounding box center [108, 368] width 131 height 27
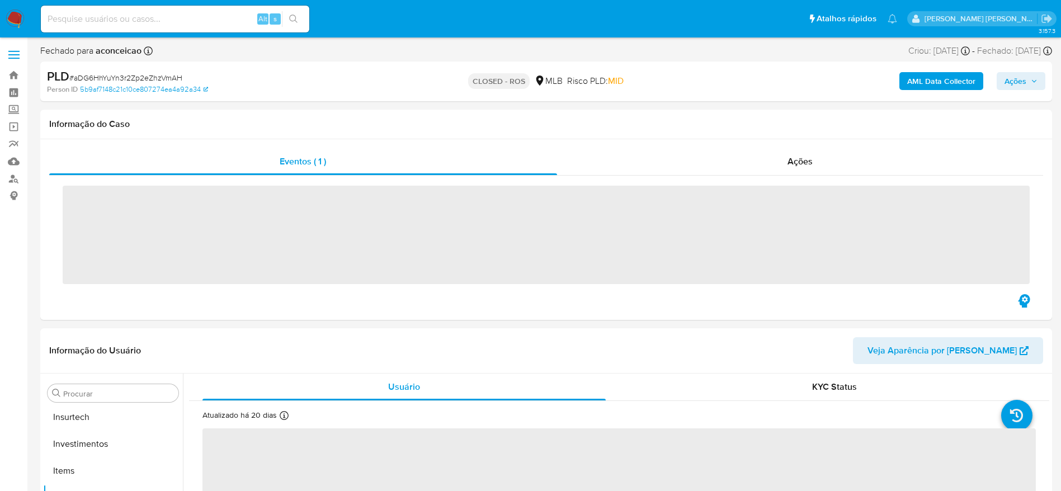
scroll to position [526, 0]
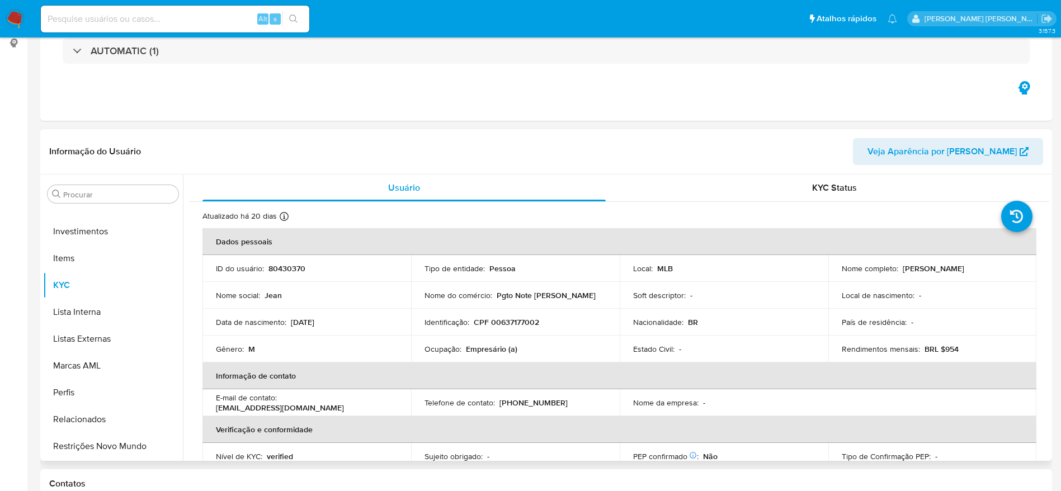
select select "10"
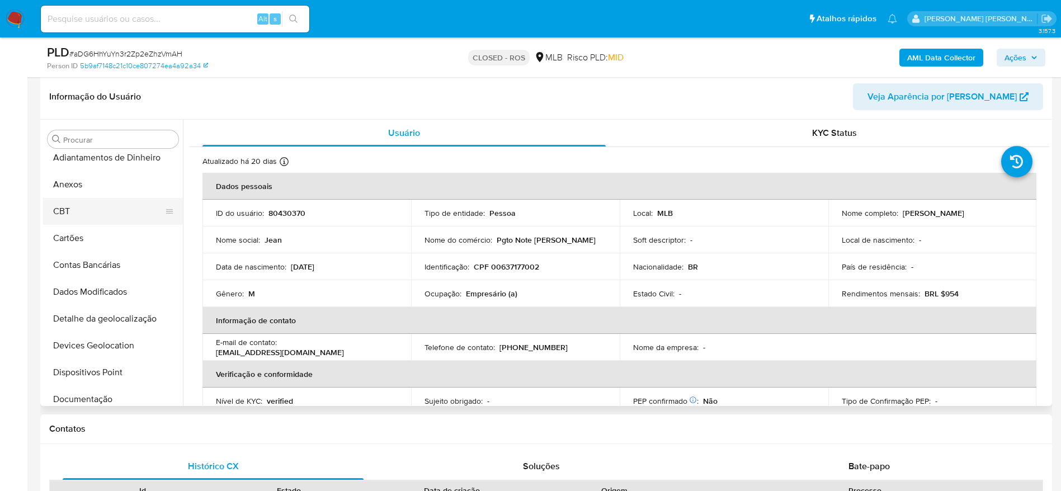
scroll to position [0, 0]
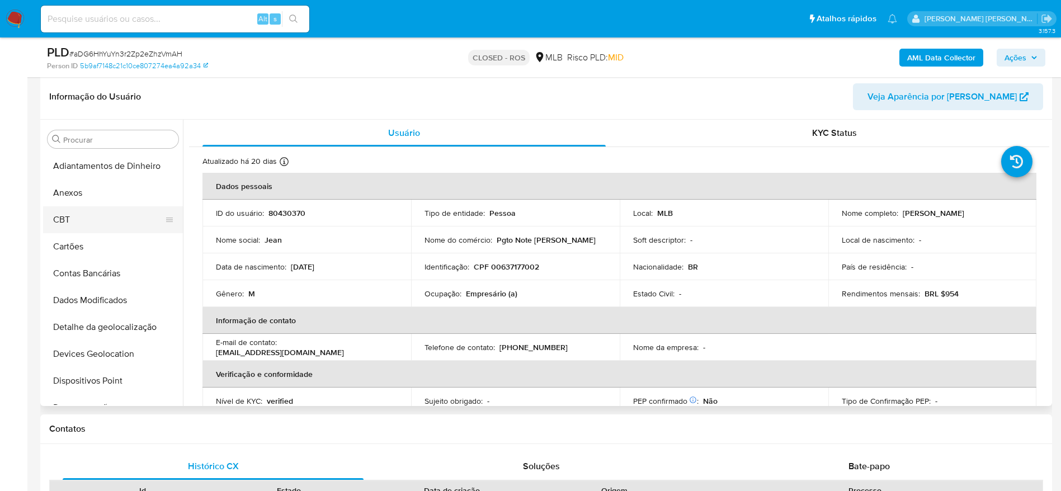
click at [109, 200] on button "Anexos" at bounding box center [113, 192] width 140 height 27
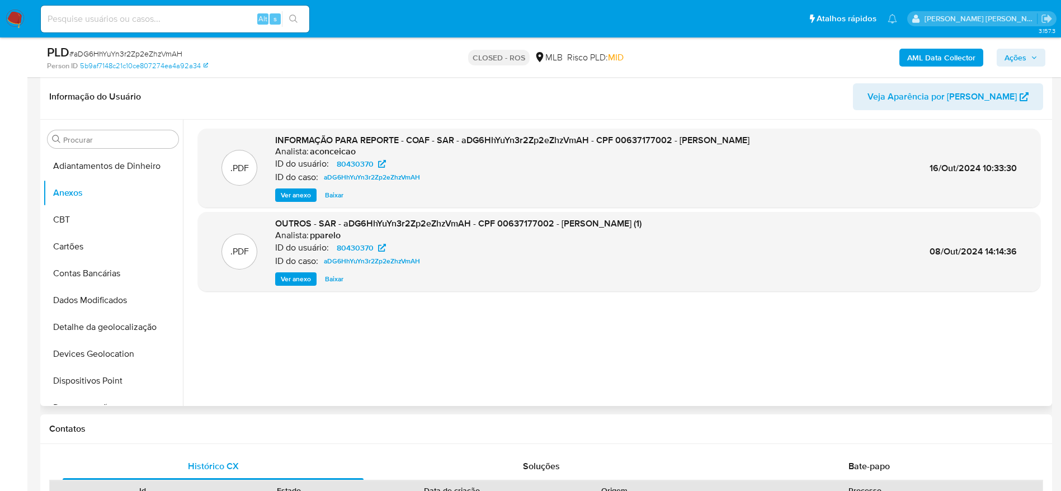
click at [294, 198] on span "Ver anexo" at bounding box center [296, 195] width 30 height 11
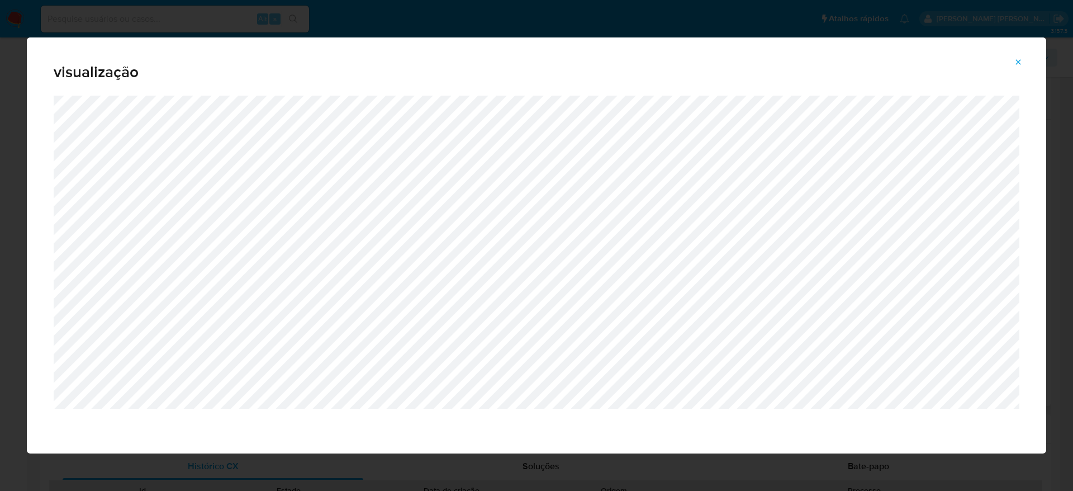
click at [1020, 62] on icon "Attachment preview" at bounding box center [1018, 62] width 9 height 9
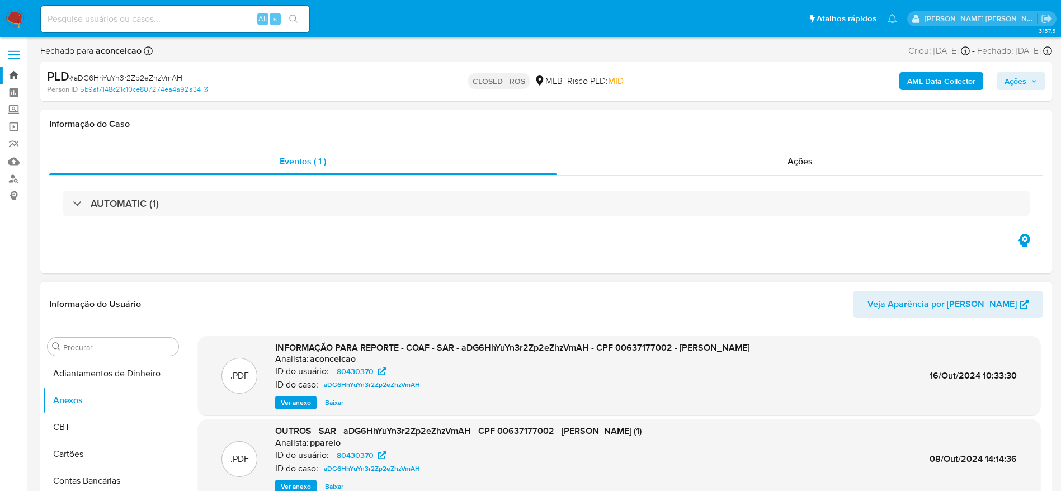
click at [15, 77] on link "Bandeja" at bounding box center [66, 75] width 133 height 17
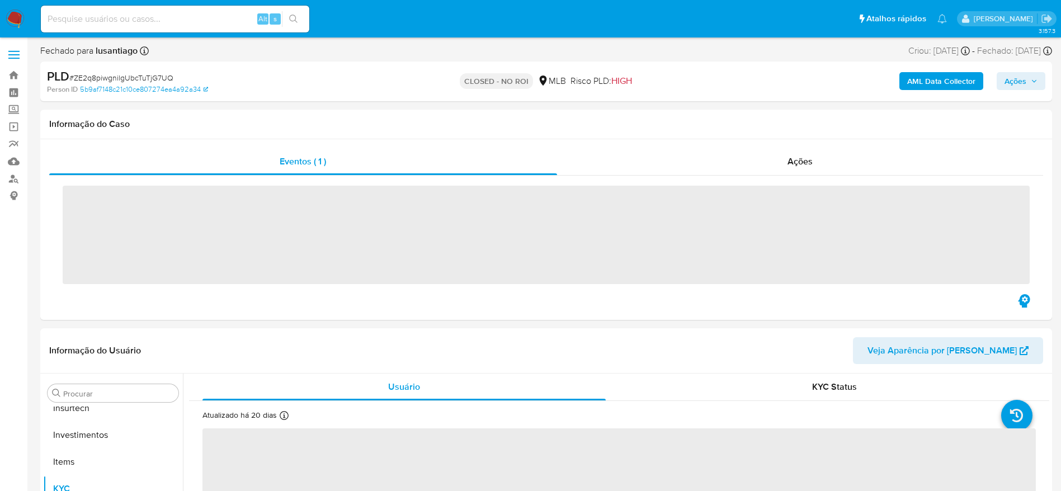
scroll to position [526, 0]
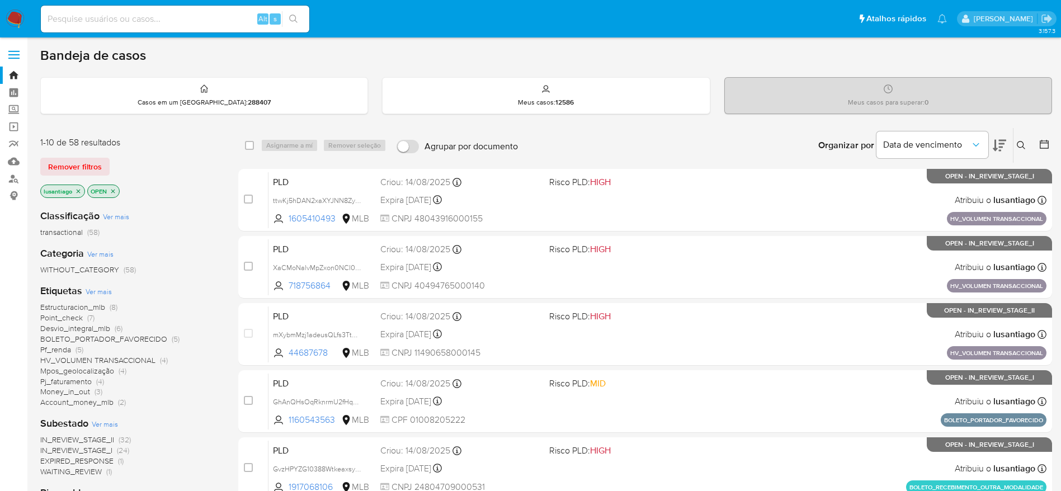
click at [210, 23] on input at bounding box center [175, 19] width 268 height 15
paste input "1776000483"
type input "1776000483"
click at [291, 19] on icon "search-icon" at bounding box center [293, 19] width 9 height 9
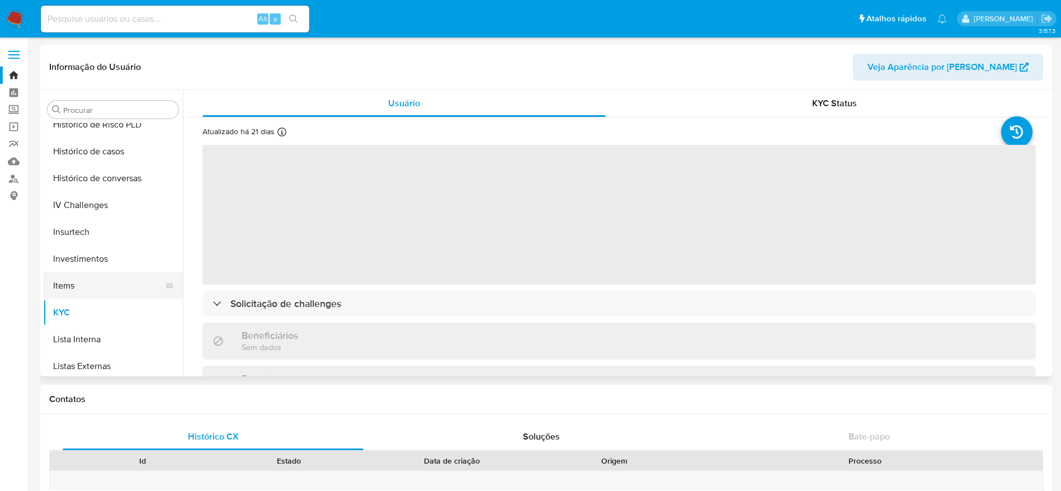
scroll to position [358, 0]
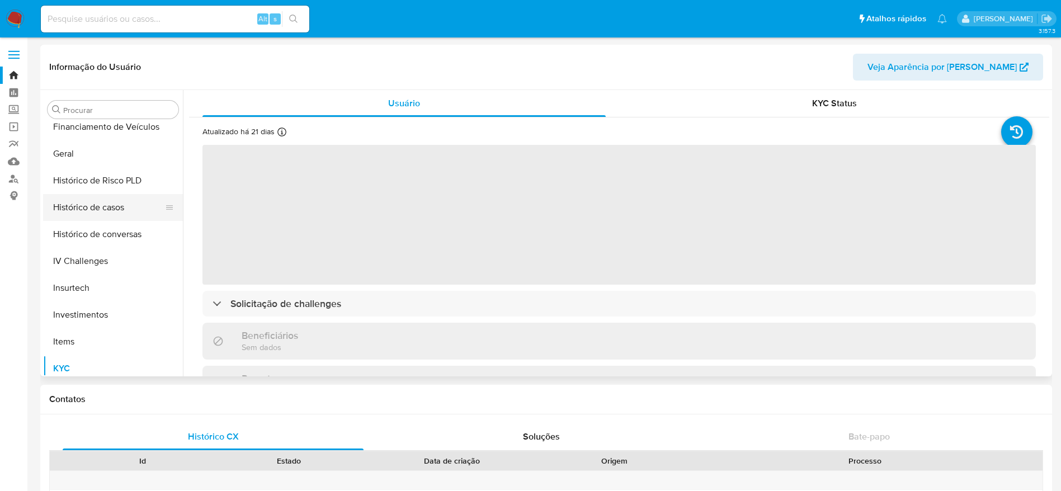
click at [105, 213] on button "Histórico de casos" at bounding box center [108, 207] width 131 height 27
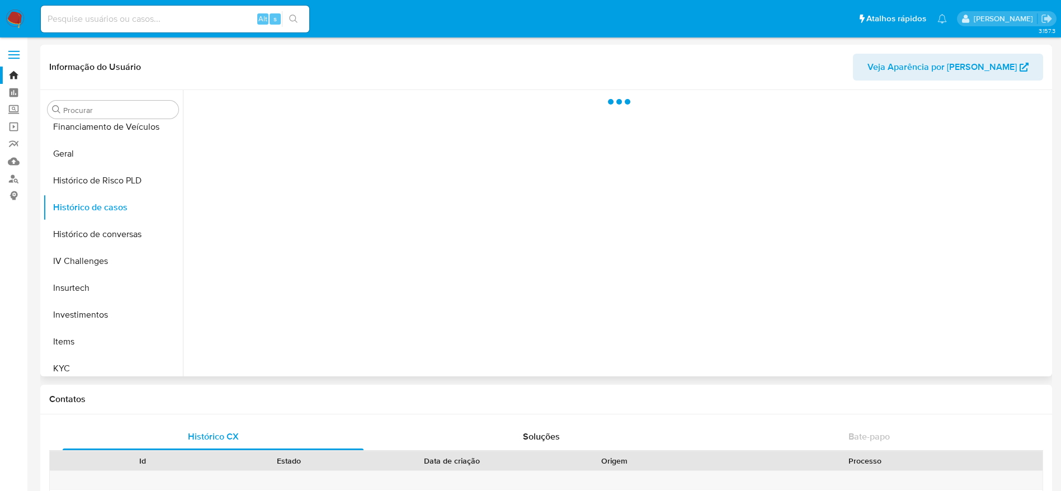
select select "10"
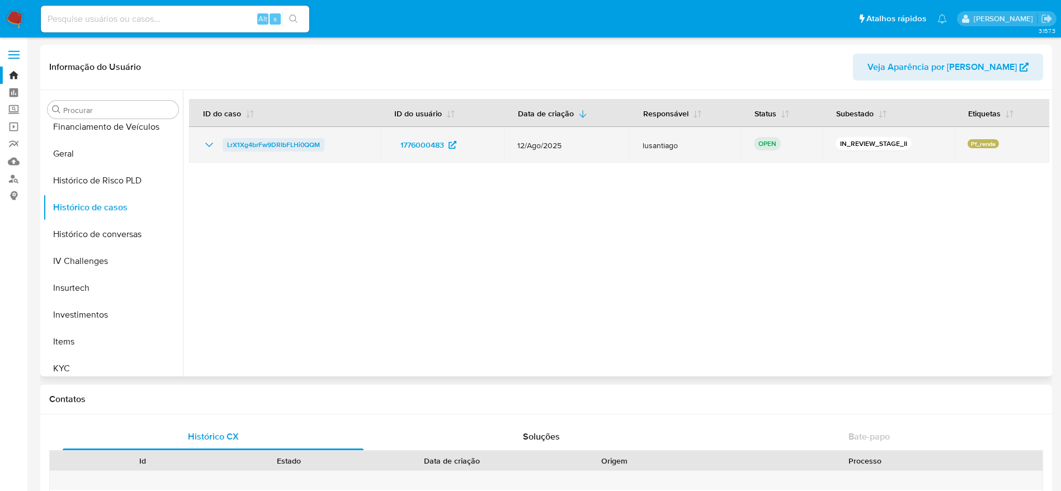
click at [293, 143] on span "LrX1Xg4brFw9DRIbFLHi0QQM" at bounding box center [273, 144] width 93 height 13
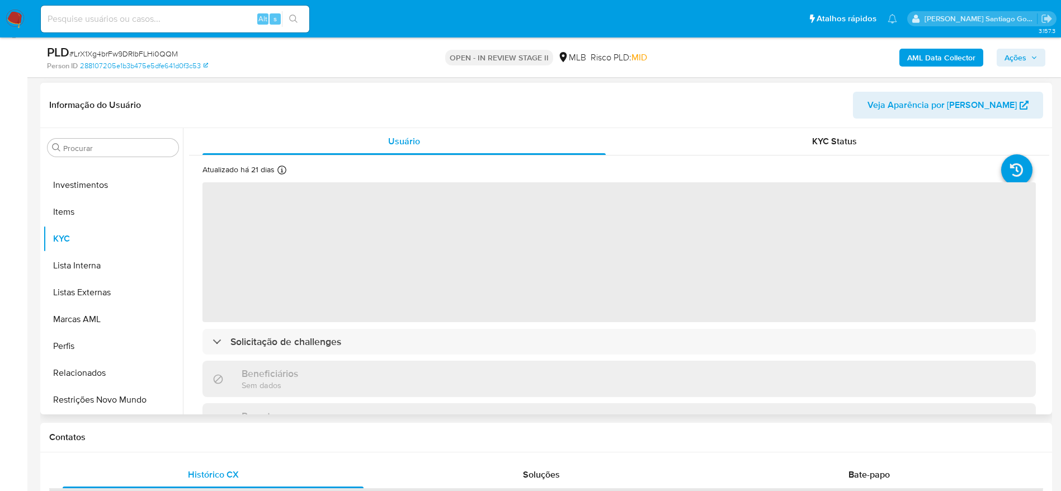
scroll to position [168, 0]
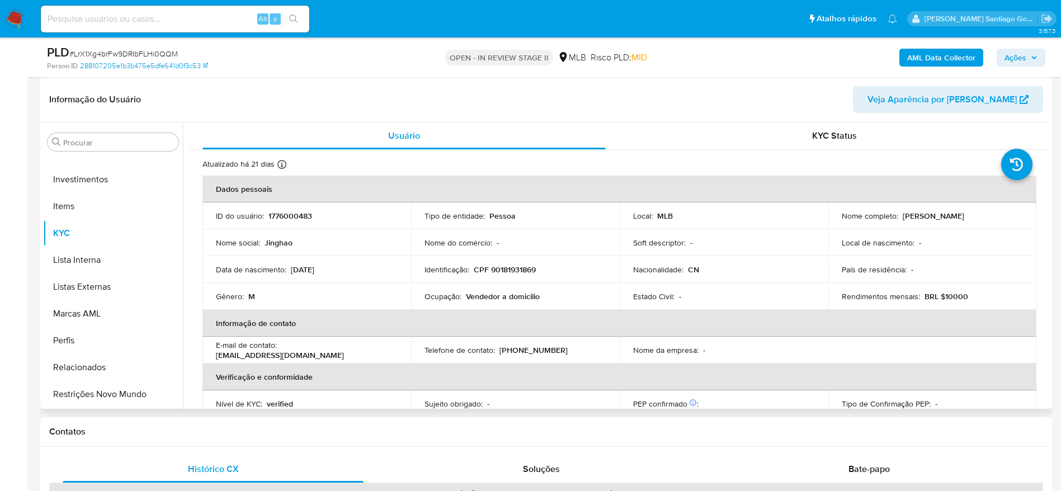
select select "10"
click at [493, 267] on p "CPF 90181931869" at bounding box center [505, 269] width 62 height 10
copy p "90181931869"
drag, startPoint x: 961, startPoint y: 216, endPoint x: 928, endPoint y: 247, distance: 45.1
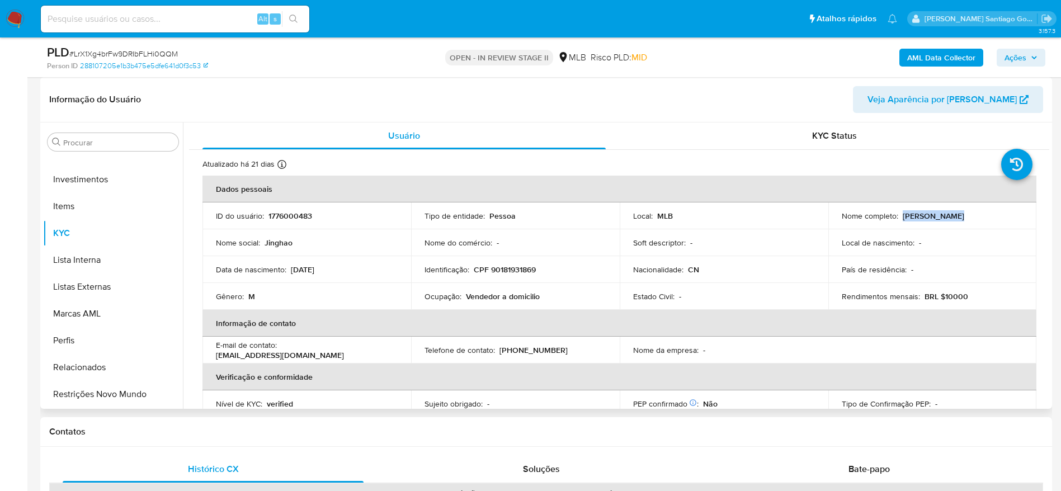
click at [898, 217] on div "Nome completo : [PERSON_NAME]" at bounding box center [932, 216] width 182 height 10
copy p "[PERSON_NAME]"
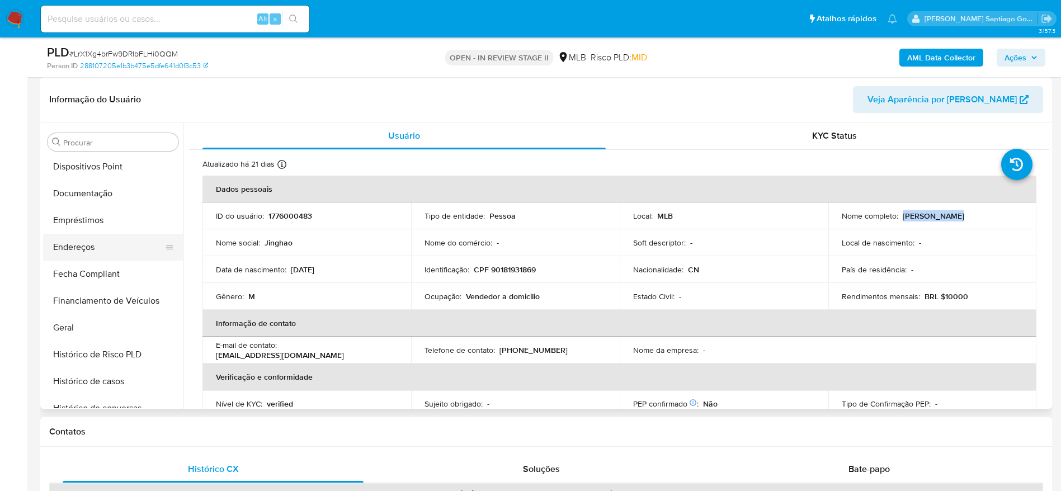
scroll to position [191, 0]
click at [93, 220] on button "Documentação" at bounding box center [108, 219] width 131 height 27
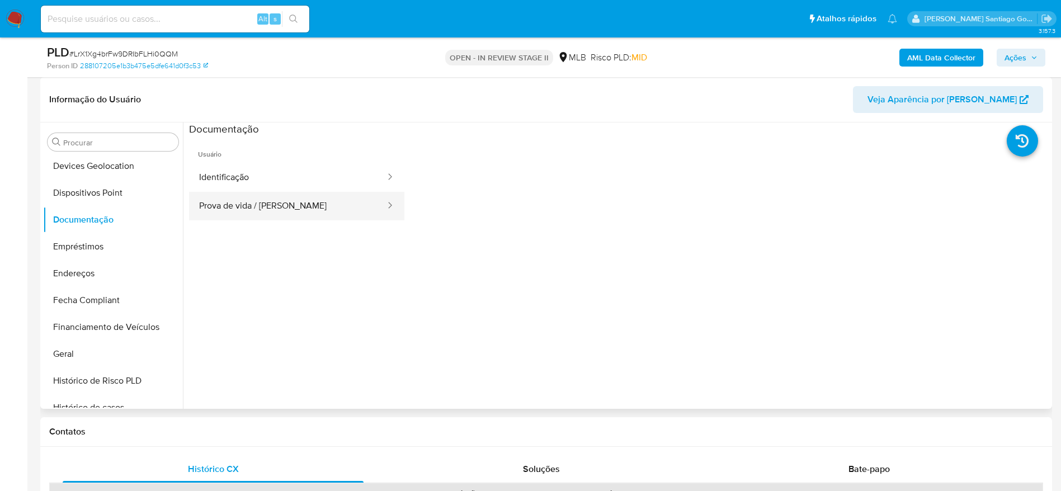
click at [288, 206] on button "Prova de vida / Selfie" at bounding box center [287, 206] width 197 height 29
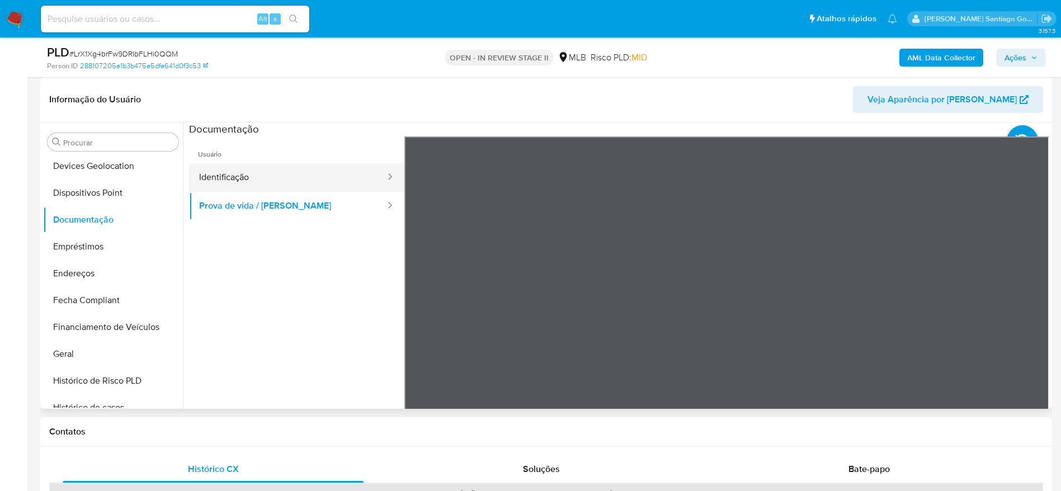
click at [278, 168] on button "Identificação" at bounding box center [287, 177] width 197 height 29
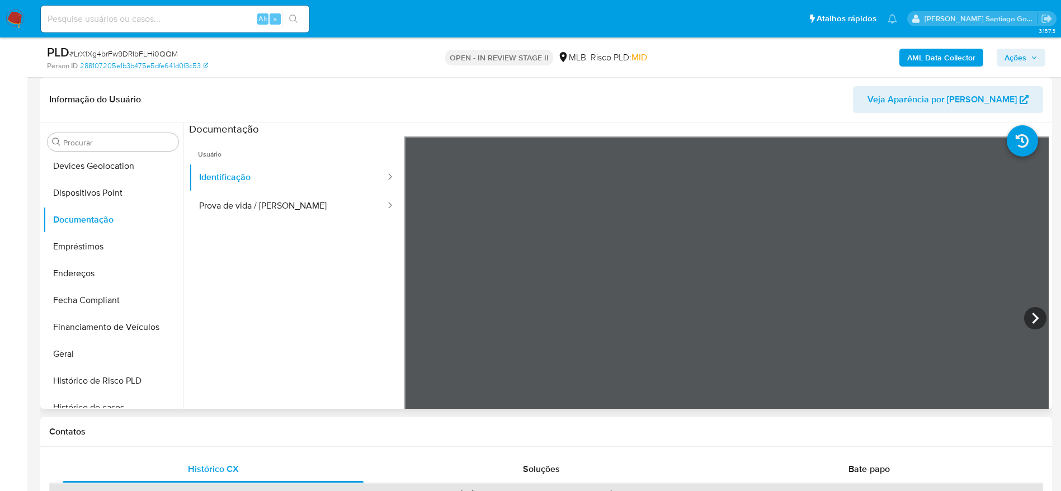
drag, startPoint x: 77, startPoint y: 351, endPoint x: 608, endPoint y: 355, distance: 530.6
click at [81, 354] on button "Geral" at bounding box center [113, 353] width 140 height 27
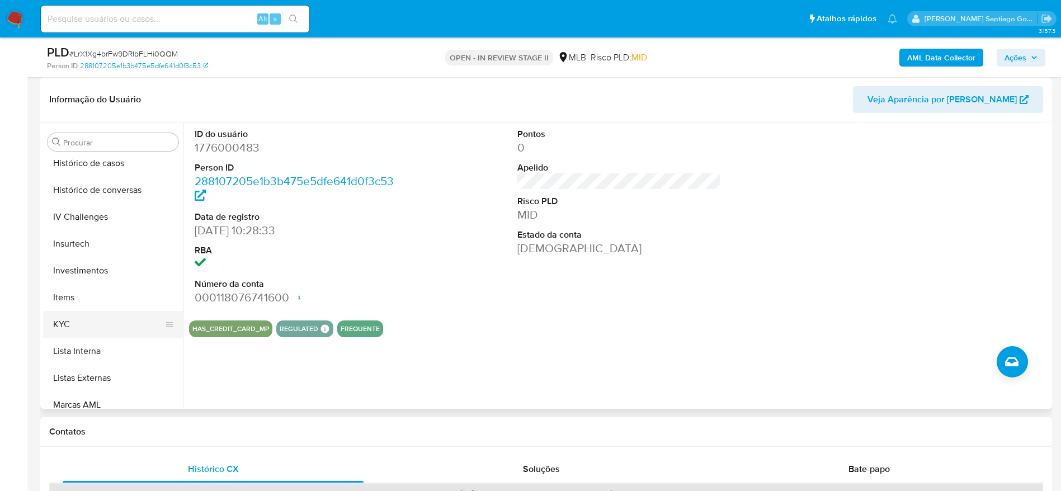
scroll to position [442, 0]
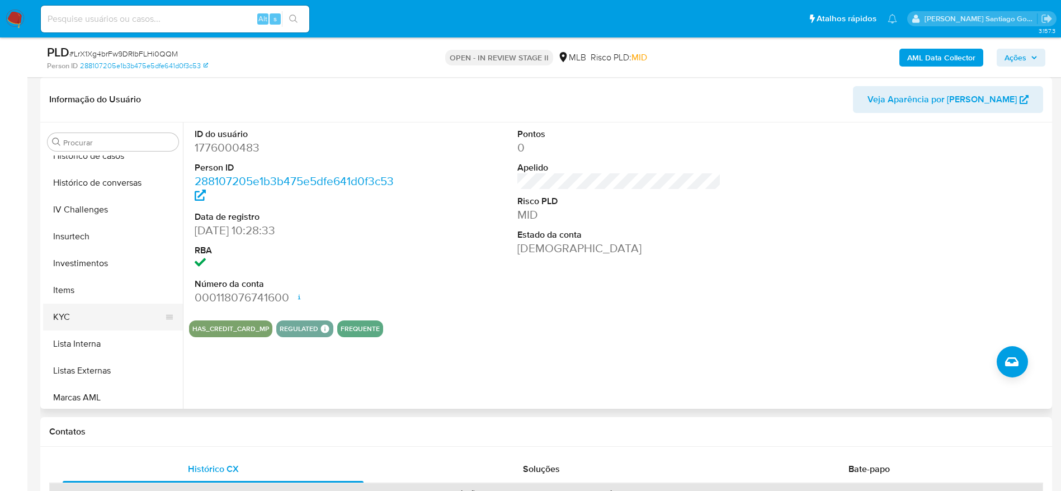
click at [72, 313] on button "KYC" at bounding box center [108, 317] width 131 height 27
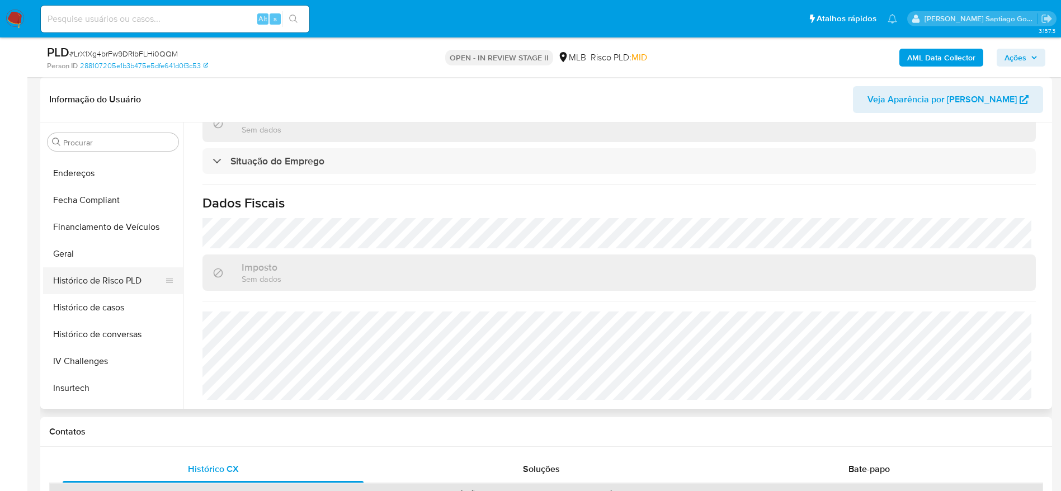
scroll to position [191, 0]
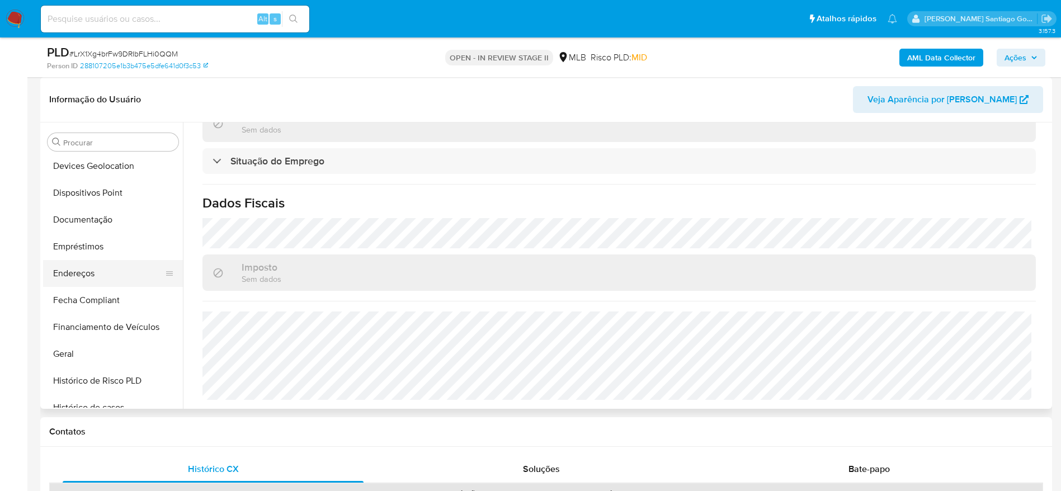
click at [72, 280] on button "Endereços" at bounding box center [108, 273] width 131 height 27
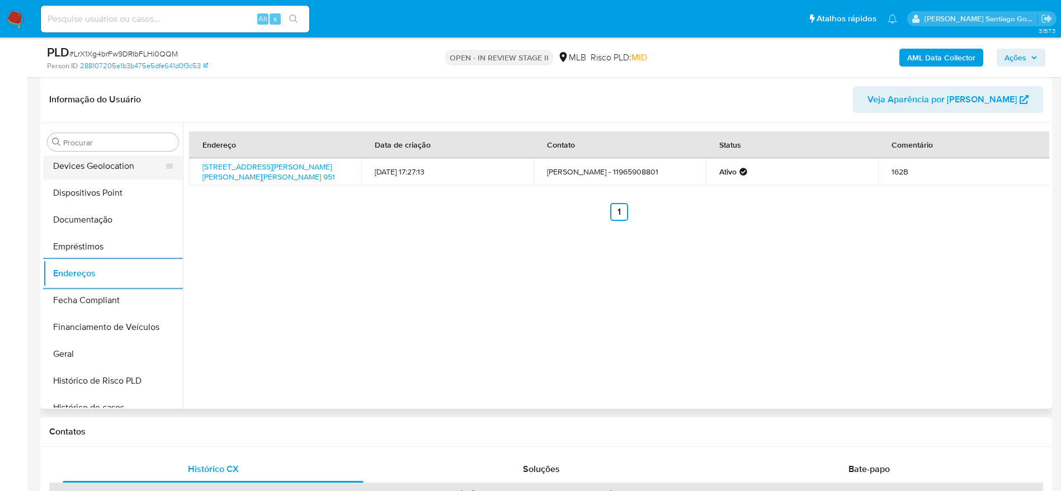
scroll to position [23, 0]
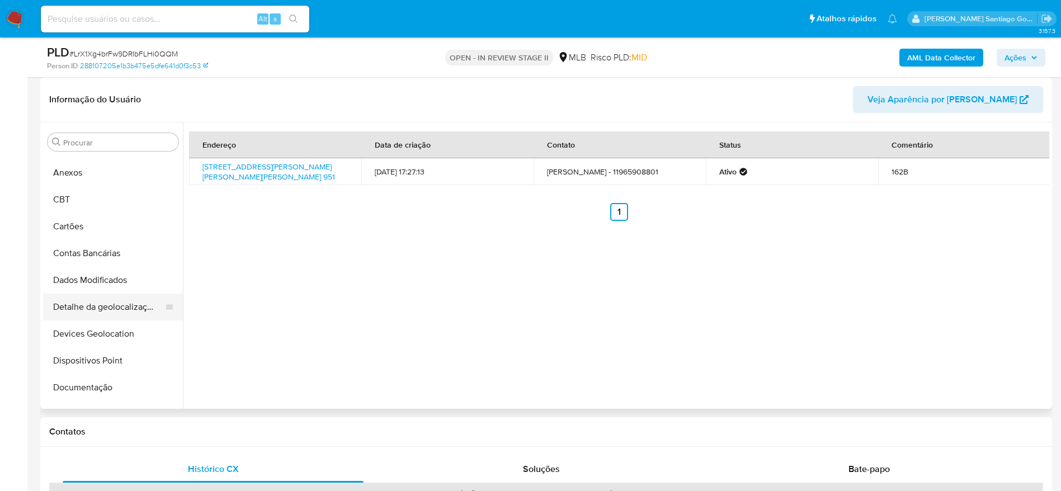
click at [102, 309] on button "Detalhe da geolocalização" at bounding box center [108, 307] width 131 height 27
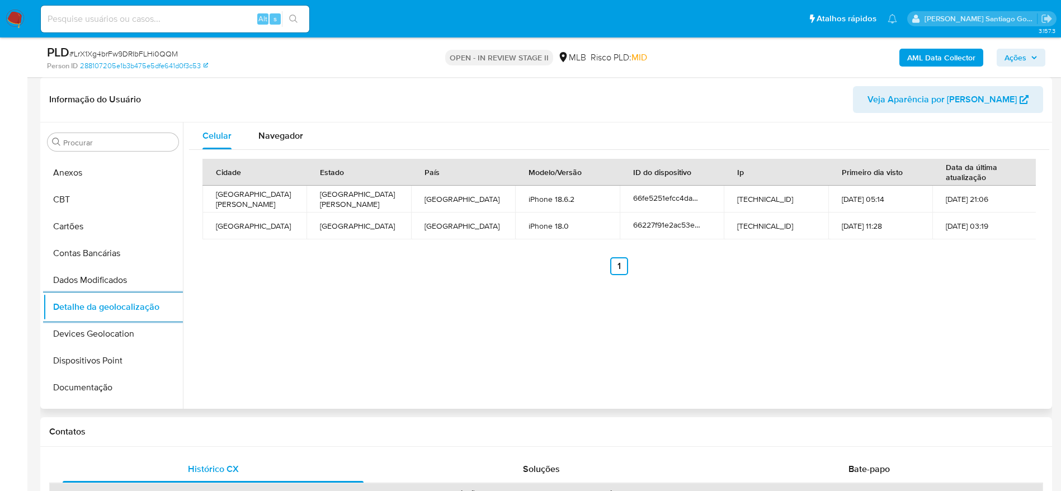
scroll to position [526, 0]
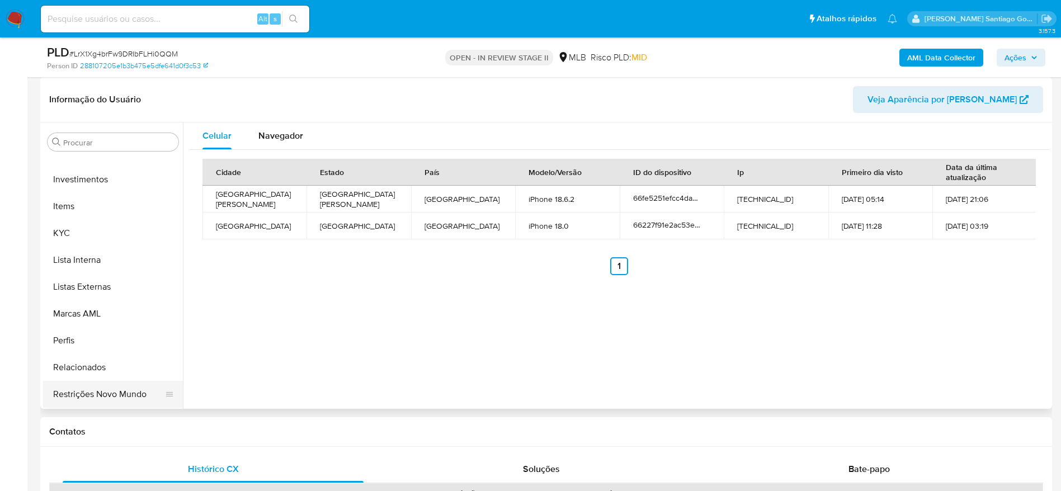
click at [87, 393] on button "Restrições Novo Mundo" at bounding box center [108, 394] width 131 height 27
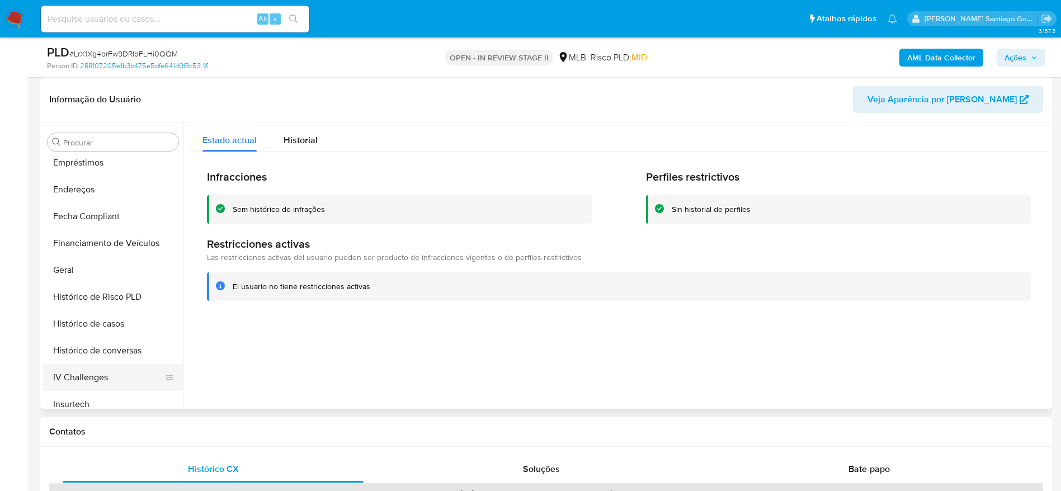
scroll to position [191, 0]
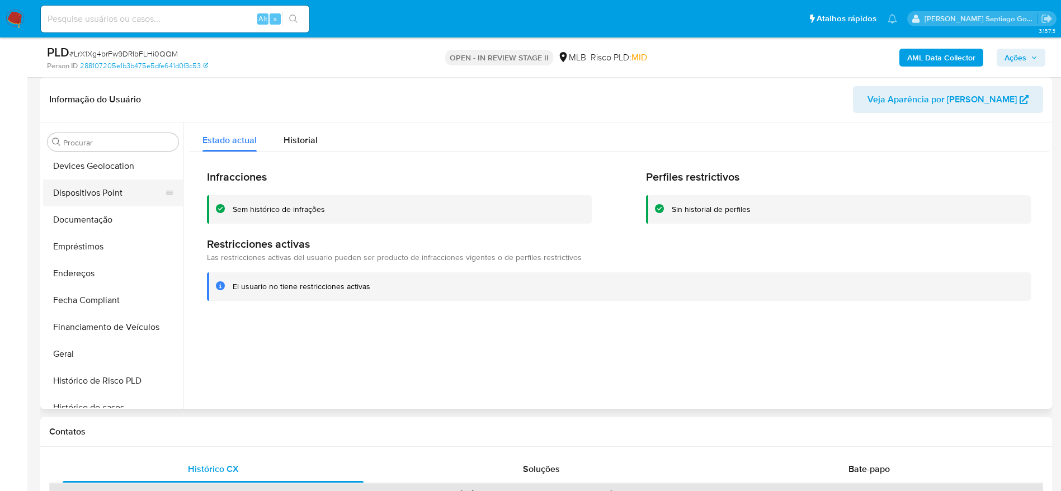
click at [100, 187] on button "Dispositivos Point" at bounding box center [108, 192] width 131 height 27
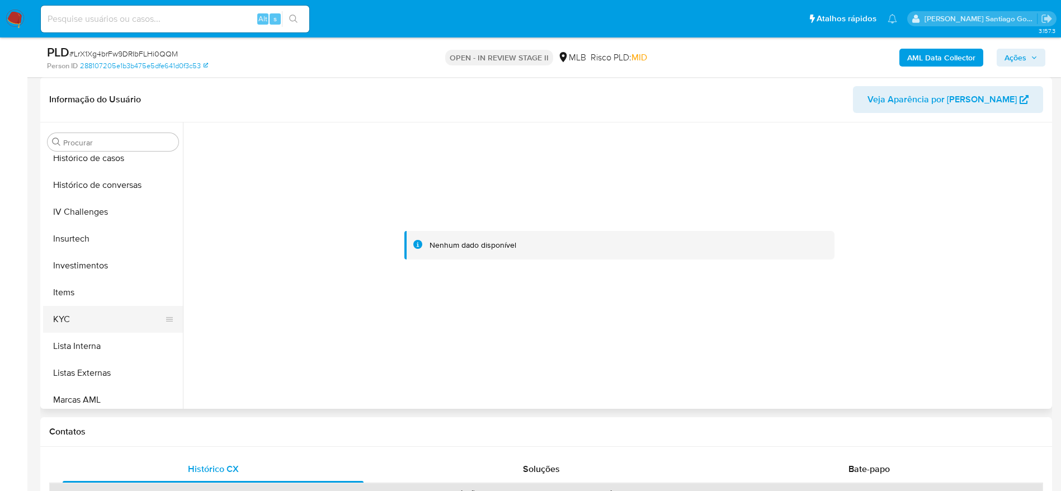
scroll to position [442, 0]
click at [84, 323] on button "KYC" at bounding box center [108, 317] width 131 height 27
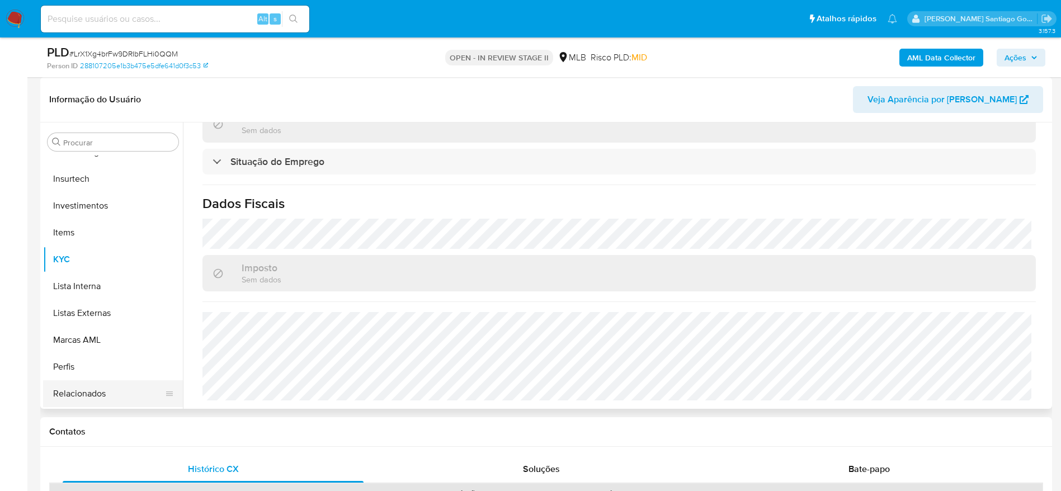
scroll to position [526, 0]
click at [100, 391] on button "Restrições Novo Mundo" at bounding box center [108, 394] width 131 height 27
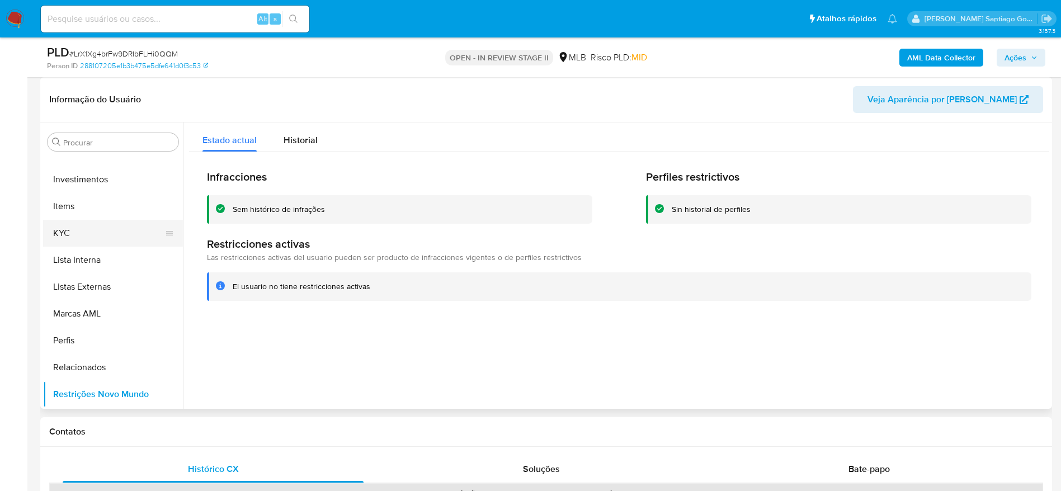
click at [96, 225] on button "KYC" at bounding box center [108, 233] width 131 height 27
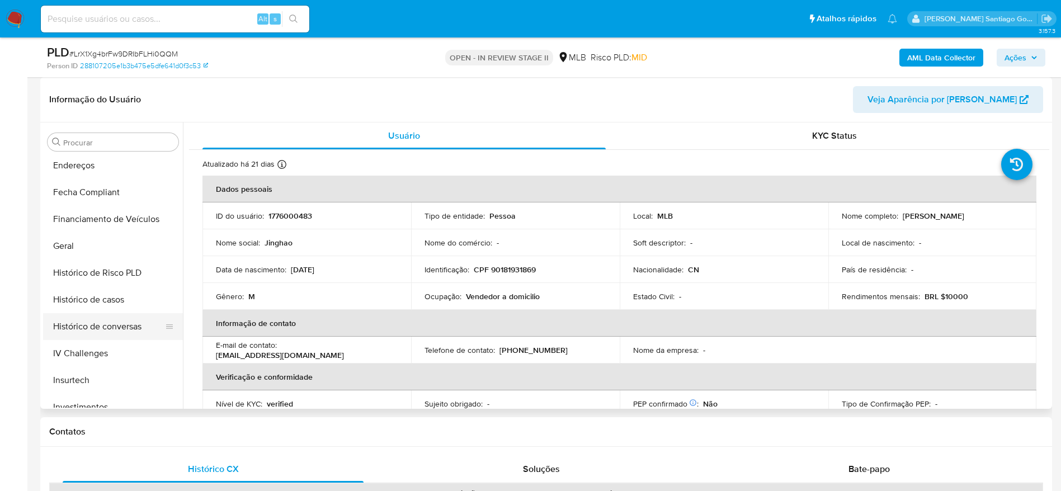
scroll to position [358, 0]
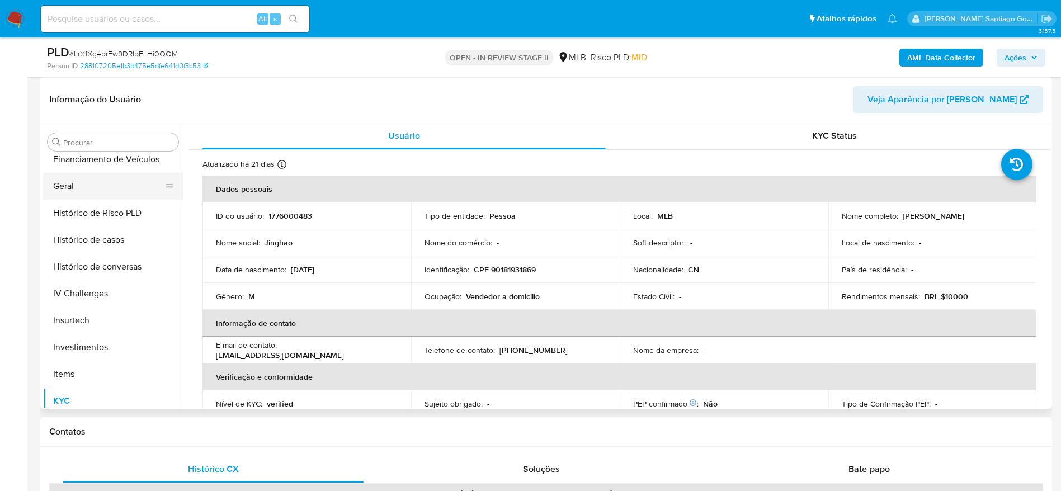
click at [79, 188] on button "Geral" at bounding box center [108, 186] width 131 height 27
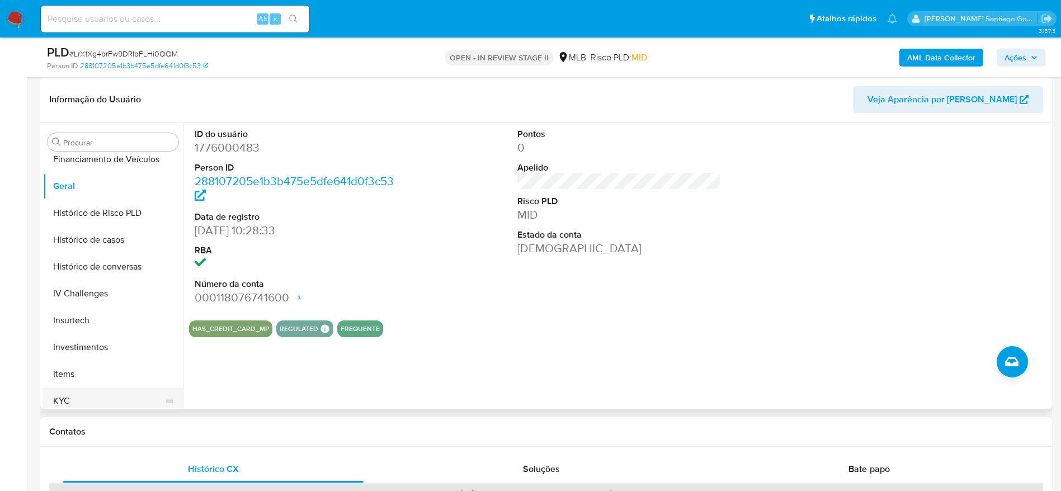
click at [73, 392] on button "KYC" at bounding box center [108, 400] width 131 height 27
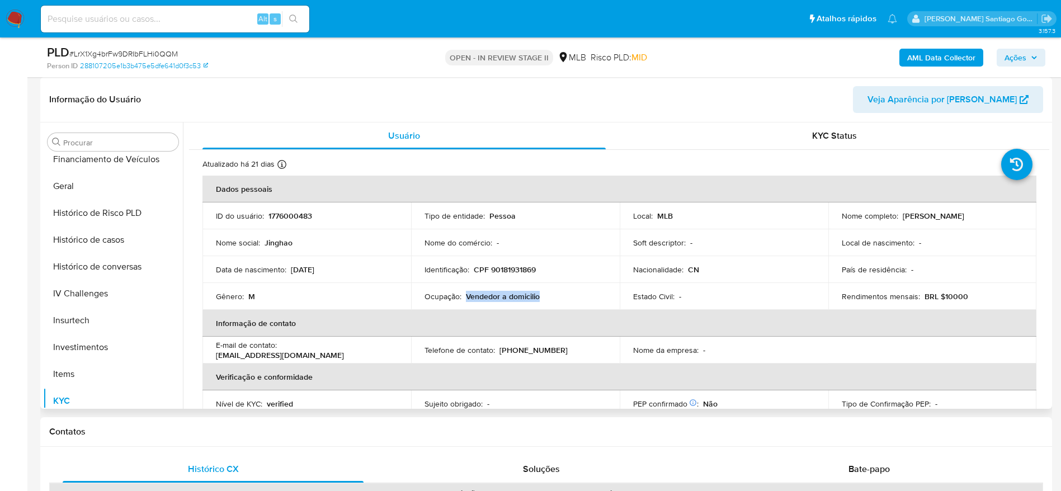
drag, startPoint x: 541, startPoint y: 297, endPoint x: 463, endPoint y: 297, distance: 77.7
click at [463, 297] on div "Ocupação : Vendedor a domicilio" at bounding box center [515, 296] width 182 height 10
copy p "Vendedor a domicilio"
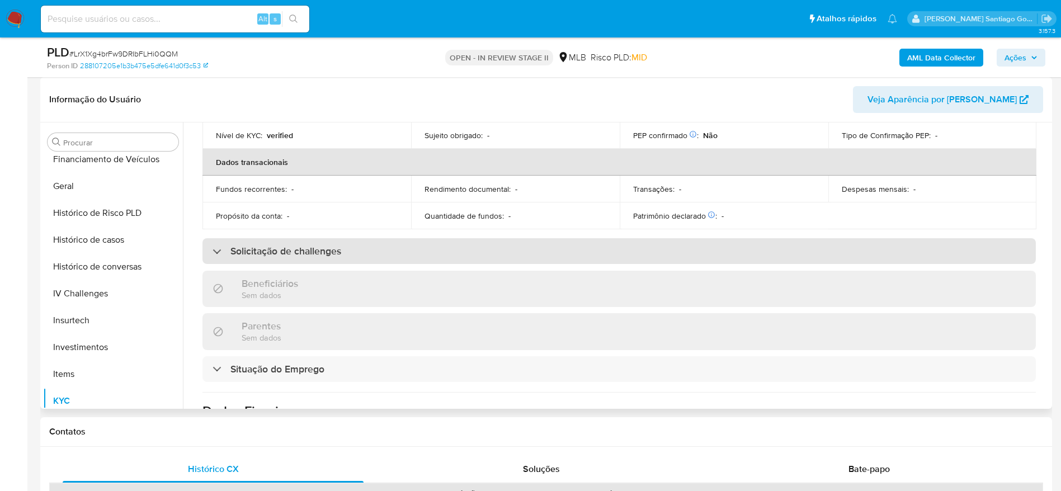
scroll to position [476, 0]
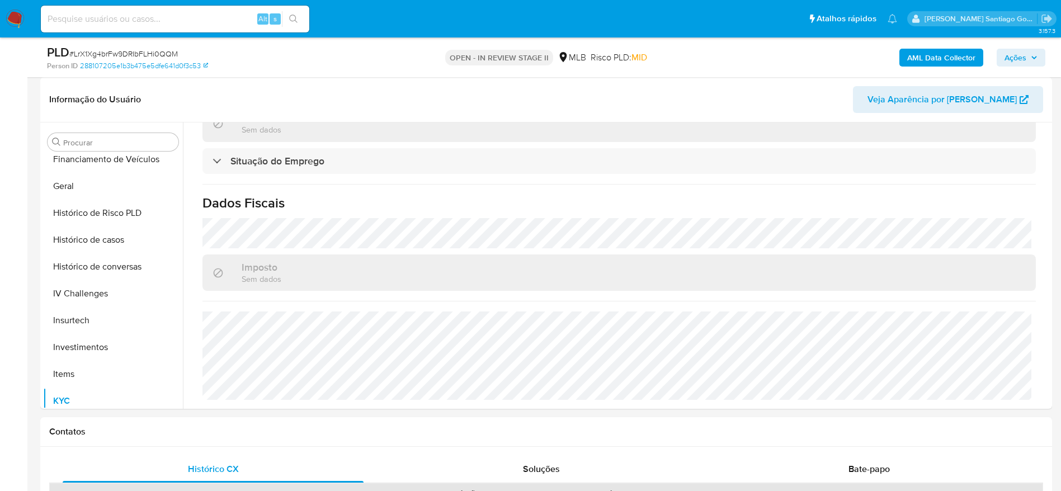
click at [940, 56] on b "AML Data Collector" at bounding box center [941, 58] width 68 height 18
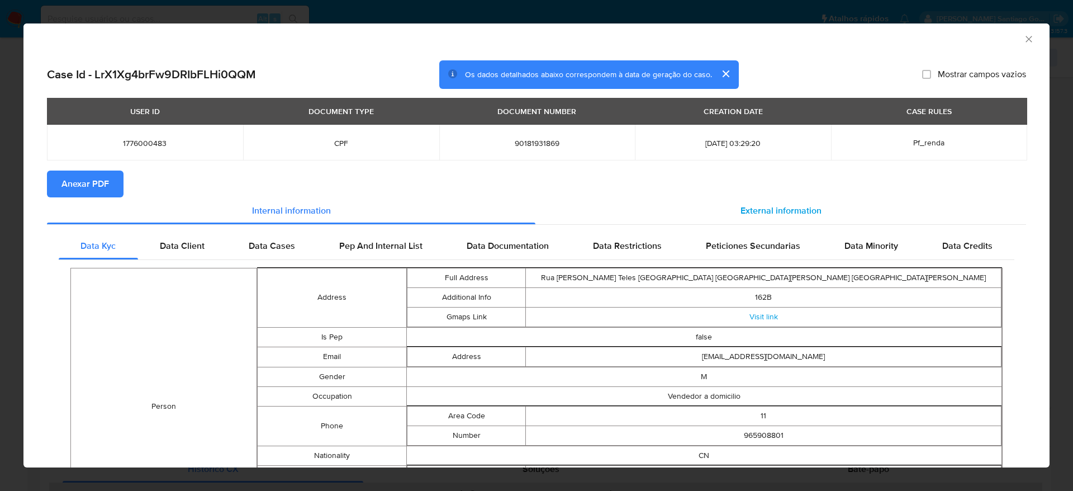
click at [779, 207] on span "External information" at bounding box center [781, 210] width 81 height 13
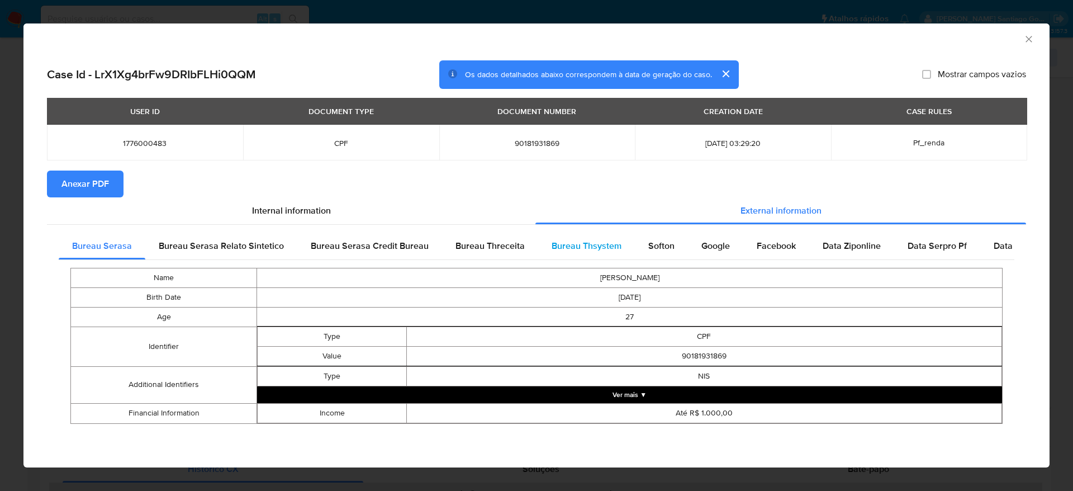
click at [577, 257] on div "Bureau Thsystem" at bounding box center [586, 246] width 97 height 27
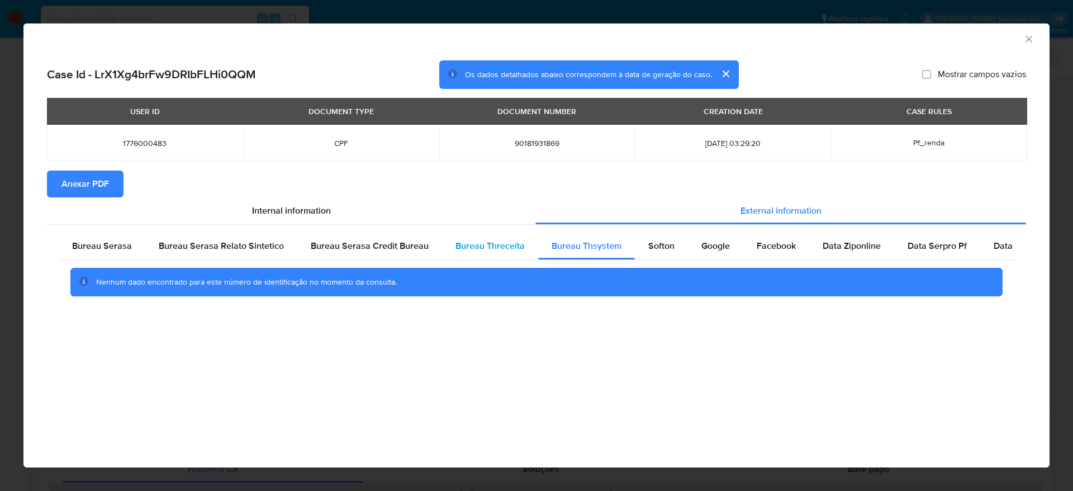
click at [504, 247] on span "Bureau Threceita" at bounding box center [490, 245] width 69 height 13
click at [1033, 35] on icon "Fechar a janela" at bounding box center [1029, 39] width 11 height 11
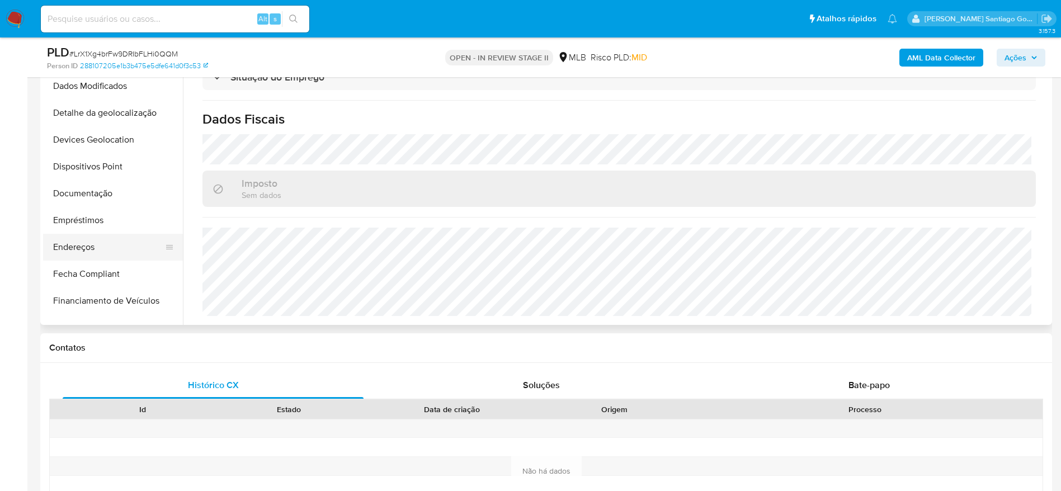
scroll to position [107, 0]
click at [97, 226] on button "Documentação" at bounding box center [108, 219] width 131 height 27
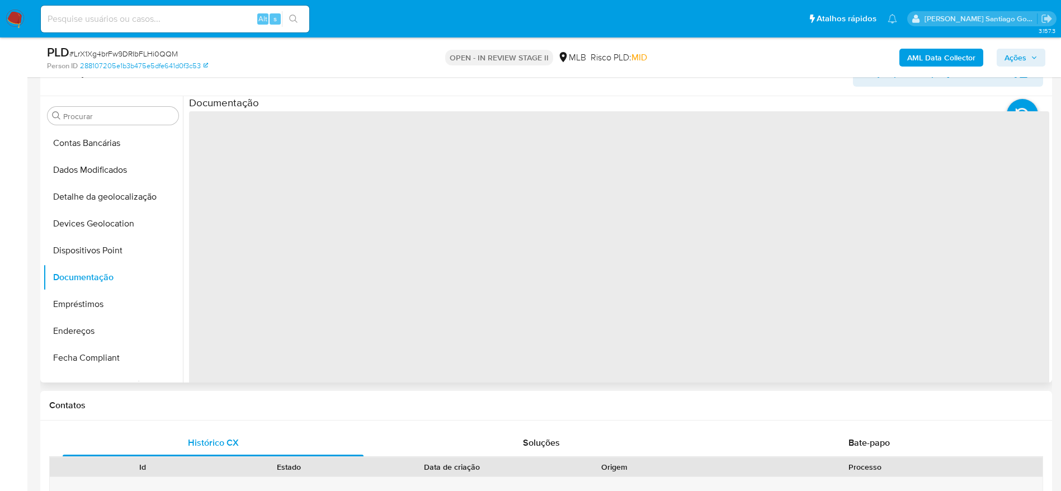
scroll to position [168, 0]
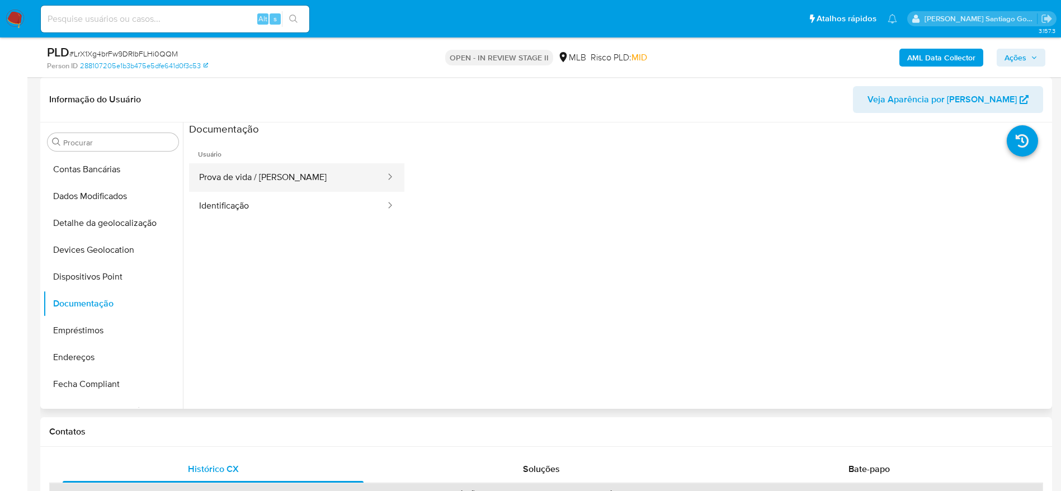
click at [265, 171] on button "Prova de vida / Selfie" at bounding box center [287, 177] width 197 height 29
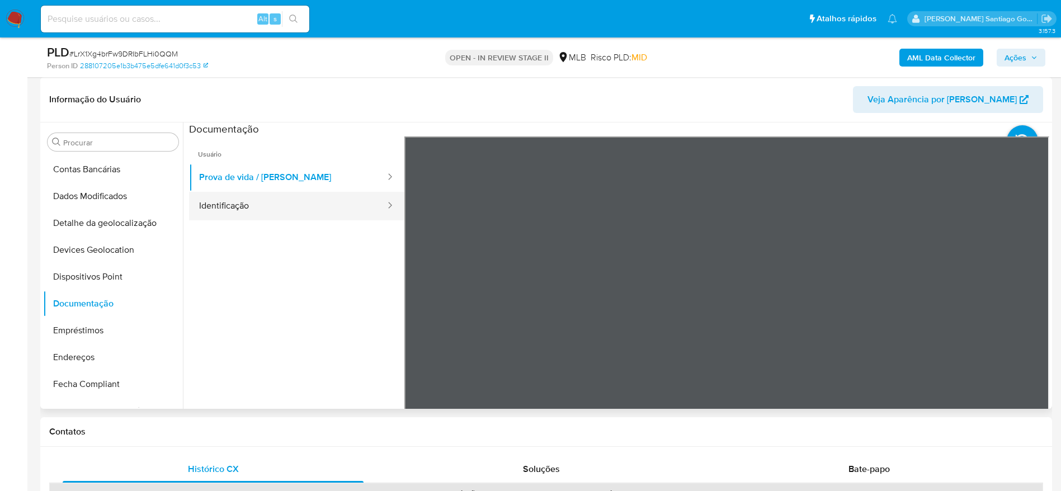
click at [256, 209] on button "Identificação" at bounding box center [287, 206] width 197 height 29
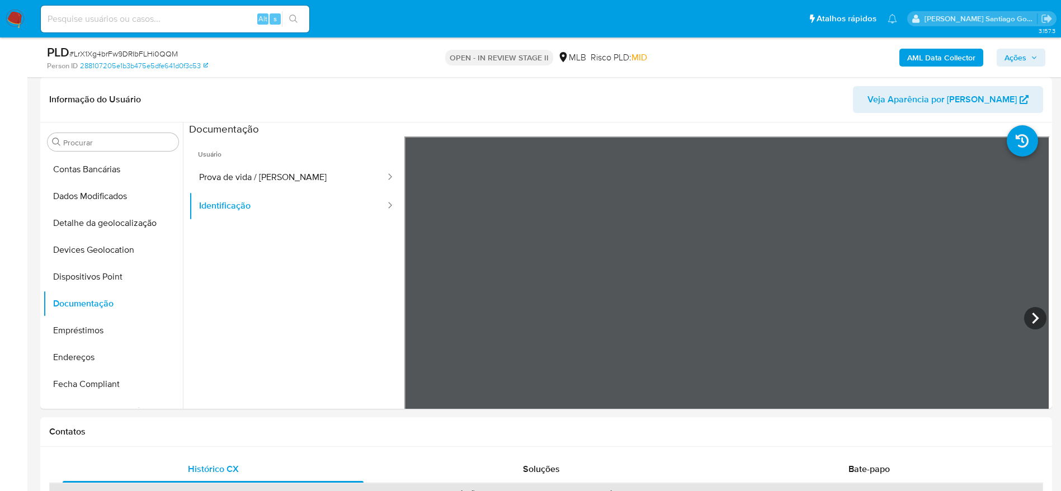
click at [1012, 59] on span "Ações" at bounding box center [1015, 58] width 22 height 18
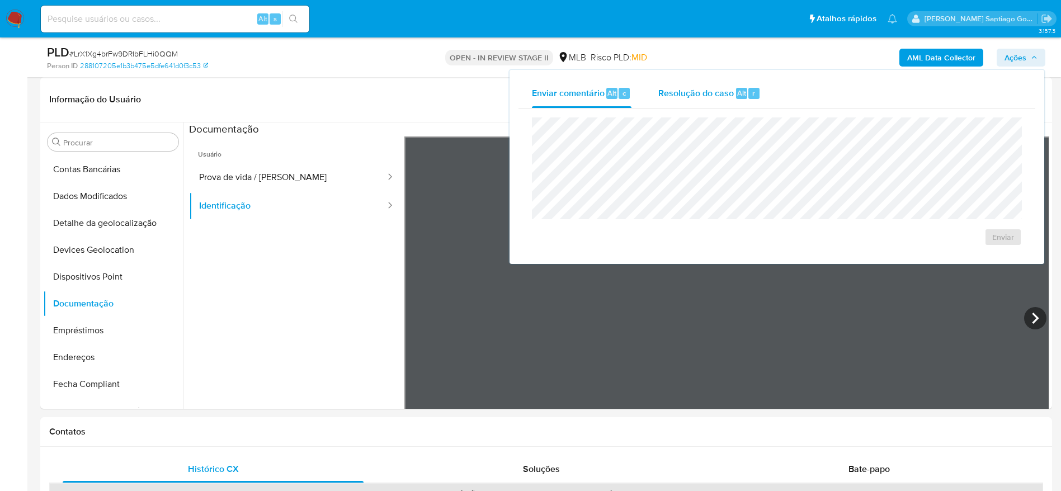
drag, startPoint x: 690, startPoint y: 97, endPoint x: 692, endPoint y: 107, distance: 9.6
click at [691, 97] on span "Resolução do caso" at bounding box center [695, 92] width 75 height 13
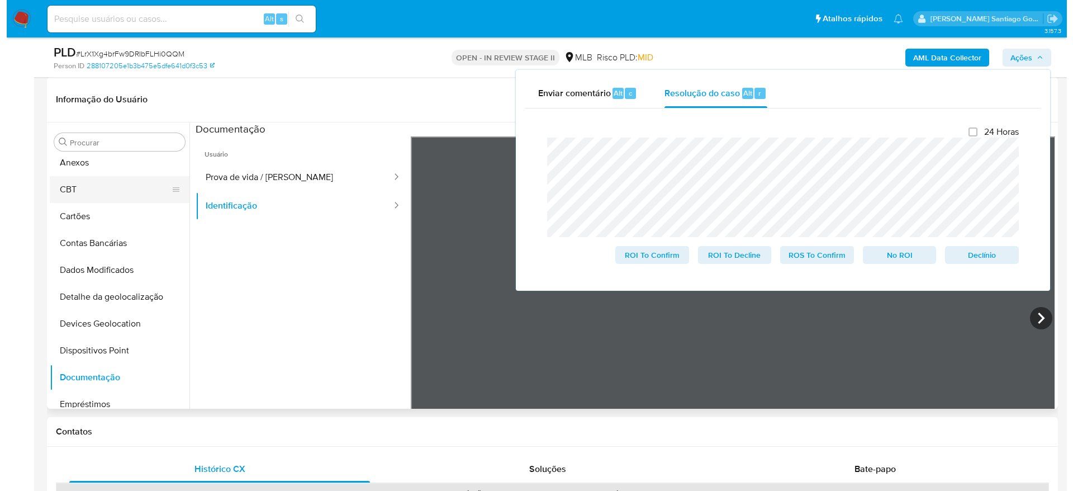
scroll to position [0, 0]
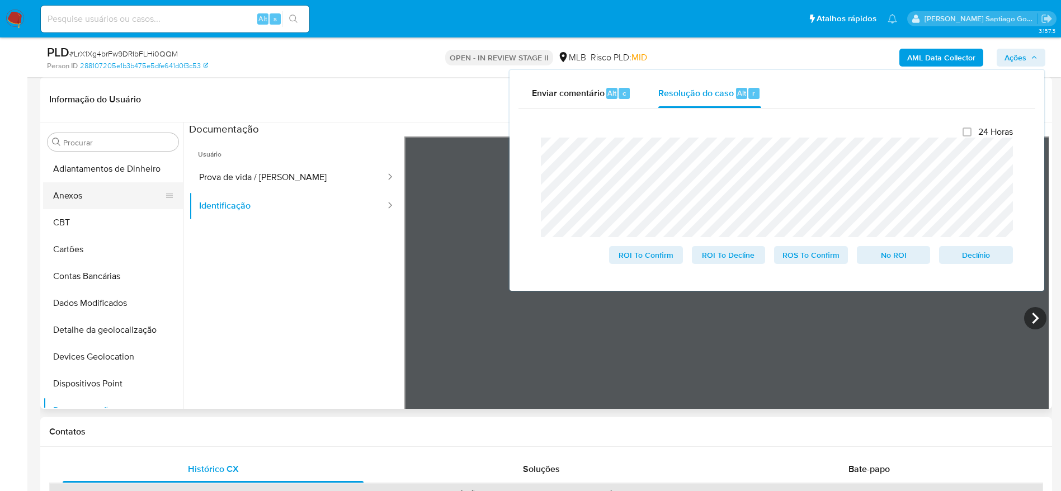
click at [55, 201] on button "Anexos" at bounding box center [108, 195] width 131 height 27
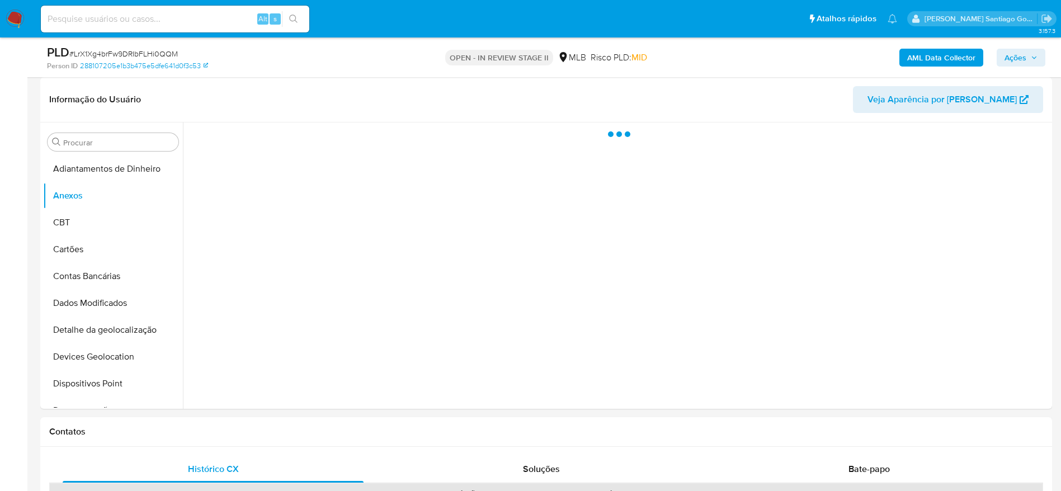
click at [933, 49] on b "AML Data Collector" at bounding box center [941, 58] width 68 height 18
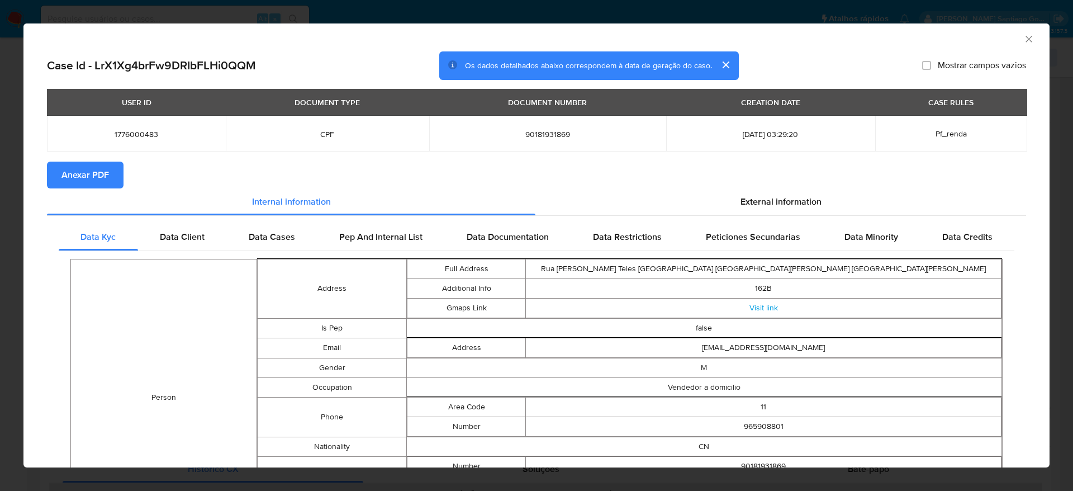
click at [91, 174] on span "Anexar PDF" at bounding box center [86, 175] width 48 height 25
click at [1024, 39] on icon "Fechar a janela" at bounding box center [1029, 39] width 11 height 11
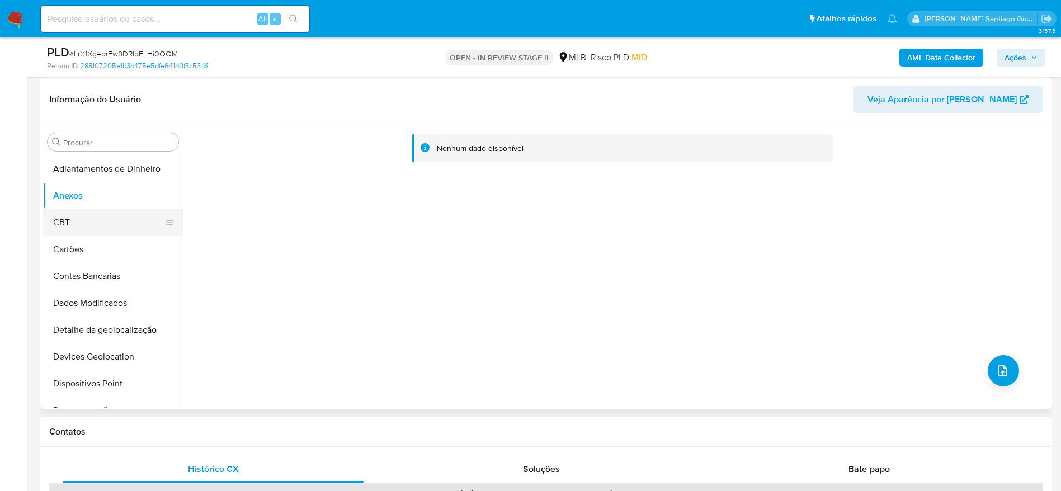
click at [84, 229] on button "CBT" at bounding box center [108, 222] width 131 height 27
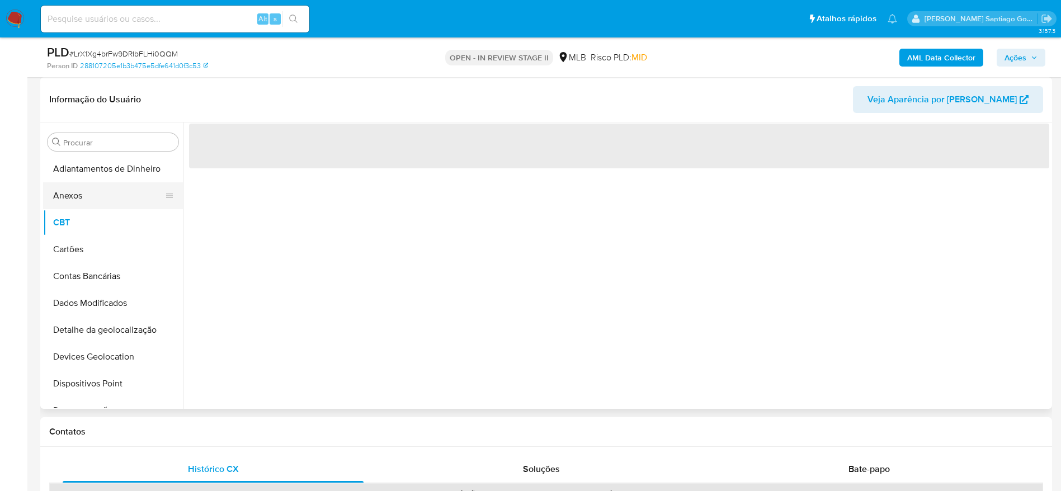
click at [89, 196] on button "Anexos" at bounding box center [108, 195] width 131 height 27
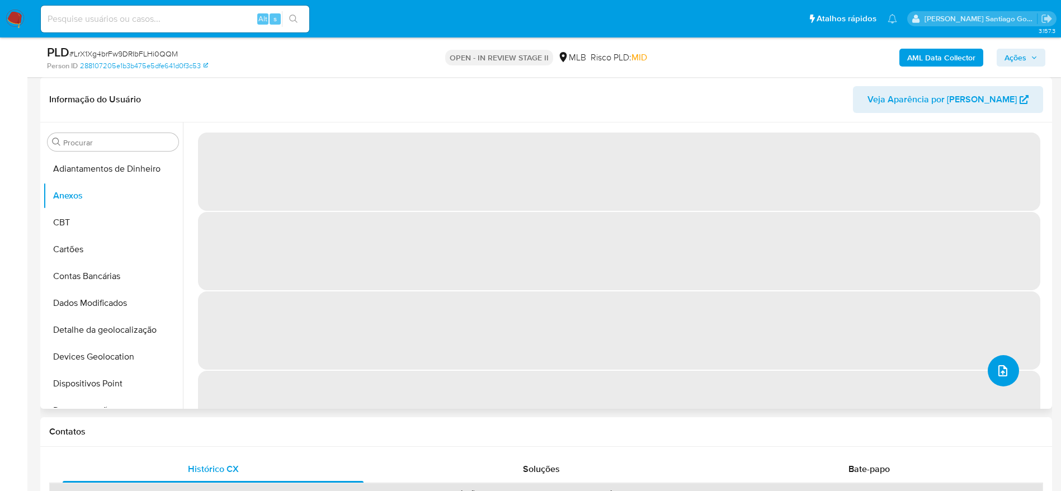
click at [998, 370] on icon "upload-file" at bounding box center [1002, 370] width 9 height 11
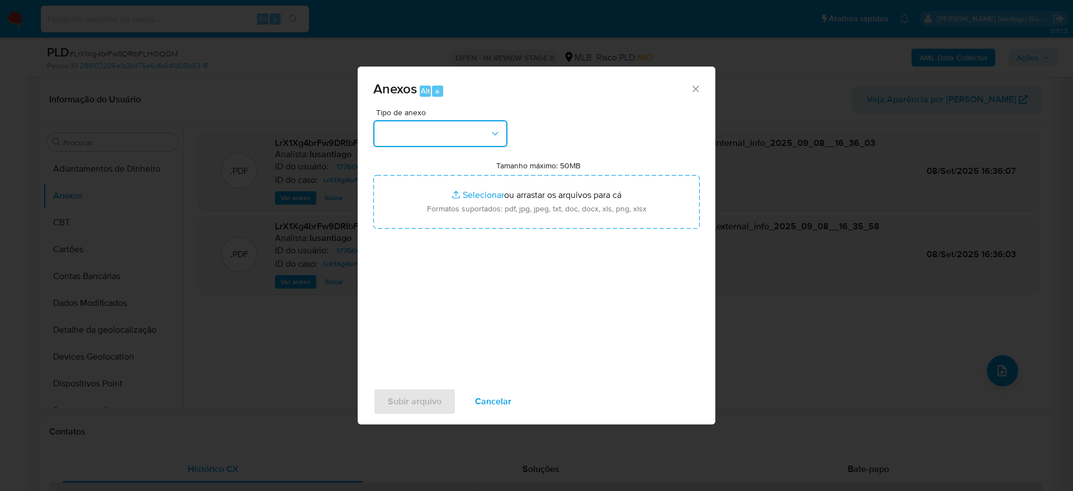
click at [461, 134] on button "button" at bounding box center [440, 133] width 134 height 27
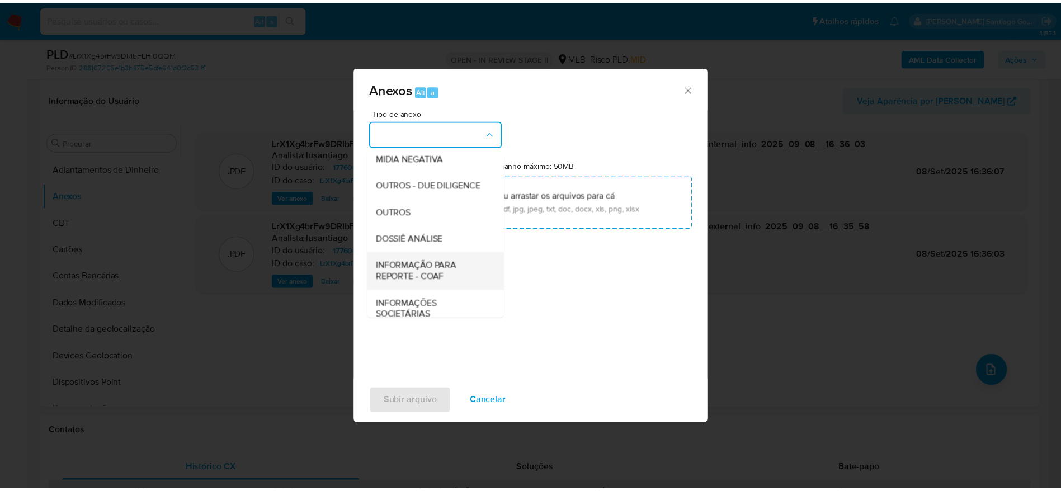
scroll to position [172, 0]
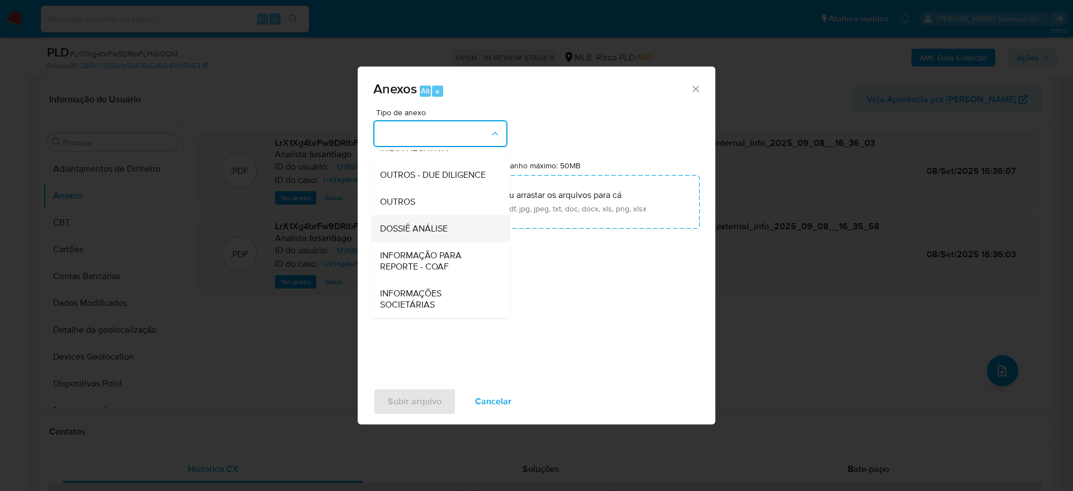
click at [417, 219] on div "DOSSIÊ ANÁLISE" at bounding box center [437, 228] width 114 height 27
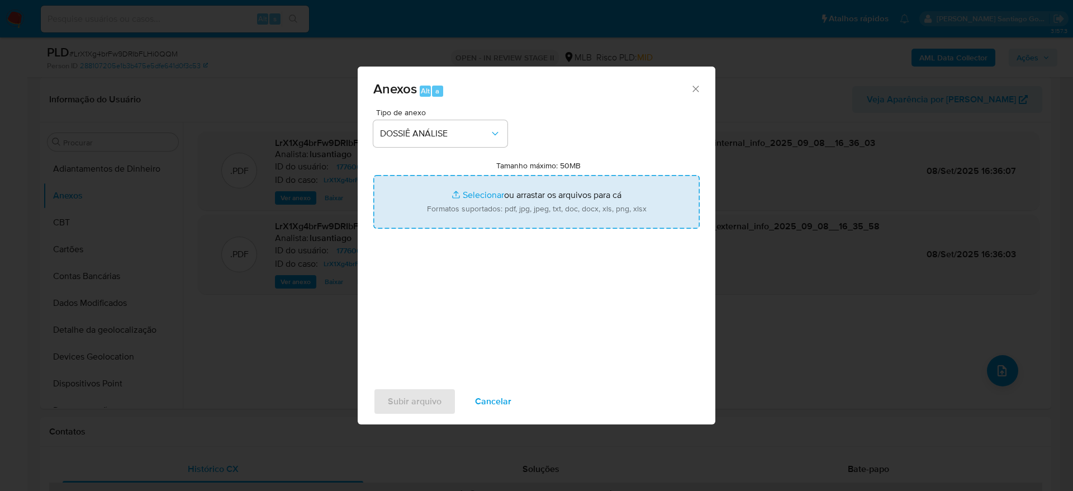
type input "C:\fakepath\Mulan 1776000483_2025_09_08_08_44_17.xlsx"
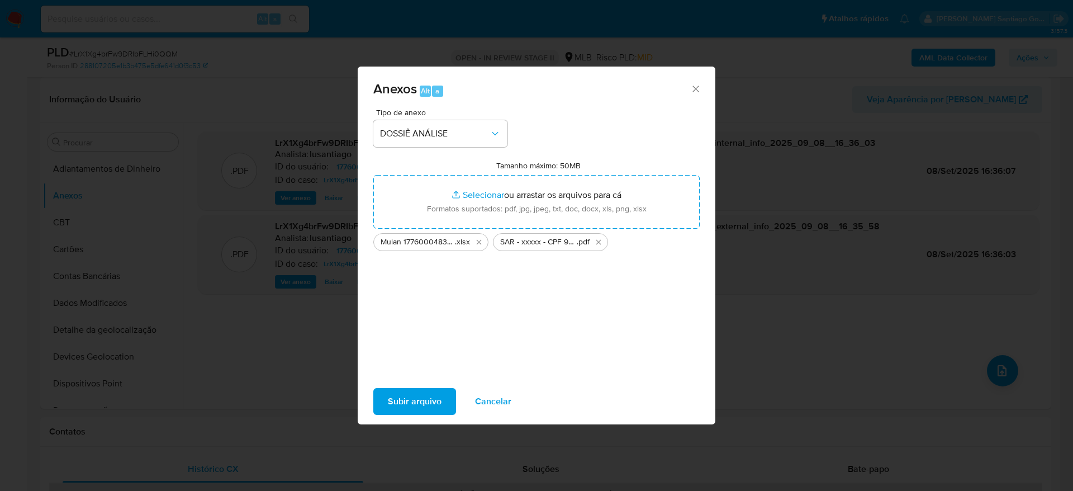
click at [418, 389] on span "Subir arquivo" at bounding box center [415, 401] width 54 height 25
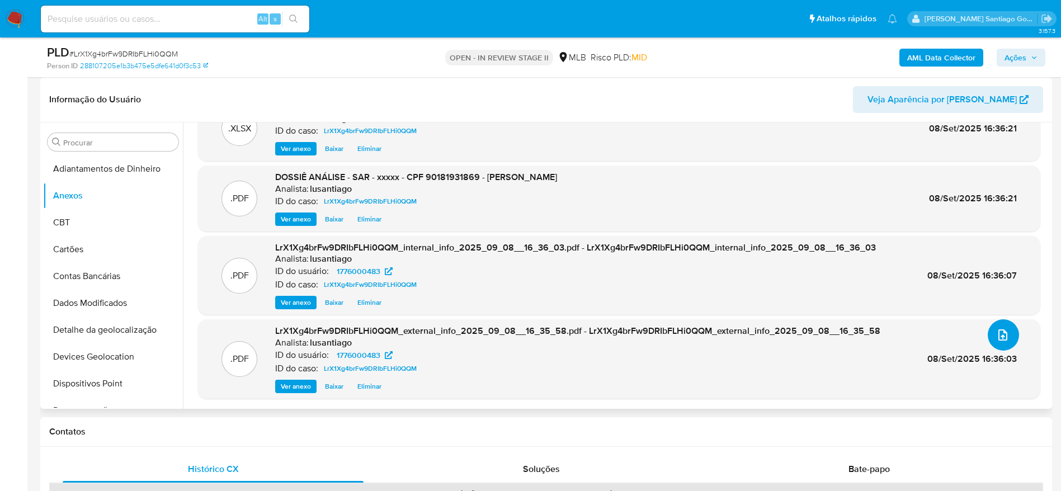
scroll to position [0, 0]
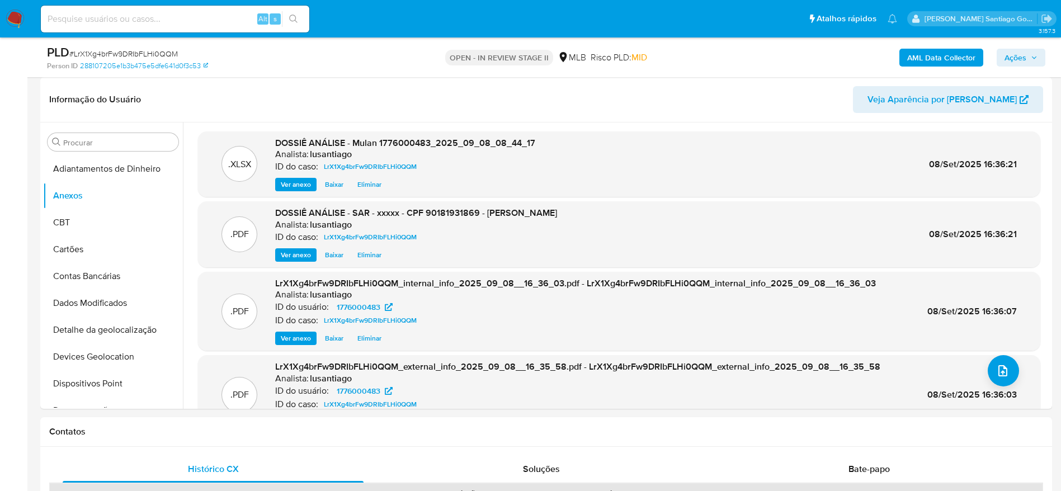
click at [1024, 62] on span "Ações" at bounding box center [1015, 58] width 22 height 18
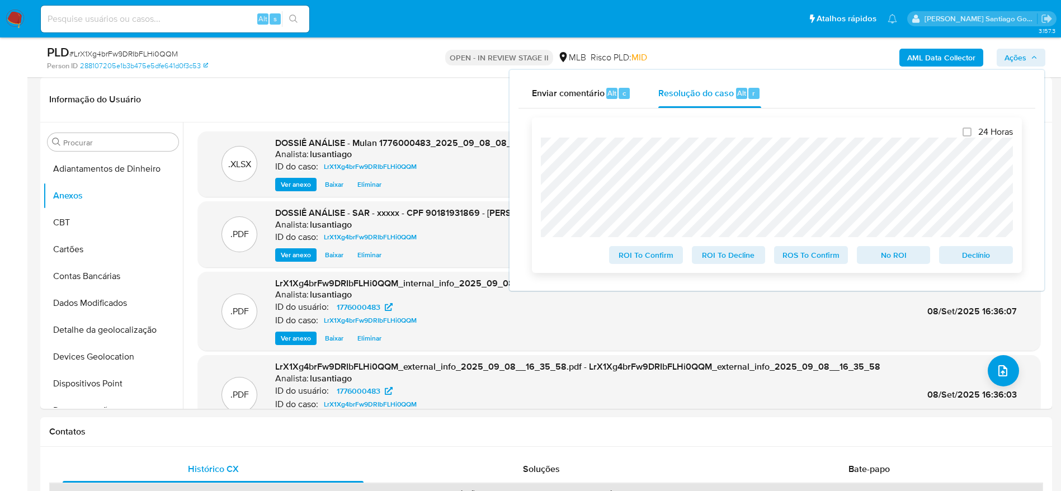
click at [820, 260] on span "ROS To Confirm" at bounding box center [811, 255] width 58 height 16
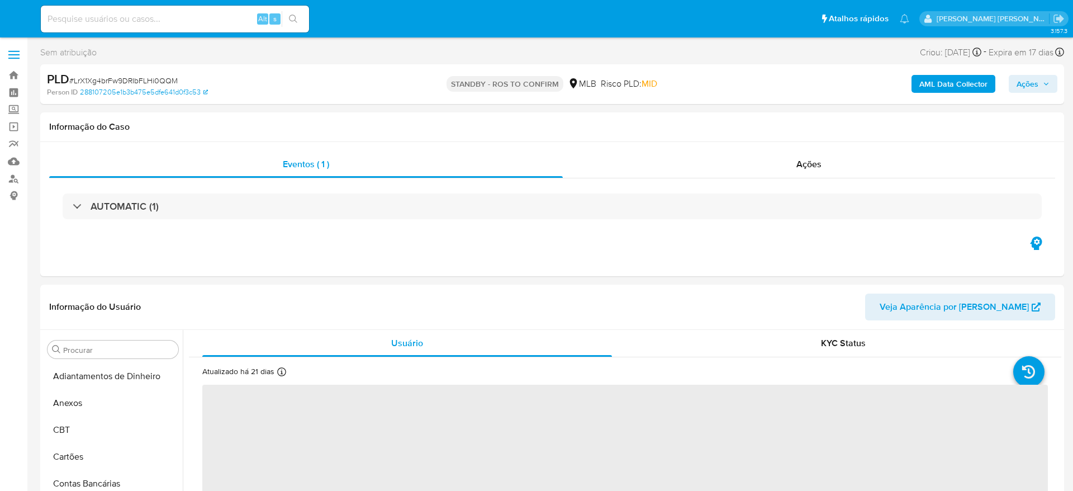
select select "10"
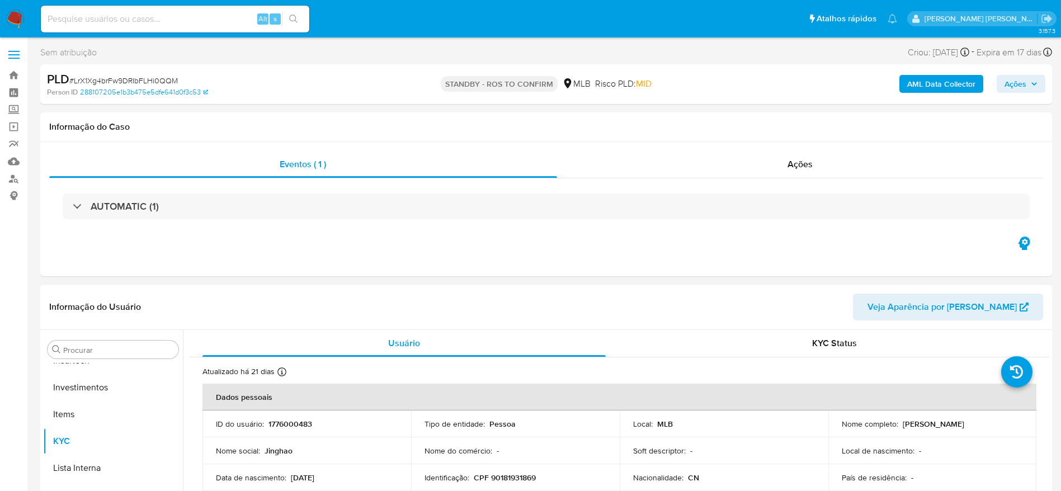
scroll to position [526, 0]
click at [16, 75] on link "Bandeja" at bounding box center [66, 75] width 133 height 17
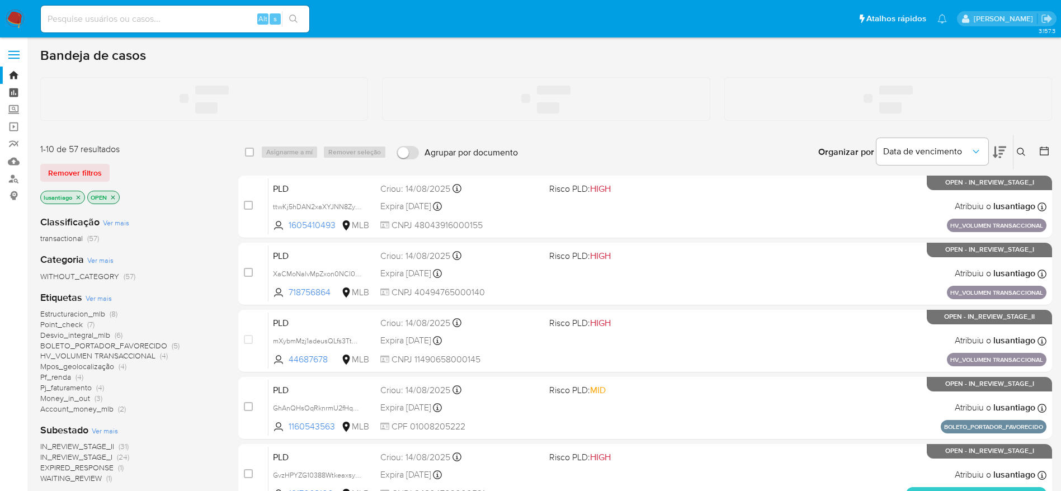
click at [15, 96] on link "Painel" at bounding box center [66, 92] width 133 height 17
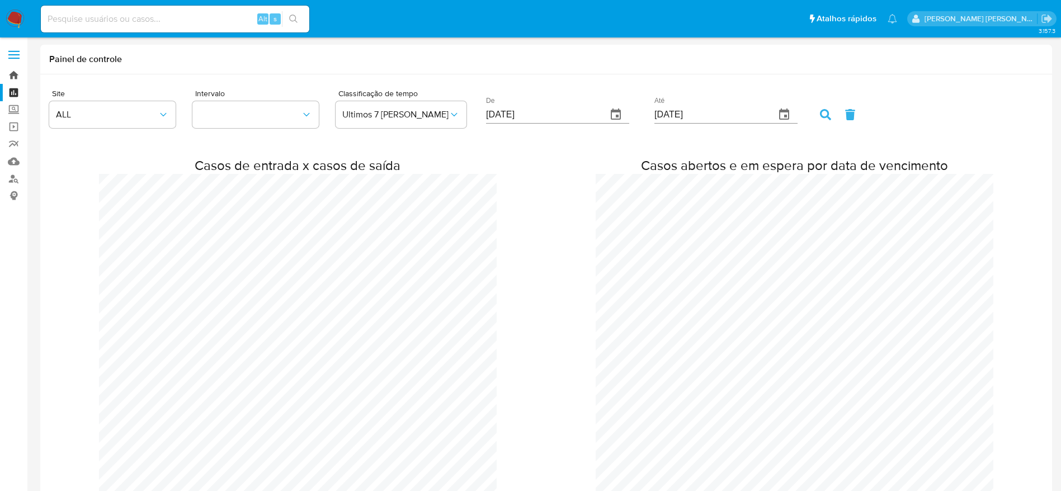
click at [13, 75] on link "Bandeja" at bounding box center [66, 75] width 133 height 17
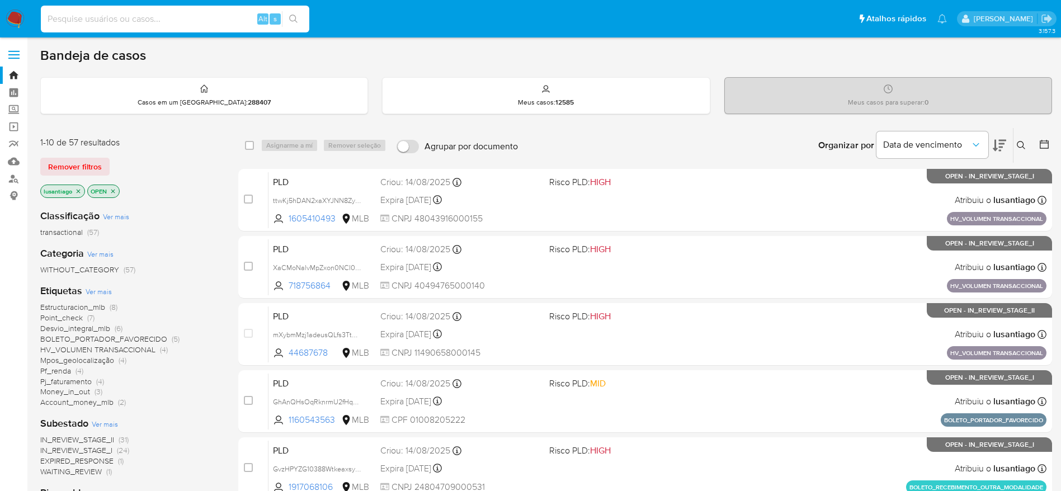
drag, startPoint x: 188, startPoint y: 22, endPoint x: 231, endPoint y: 25, distance: 43.2
click at [188, 22] on input at bounding box center [175, 19] width 268 height 15
paste input "271389231"
type input "271389231"
click at [294, 22] on icon "search-icon" at bounding box center [293, 19] width 9 height 9
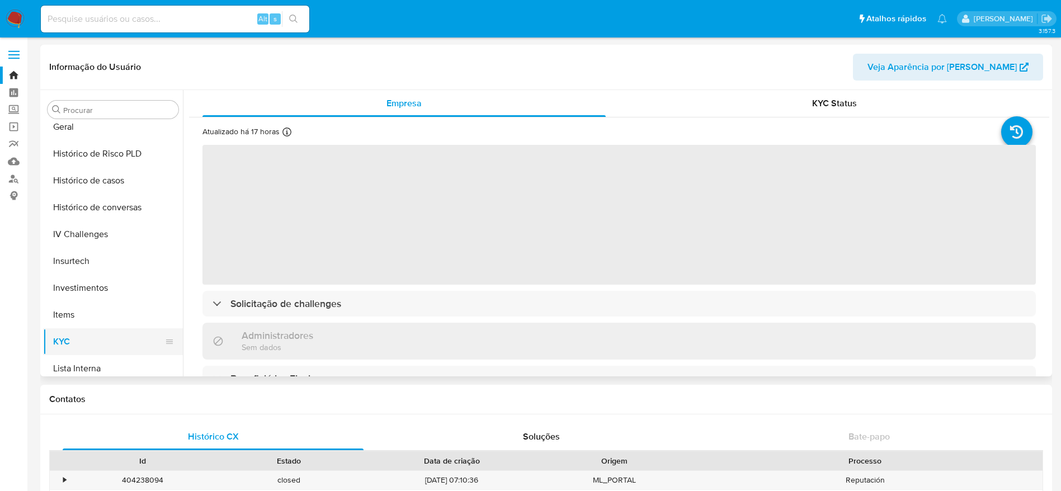
scroll to position [358, 0]
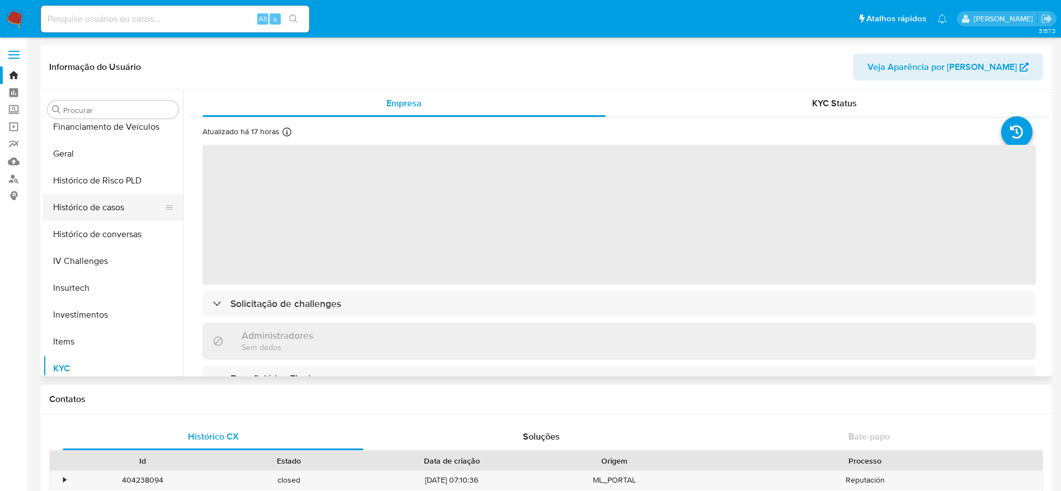
click at [88, 208] on button "Histórico de casos" at bounding box center [108, 207] width 131 height 27
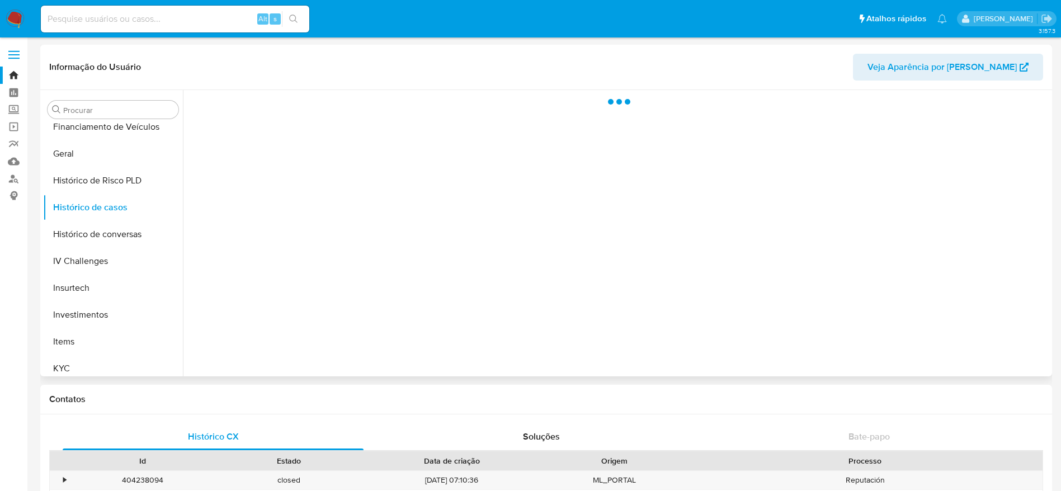
select select "10"
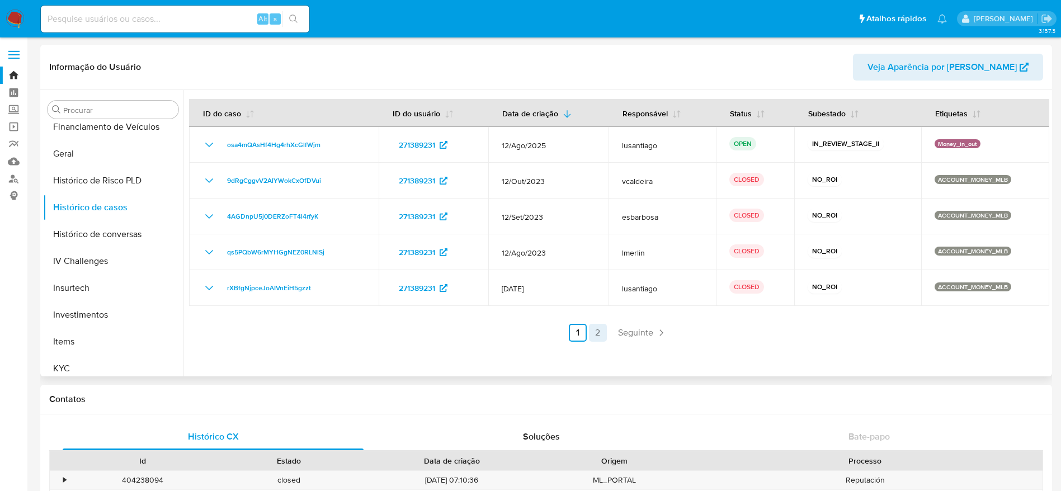
click at [590, 339] on link "2" at bounding box center [598, 333] width 18 height 18
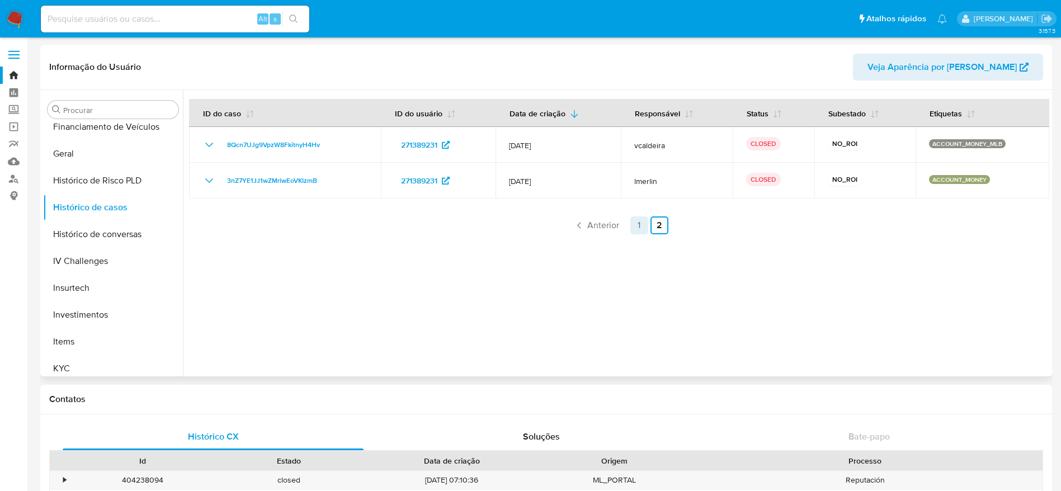
click at [635, 229] on link "1" at bounding box center [639, 225] width 18 height 18
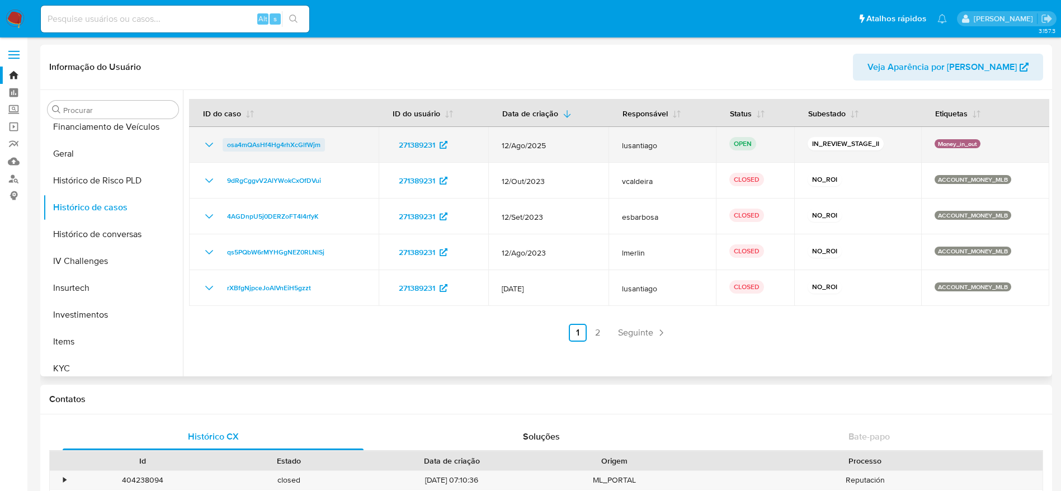
click at [281, 141] on span "osa4mQAsHf4Hg4rhXcGlfWjm" at bounding box center [273, 144] width 93 height 13
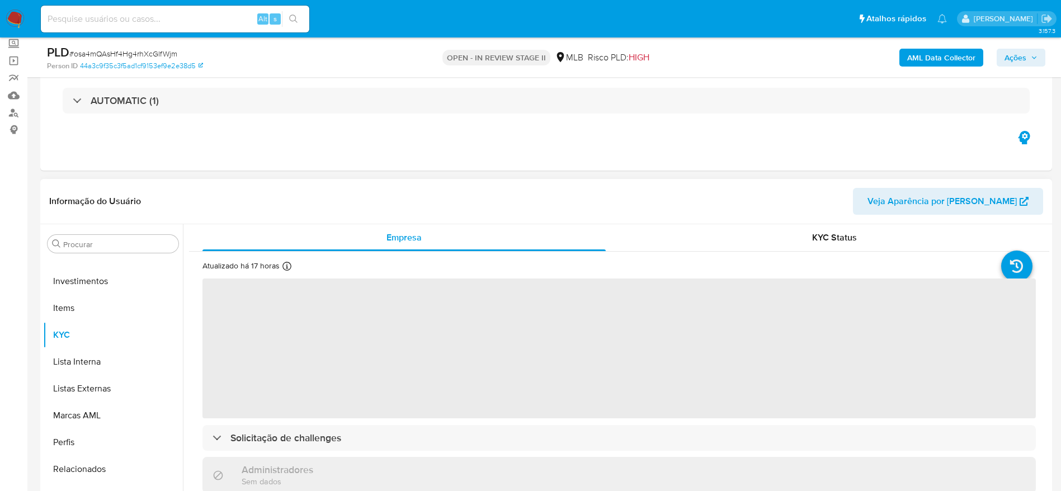
scroll to position [168, 0]
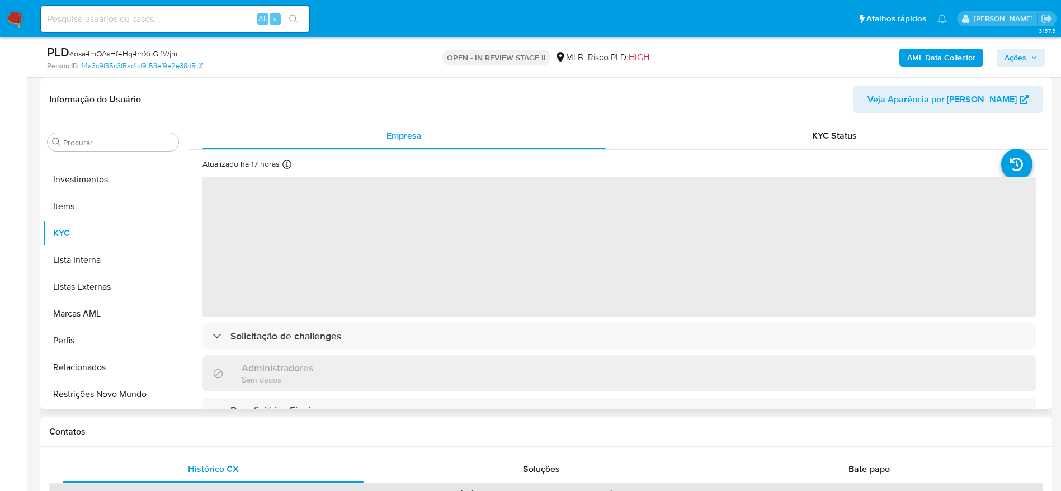
select select "10"
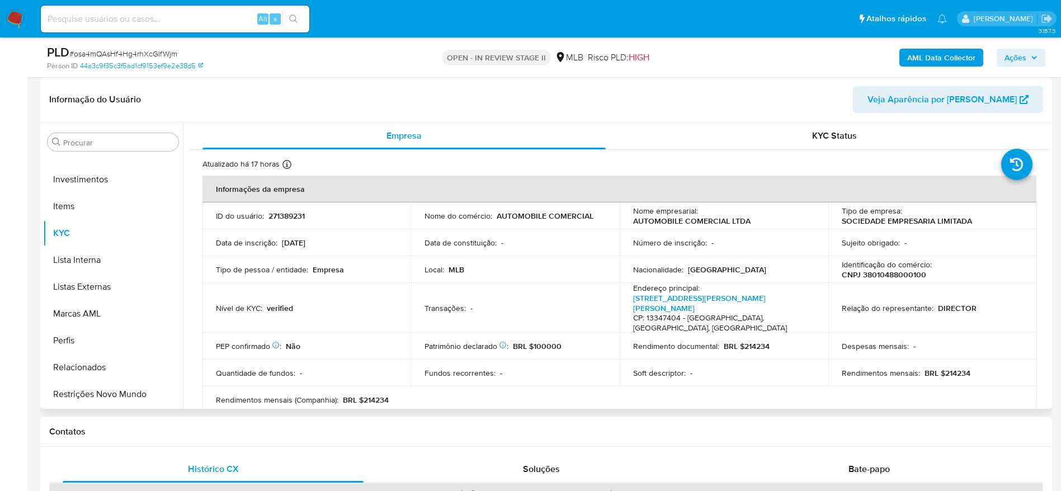
click at [883, 277] on p "CNPJ 38010488000100" at bounding box center [883, 274] width 84 height 10
copy p "38010488000100"
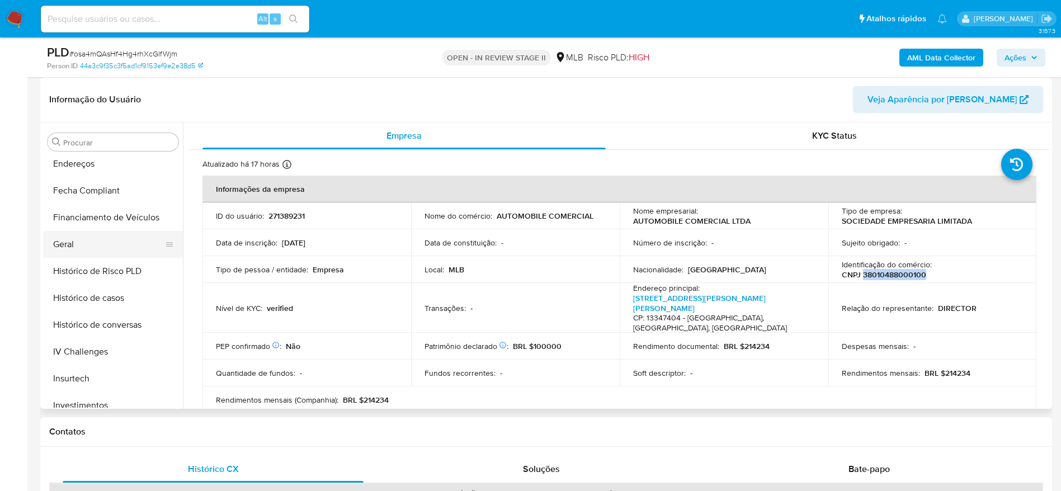
scroll to position [275, 0]
click at [75, 263] on button "Geral" at bounding box center [108, 270] width 131 height 27
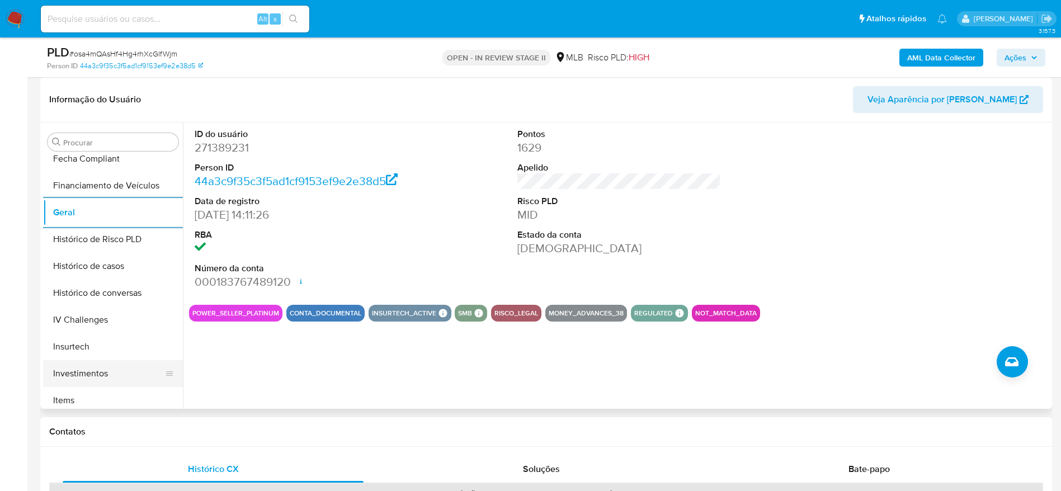
scroll to position [358, 0]
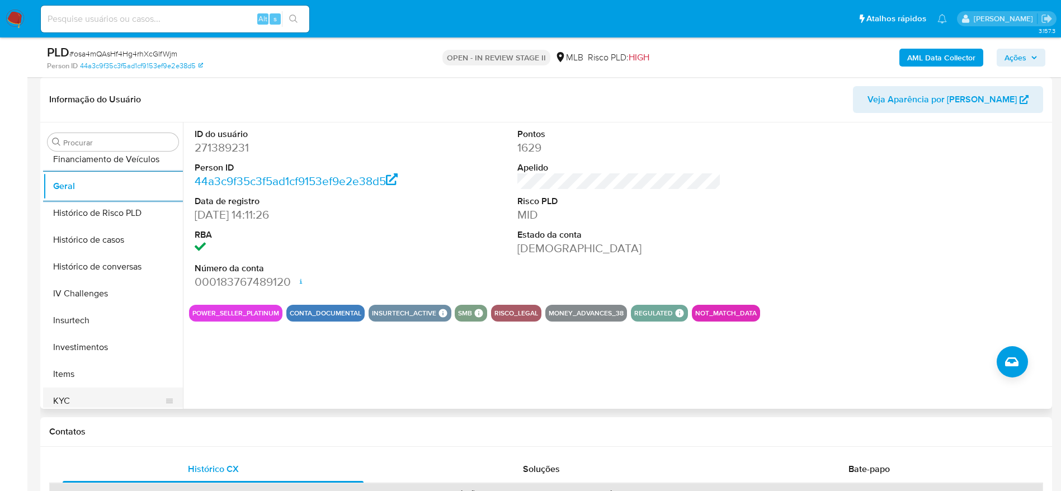
click at [72, 399] on button "KYC" at bounding box center [108, 400] width 131 height 27
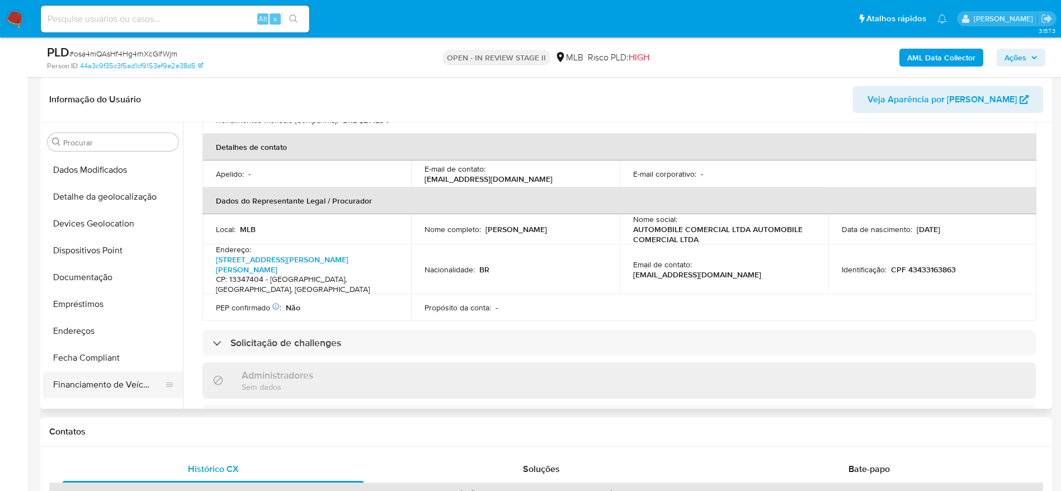
scroll to position [107, 0]
drag, startPoint x: 76, startPoint y: 362, endPoint x: 92, endPoint y: 365, distance: 15.8
click at [76, 363] on button "Endereços" at bounding box center [108, 357] width 131 height 27
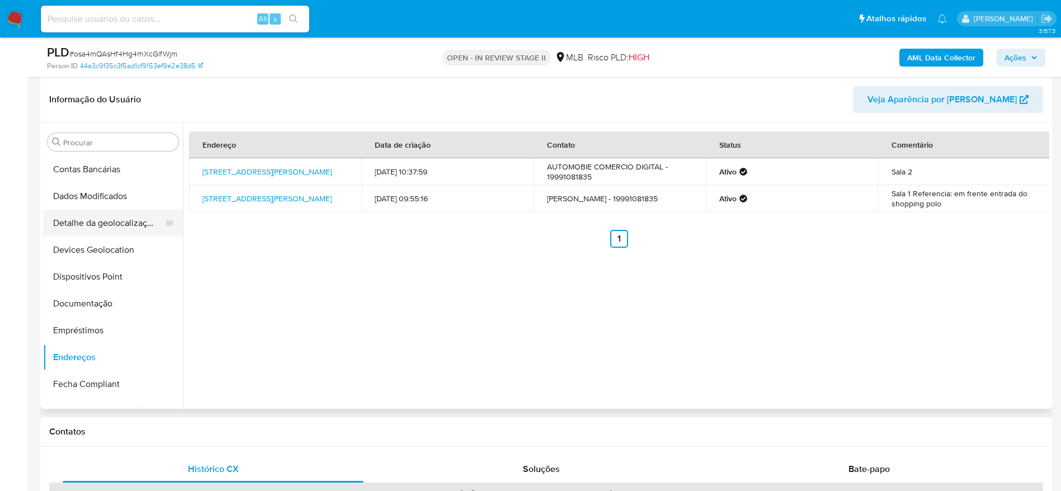
click at [107, 232] on button "Detalhe da geolocalização" at bounding box center [108, 223] width 131 height 27
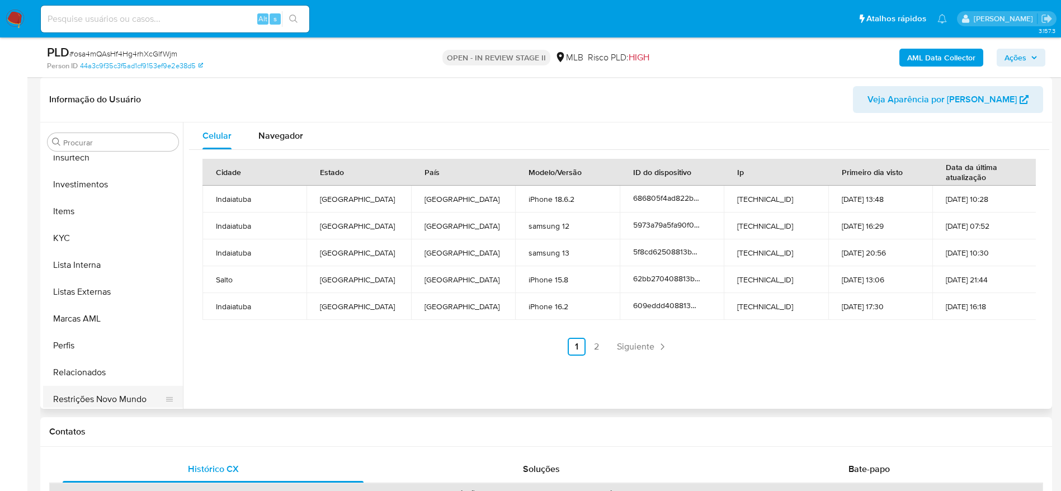
scroll to position [526, 0]
click at [92, 391] on button "Restrições Novo Mundo" at bounding box center [108, 394] width 131 height 27
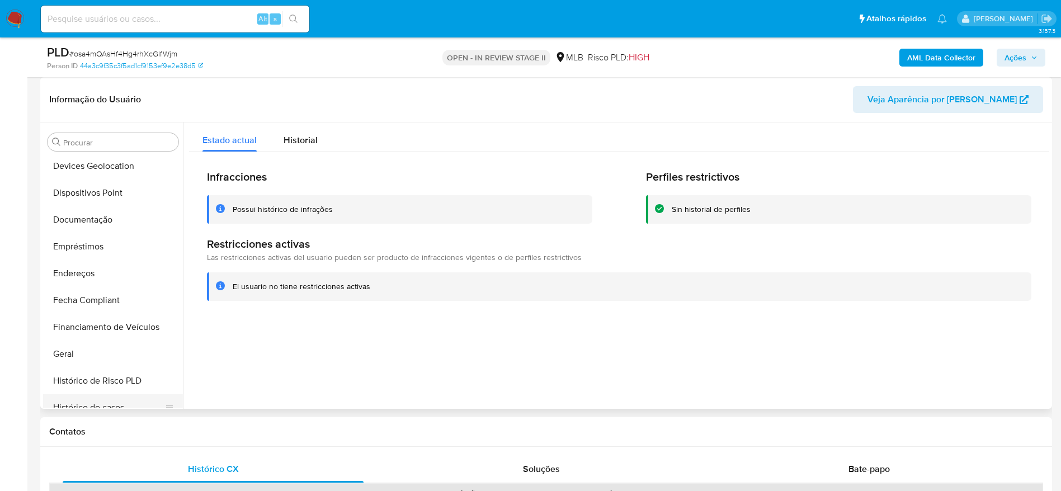
scroll to position [107, 0]
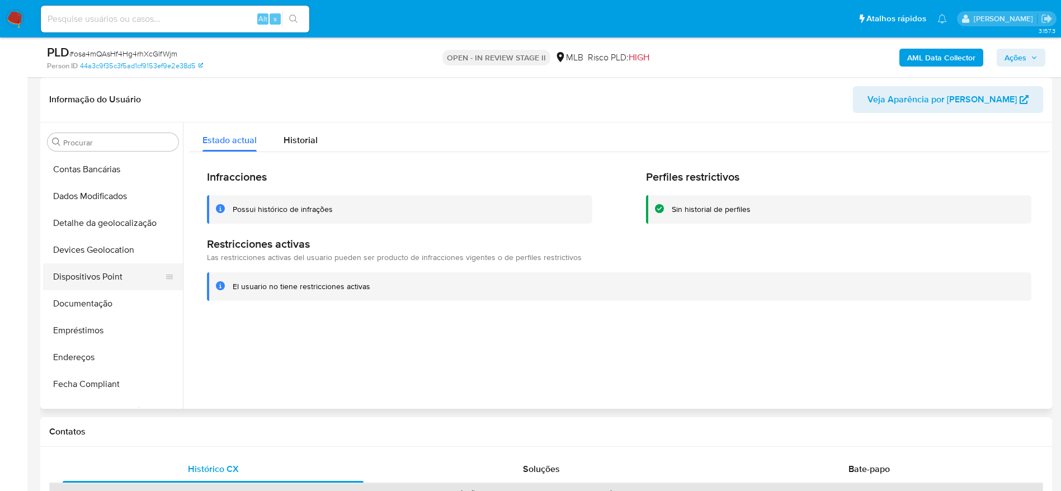
click at [96, 265] on button "Dispositivos Point" at bounding box center [108, 276] width 131 height 27
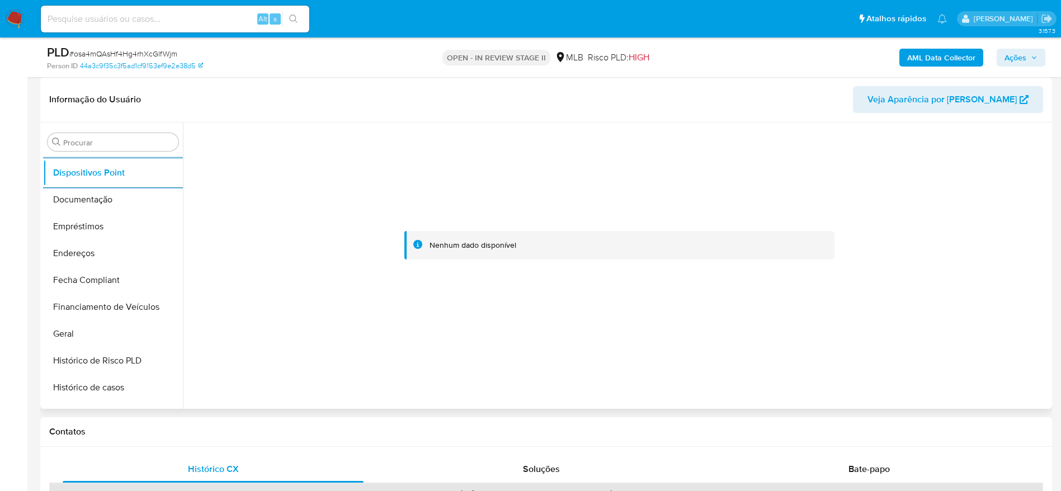
scroll to position [358, 0]
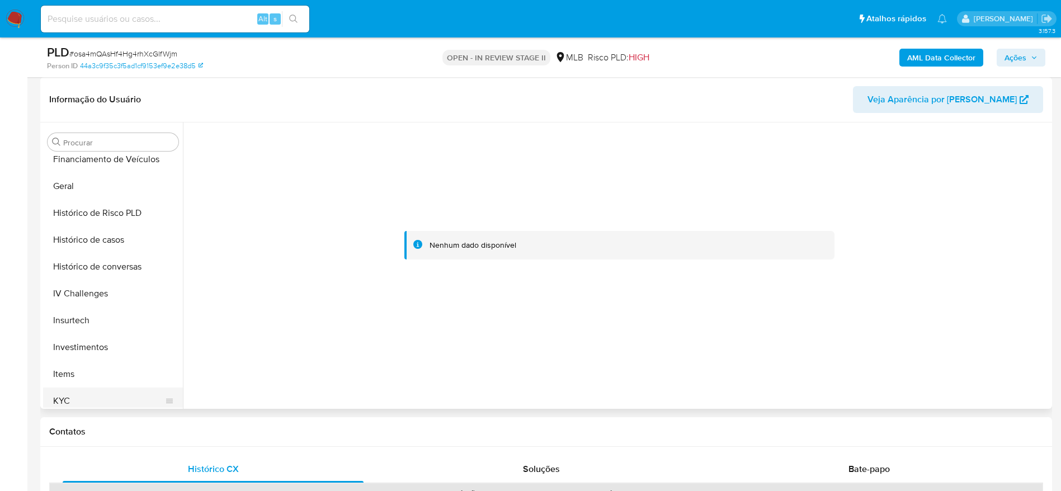
click at [72, 405] on button "KYC" at bounding box center [108, 400] width 131 height 27
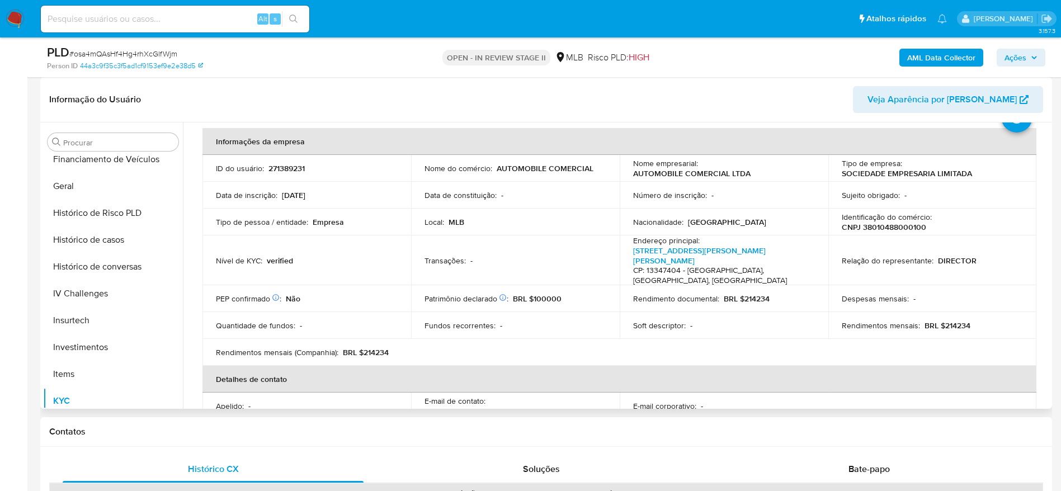
scroll to position [0, 0]
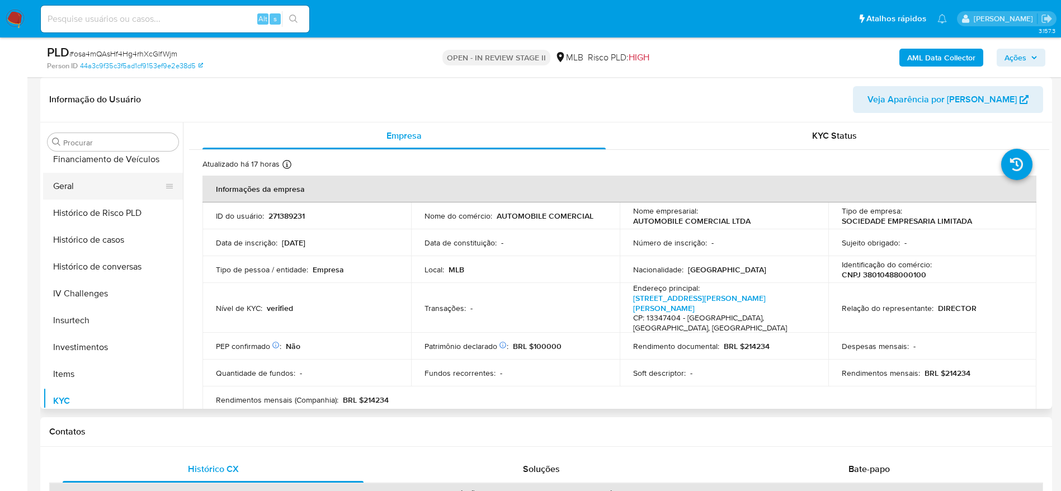
click at [96, 181] on button "Geral" at bounding box center [108, 186] width 131 height 27
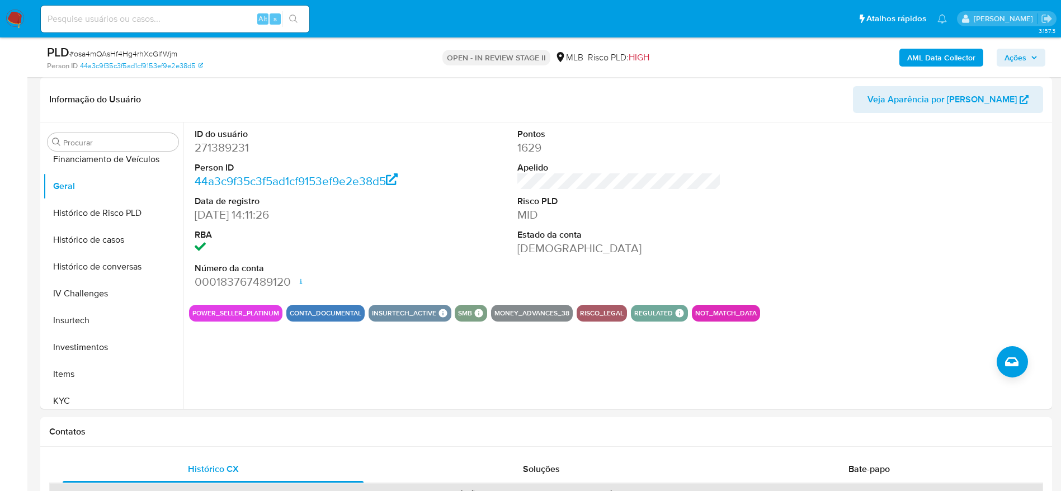
click at [1025, 52] on span "Ações" at bounding box center [1015, 58] width 22 height 18
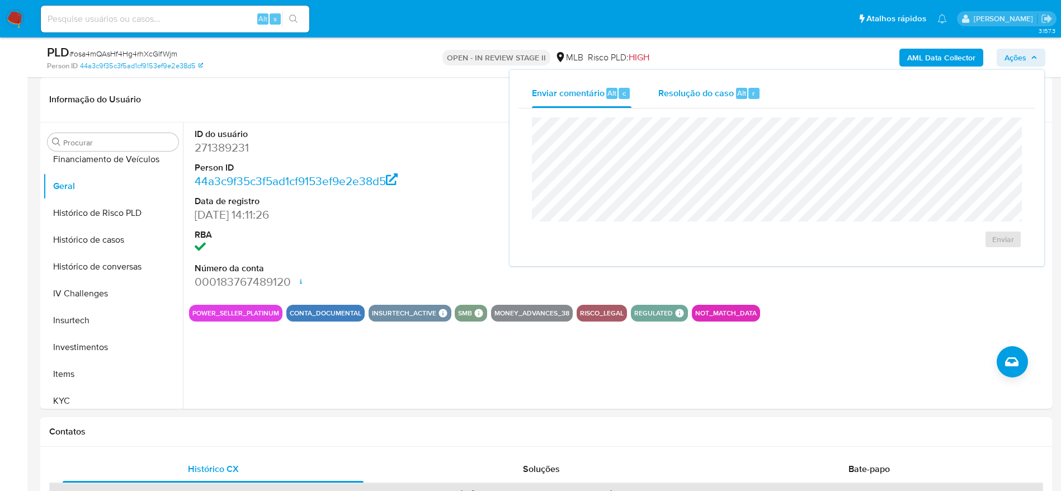
click at [698, 104] on div "Resolução do caso Alt r" at bounding box center [709, 93] width 102 height 29
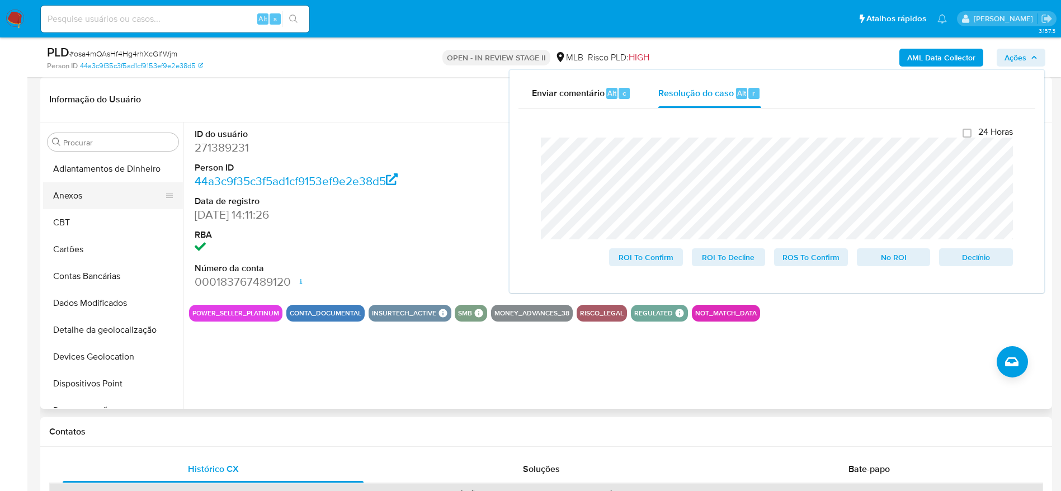
click at [103, 197] on button "Anexos" at bounding box center [108, 195] width 131 height 27
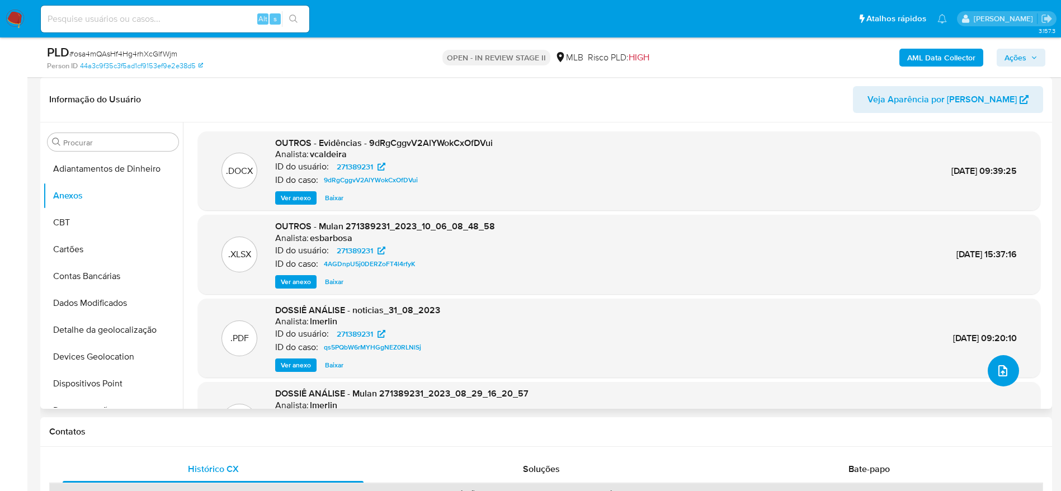
click at [1004, 363] on button "upload-file" at bounding box center [1002, 370] width 31 height 31
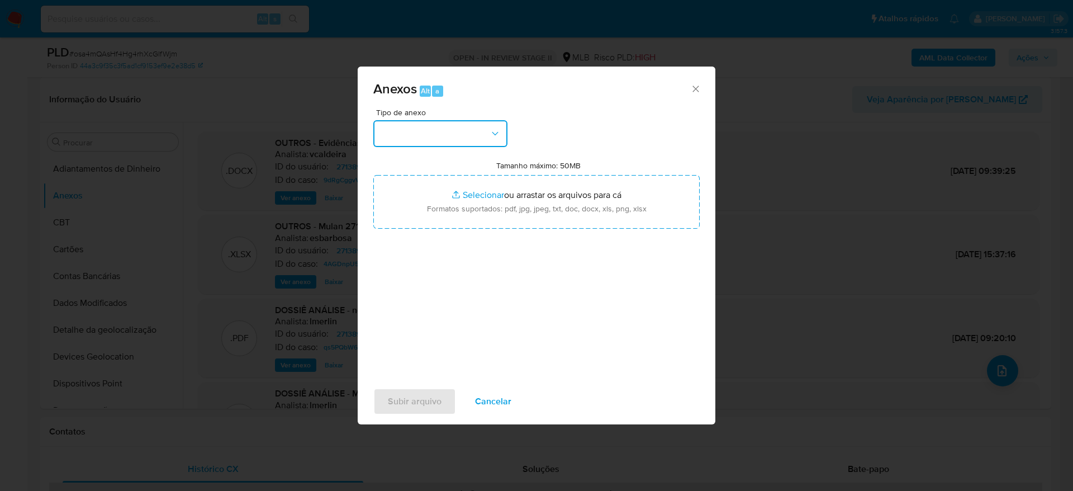
click at [475, 133] on button "button" at bounding box center [440, 133] width 134 height 27
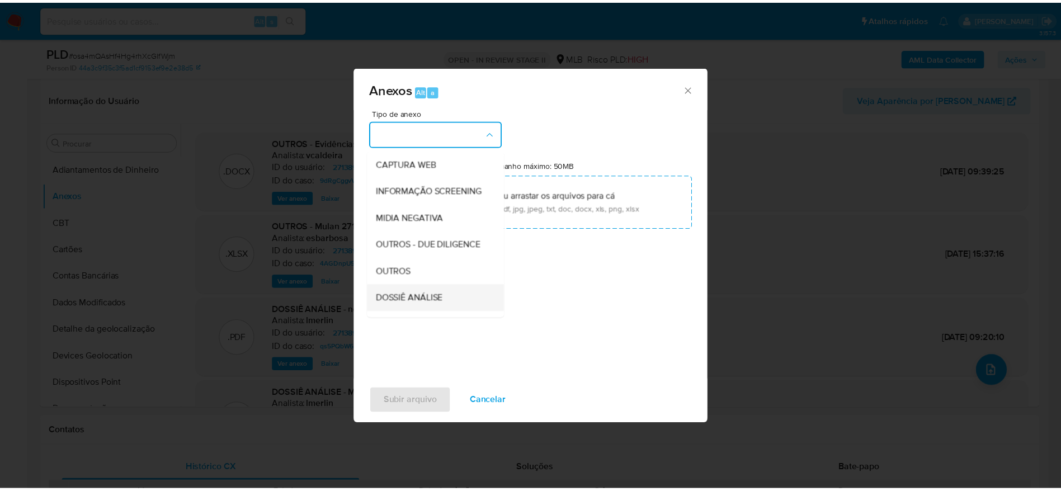
scroll to position [172, 0]
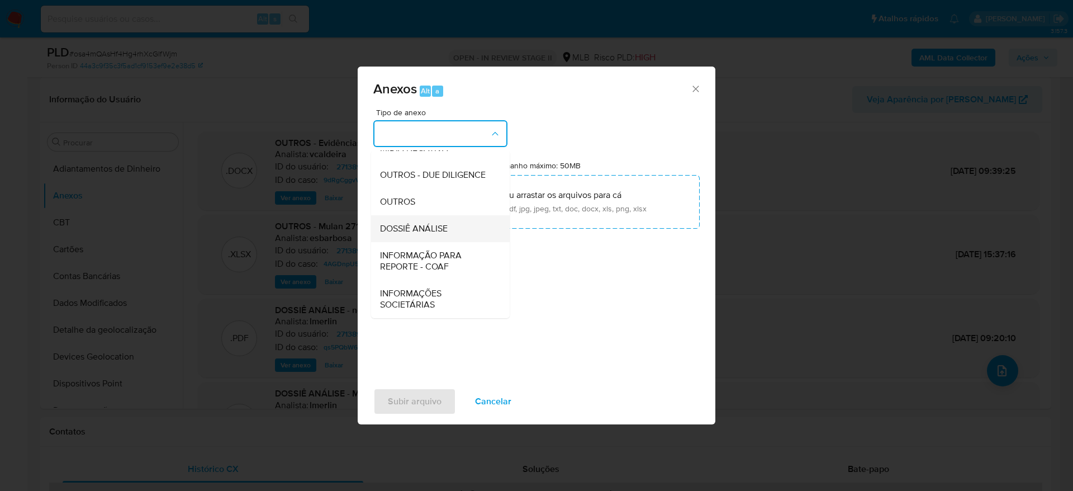
click at [427, 223] on span "DOSSIÊ ANÁLISE" at bounding box center [414, 228] width 68 height 11
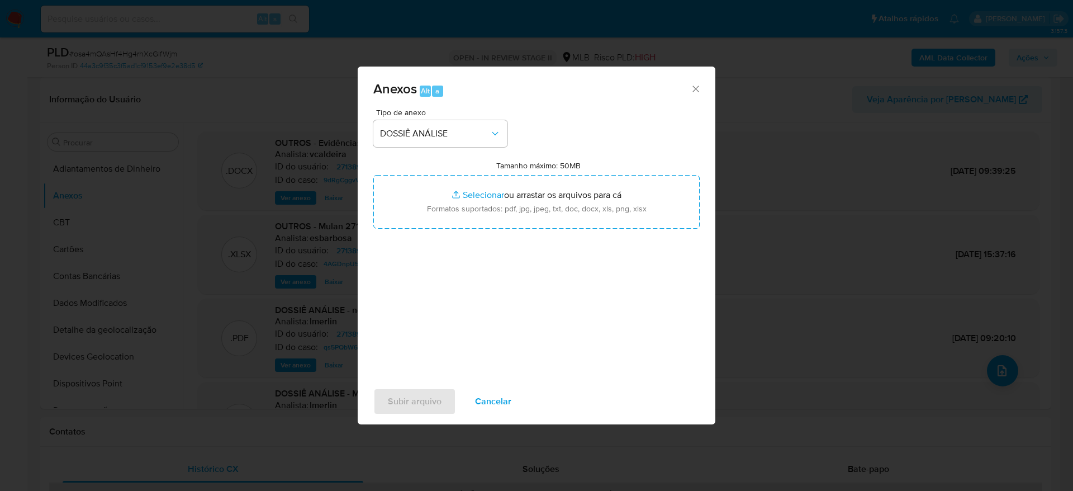
click at [702, 83] on div "Anexos Alt a" at bounding box center [537, 88] width 358 height 42
click at [626, 103] on div "Anexos Alt a" at bounding box center [537, 88] width 358 height 42
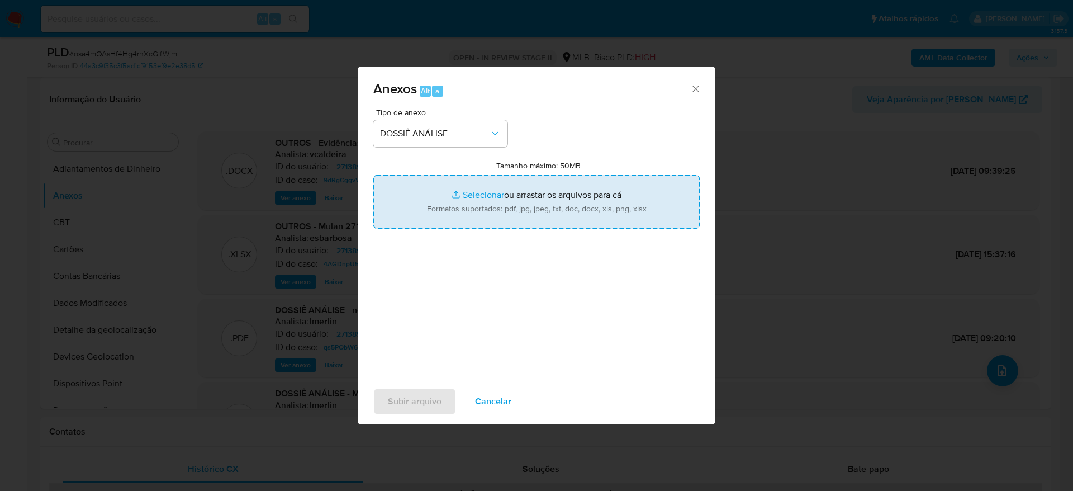
type input "C:\fakepath\Mulan 271389231_2025_09_08_14_49_04.xlsx"
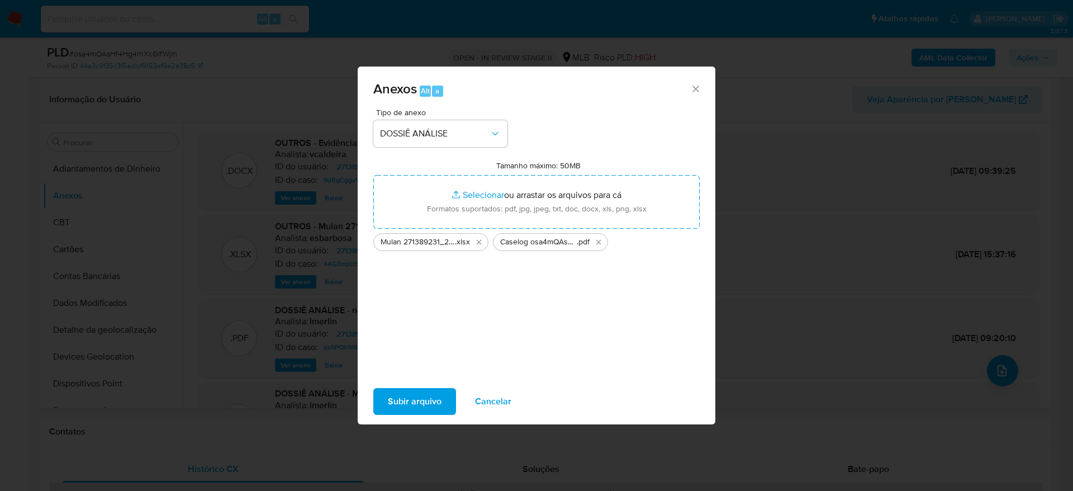
click at [405, 397] on span "Subir arquivo" at bounding box center [415, 401] width 54 height 25
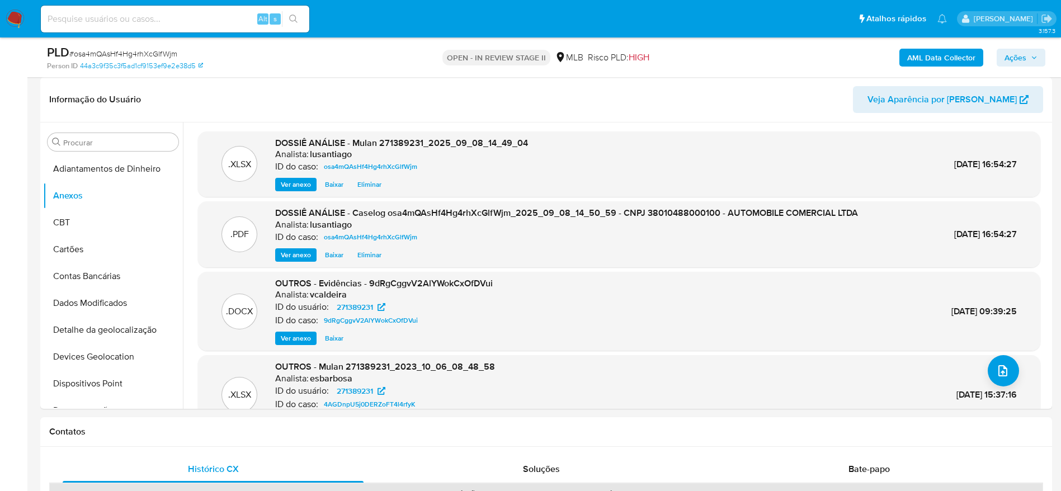
click at [940, 54] on b "AML Data Collector" at bounding box center [941, 58] width 68 height 18
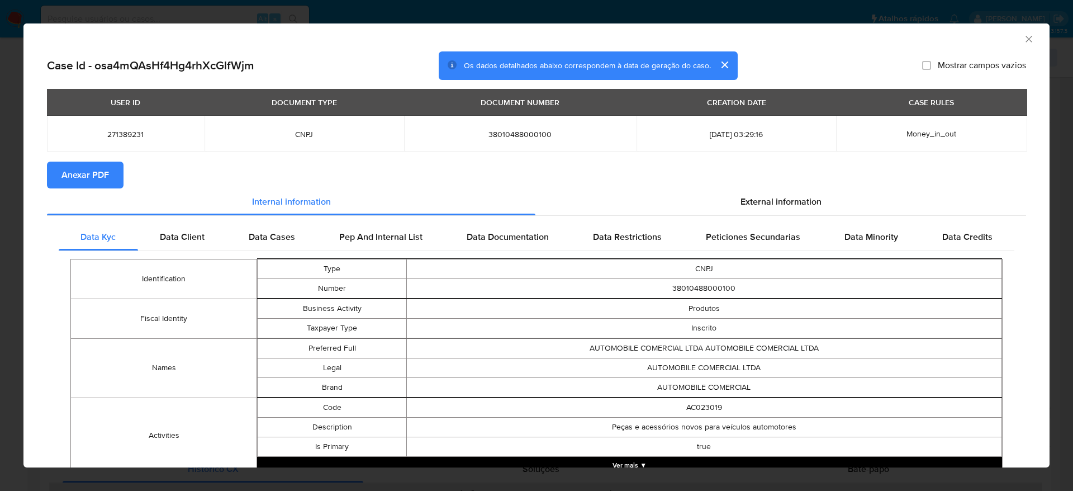
click at [85, 180] on span "Anexar PDF" at bounding box center [86, 175] width 48 height 25
click at [1024, 41] on icon "Fechar a janela" at bounding box center [1029, 39] width 11 height 11
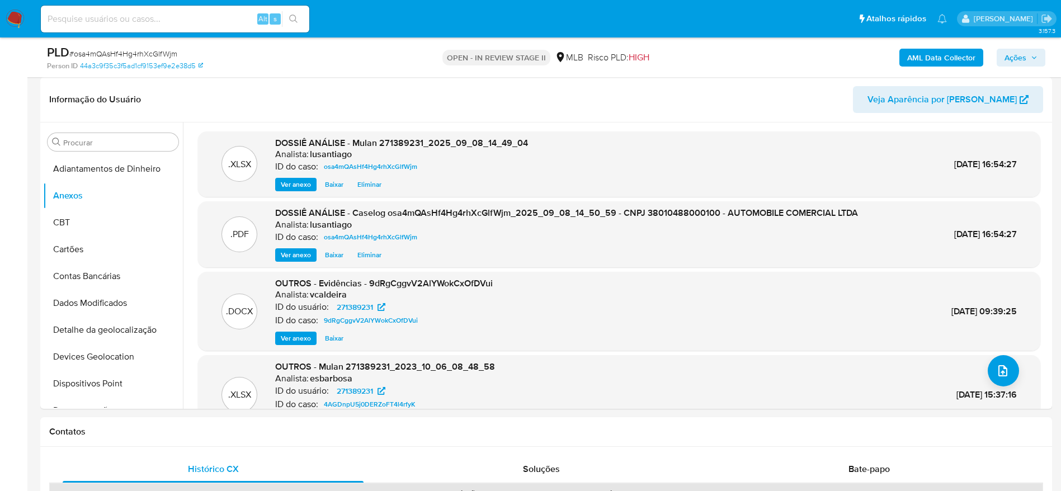
click at [1020, 58] on span "Ações" at bounding box center [1015, 58] width 22 height 18
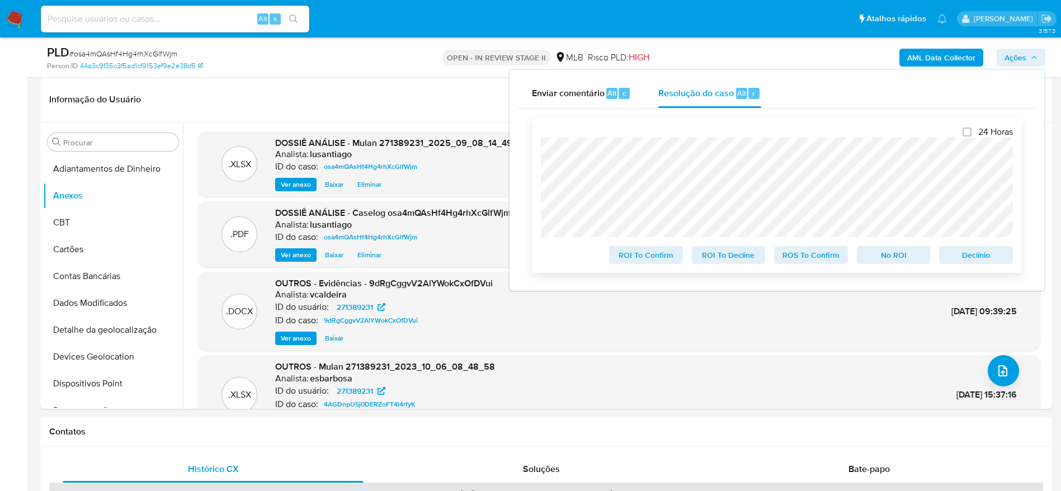
click at [888, 254] on span "No ROI" at bounding box center [893, 255] width 58 height 16
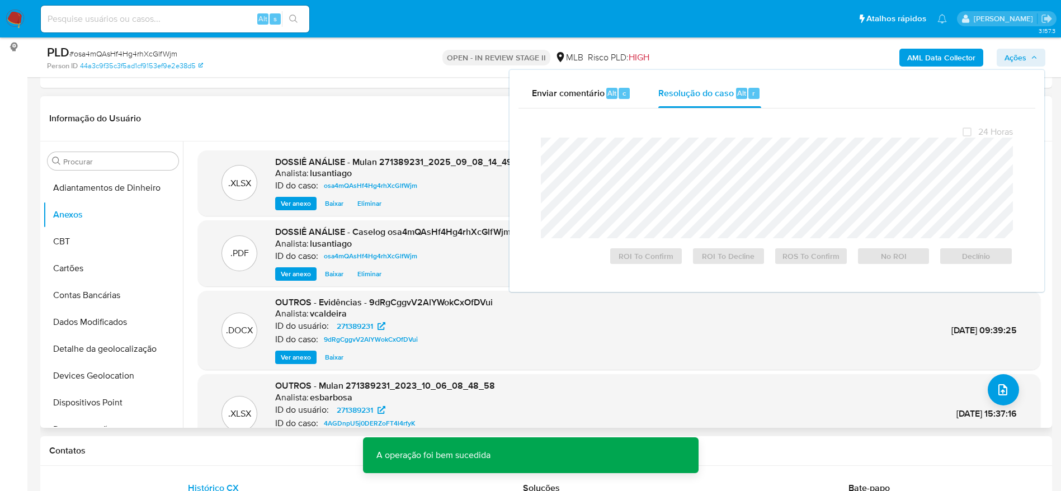
scroll to position [0, 0]
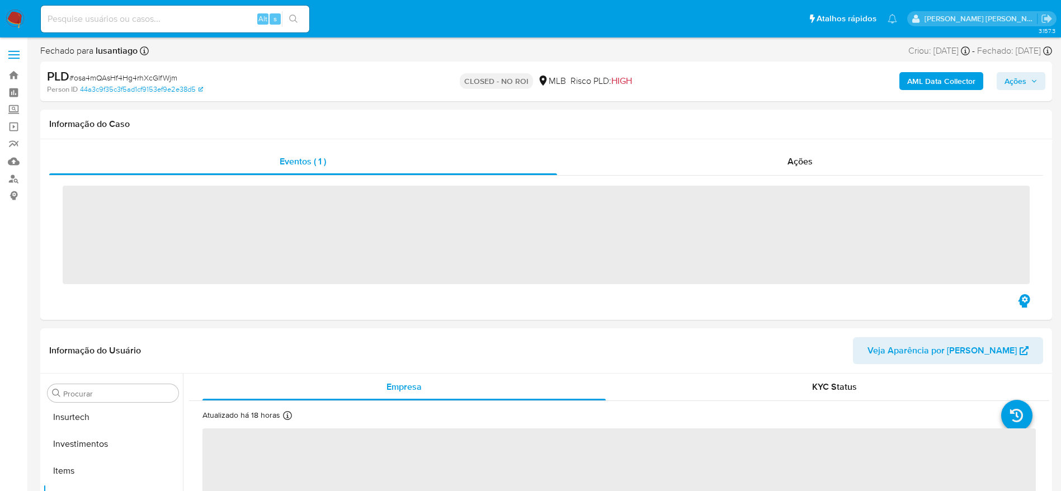
scroll to position [526, 0]
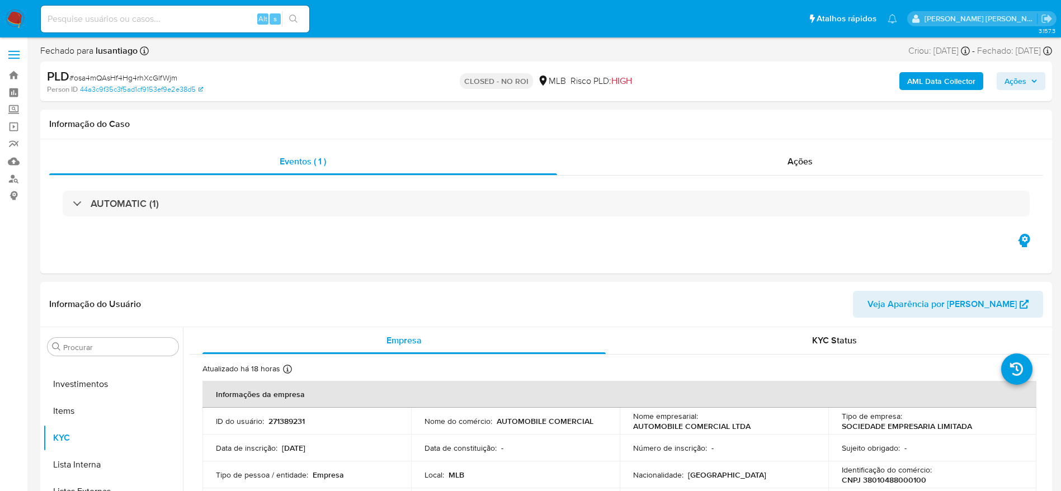
select select "10"
click at [19, 89] on link "Painel" at bounding box center [66, 92] width 133 height 17
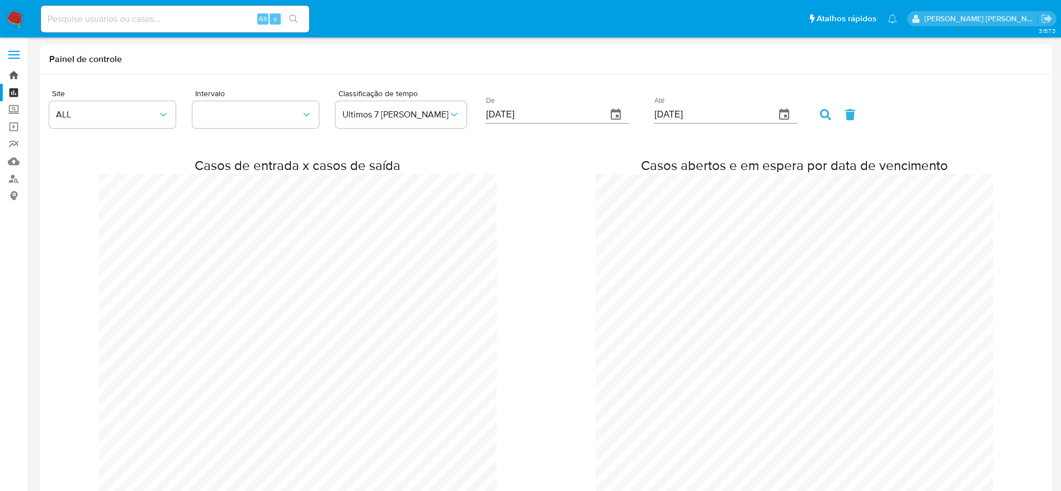
click at [11, 78] on link "Bandeja" at bounding box center [66, 75] width 133 height 17
